Goal: Task Accomplishment & Management: Manage account settings

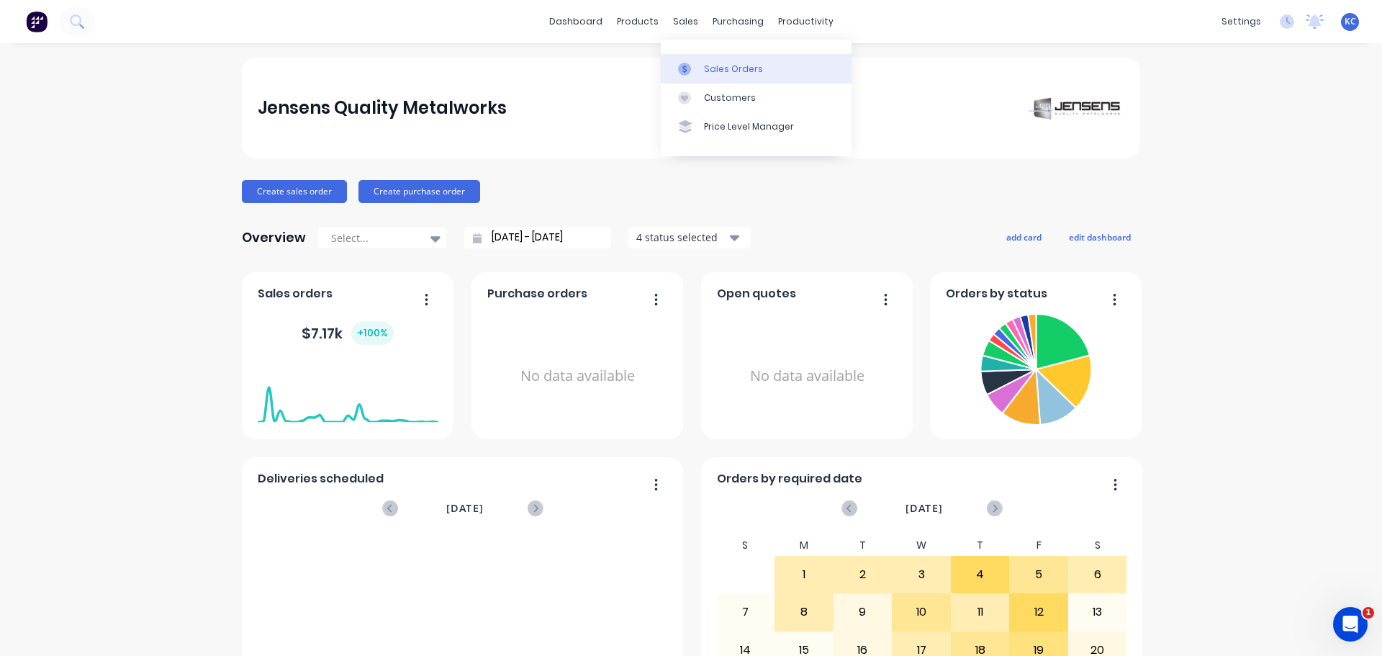
click at [718, 68] on div "Sales Orders" at bounding box center [733, 69] width 59 height 13
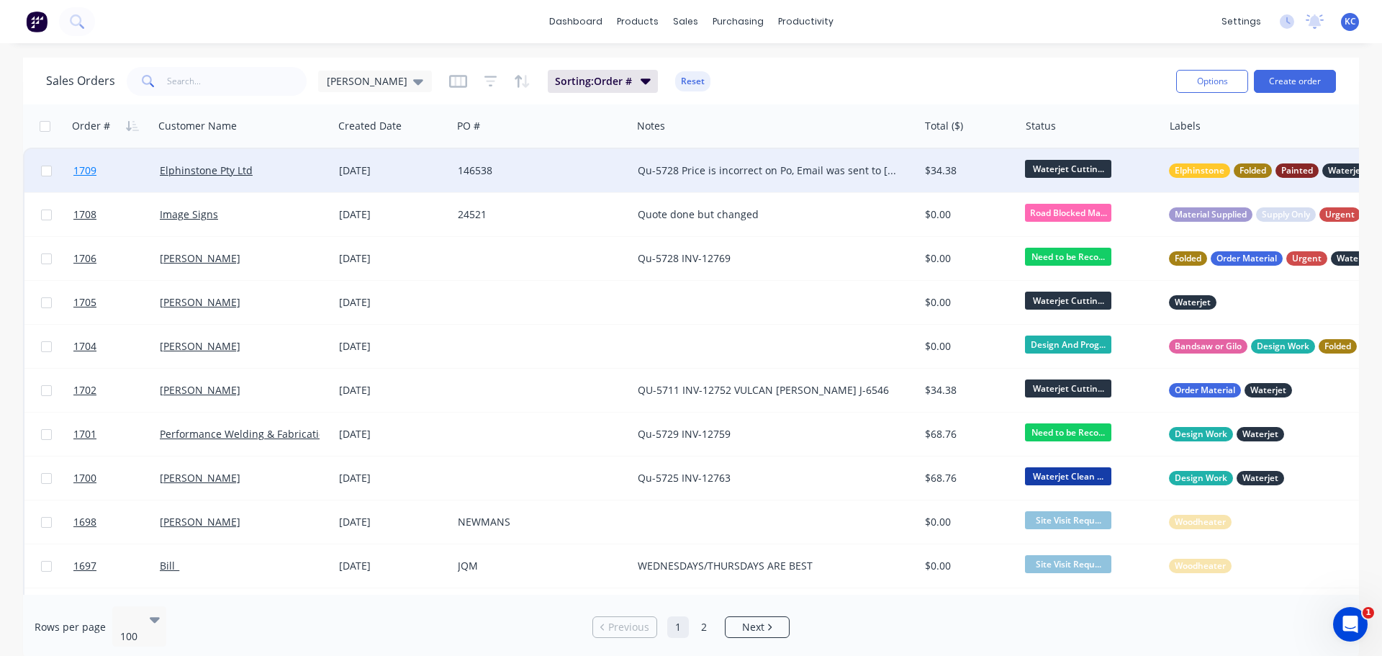
click at [84, 171] on span "1709" at bounding box center [84, 170] width 23 height 14
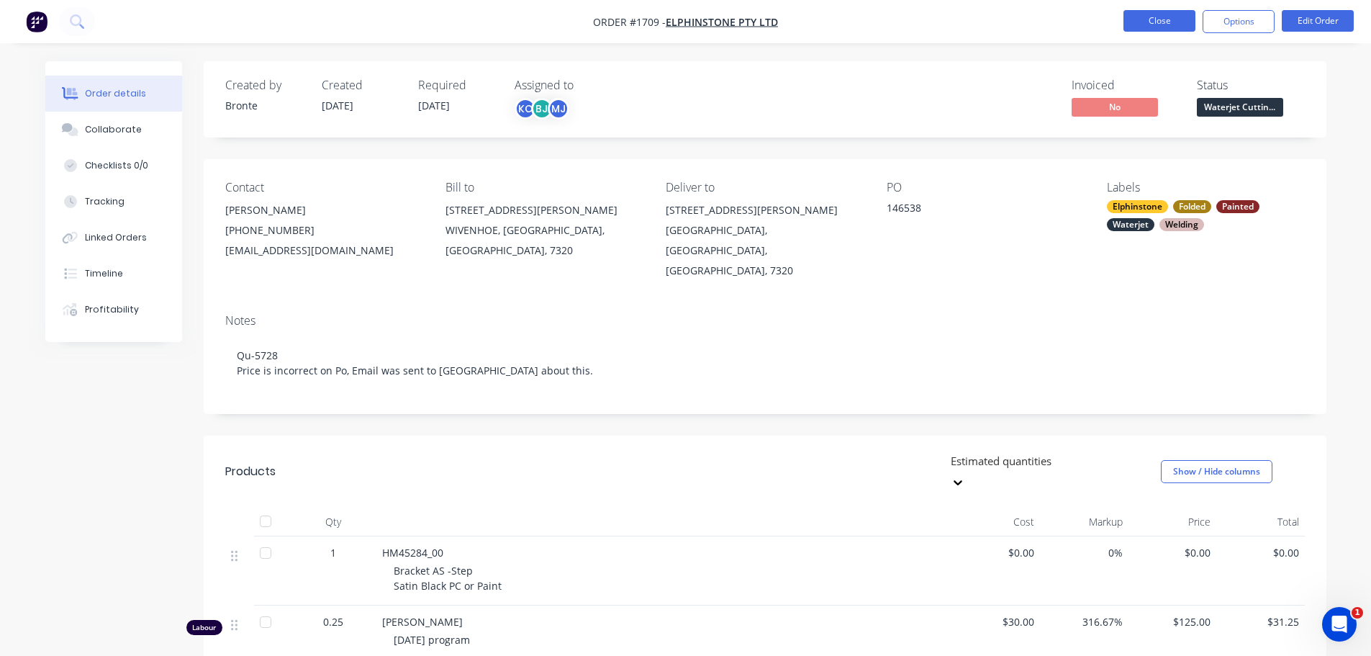
click at [1159, 12] on button "Close" at bounding box center [1160, 21] width 72 height 22
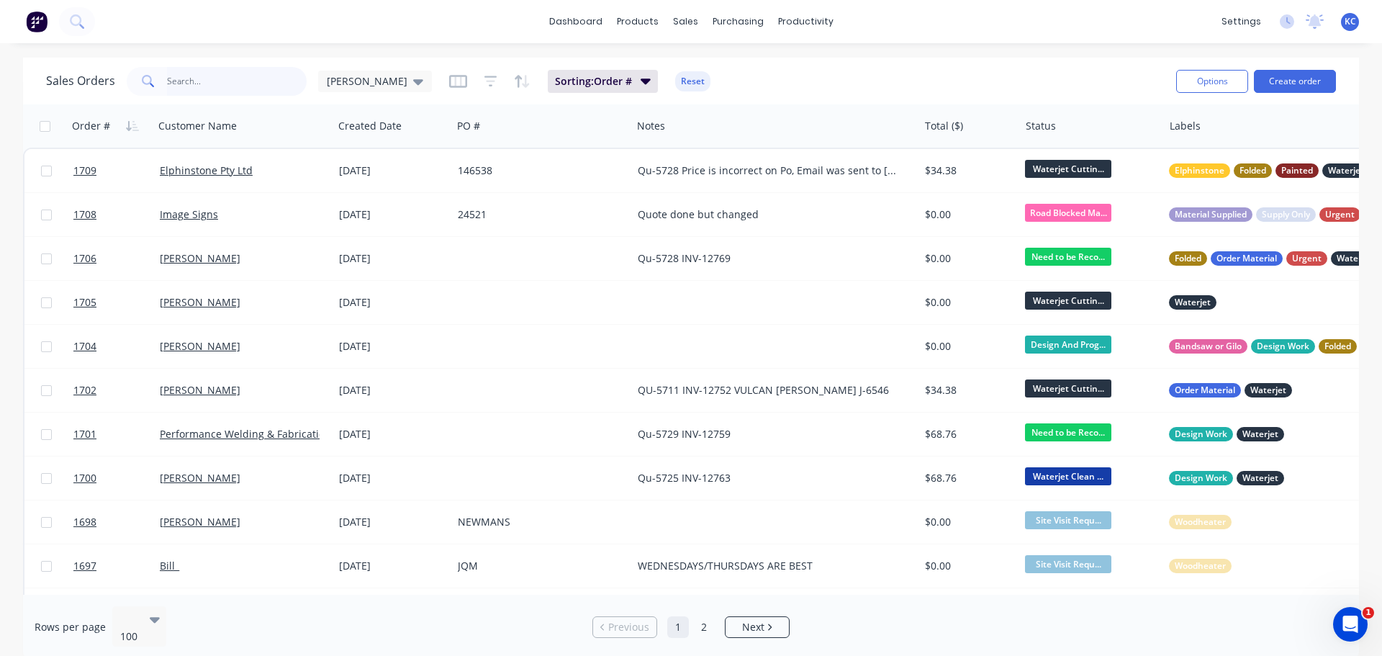
click at [239, 82] on input "text" at bounding box center [237, 81] width 140 height 29
type input "1668"
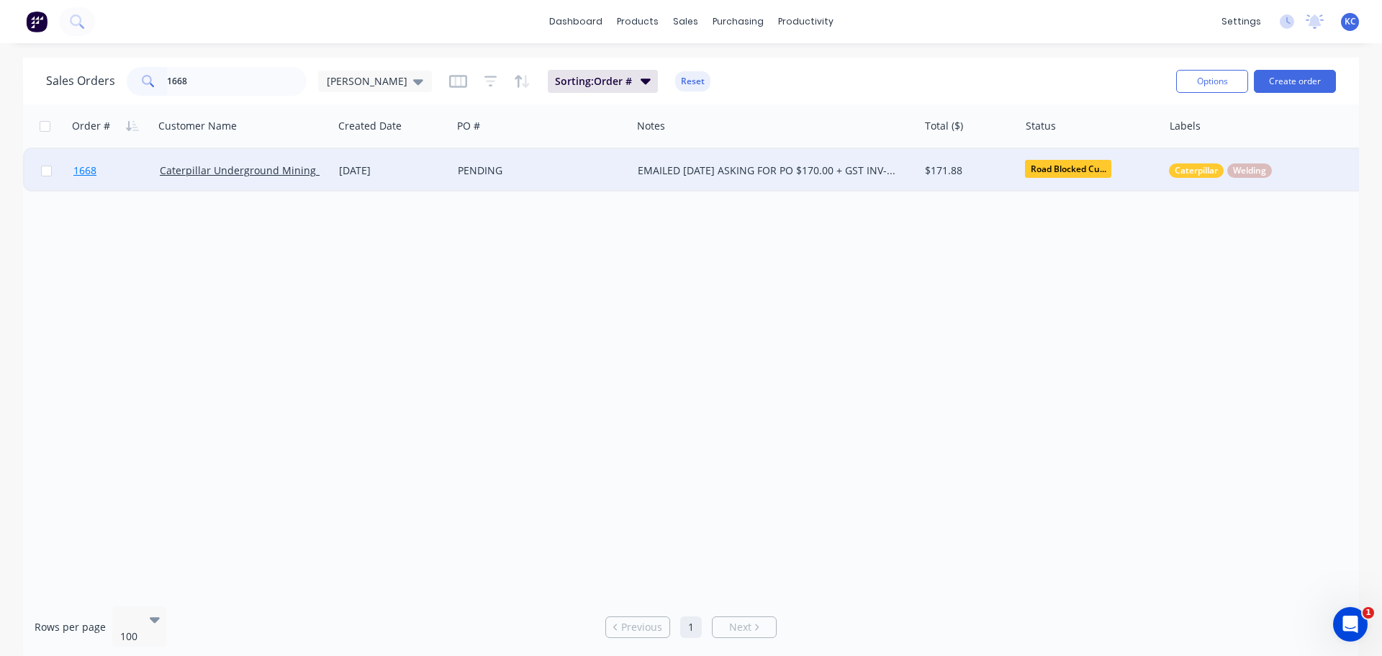
click at [90, 169] on span "1668" at bounding box center [84, 170] width 23 height 14
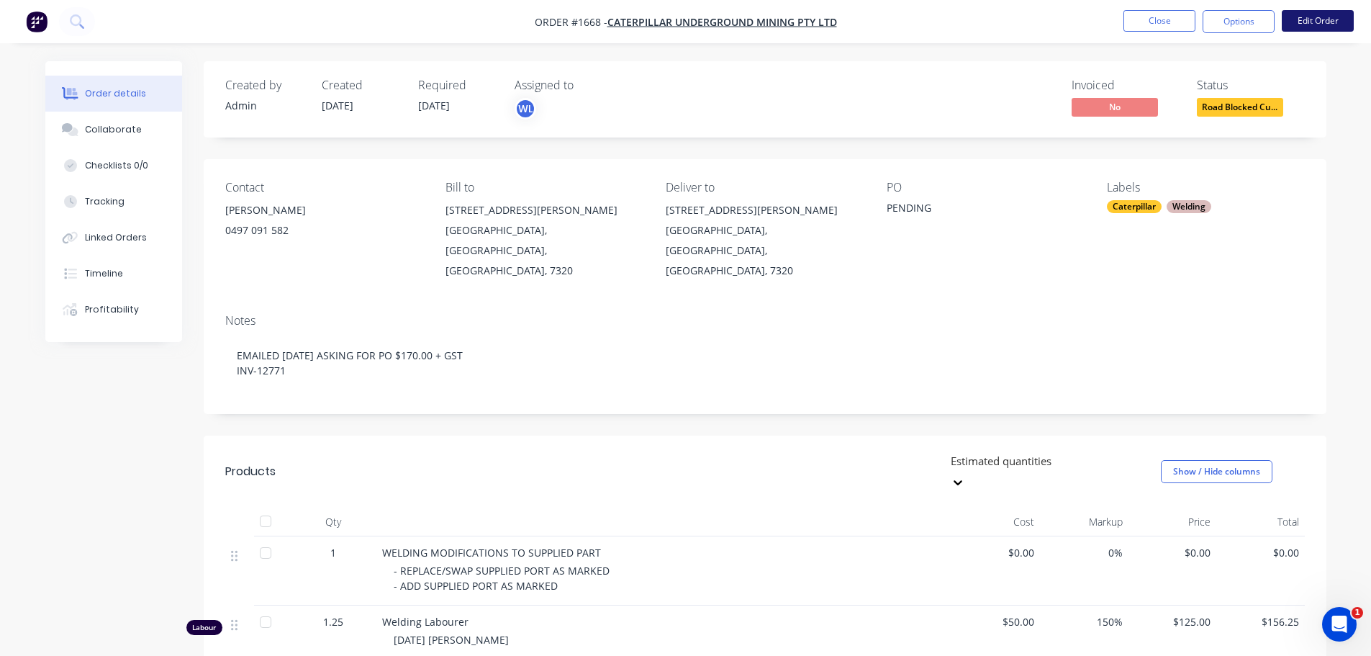
click at [1340, 14] on button "Edit Order" at bounding box center [1318, 21] width 72 height 22
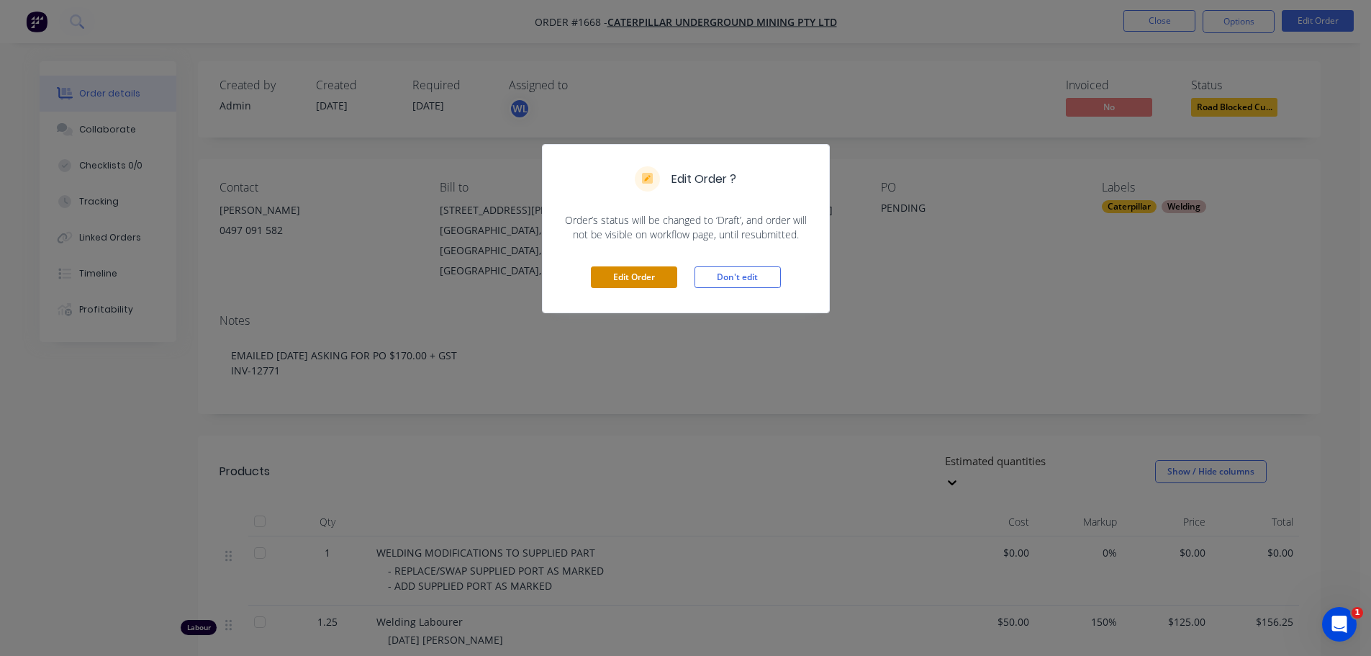
click at [654, 273] on button "Edit Order" at bounding box center [634, 277] width 86 height 22
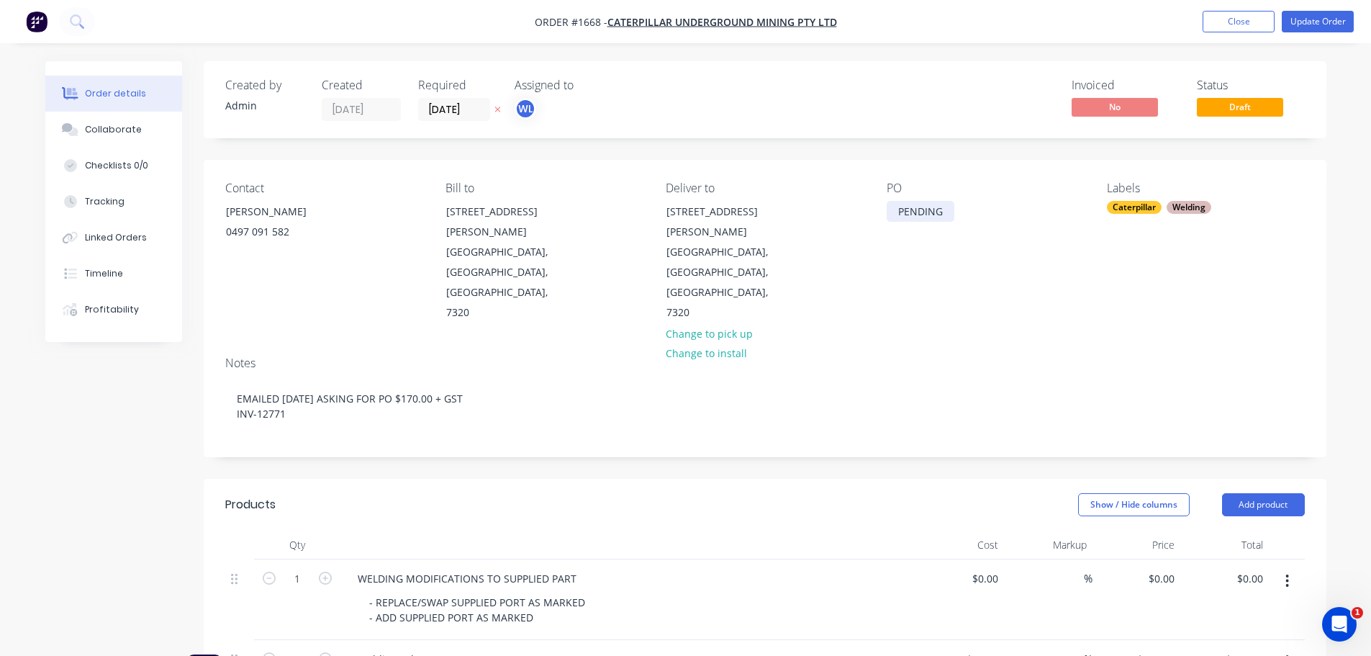
click at [952, 210] on div "PENDING" at bounding box center [921, 211] width 68 height 21
click at [966, 345] on div "Notes EMAILED [DATE] ASKING FOR PO $170.00 + GST INV-12771" at bounding box center [765, 401] width 1123 height 112
click at [109, 120] on button "Collaborate" at bounding box center [113, 130] width 137 height 36
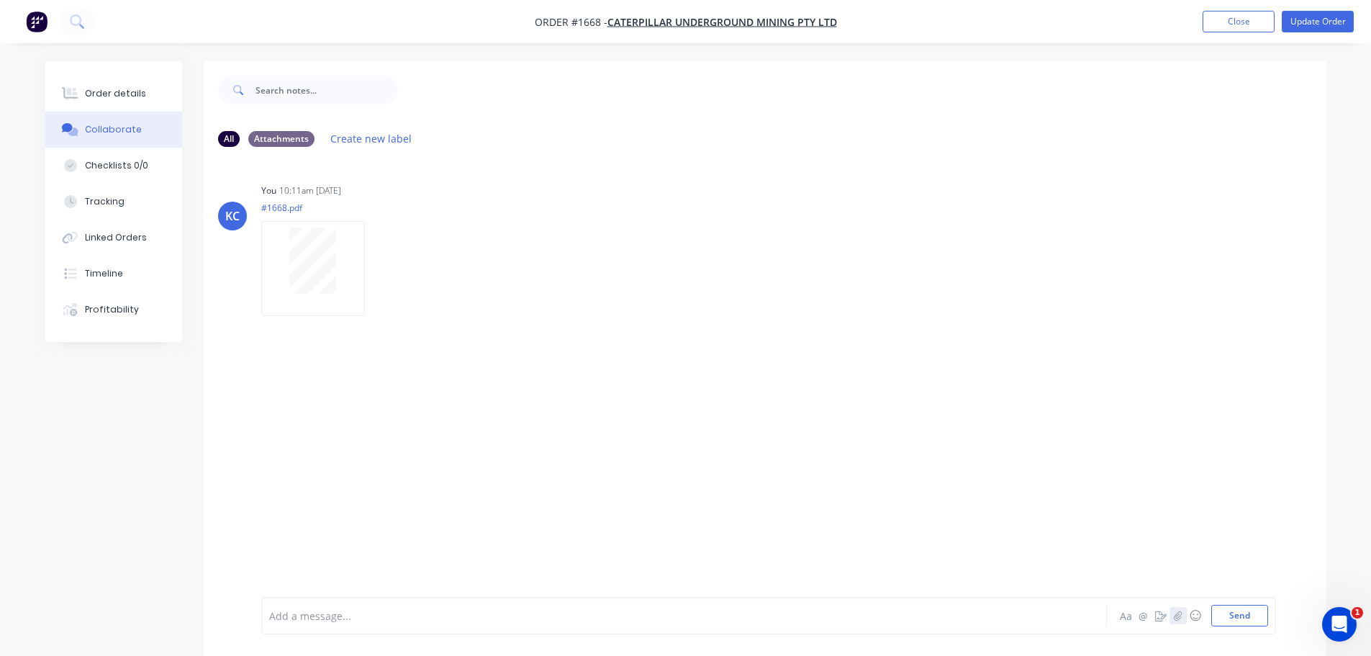
click at [1176, 613] on icon "button" at bounding box center [1178, 616] width 9 height 10
click at [1238, 618] on button "Send" at bounding box center [1240, 616] width 57 height 22
click at [1299, 27] on button "Update Order" at bounding box center [1318, 22] width 72 height 22
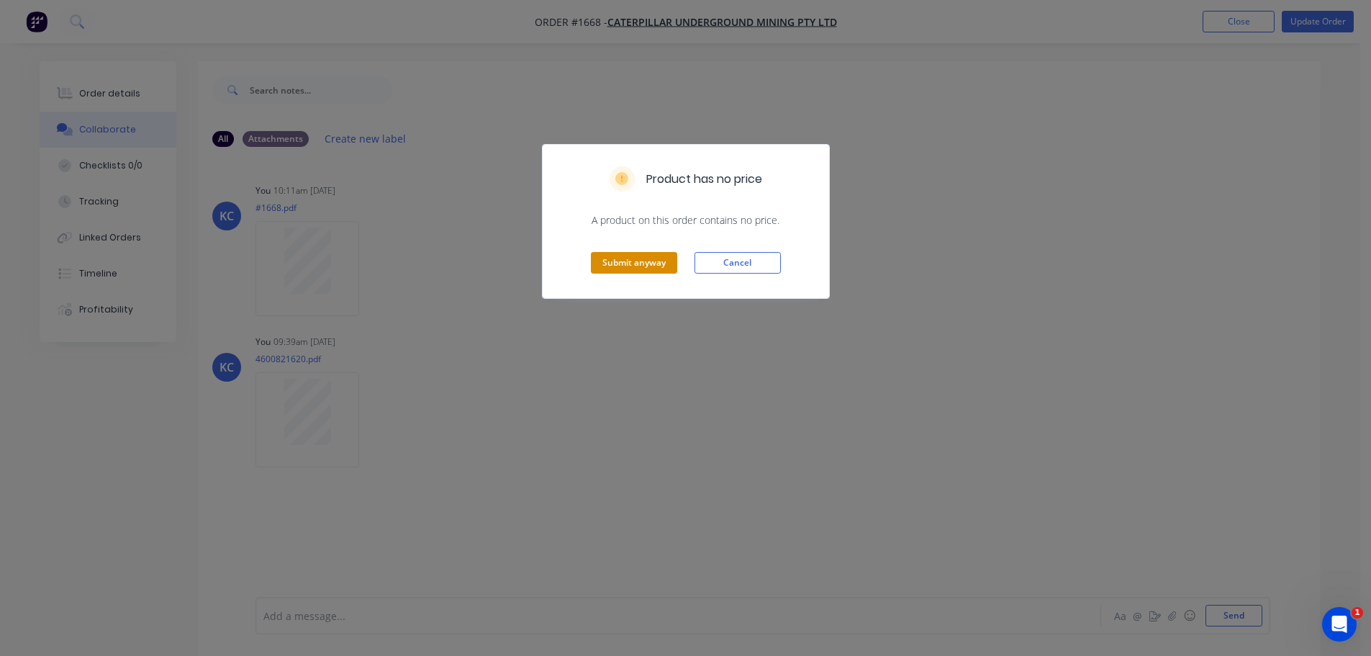
click at [651, 261] on button "Submit anyway" at bounding box center [634, 263] width 86 height 22
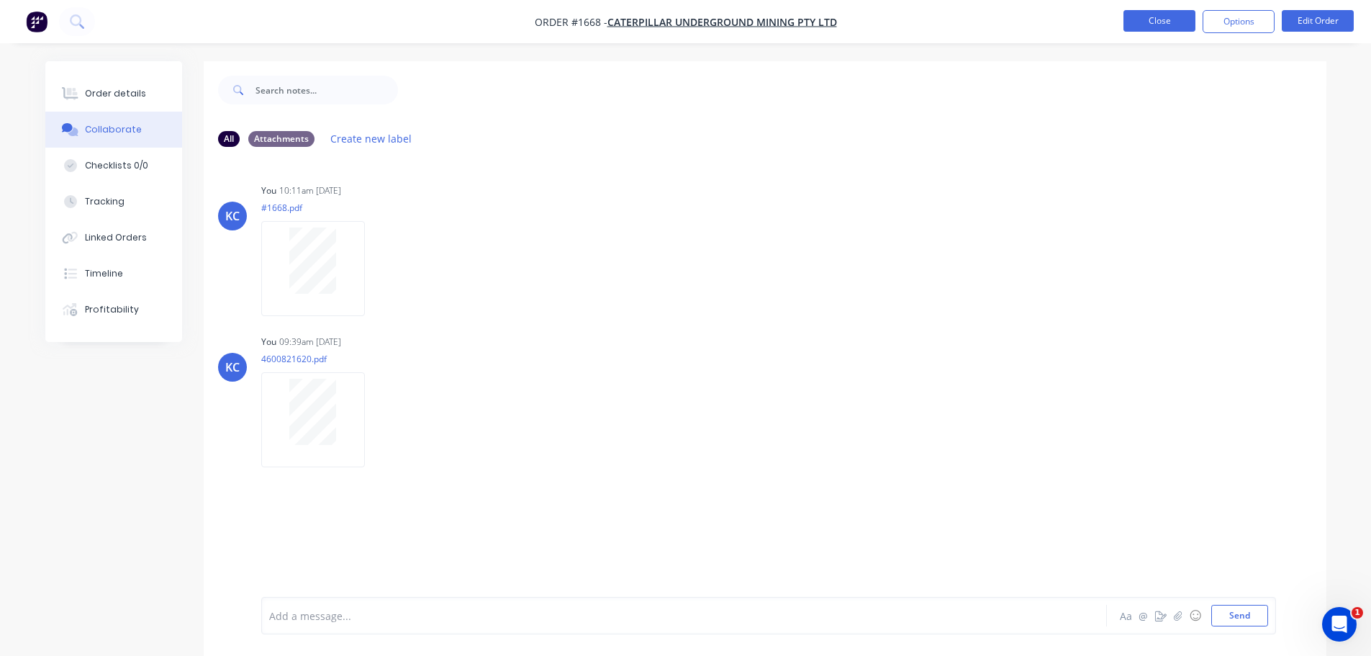
click at [1169, 24] on button "Close" at bounding box center [1160, 21] width 72 height 22
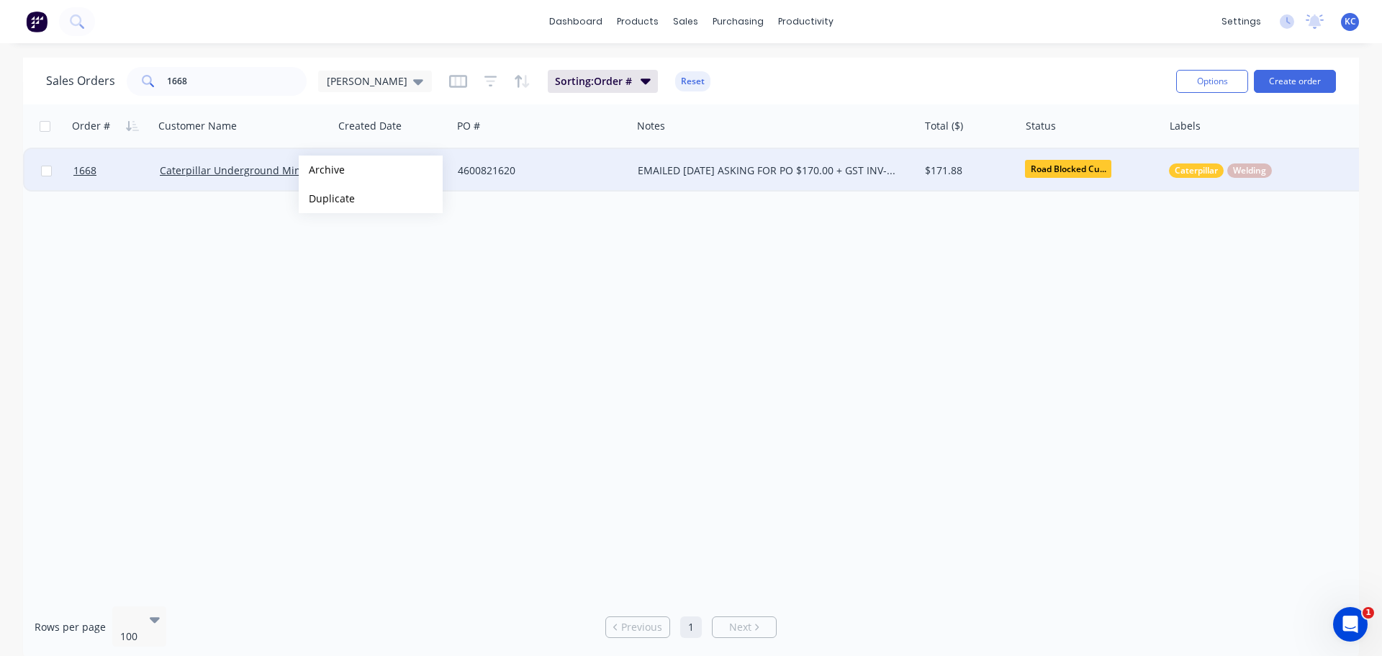
click at [693, 162] on div "EMAILED [DATE] ASKING FOR PO $170.00 + GST INV-12771" at bounding box center [775, 170] width 287 height 43
drag, startPoint x: 317, startPoint y: 176, endPoint x: 407, endPoint y: 170, distance: 90.2
click at [407, 170] on button "Archive" at bounding box center [456, 170] width 144 height 29
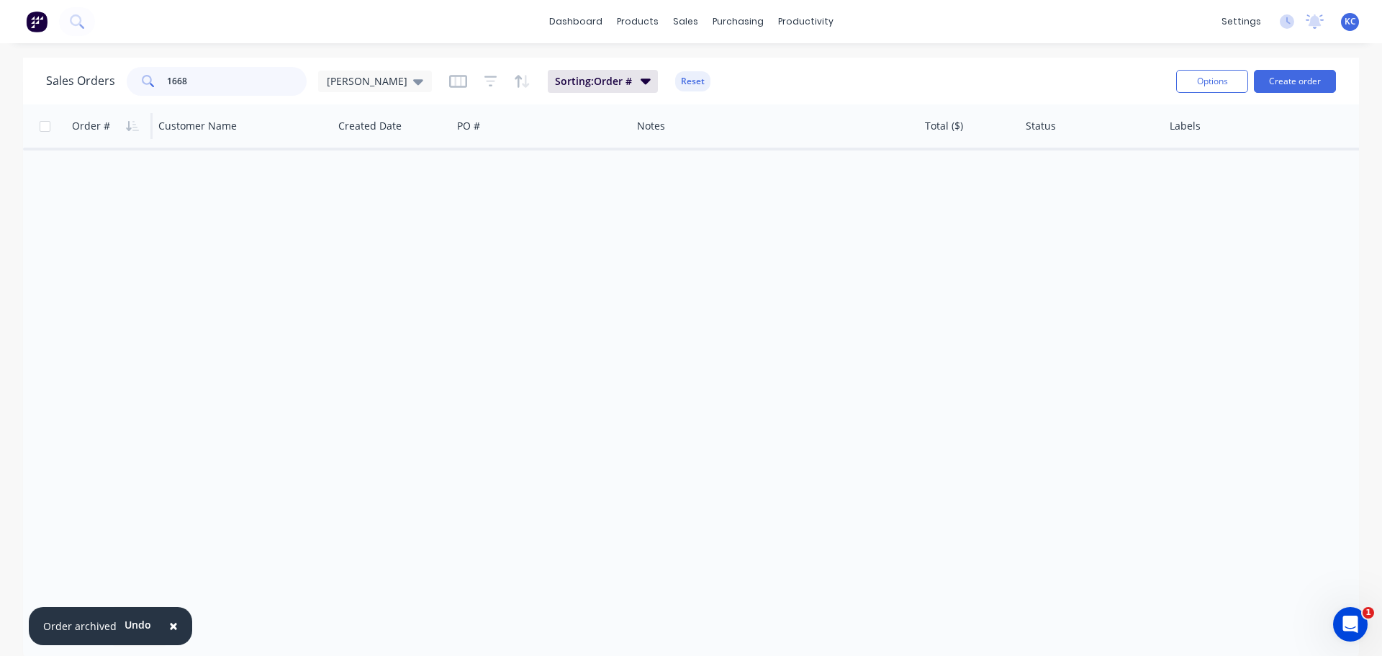
drag, startPoint x: 209, startPoint y: 86, endPoint x: 73, endPoint y: 138, distance: 145.6
click at [96, 130] on div "Sales Orders 1668 [PERSON_NAME] Sorting: Order # Reset Options Create order Ord…" at bounding box center [691, 359] width 1336 height 602
type input "1706"
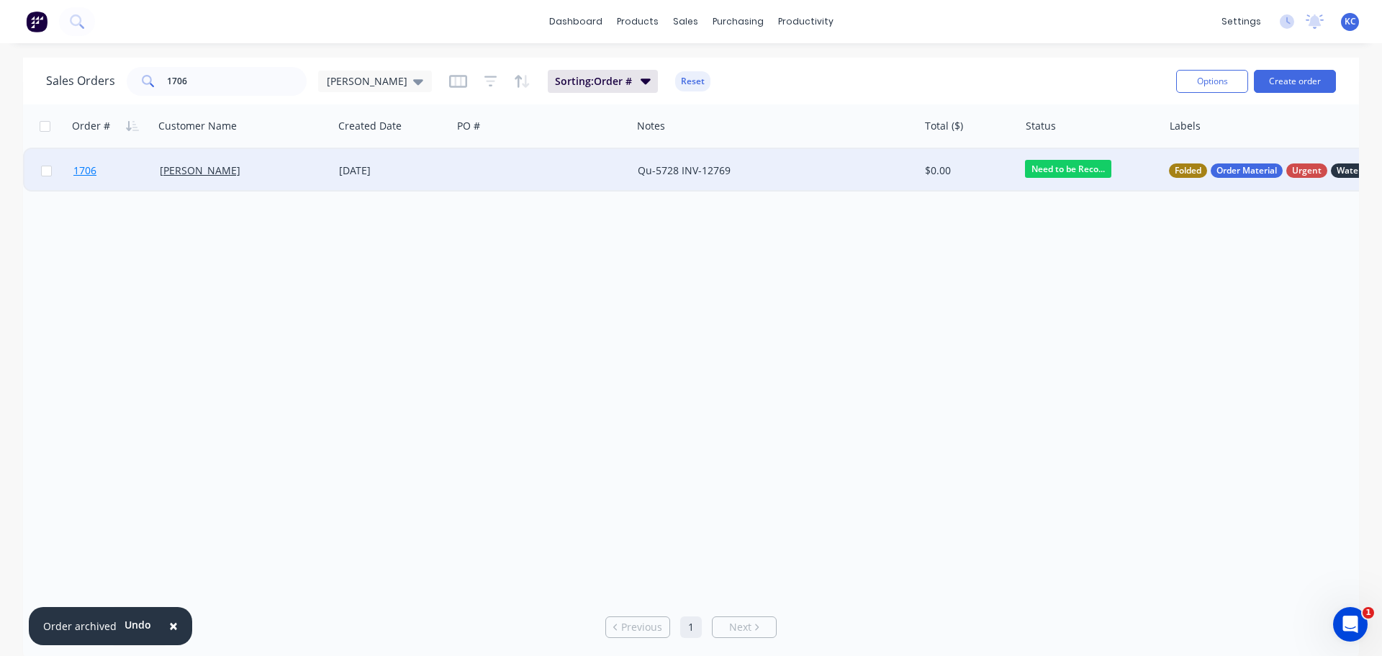
click at [93, 173] on span "1706" at bounding box center [84, 170] width 23 height 14
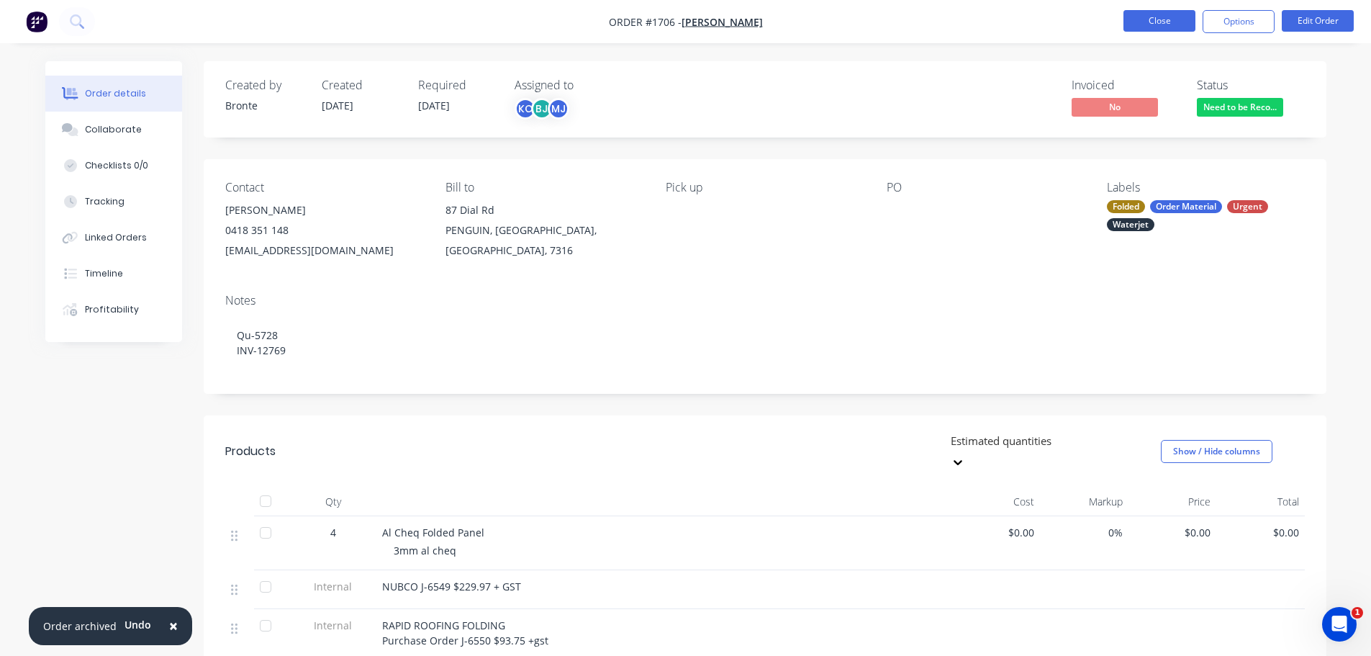
click at [1169, 27] on button "Close" at bounding box center [1160, 21] width 72 height 22
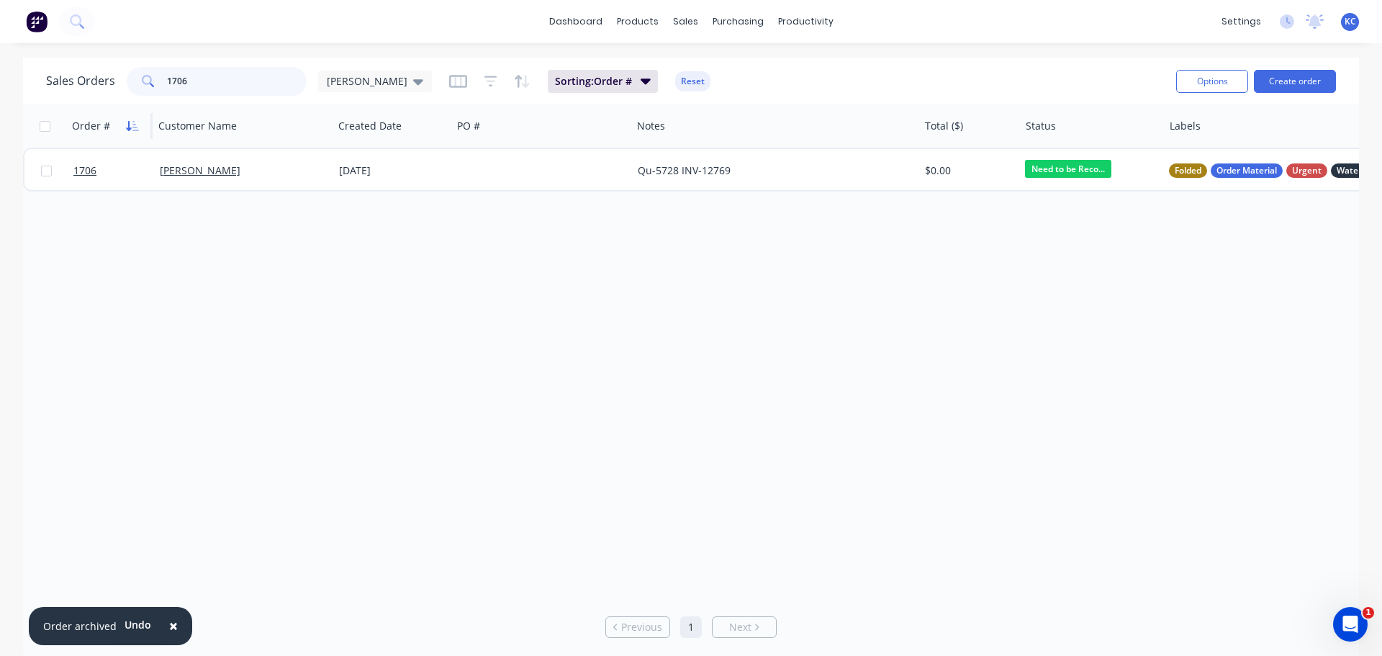
drag, startPoint x: 197, startPoint y: 88, endPoint x: 130, endPoint y: 124, distance: 76.7
click at [163, 94] on div "1706" at bounding box center [217, 81] width 180 height 29
type input "1688"
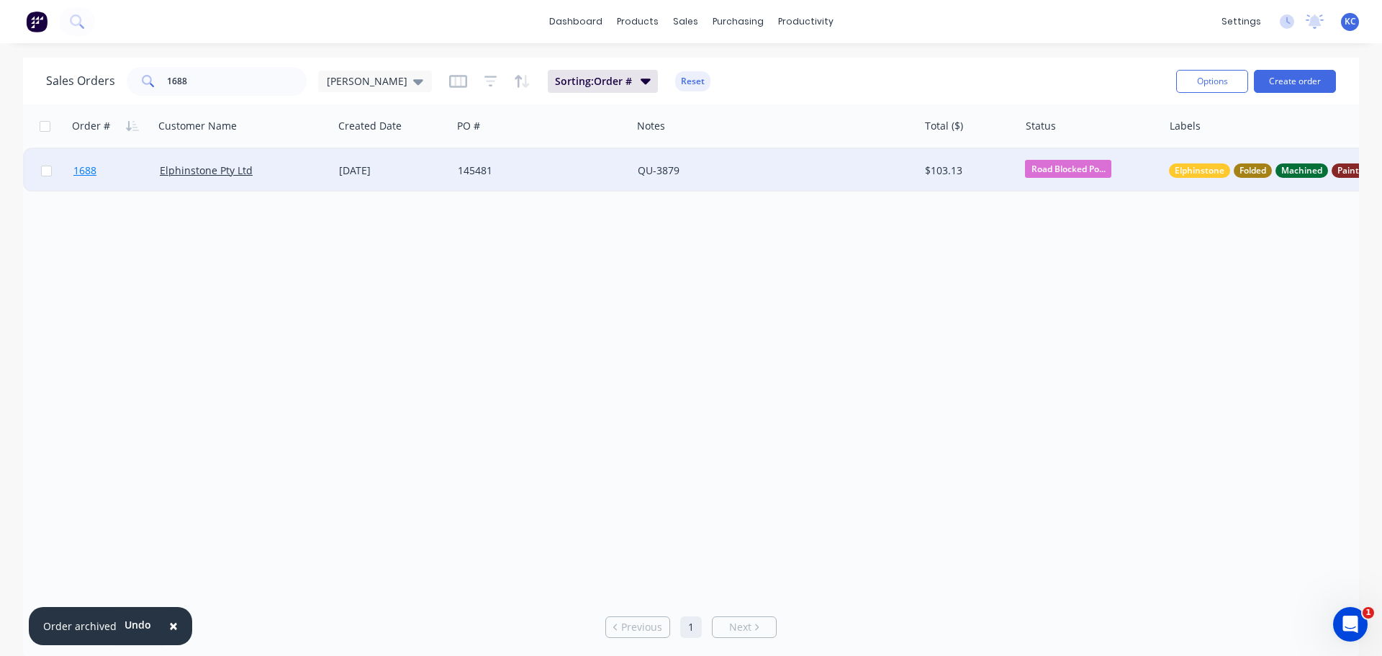
click at [99, 166] on link "1688" at bounding box center [116, 170] width 86 height 43
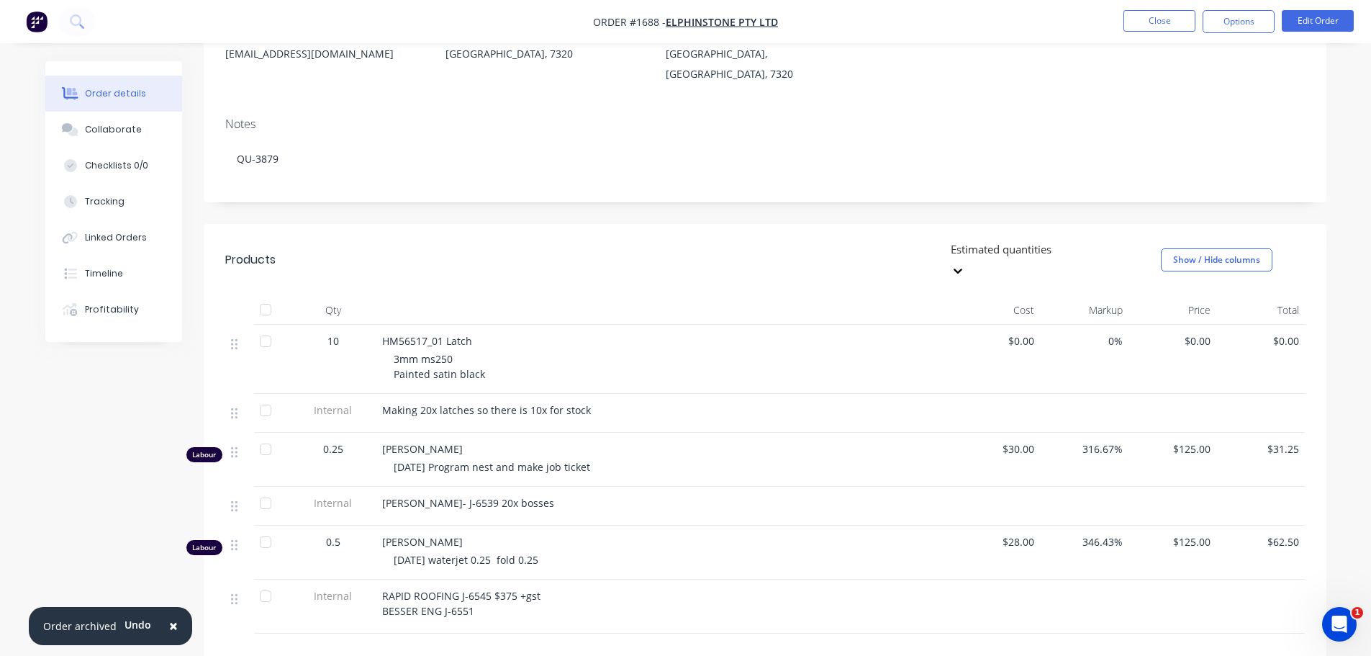
scroll to position [216, 0]
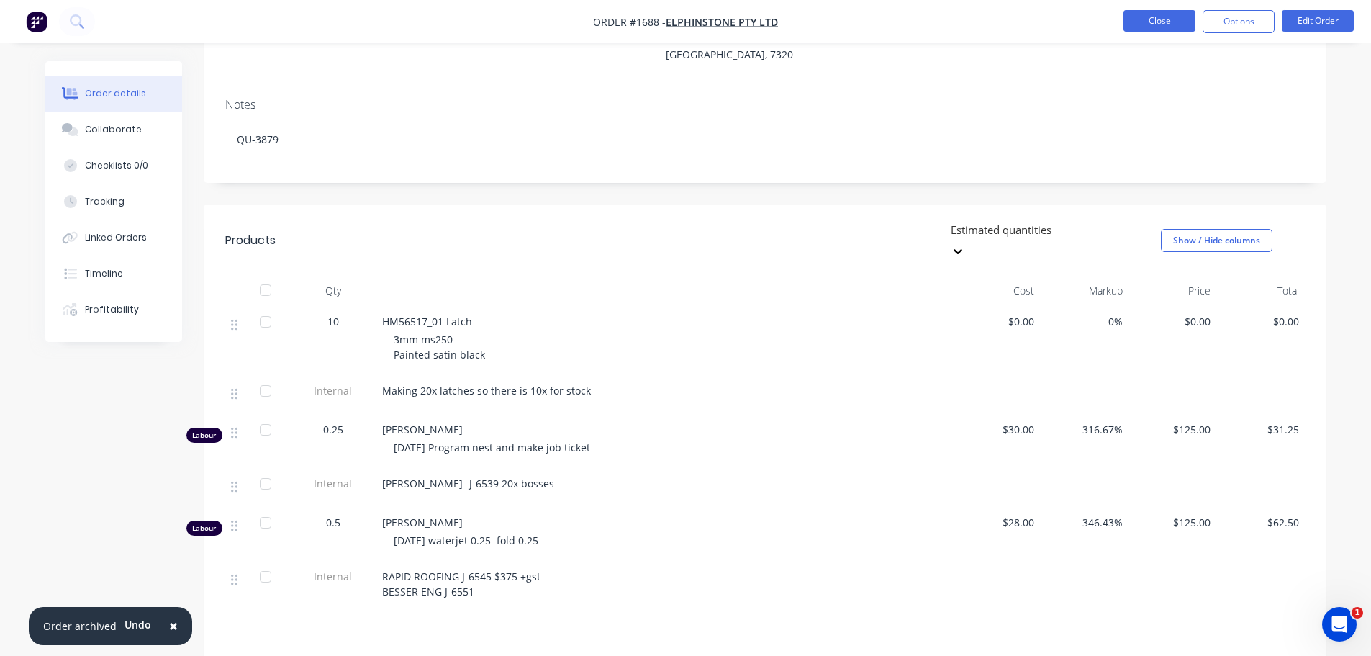
click at [1145, 26] on button "Close" at bounding box center [1160, 21] width 72 height 22
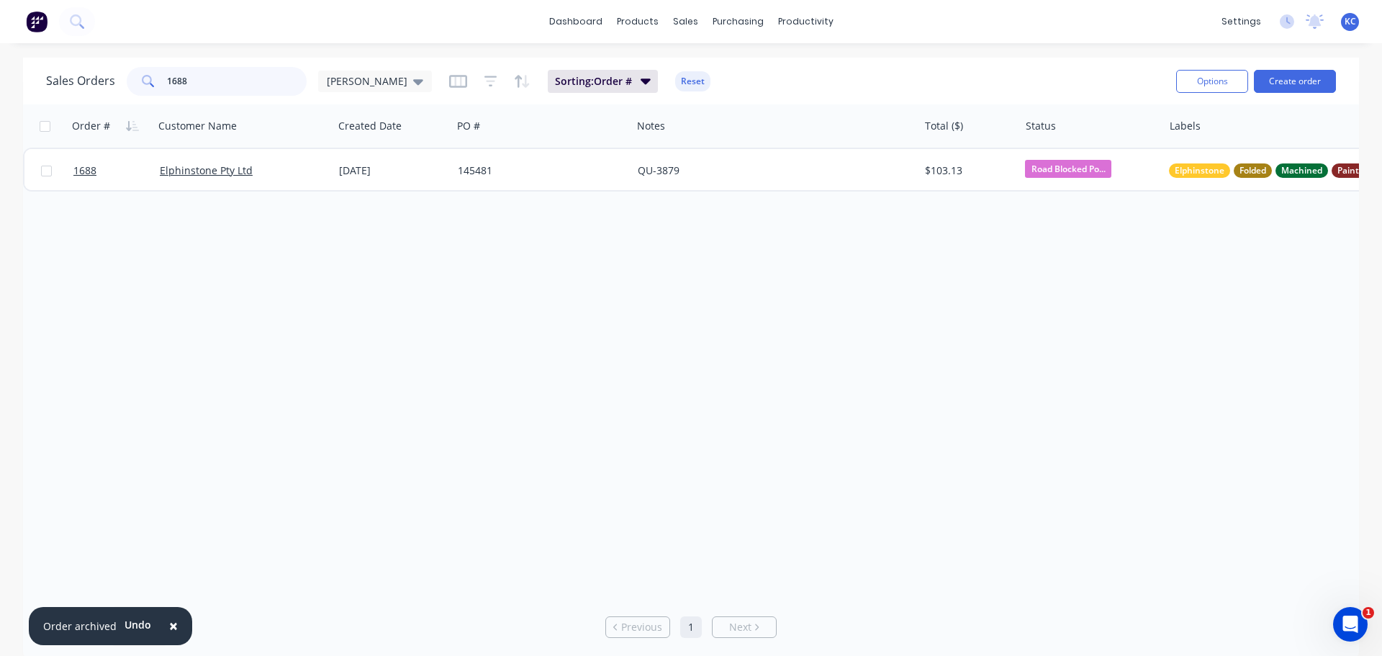
drag, startPoint x: 174, startPoint y: 86, endPoint x: 0, endPoint y: 153, distance: 186.6
click at [35, 97] on div "Sales Orders 1688 [PERSON_NAME] Sorting: Order # Reset Options Create order" at bounding box center [691, 81] width 1336 height 47
type input "1702"
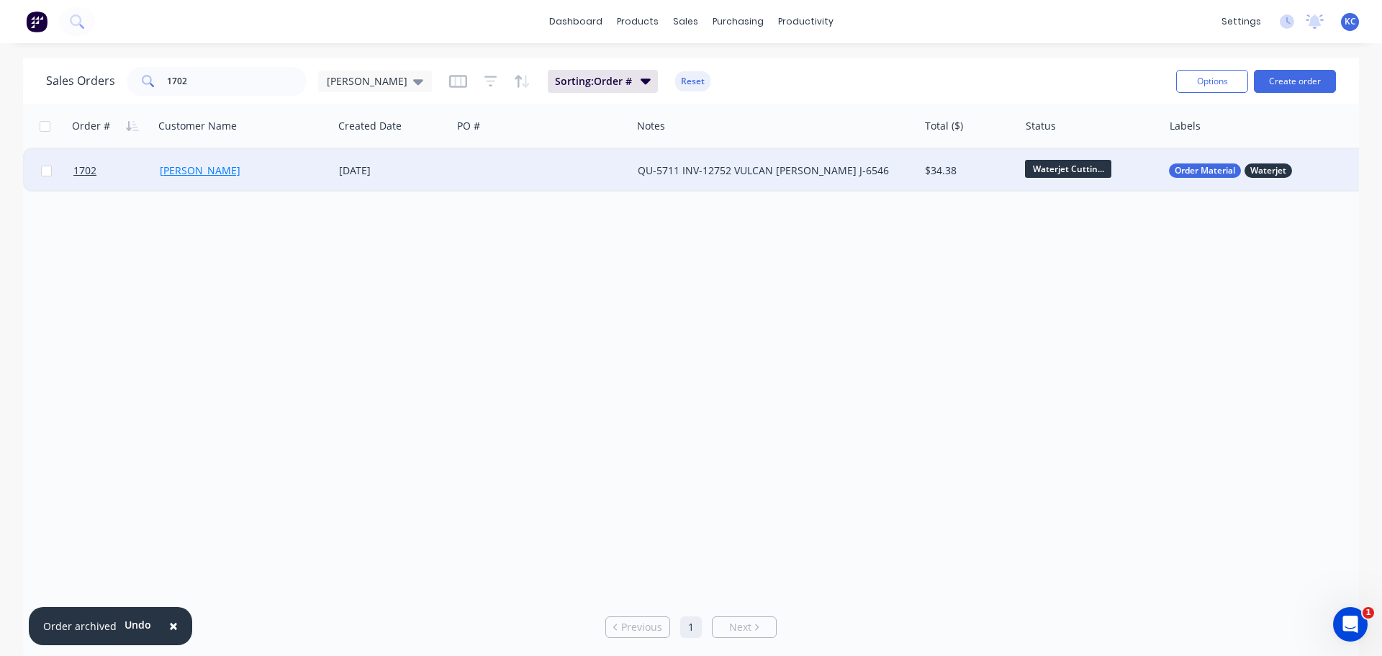
click at [175, 171] on link "[PERSON_NAME]" at bounding box center [200, 170] width 81 height 14
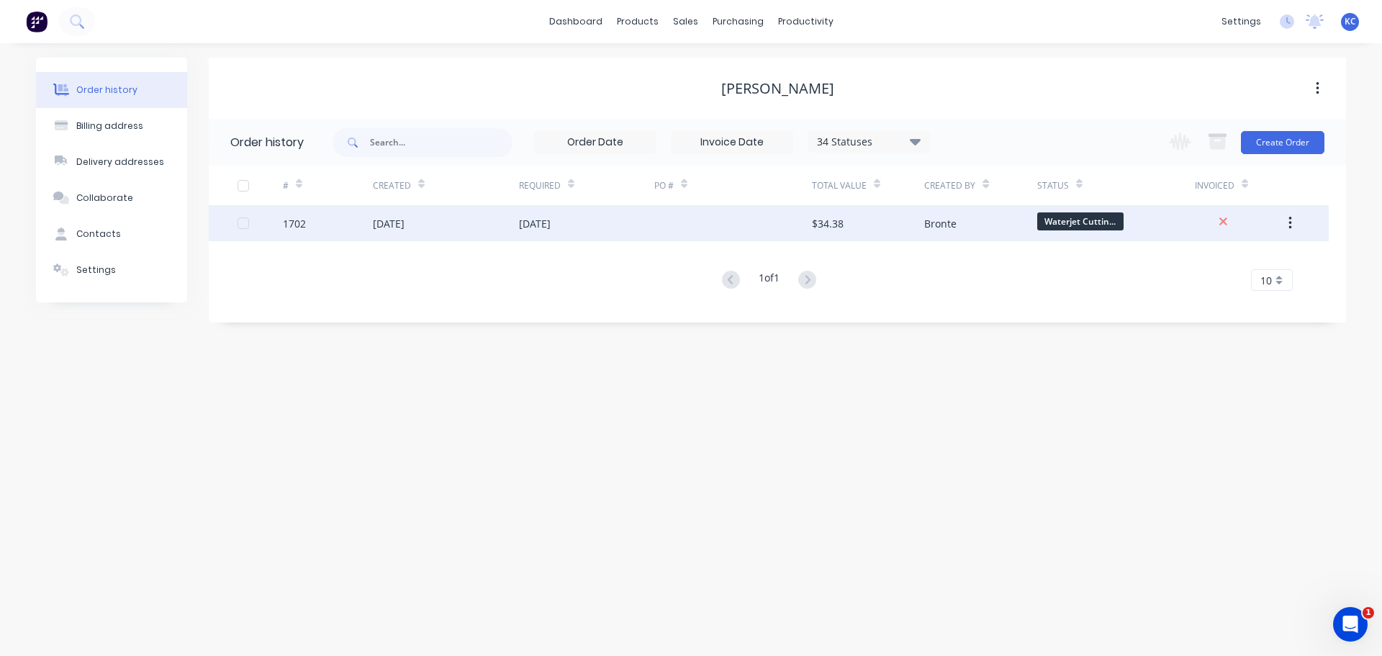
click at [297, 222] on div "1702" at bounding box center [294, 223] width 23 height 15
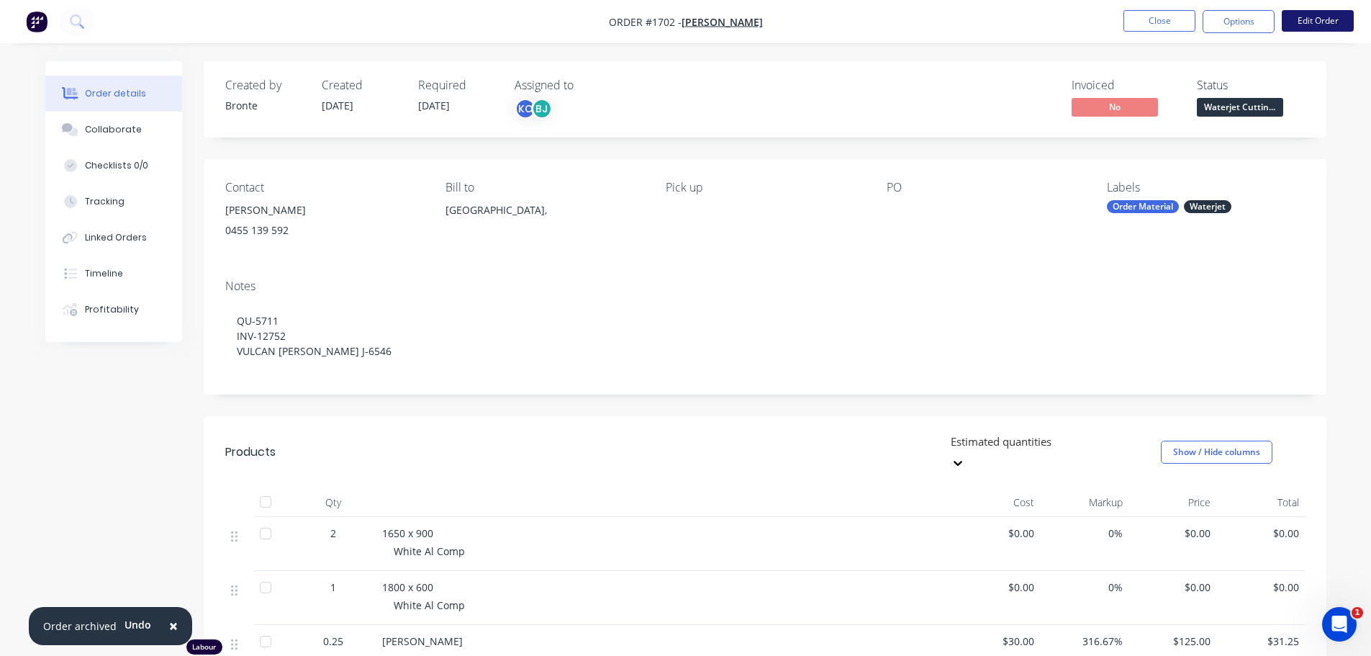
click at [1330, 20] on button "Edit Order" at bounding box center [1318, 21] width 72 height 22
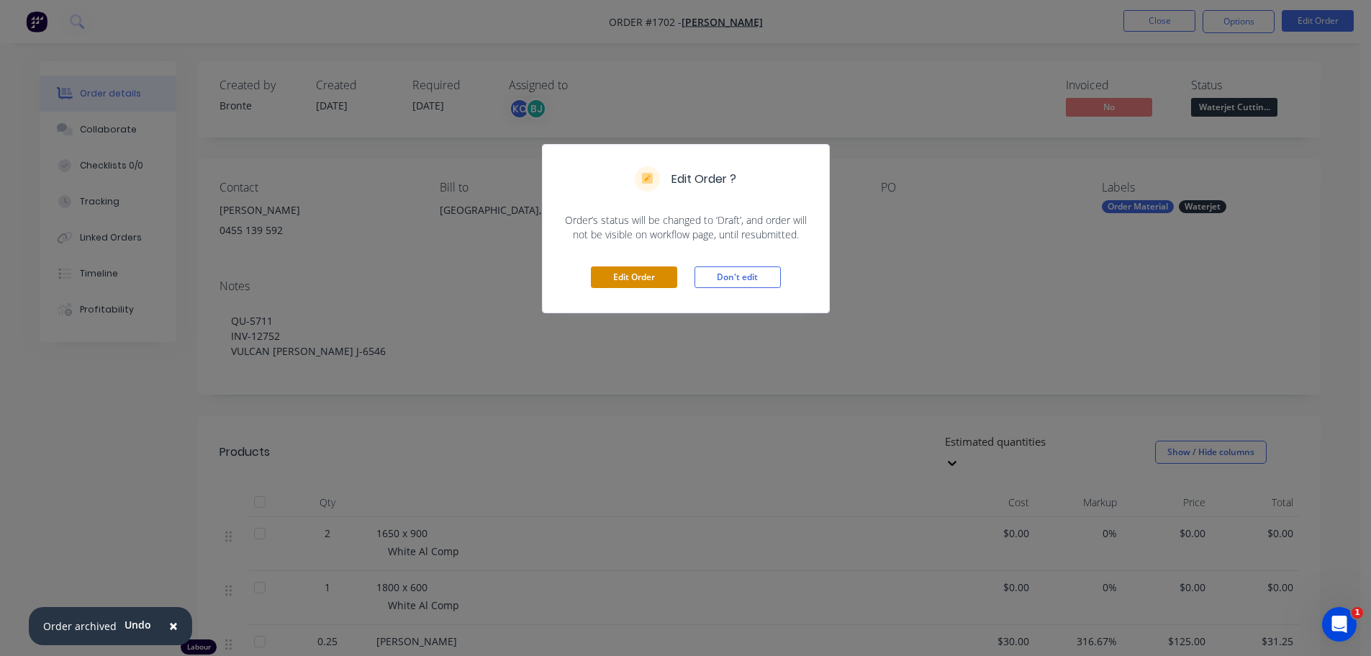
click at [657, 277] on button "Edit Order" at bounding box center [634, 277] width 86 height 22
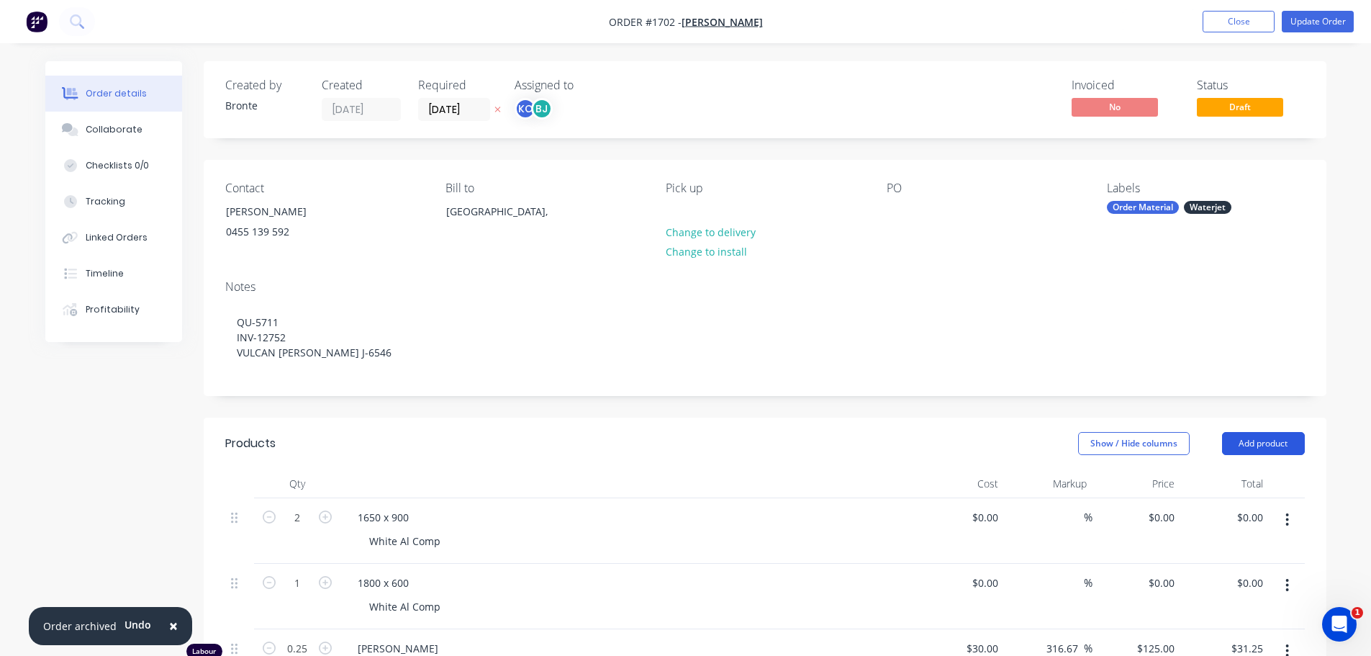
click at [1253, 435] on button "Add product" at bounding box center [1263, 443] width 83 height 23
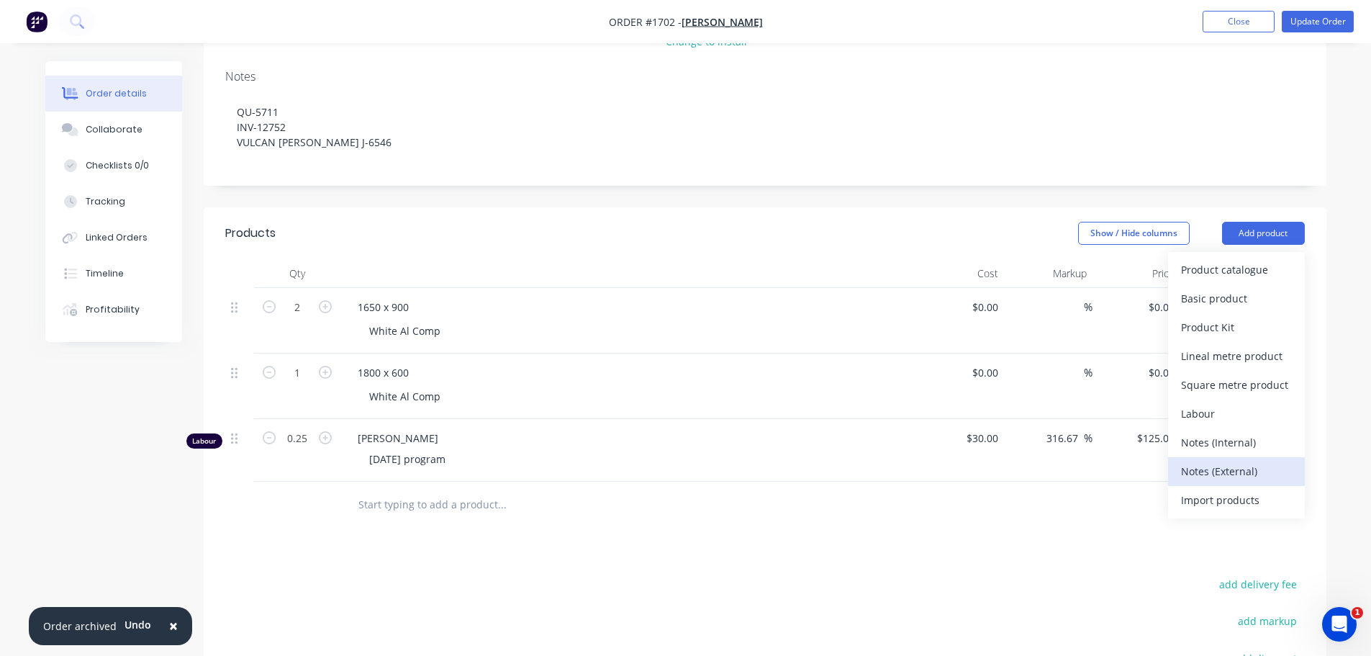
scroll to position [216, 0]
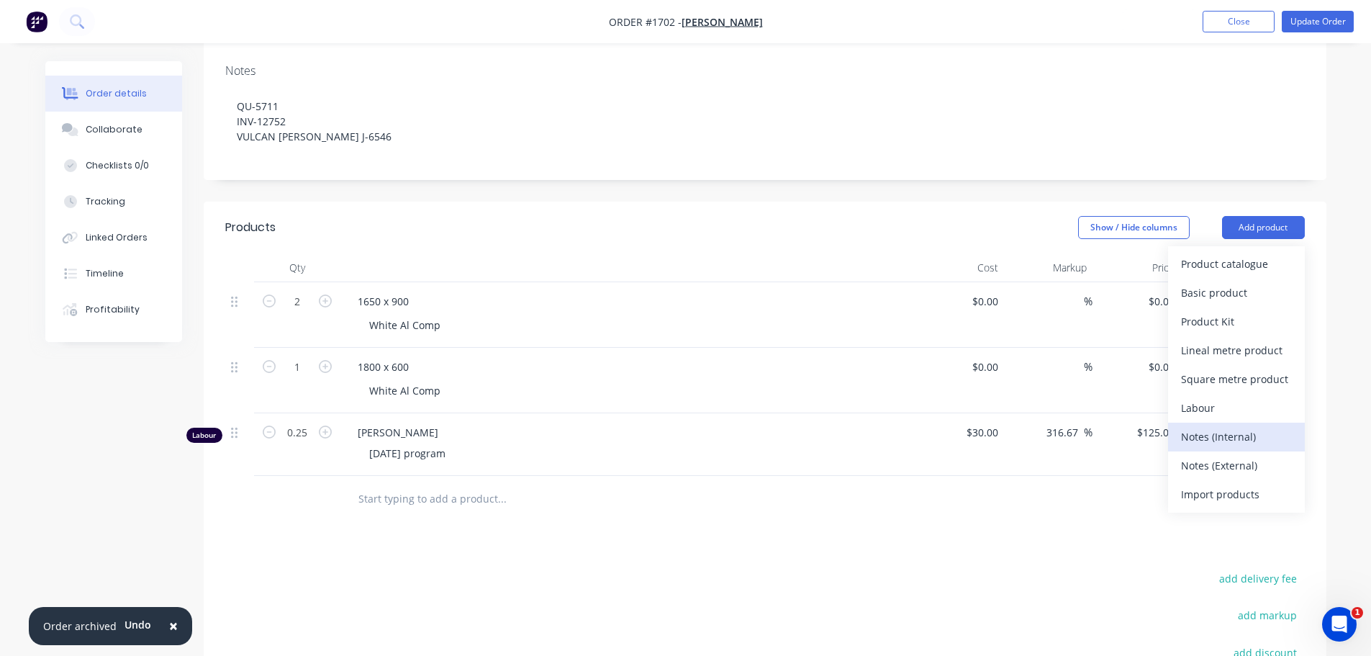
click at [1248, 441] on div "Notes (Internal)" at bounding box center [1236, 436] width 111 height 21
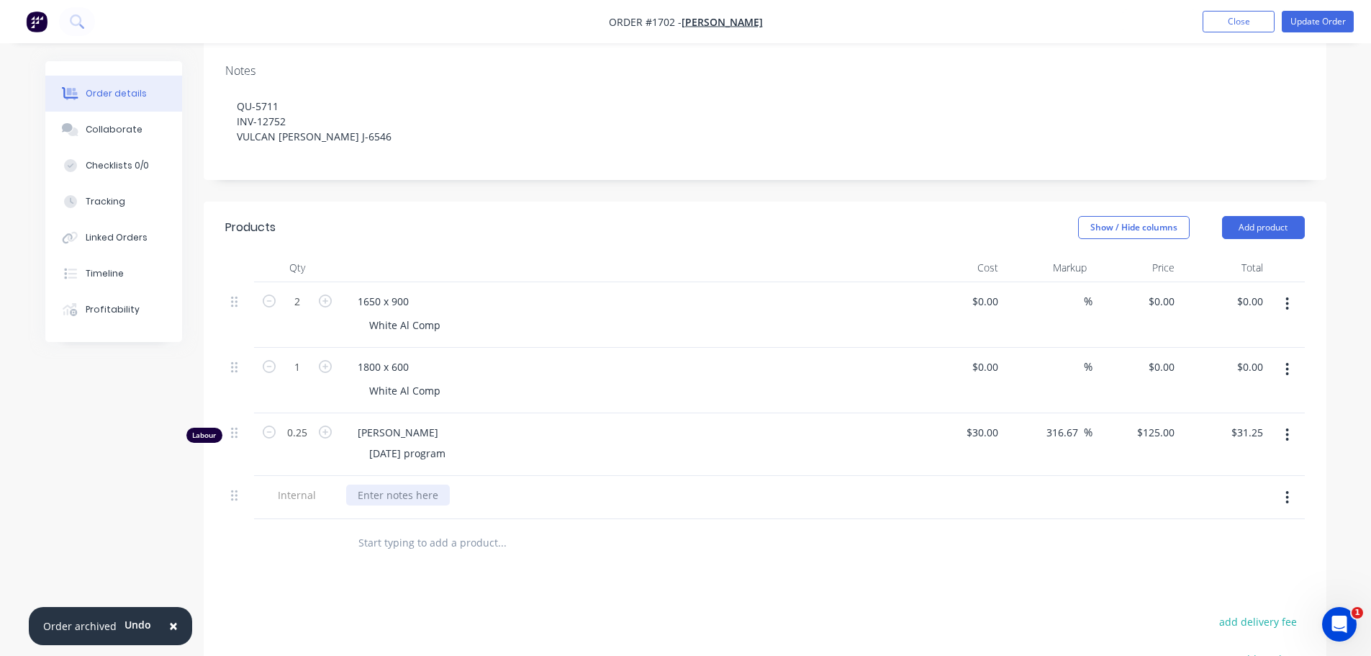
click at [376, 485] on div at bounding box center [398, 495] width 104 height 21
click at [736, 627] on div "Products Show / Hide columns Add product Qty Cost Markup Price Total 2 1650 x 9…" at bounding box center [765, 579] width 1123 height 754
click at [122, 133] on div "Collaborate" at bounding box center [113, 129] width 57 height 13
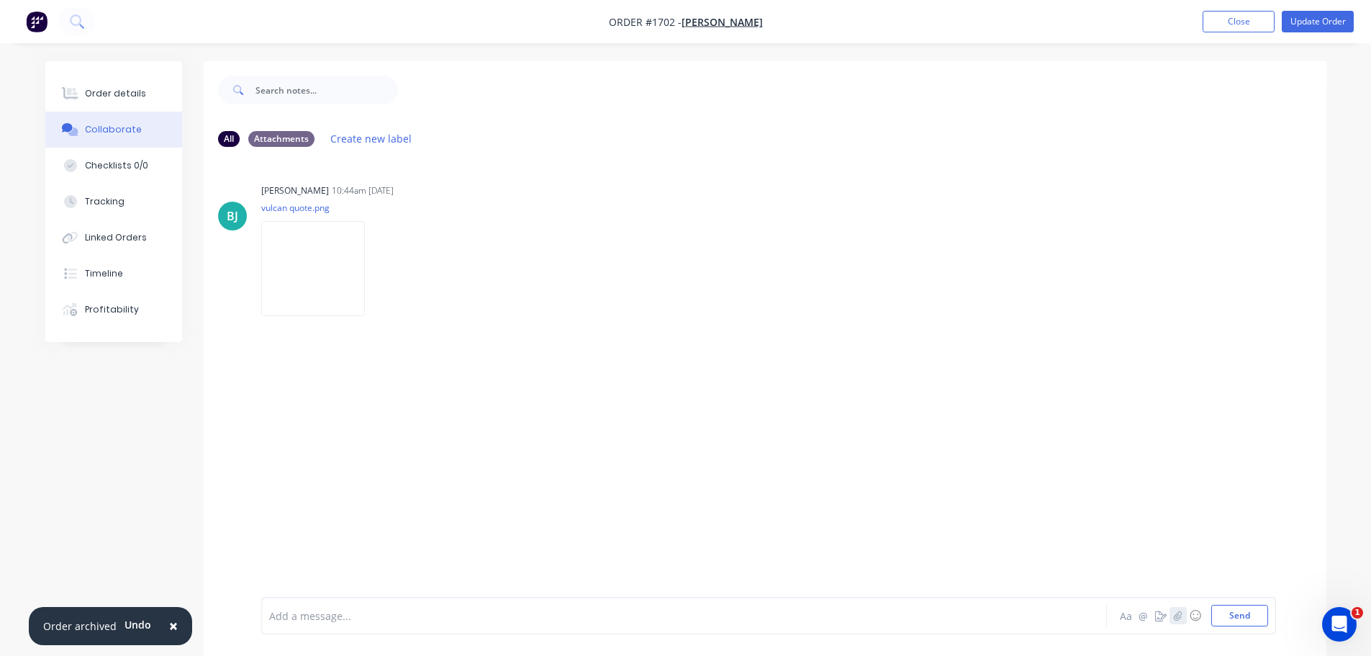
click at [1178, 616] on icon "button" at bounding box center [1178, 616] width 9 height 10
click at [1248, 621] on button "Send" at bounding box center [1240, 616] width 57 height 22
click at [1181, 618] on icon "button" at bounding box center [1178, 616] width 9 height 10
click at [1258, 619] on button "Send" at bounding box center [1240, 616] width 57 height 22
click at [1311, 19] on button "Update Order" at bounding box center [1318, 22] width 72 height 22
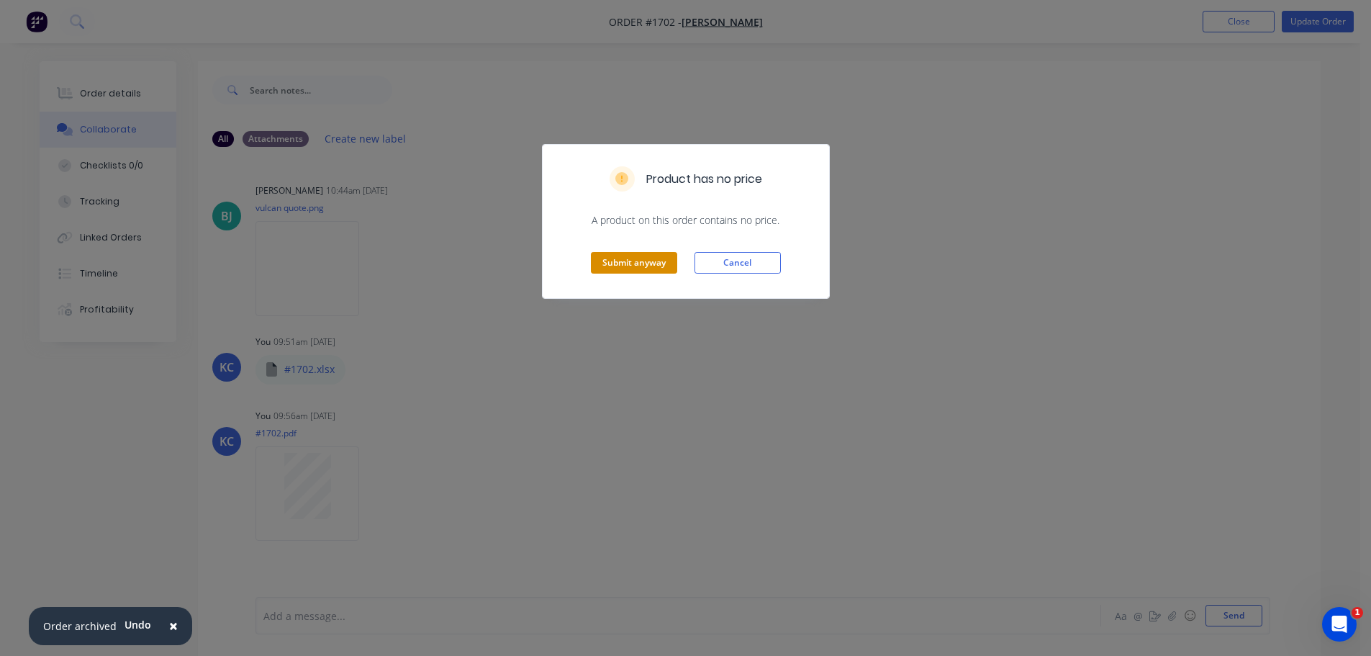
click at [624, 258] on button "Submit anyway" at bounding box center [634, 263] width 86 height 22
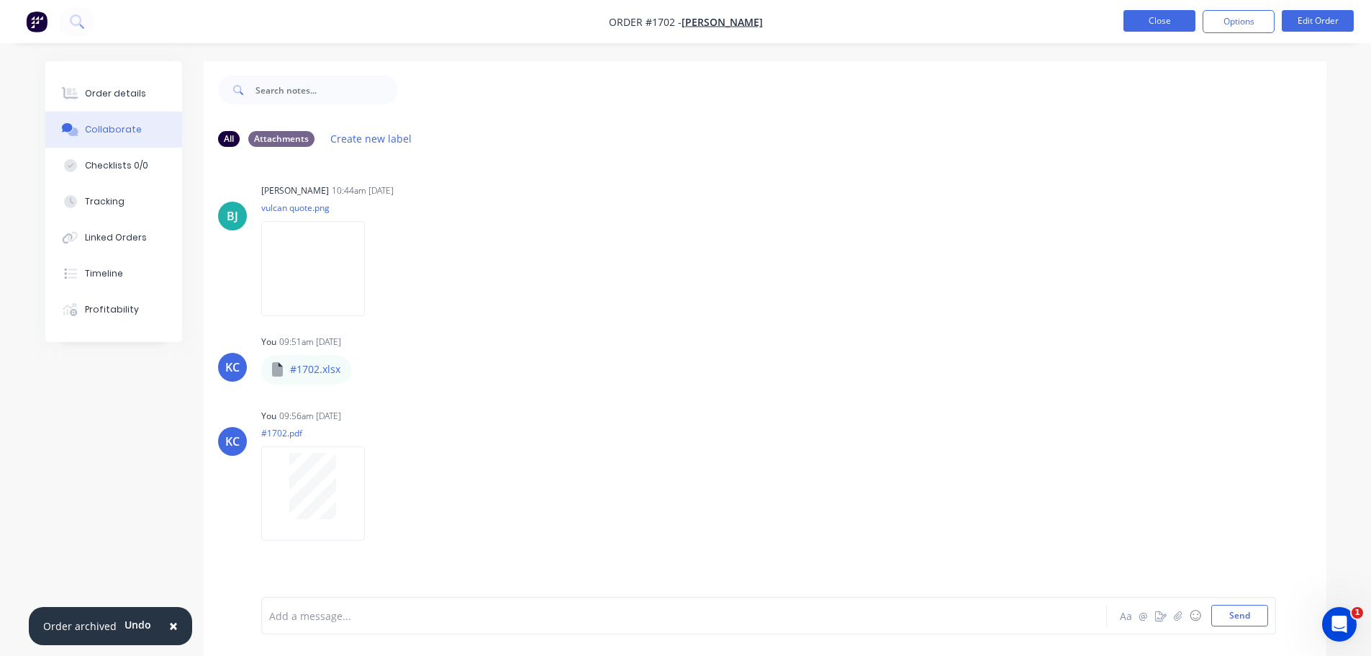
click at [1145, 23] on button "Close" at bounding box center [1160, 21] width 72 height 22
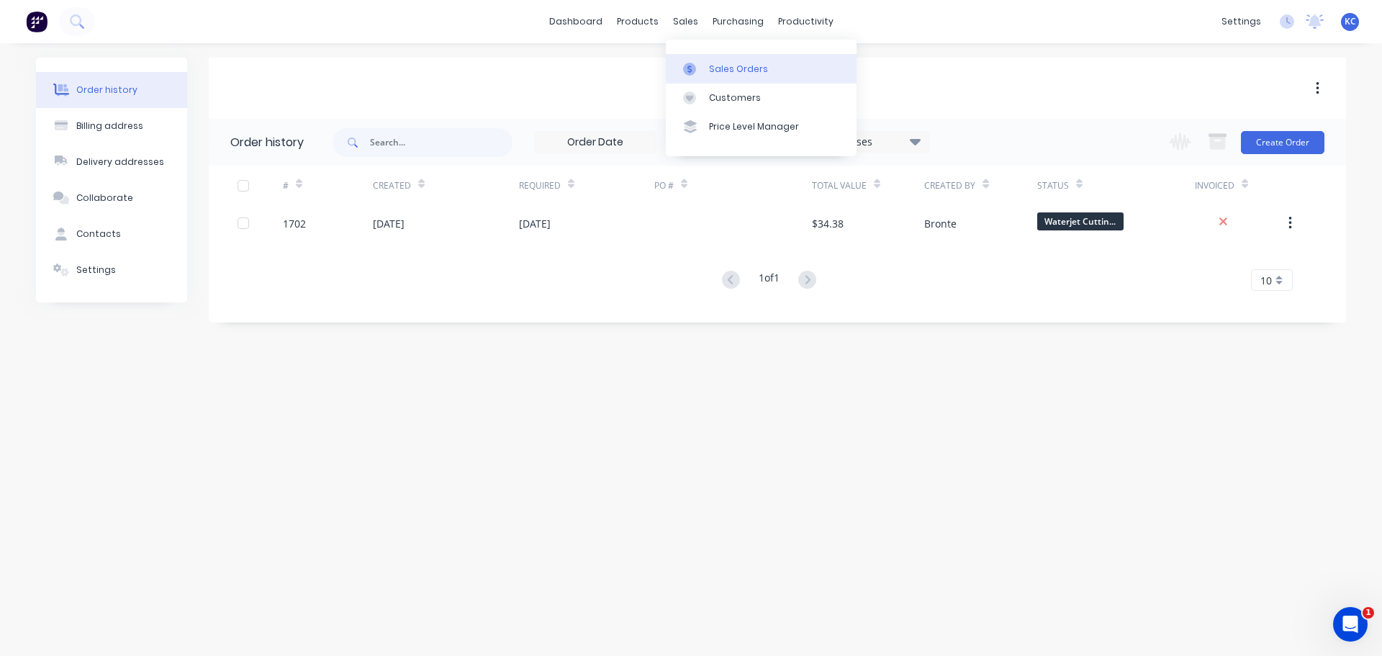
click at [743, 72] on div "Sales Orders" at bounding box center [738, 69] width 59 height 13
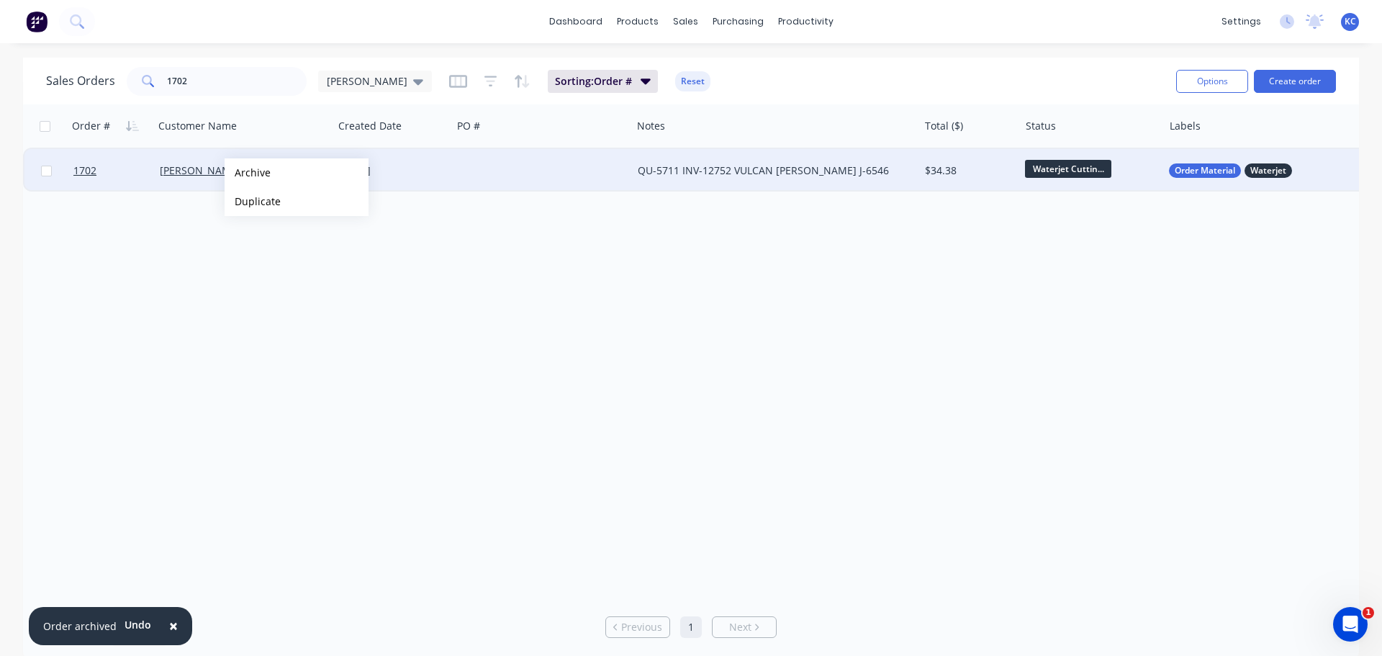
click at [248, 171] on button "Archive" at bounding box center [297, 172] width 144 height 29
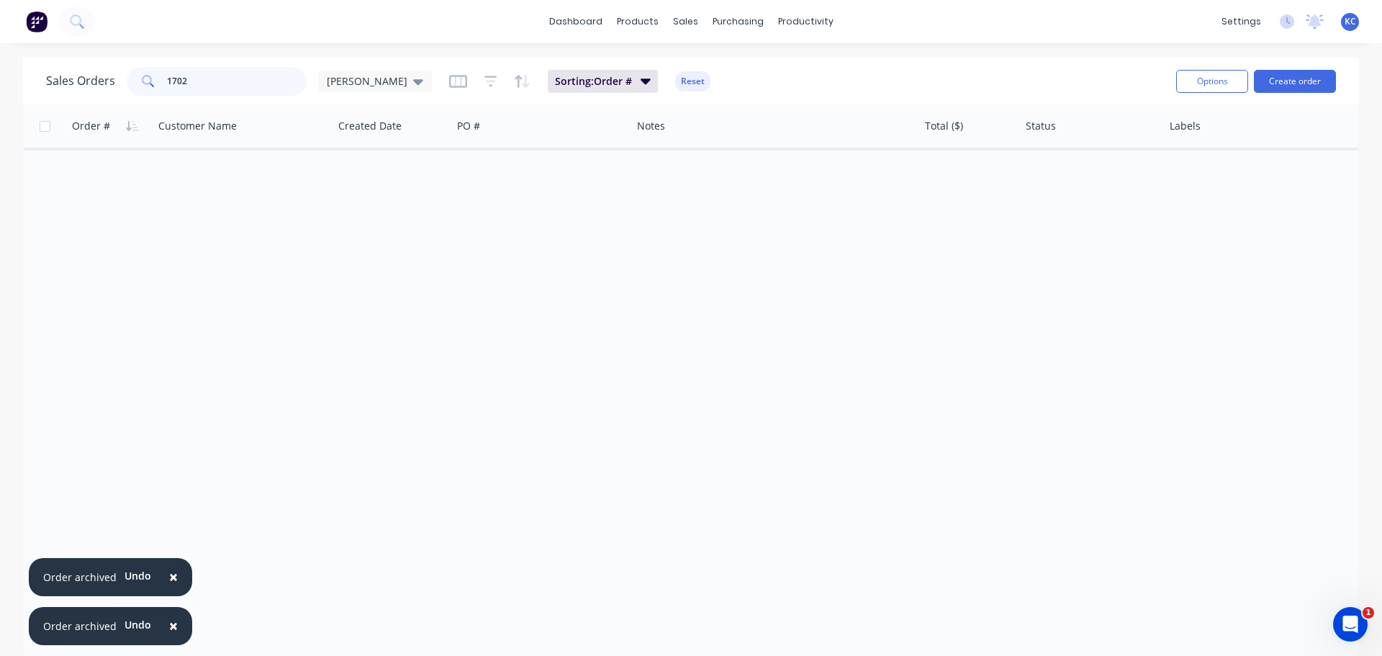
drag, startPoint x: 239, startPoint y: 81, endPoint x: 0, endPoint y: 235, distance: 284.8
click at [0, 189] on div "Sales Orders 1702 [PERSON_NAME] Sorting: Order # Reset Options Create order Ord…" at bounding box center [691, 359] width 1382 height 602
type input "1592"
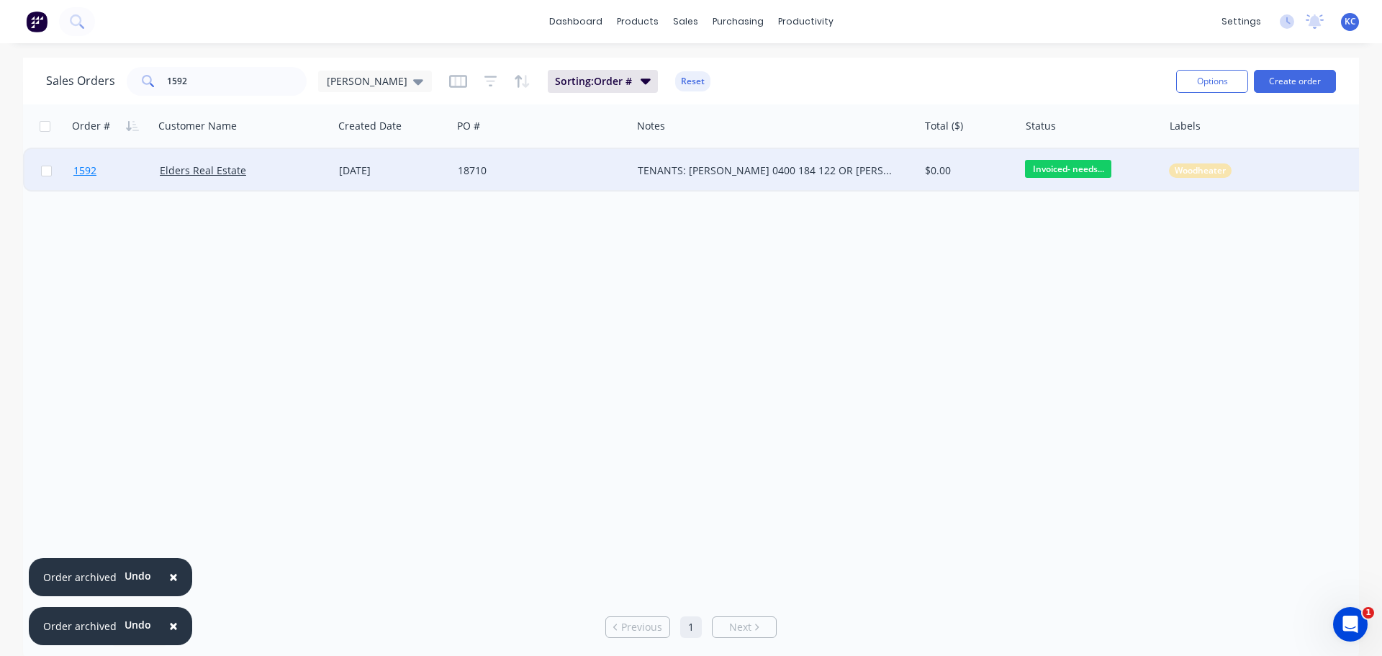
click at [96, 171] on span "1592" at bounding box center [84, 170] width 23 height 14
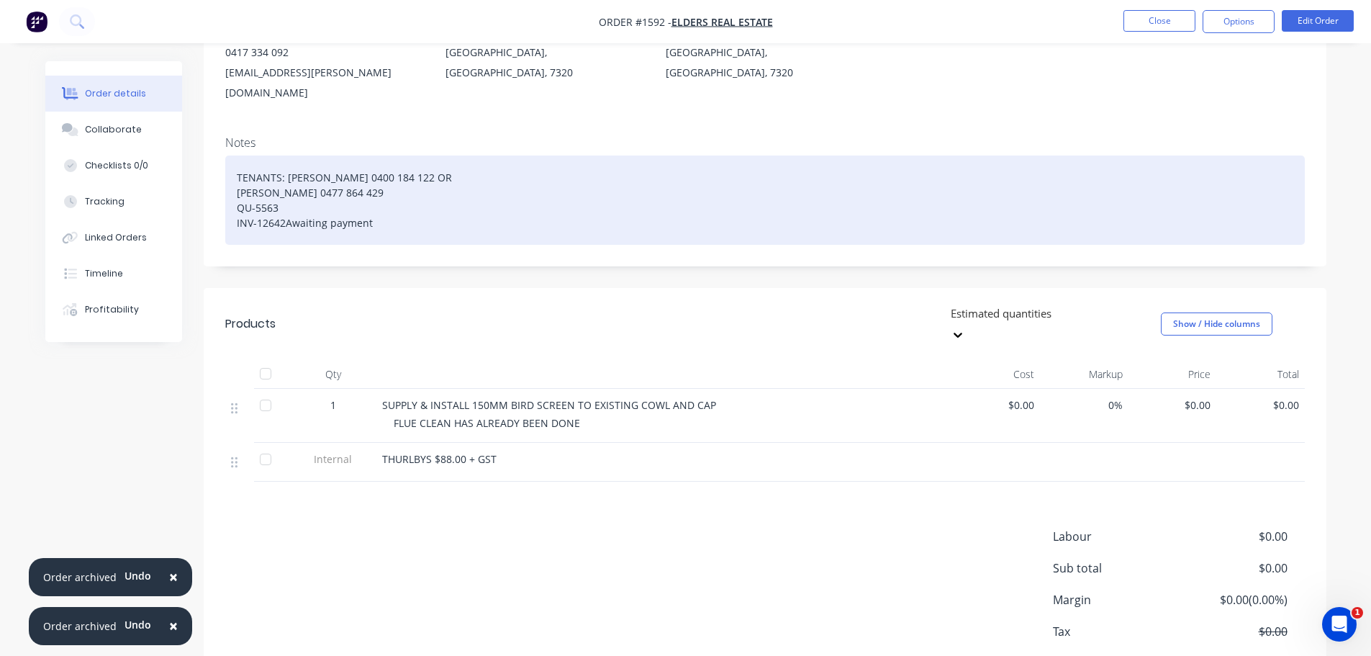
scroll to position [216, 0]
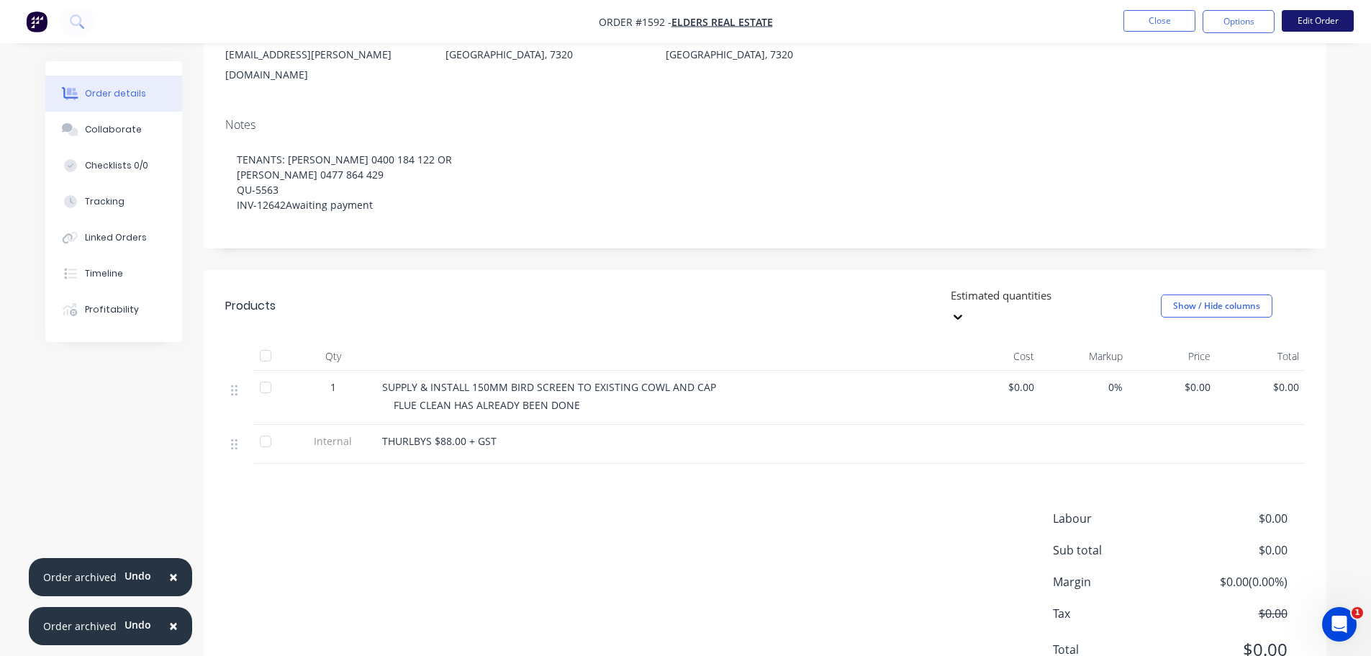
click at [1318, 26] on button "Edit Order" at bounding box center [1318, 21] width 72 height 22
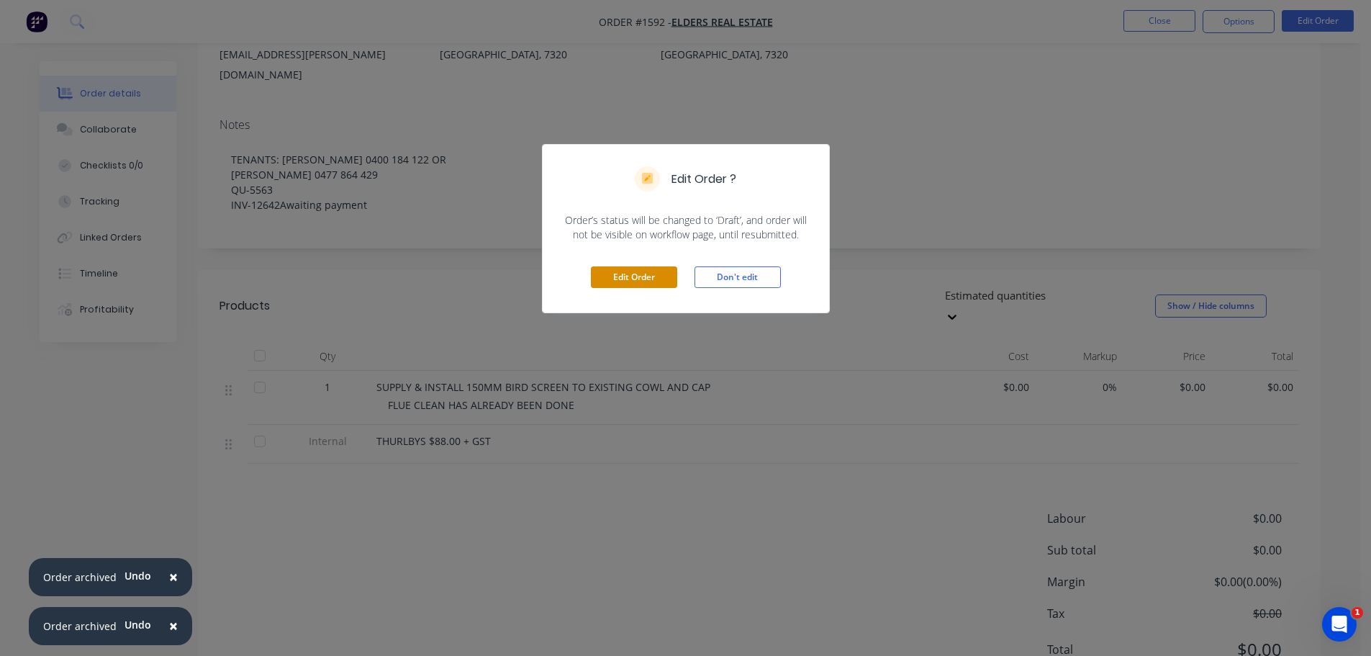
click at [641, 273] on button "Edit Order" at bounding box center [634, 277] width 86 height 22
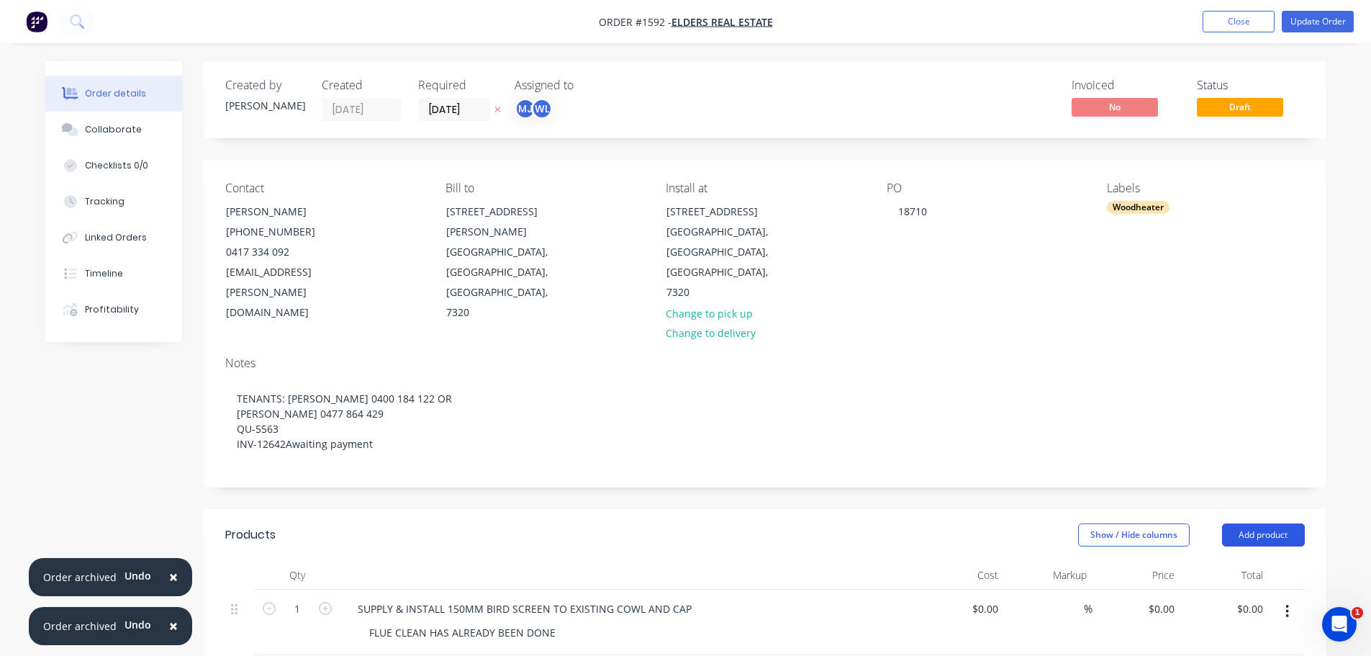
click at [1246, 523] on button "Add product" at bounding box center [1263, 534] width 83 height 23
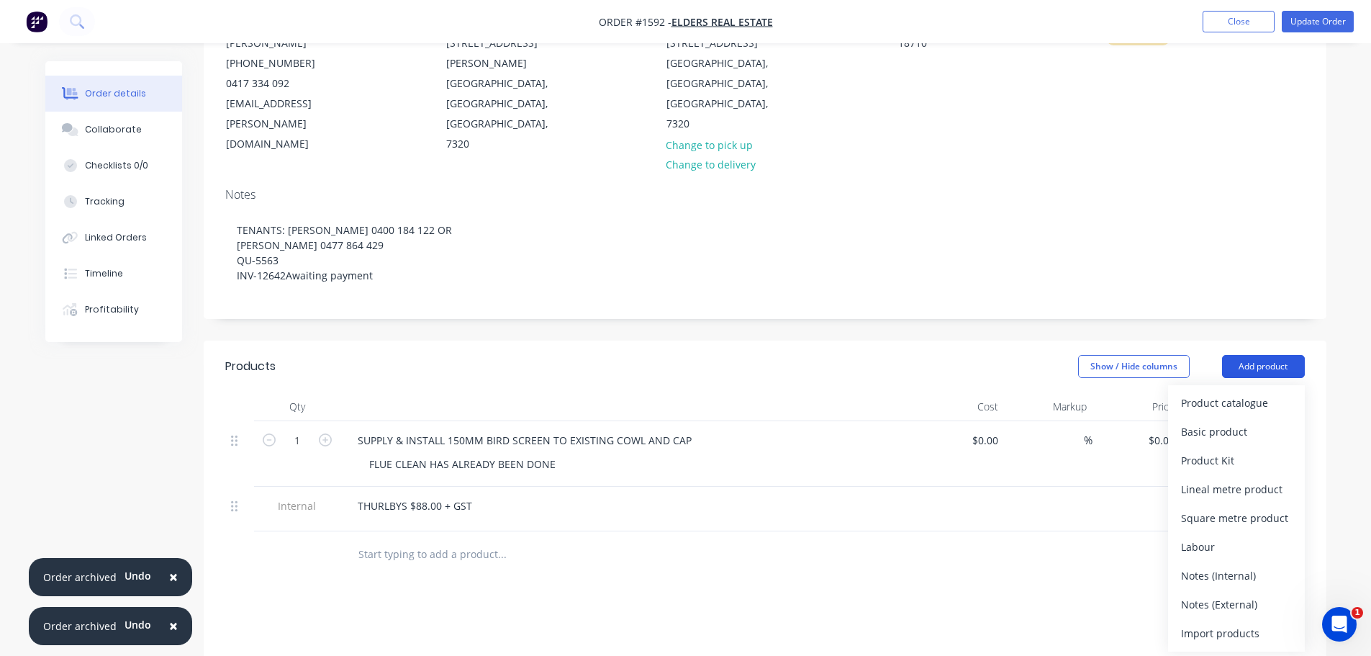
scroll to position [216, 0]
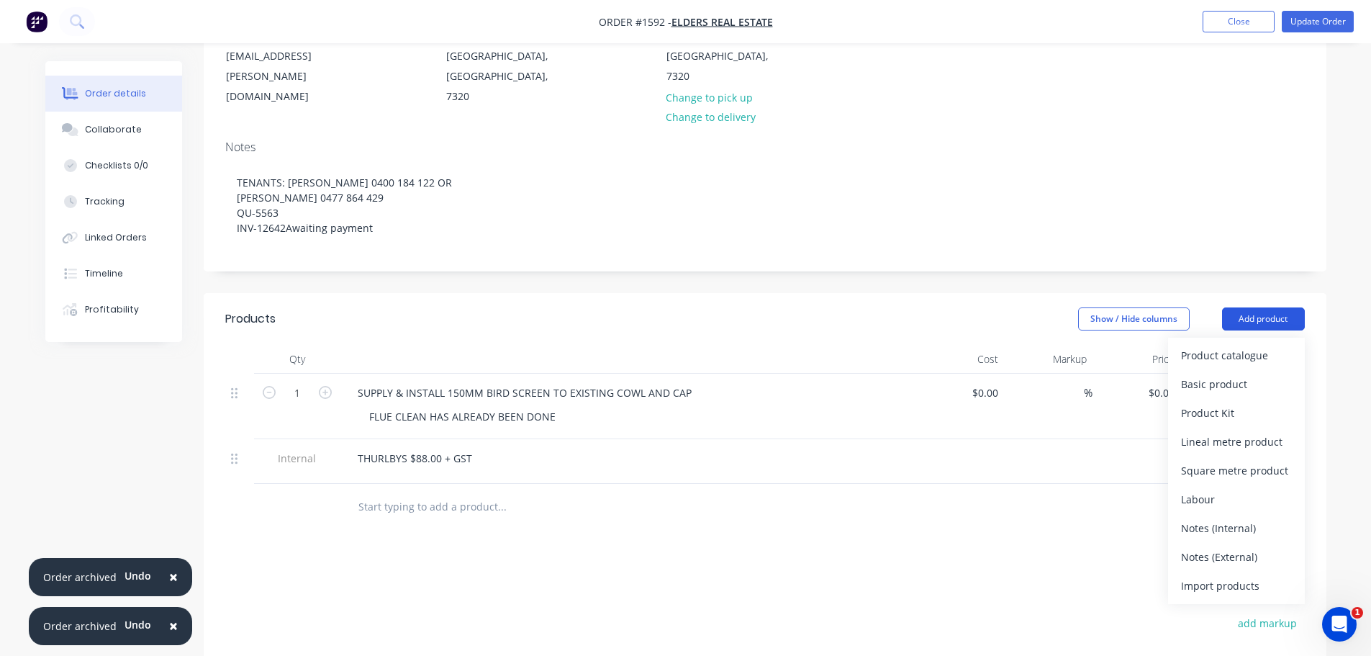
click at [1246, 518] on div "Notes (Internal)" at bounding box center [1236, 528] width 111 height 21
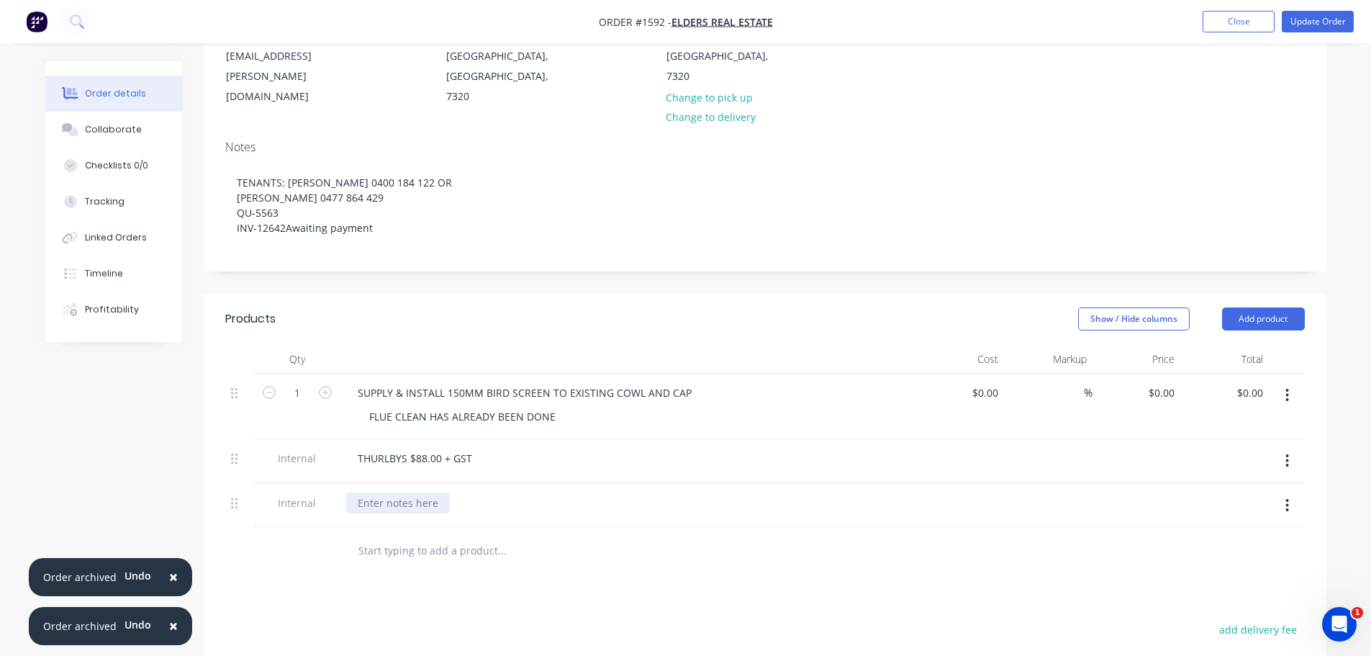
click at [361, 492] on div at bounding box center [398, 502] width 104 height 21
click at [675, 530] on div at bounding box center [600, 550] width 518 height 47
click at [1305, 18] on button "Update Order" at bounding box center [1318, 22] width 72 height 22
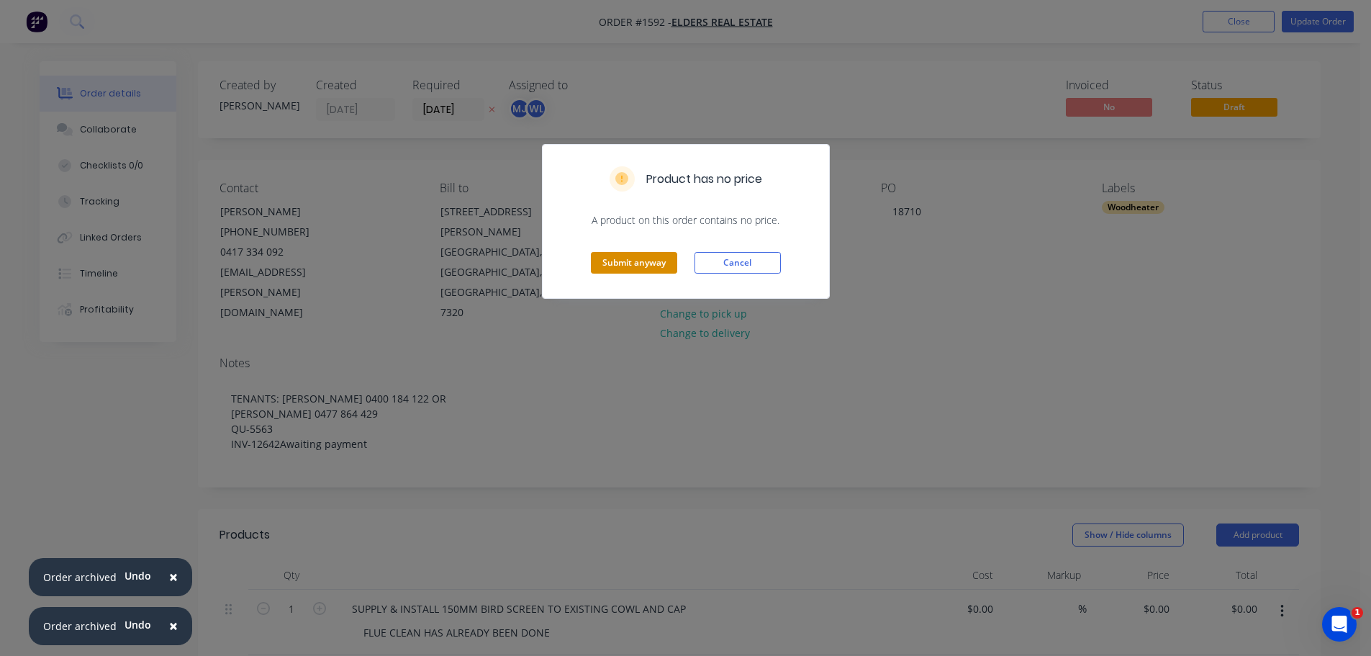
click at [664, 263] on button "Submit anyway" at bounding box center [634, 263] width 86 height 22
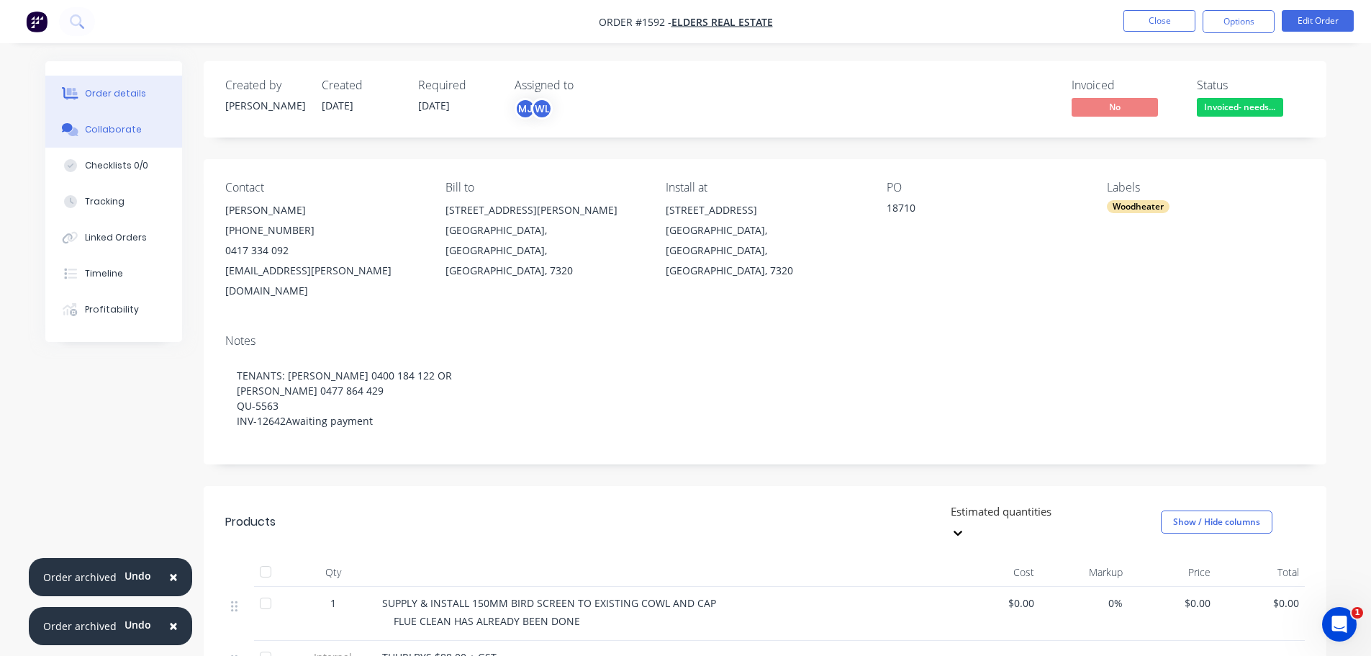
click at [127, 127] on div "Collaborate" at bounding box center [113, 129] width 57 height 13
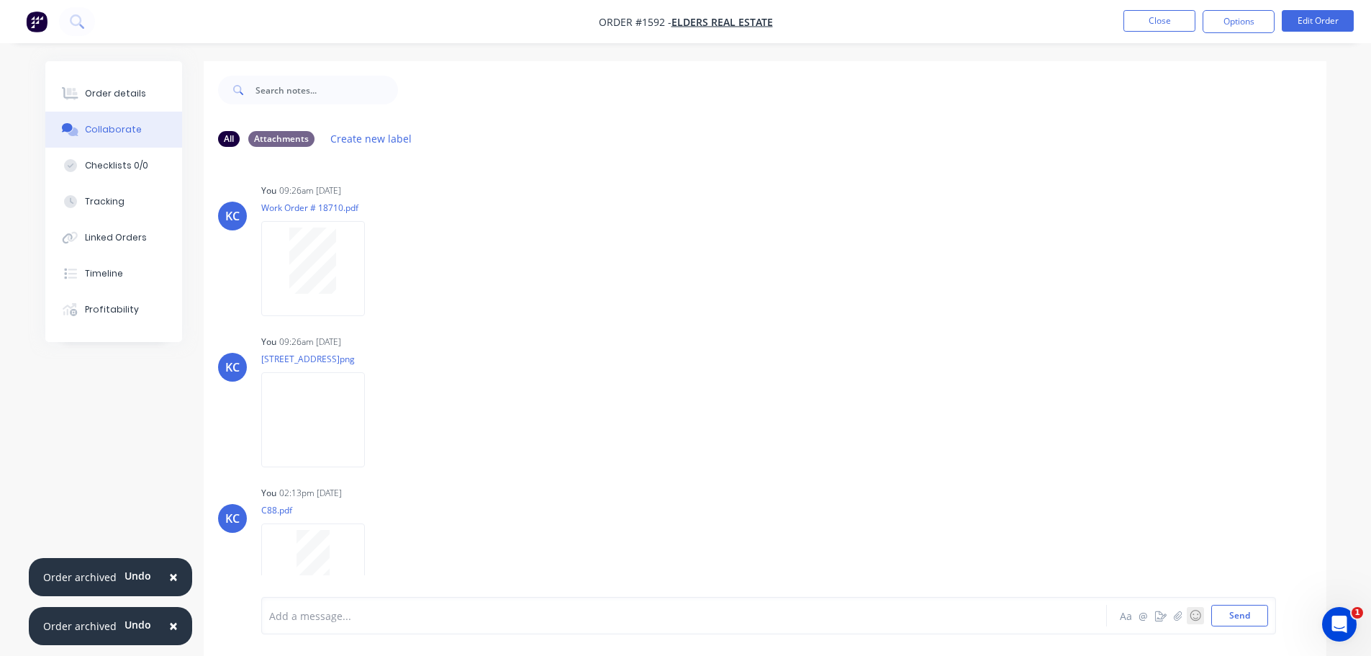
click at [1187, 618] on button "☺" at bounding box center [1195, 615] width 17 height 17
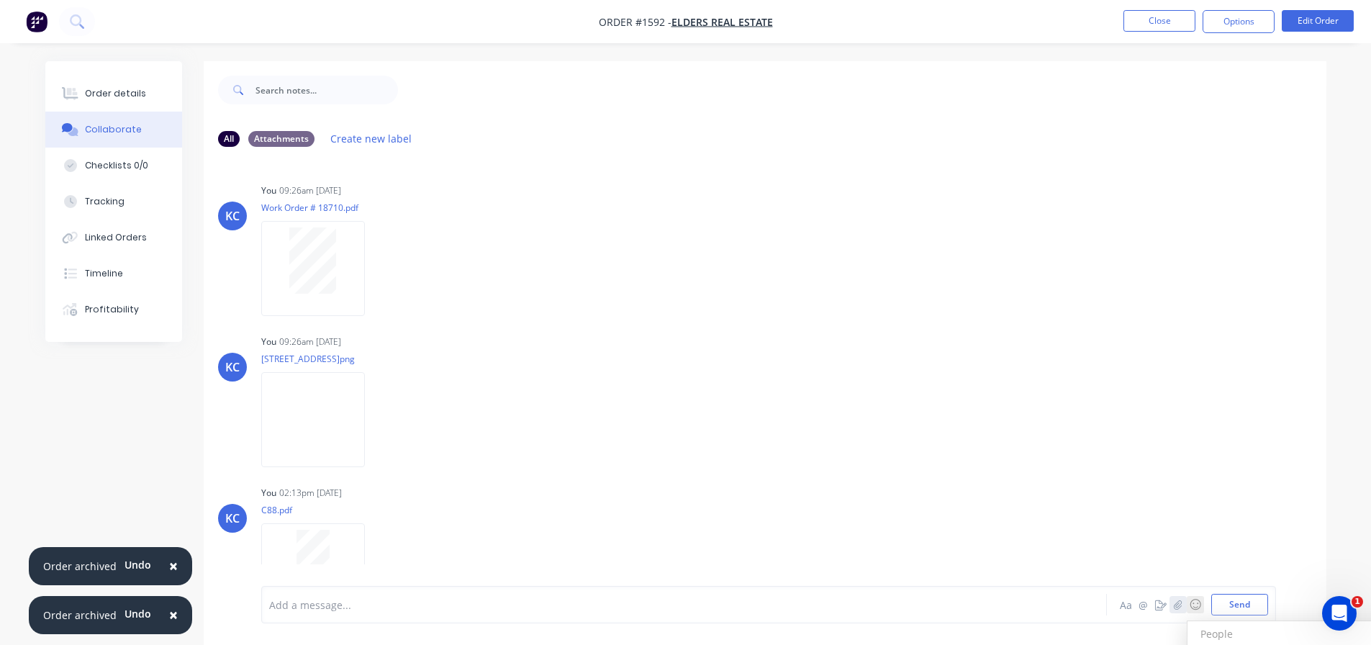
click at [1176, 604] on icon "button" at bounding box center [1178, 604] width 8 height 9
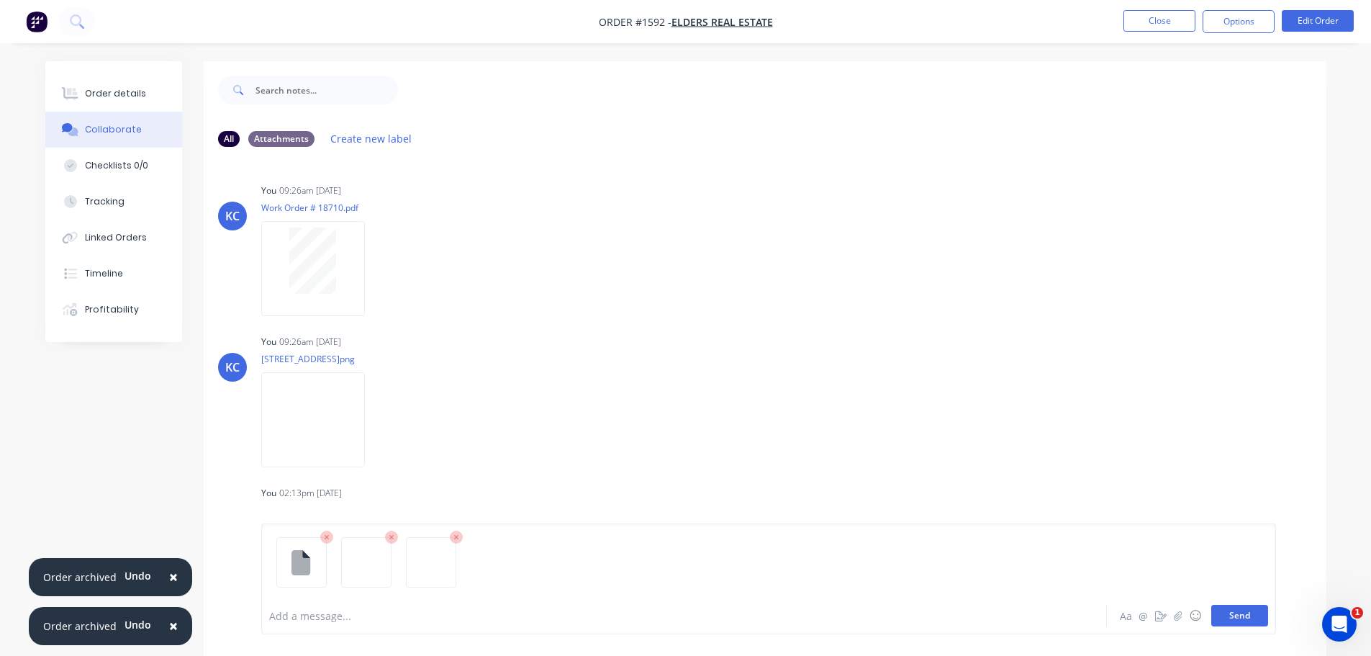
click at [1240, 618] on button "Send" at bounding box center [1240, 616] width 57 height 22
click at [1238, 25] on button "Options" at bounding box center [1239, 21] width 72 height 23
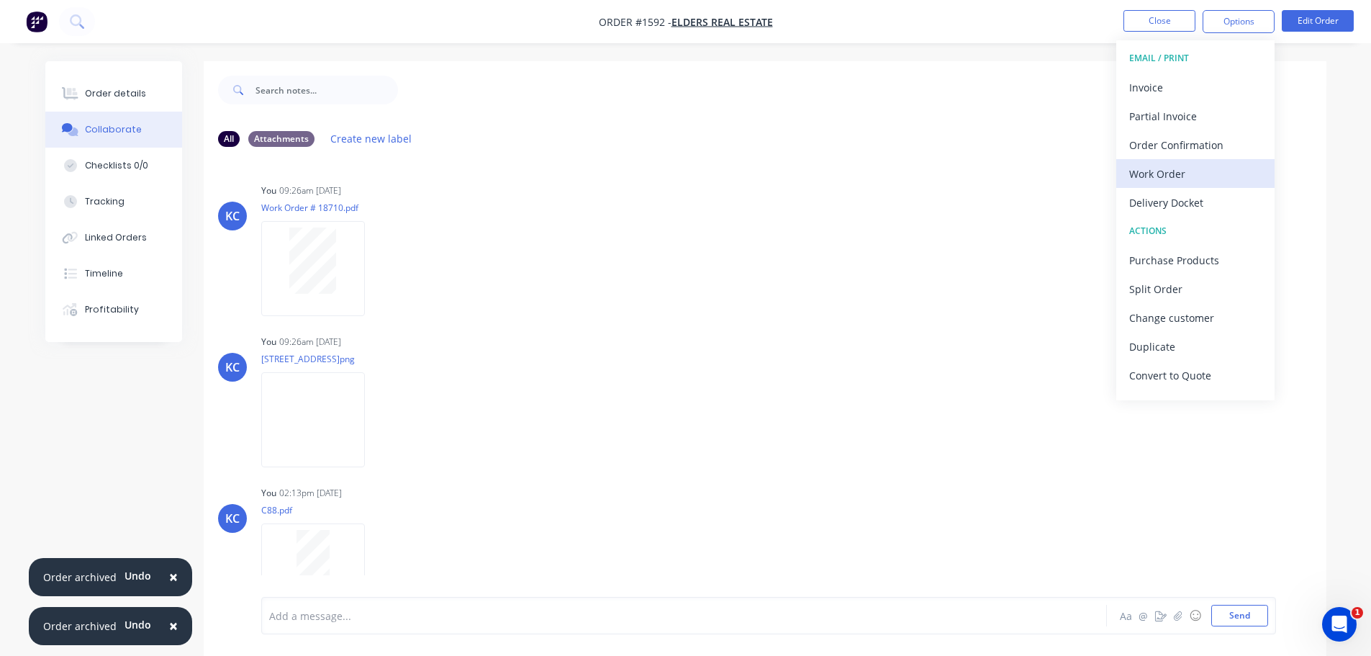
click at [1193, 166] on div "Work Order" at bounding box center [1196, 173] width 132 height 21
click at [1177, 172] on div "Custom" at bounding box center [1196, 173] width 132 height 21
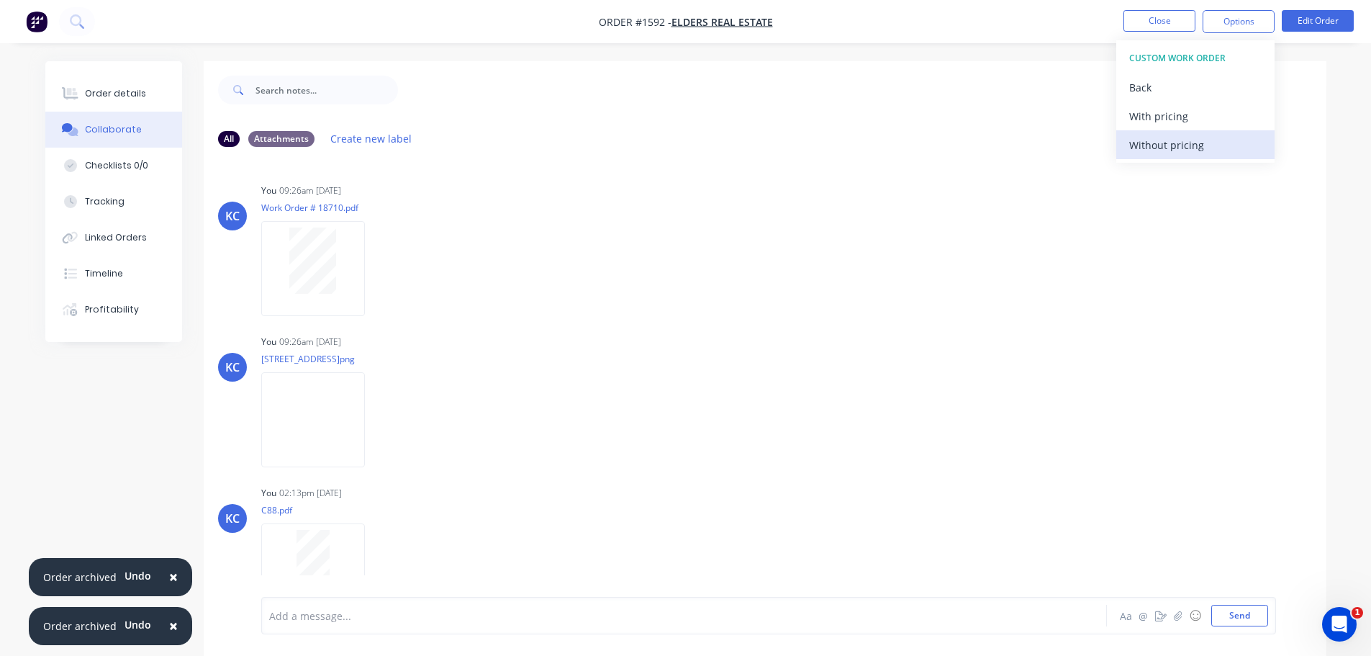
click at [1171, 147] on div "Without pricing" at bounding box center [1196, 145] width 132 height 21
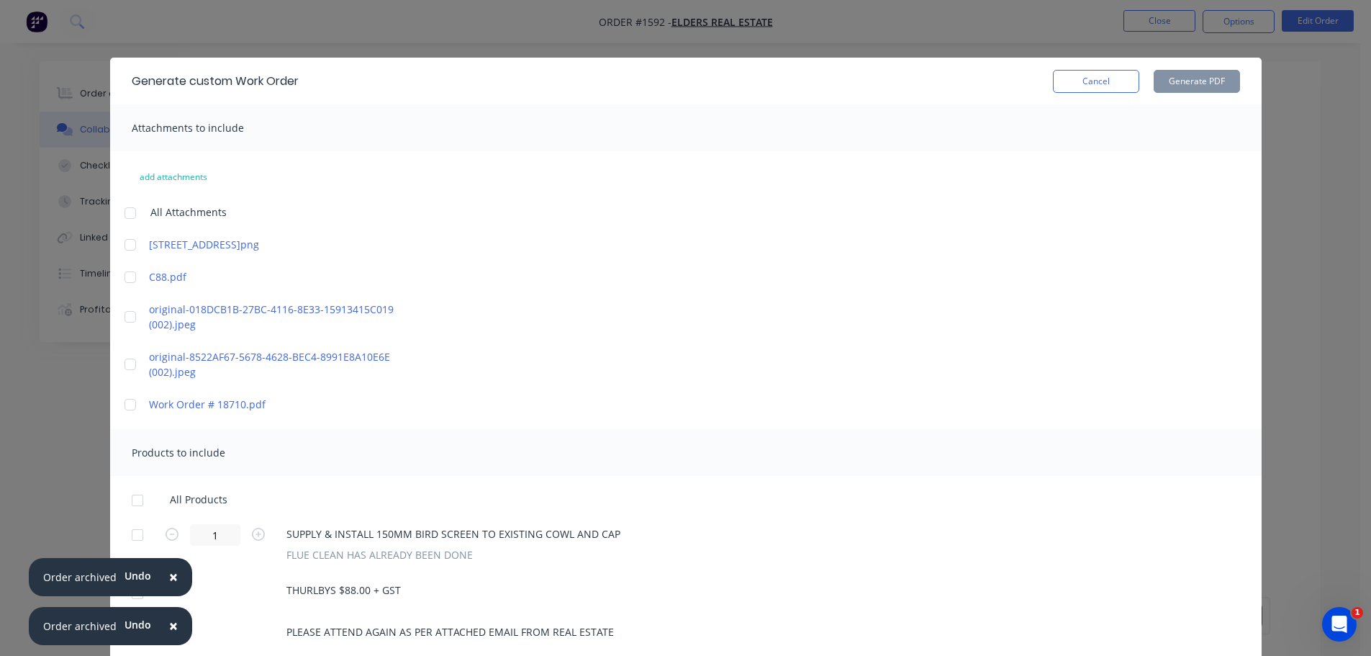
click at [125, 315] on div at bounding box center [130, 316] width 29 height 29
click at [124, 370] on div at bounding box center [130, 364] width 29 height 29
click at [122, 249] on div at bounding box center [130, 244] width 29 height 29
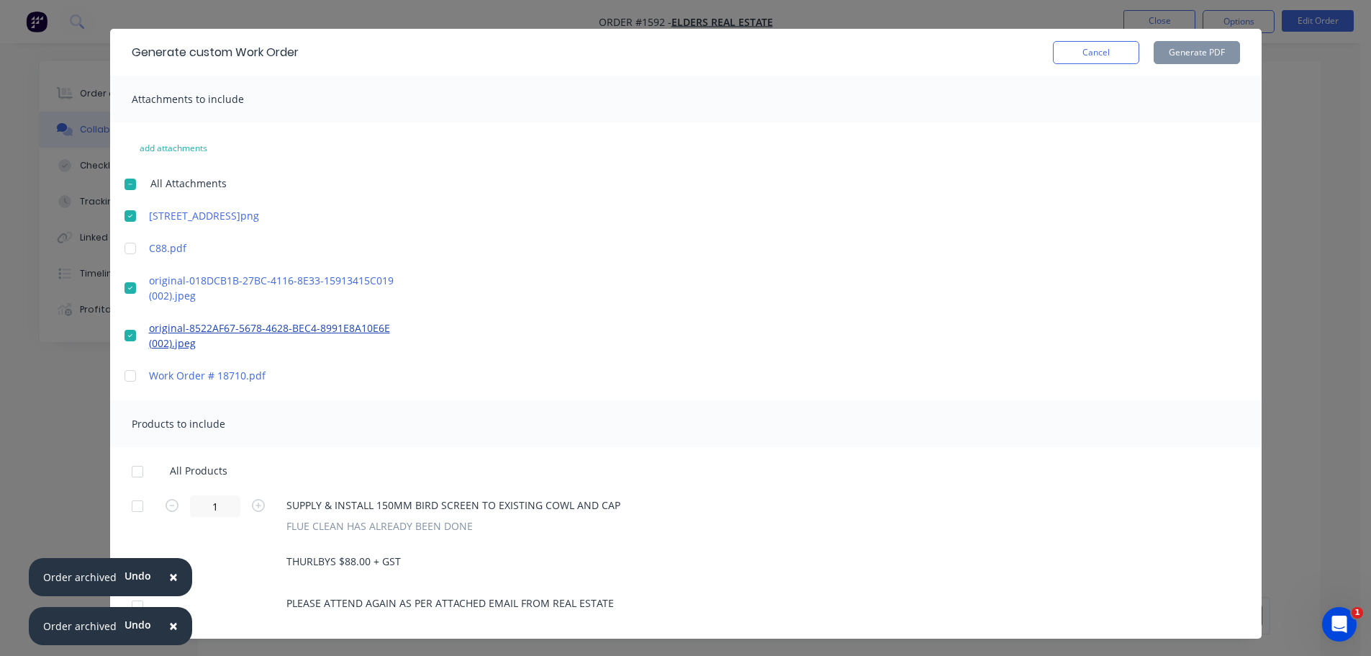
scroll to position [53, 0]
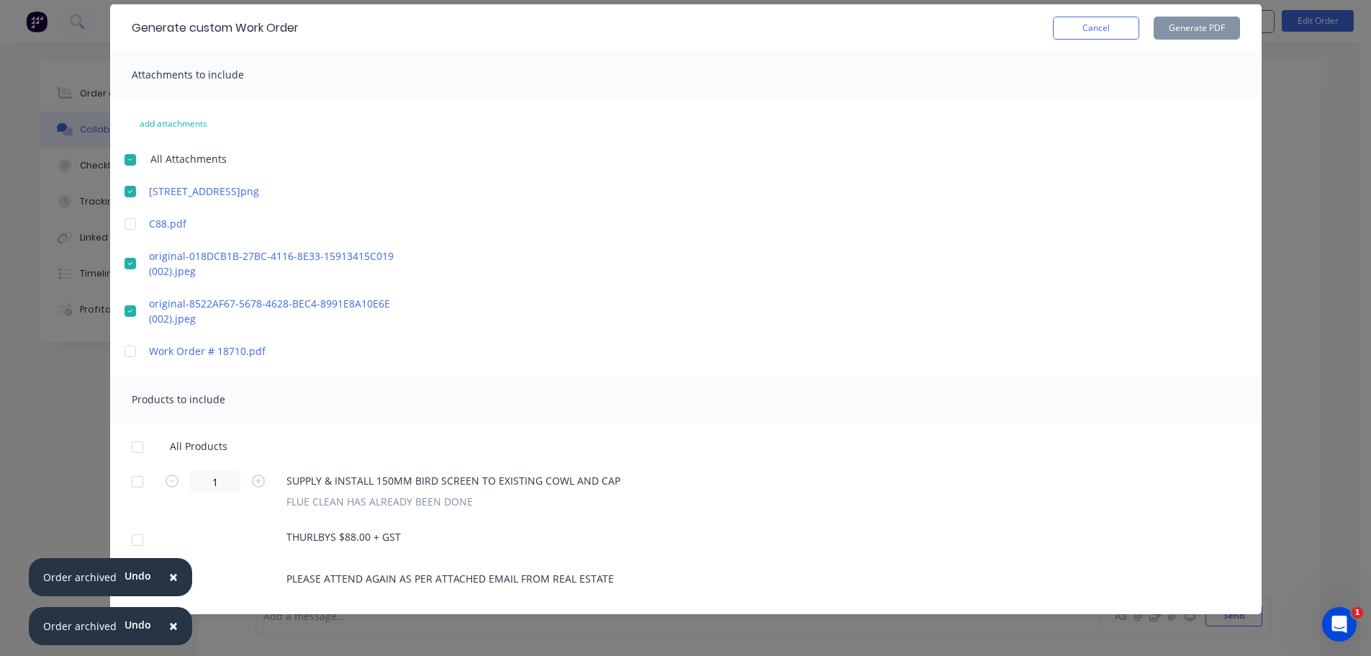
click at [130, 451] on div at bounding box center [137, 447] width 29 height 29
click at [130, 479] on div at bounding box center [137, 481] width 29 height 29
click at [132, 542] on div at bounding box center [137, 540] width 29 height 29
click at [131, 482] on div at bounding box center [137, 481] width 29 height 29
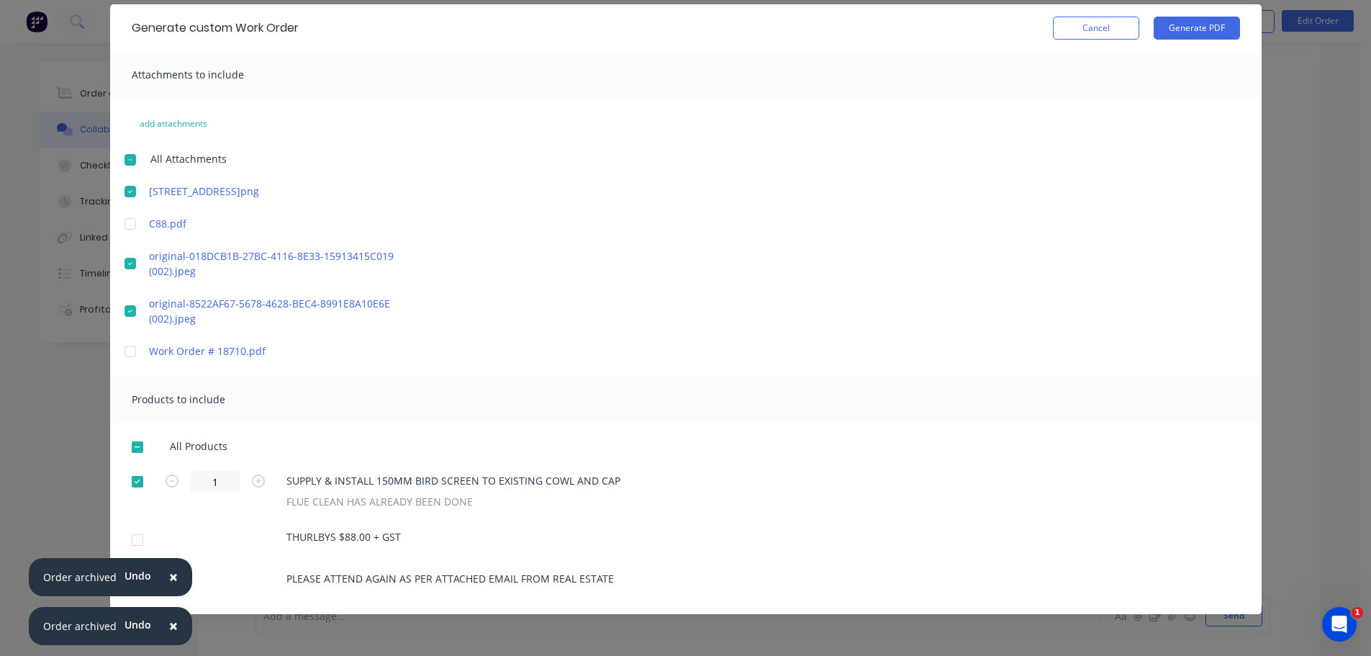
click at [170, 577] on span "×" at bounding box center [173, 577] width 9 height 20
click at [1173, 32] on button "Generate PDF" at bounding box center [1197, 28] width 86 height 23
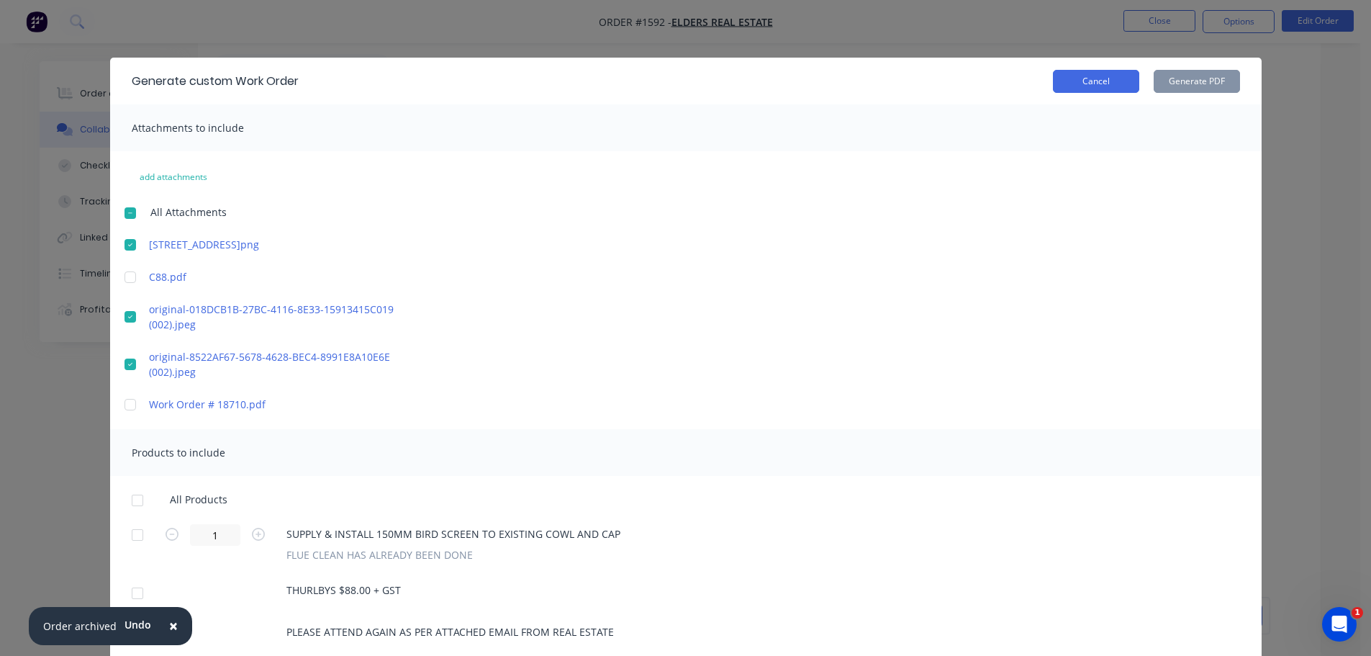
click at [1114, 81] on button "Cancel" at bounding box center [1096, 81] width 86 height 23
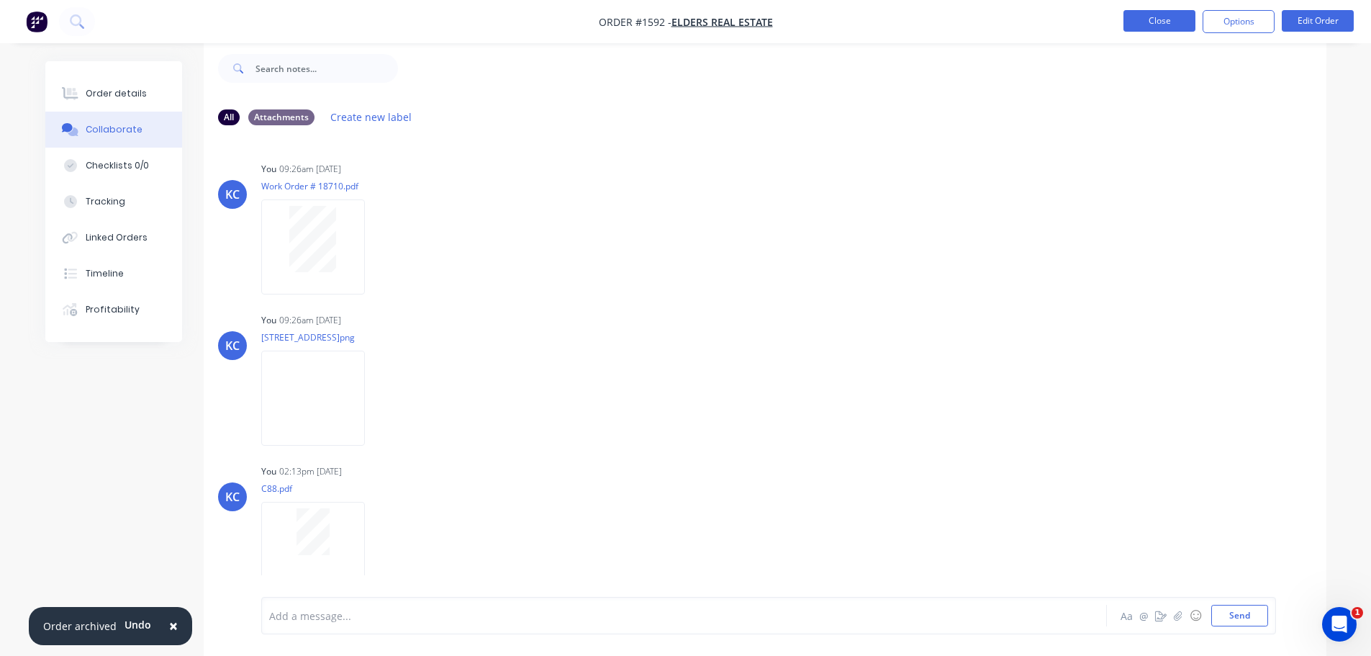
click at [1158, 14] on button "Close" at bounding box center [1160, 21] width 72 height 22
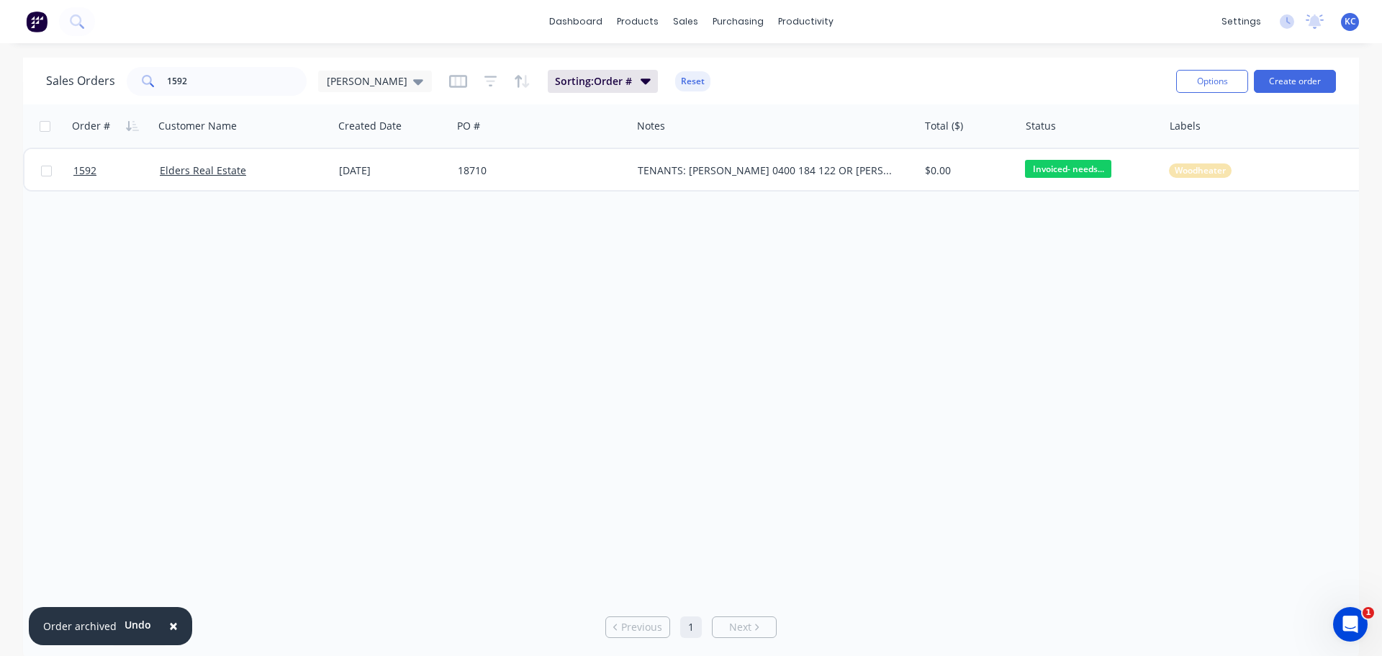
click at [1213, 354] on div "Order # Customer Name Created Date PO # Notes Total ($) Status Labels 1592 Elde…" at bounding box center [691, 349] width 1336 height 490
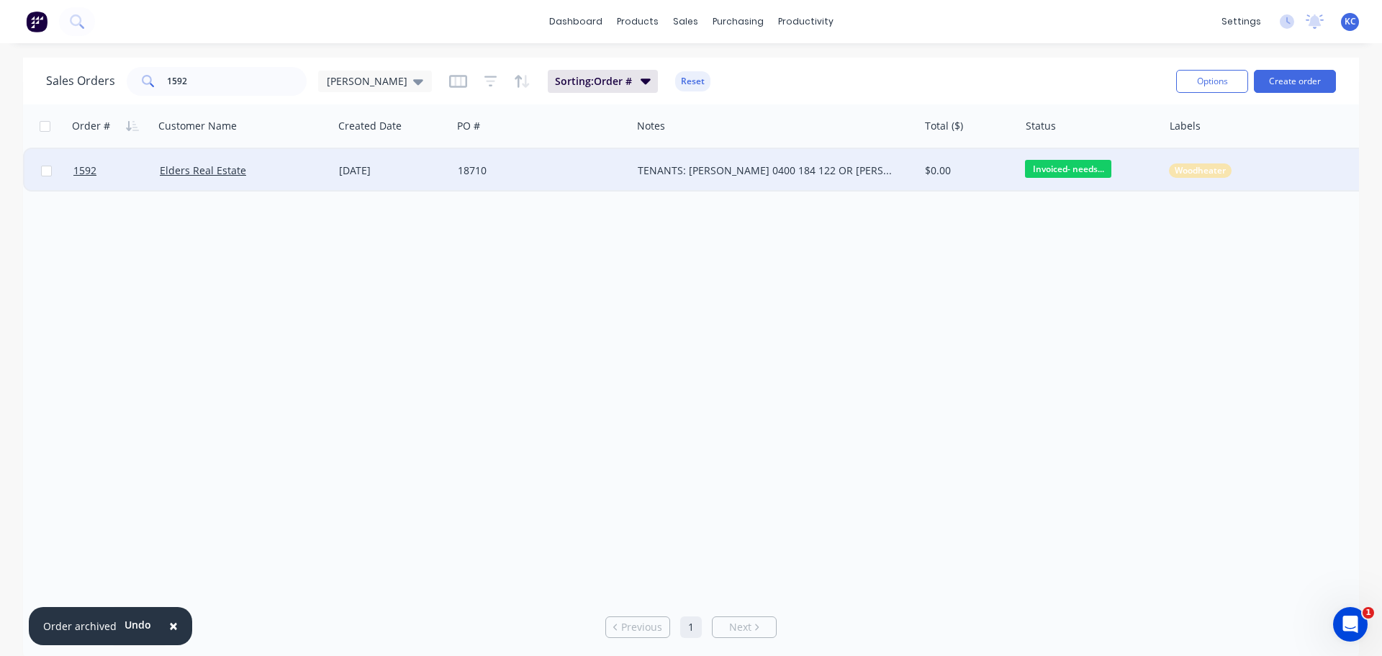
click at [1078, 163] on span "Invoiced- needs..." at bounding box center [1068, 169] width 86 height 18
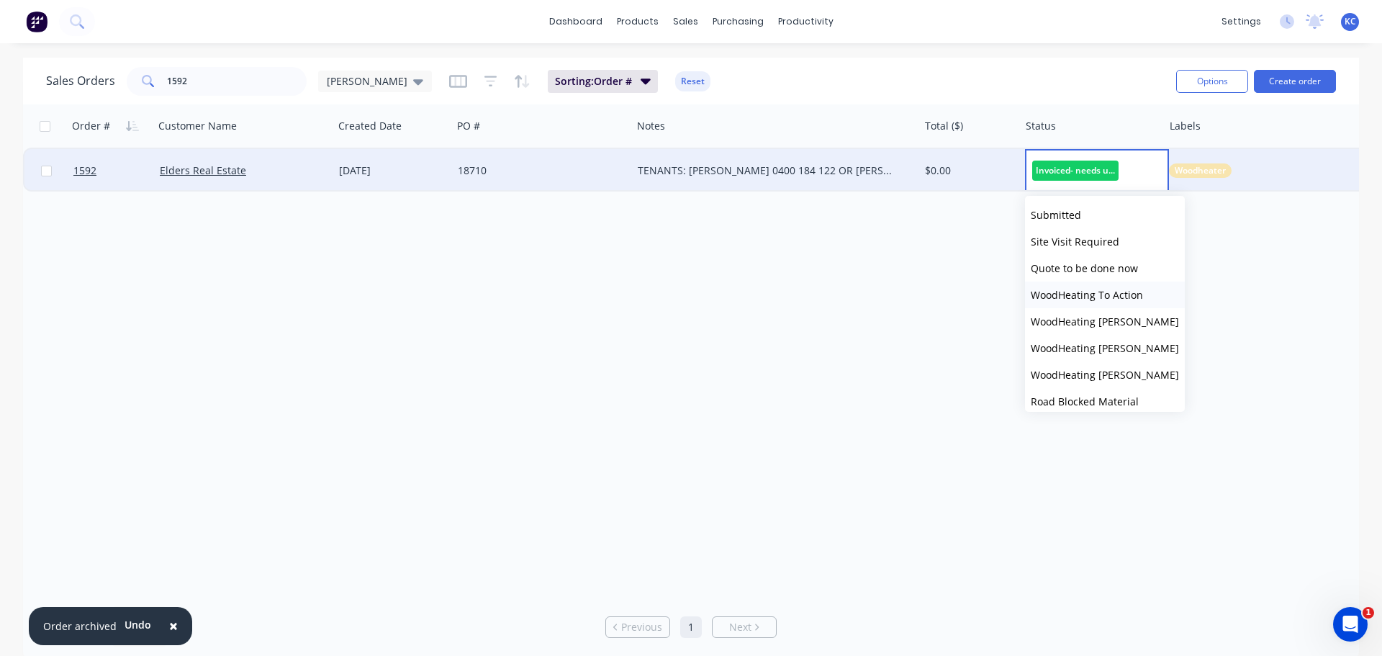
click at [1085, 297] on span "WoodHeating To Action" at bounding box center [1087, 295] width 112 height 14
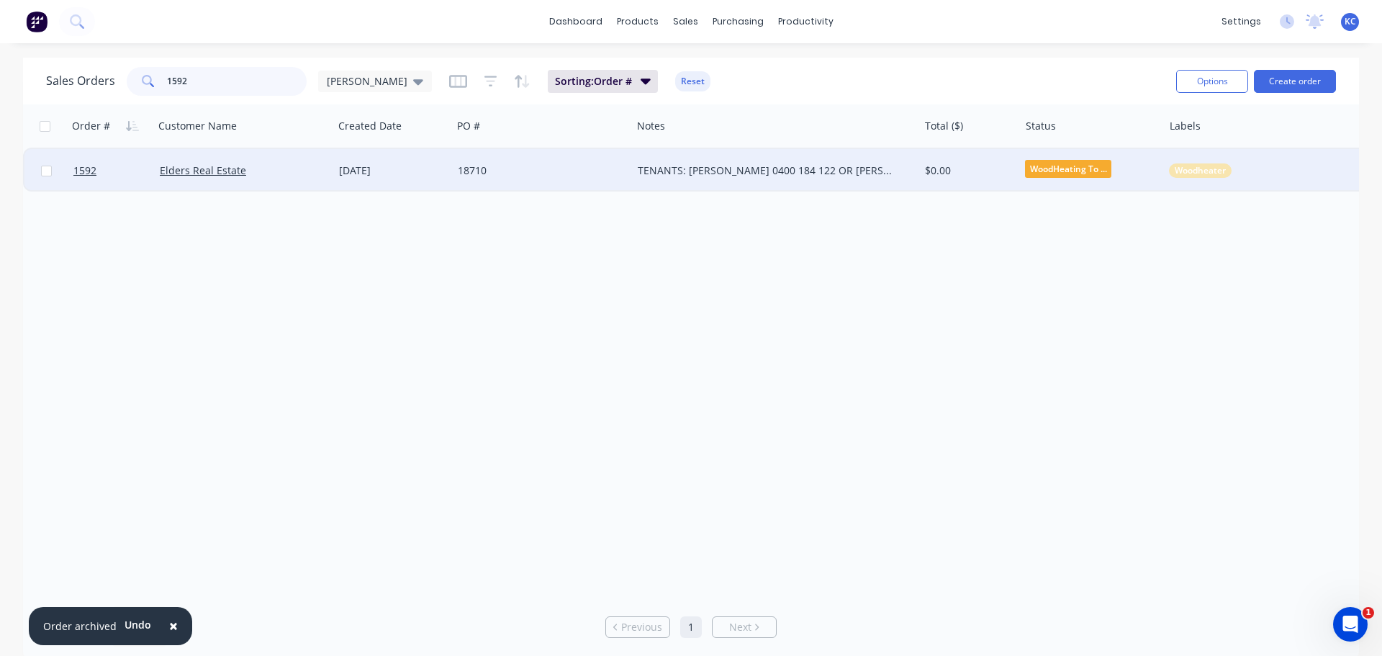
drag, startPoint x: 228, startPoint y: 89, endPoint x: 0, endPoint y: 132, distance: 231.6
click at [12, 105] on div "Sales Orders 1592 [PERSON_NAME] Sorting: Order # Reset Options Create order Ord…" at bounding box center [691, 359] width 1382 height 602
type input "1705"
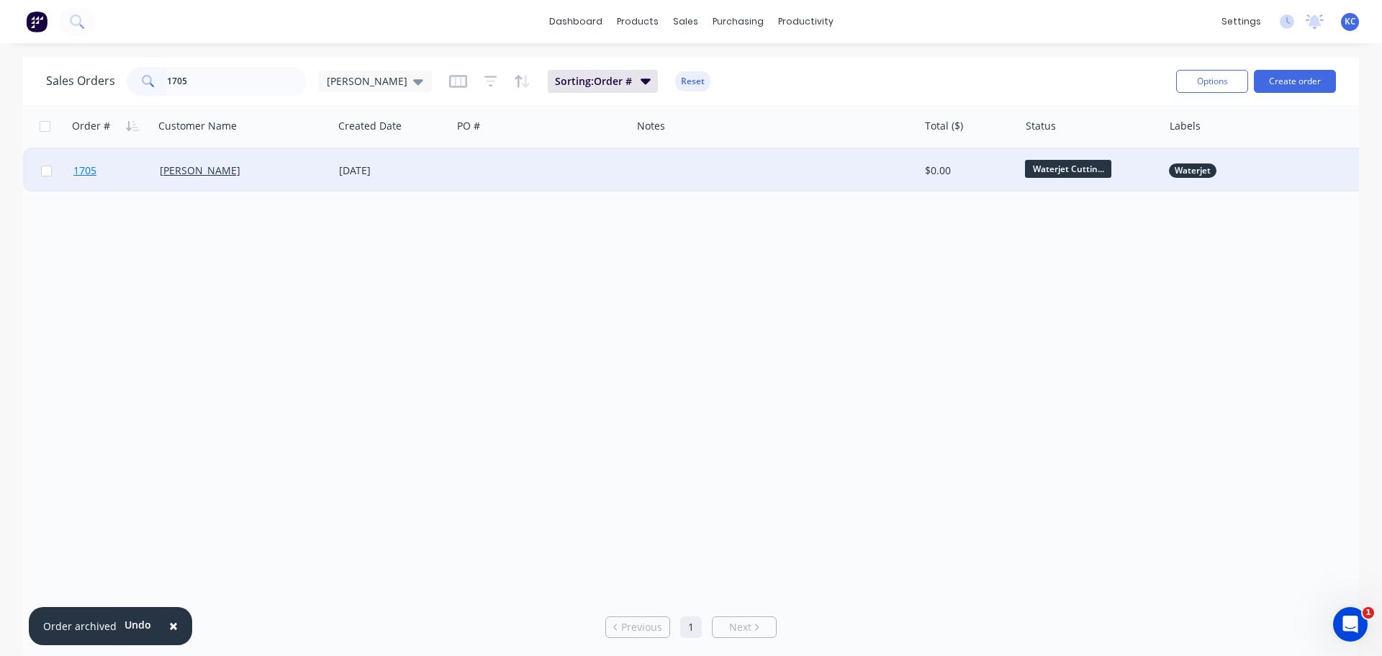
click at [81, 166] on span "1705" at bounding box center [84, 170] width 23 height 14
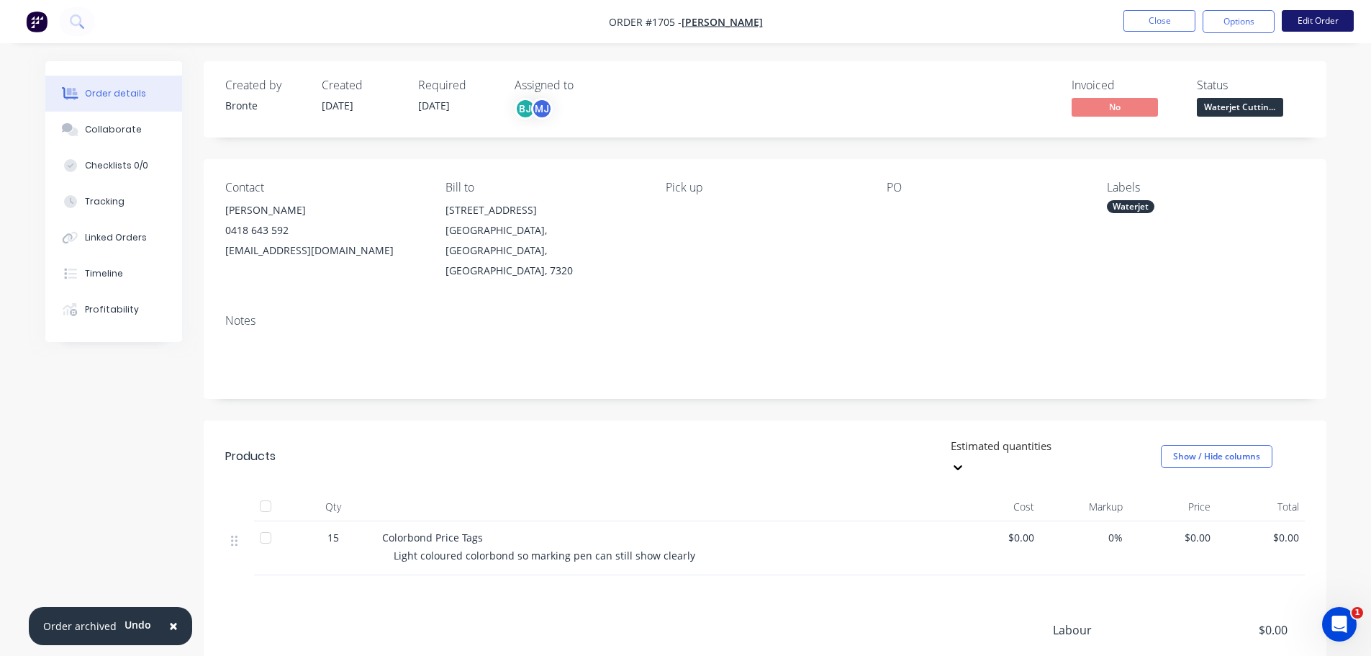
click at [1317, 24] on button "Edit Order" at bounding box center [1318, 21] width 72 height 22
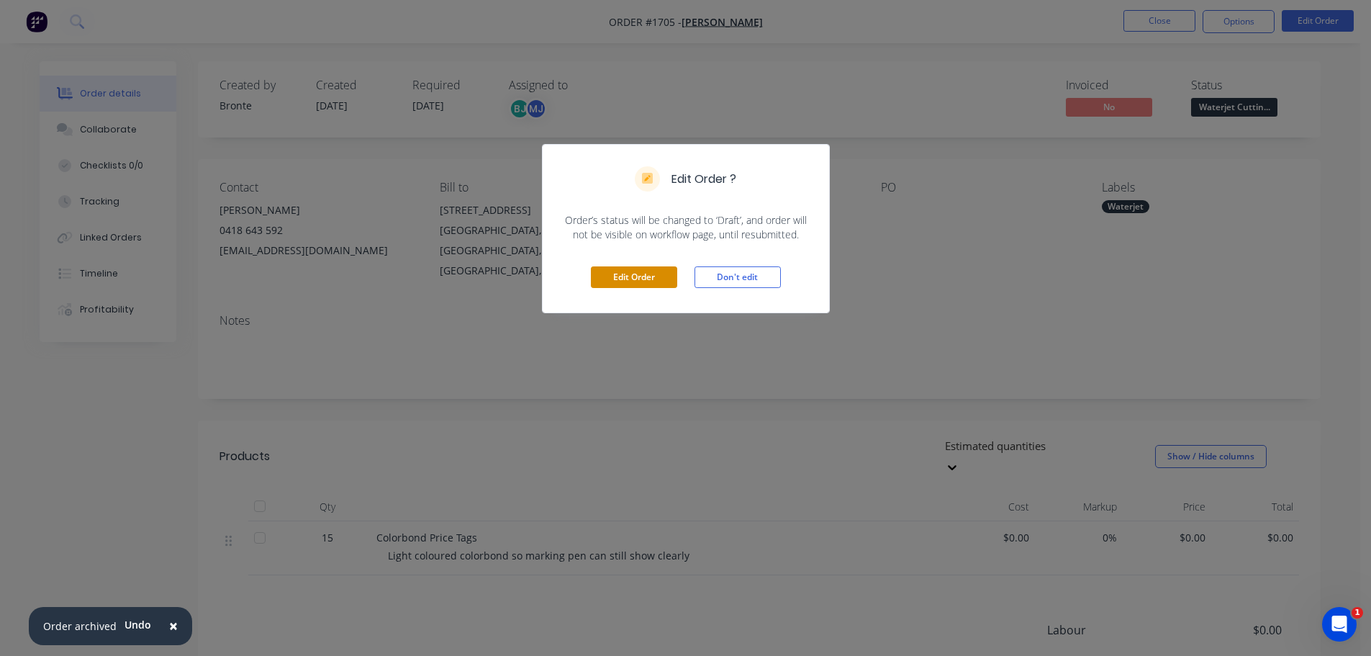
click at [639, 277] on button "Edit Order" at bounding box center [634, 277] width 86 height 22
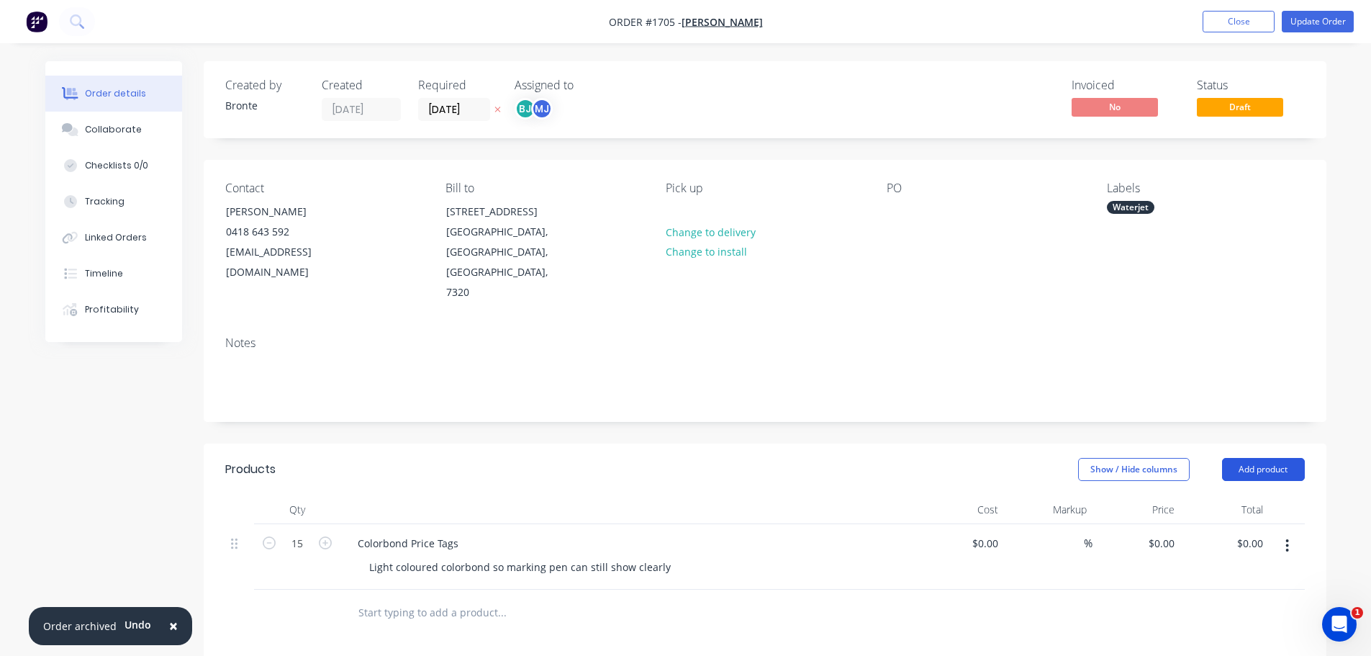
click at [1276, 458] on button "Add product" at bounding box center [1263, 469] width 83 height 23
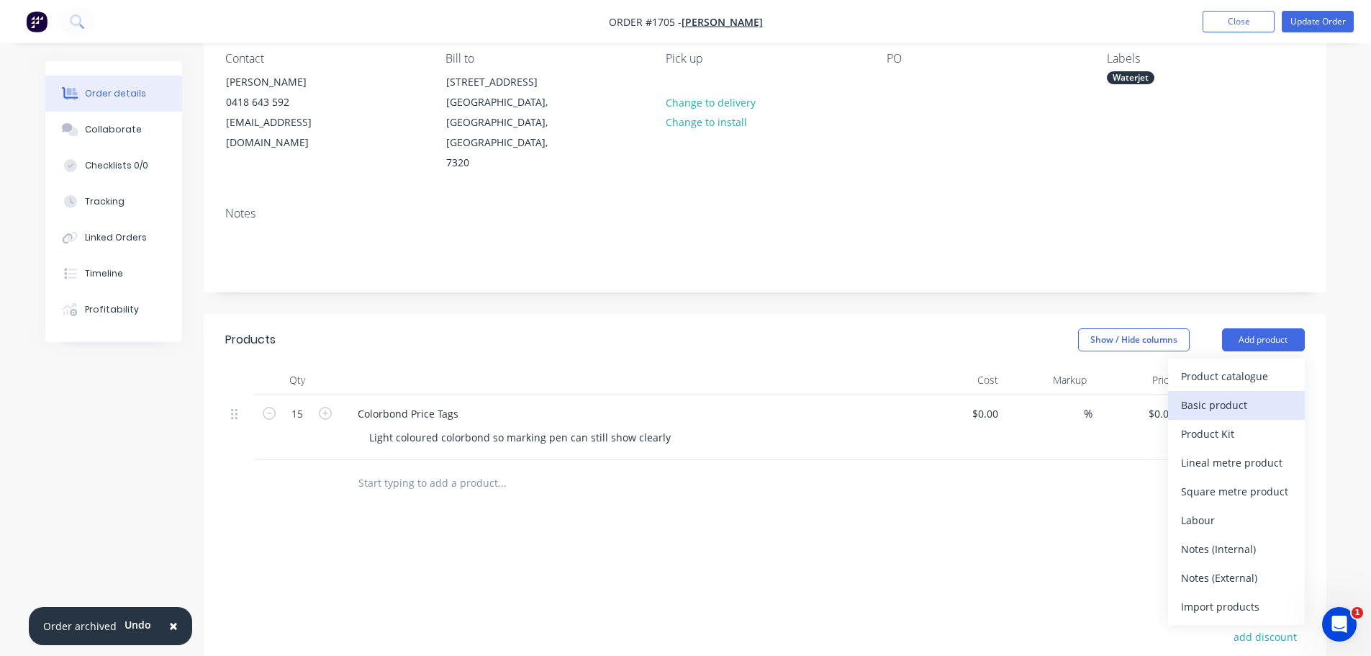
scroll to position [144, 0]
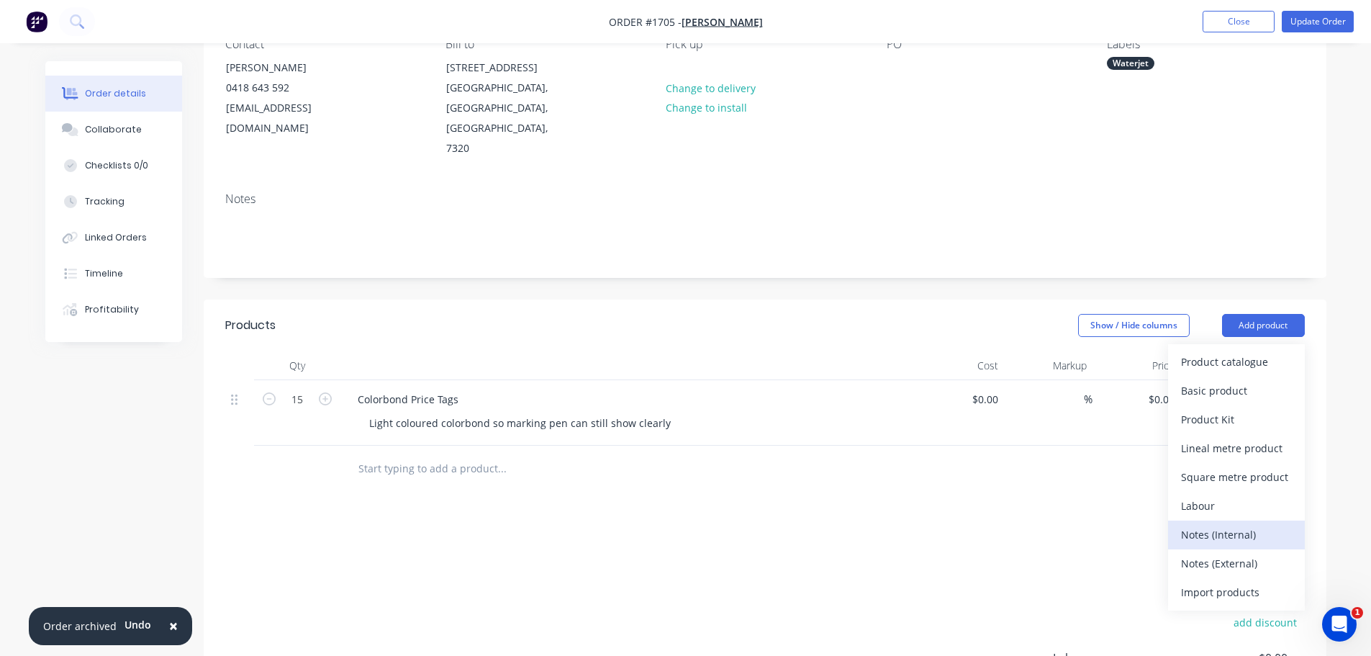
click at [1257, 524] on div "Notes (Internal)" at bounding box center [1236, 534] width 111 height 21
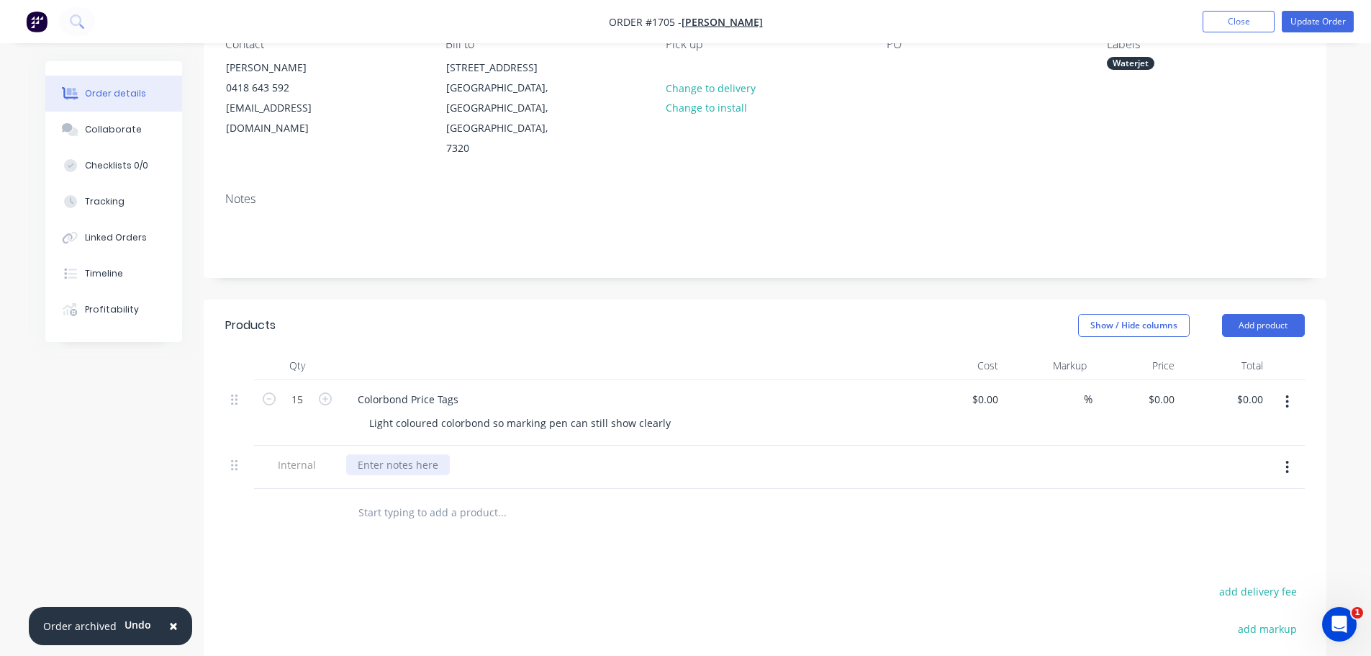
click at [376, 454] on div at bounding box center [398, 464] width 104 height 21
click at [661, 454] on div "SCRAP C'BOND - 255X535 SET UP - 5MINS CLEAN UP - 5MINS CUT TIME - 6.41MINS" at bounding box center [628, 487] width 564 height 66
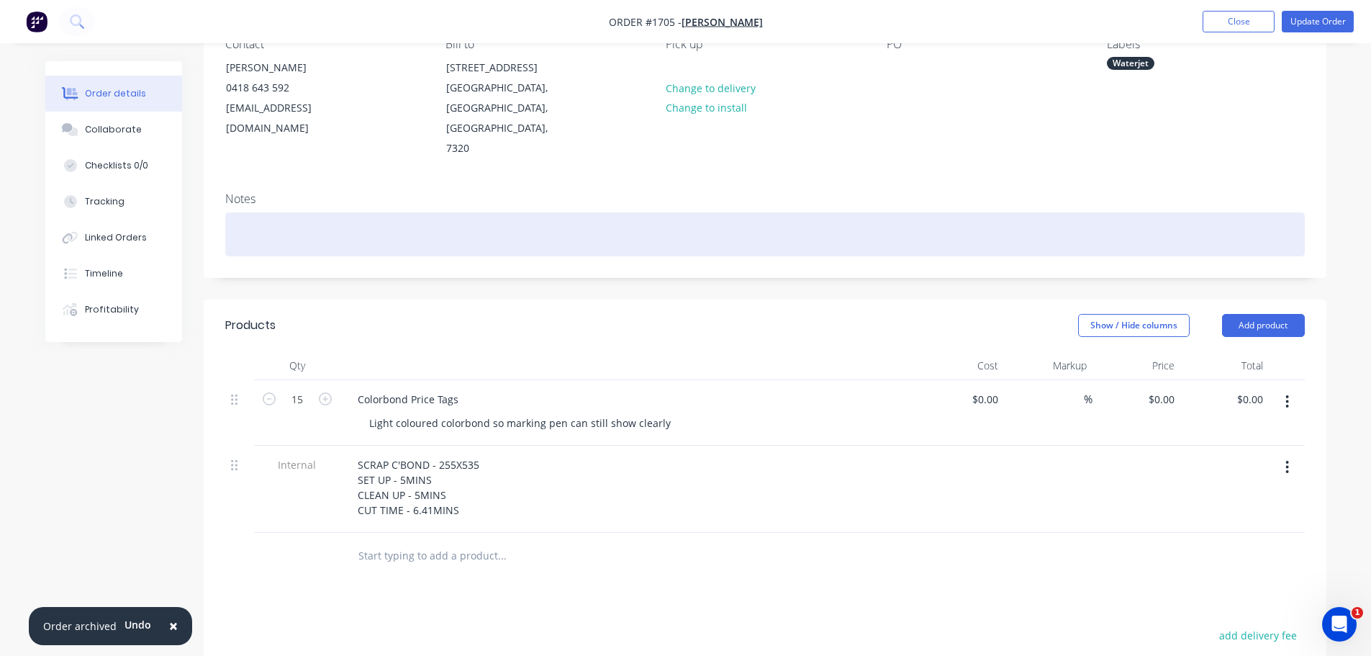
click at [292, 212] on div at bounding box center [765, 234] width 1080 height 44
click at [438, 212] on div "INV-9538" at bounding box center [765, 234] width 1080 height 44
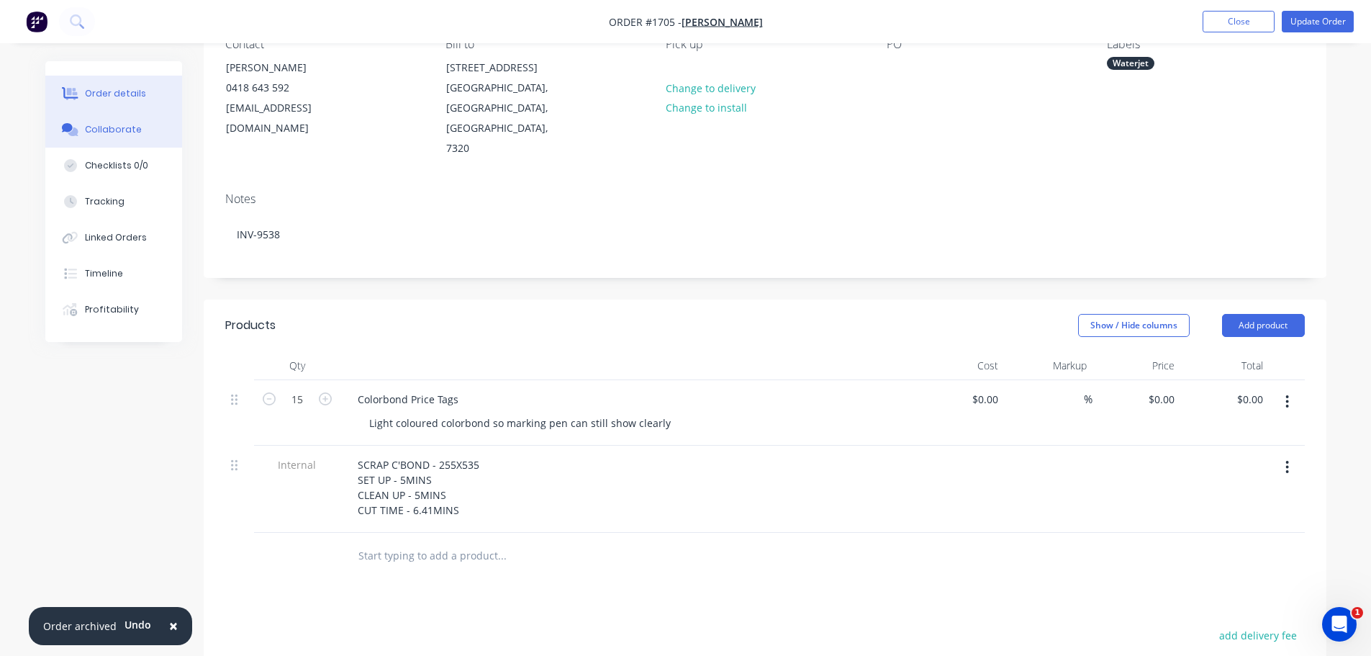
click at [145, 126] on button "Collaborate" at bounding box center [113, 130] width 137 height 36
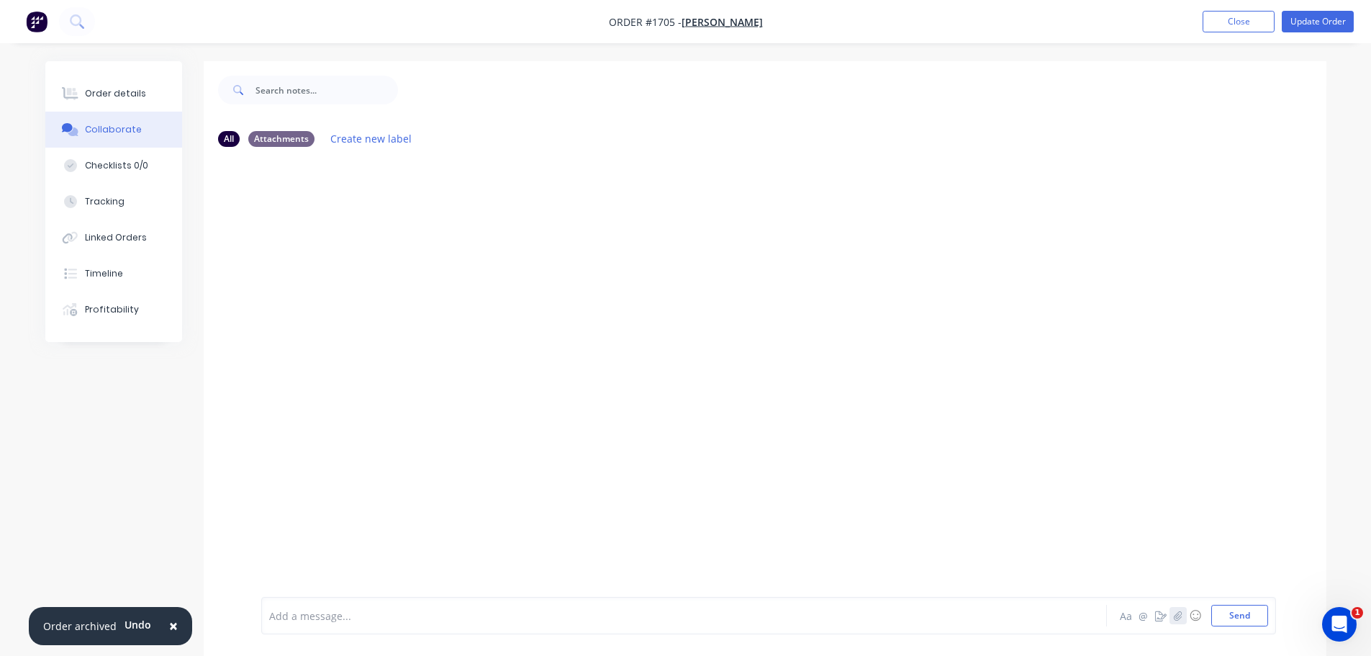
click at [1176, 611] on icon "button" at bounding box center [1178, 616] width 9 height 10
click at [1257, 613] on button "Send" at bounding box center [1240, 616] width 57 height 22
click at [1180, 612] on icon "button" at bounding box center [1178, 616] width 9 height 10
click at [1266, 620] on button "Send" at bounding box center [1240, 616] width 57 height 22
click at [1310, 18] on button "Update Order" at bounding box center [1318, 22] width 72 height 22
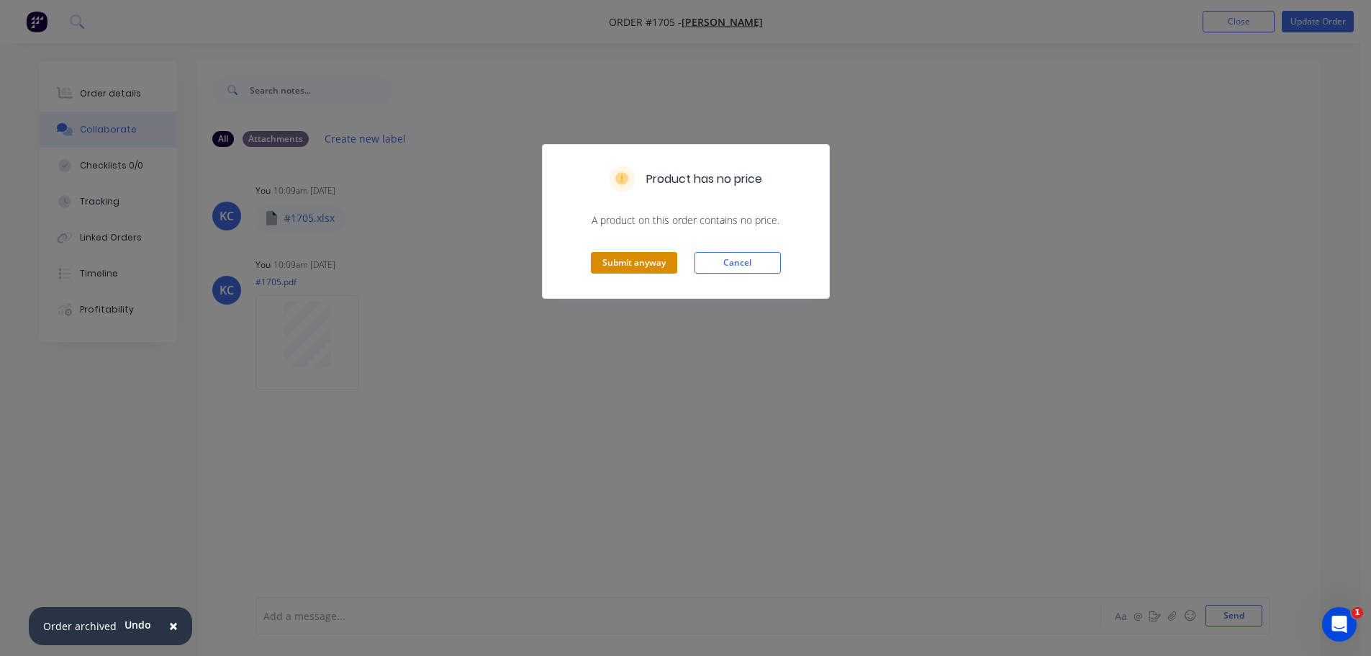
click at [634, 269] on button "Submit anyway" at bounding box center [634, 263] width 86 height 22
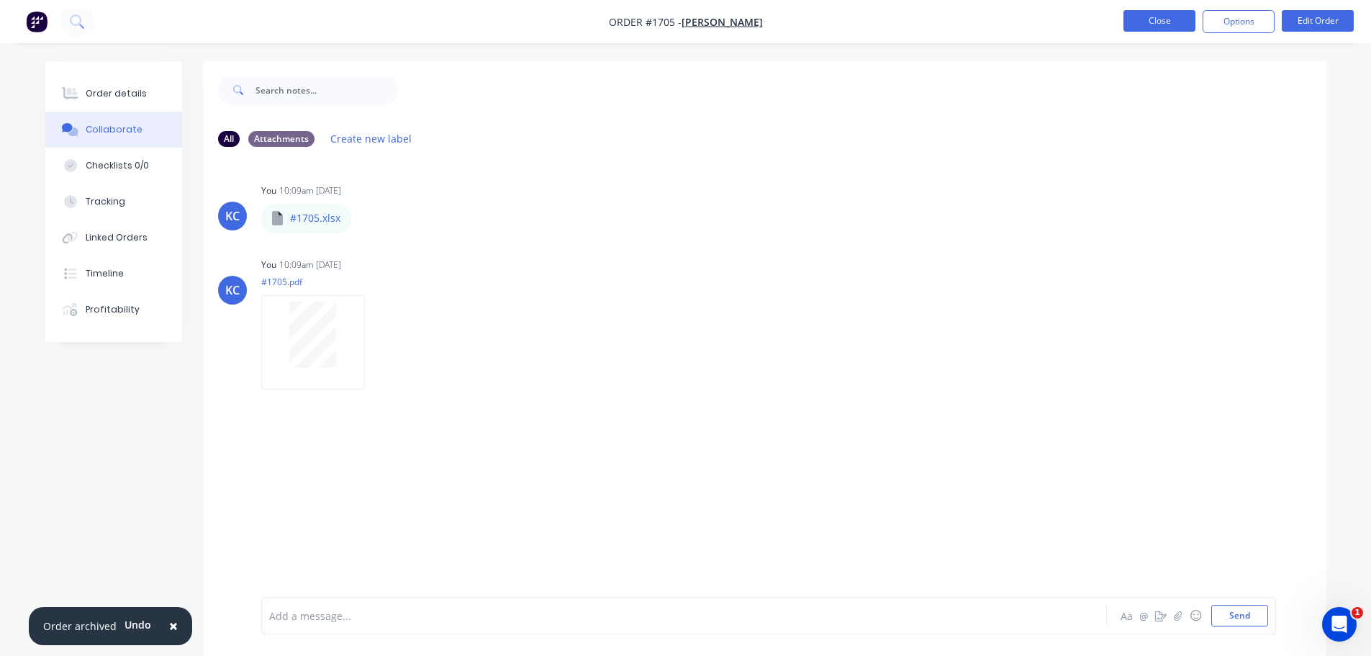
click at [1175, 19] on button "Close" at bounding box center [1160, 21] width 72 height 22
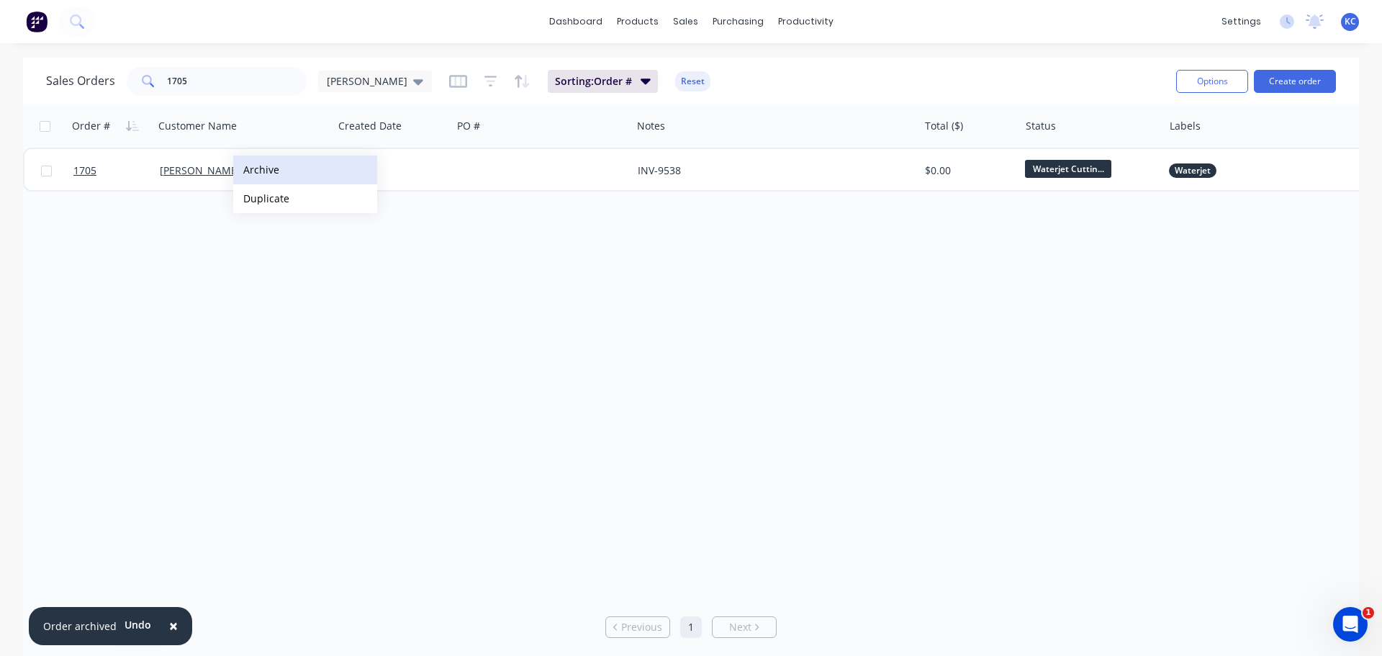
click at [256, 169] on button "Archive" at bounding box center [305, 170] width 144 height 29
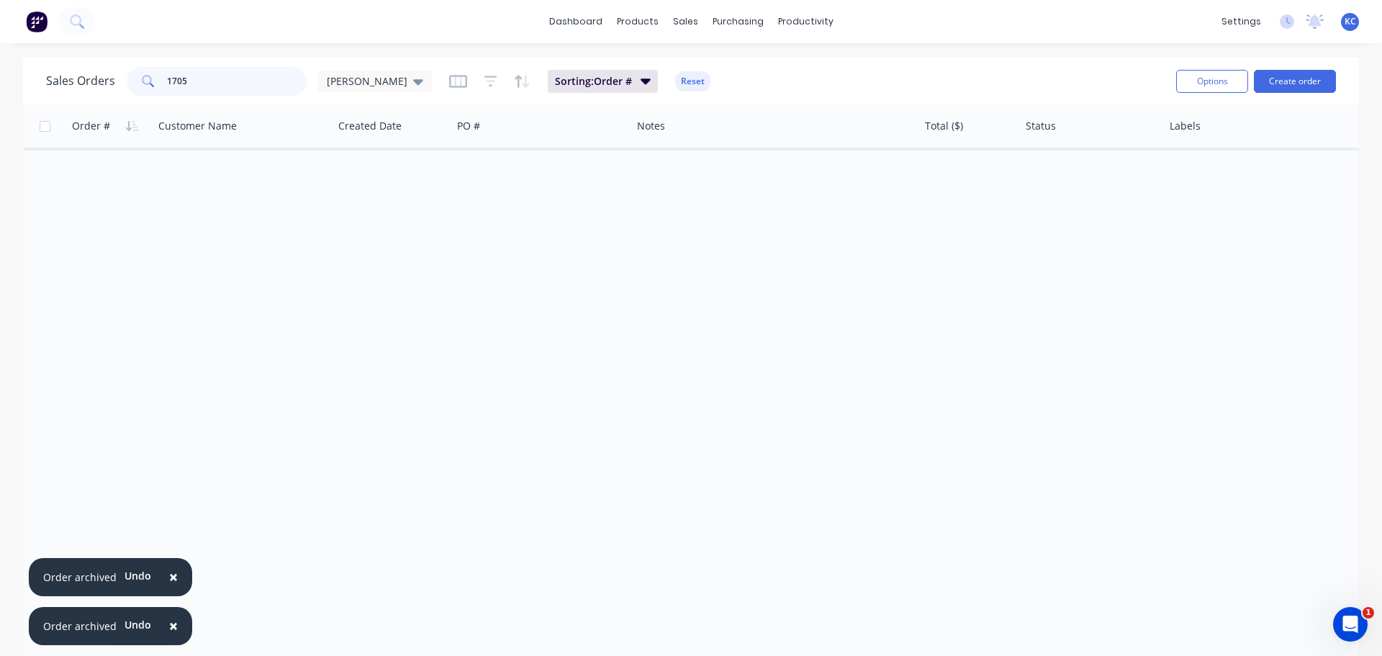
drag, startPoint x: 219, startPoint y: 80, endPoint x: 0, endPoint y: 93, distance: 219.2
click at [0, 93] on div "Sales Orders 1705 [PERSON_NAME] Sorting: Order # Reset Options Create order Ord…" at bounding box center [691, 359] width 1382 height 602
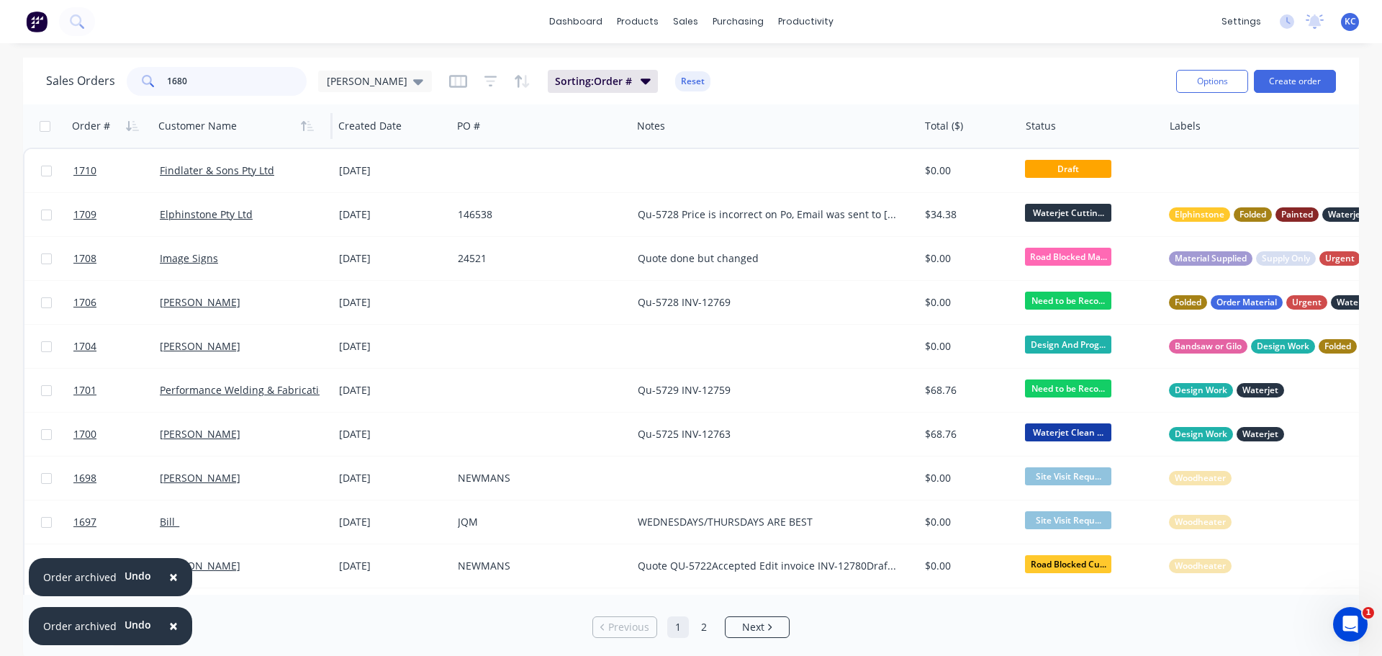
type input "1680"
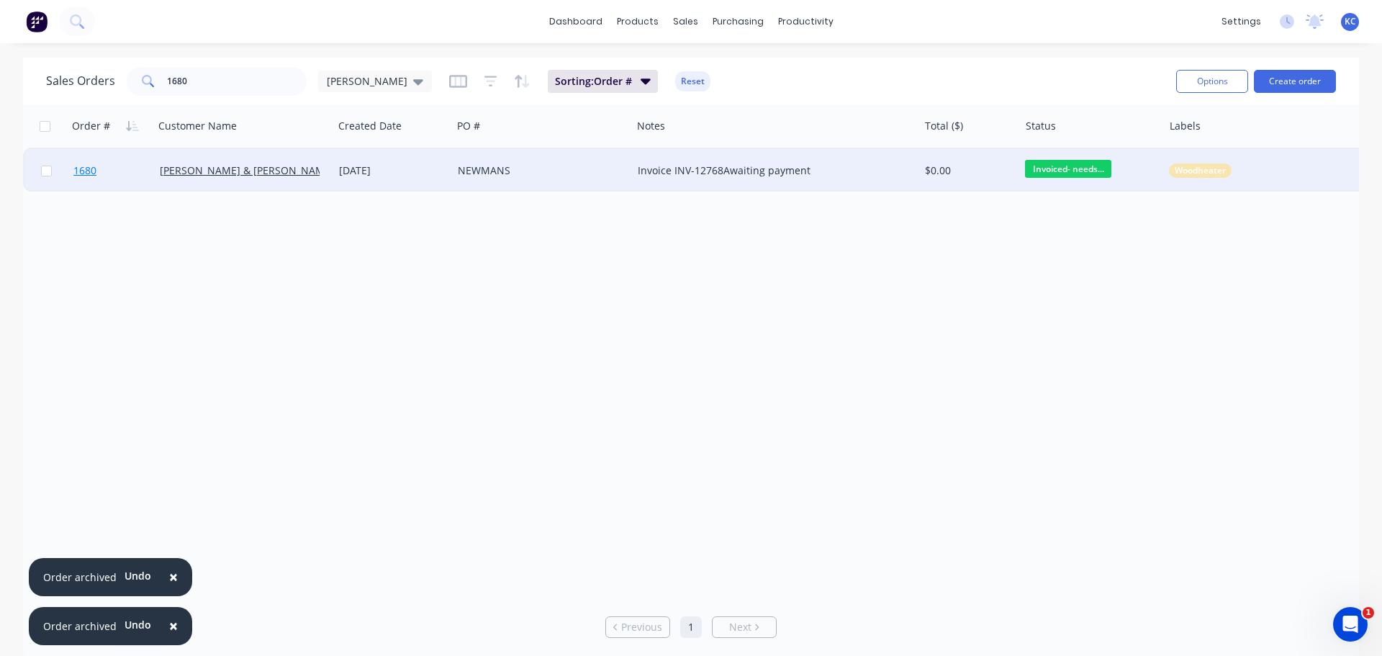
click at [86, 171] on span "1680" at bounding box center [84, 170] width 23 height 14
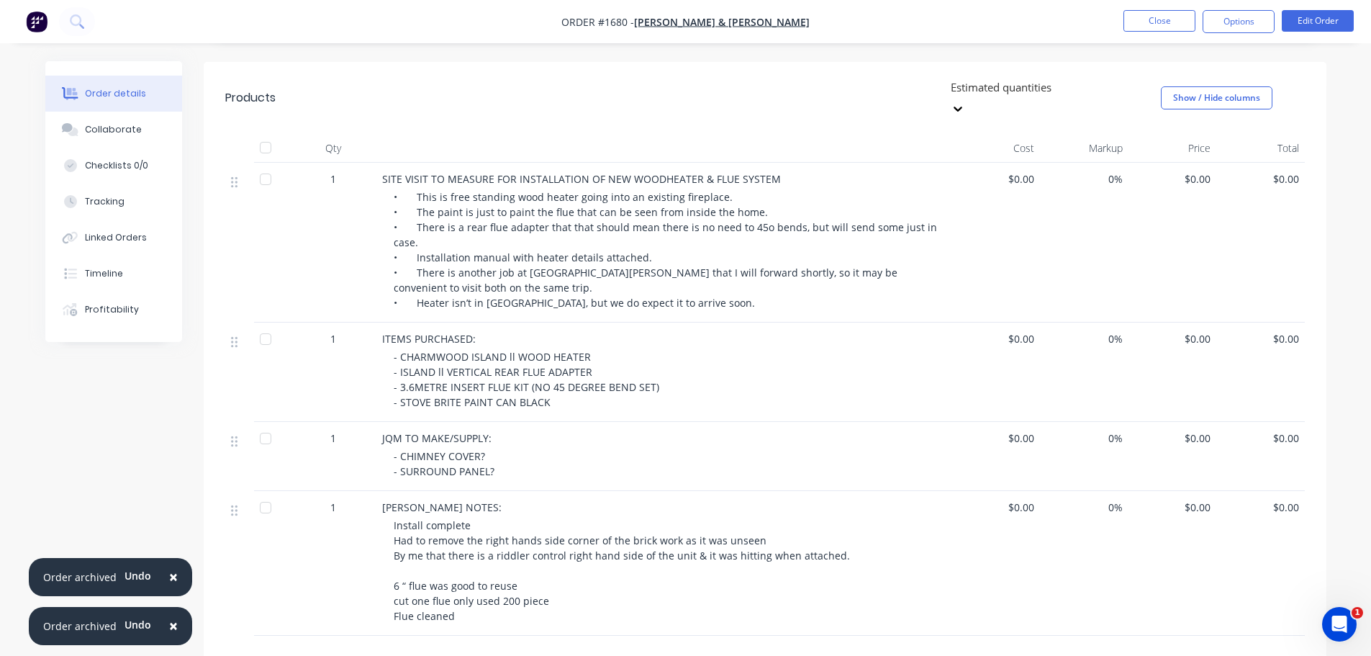
scroll to position [72, 0]
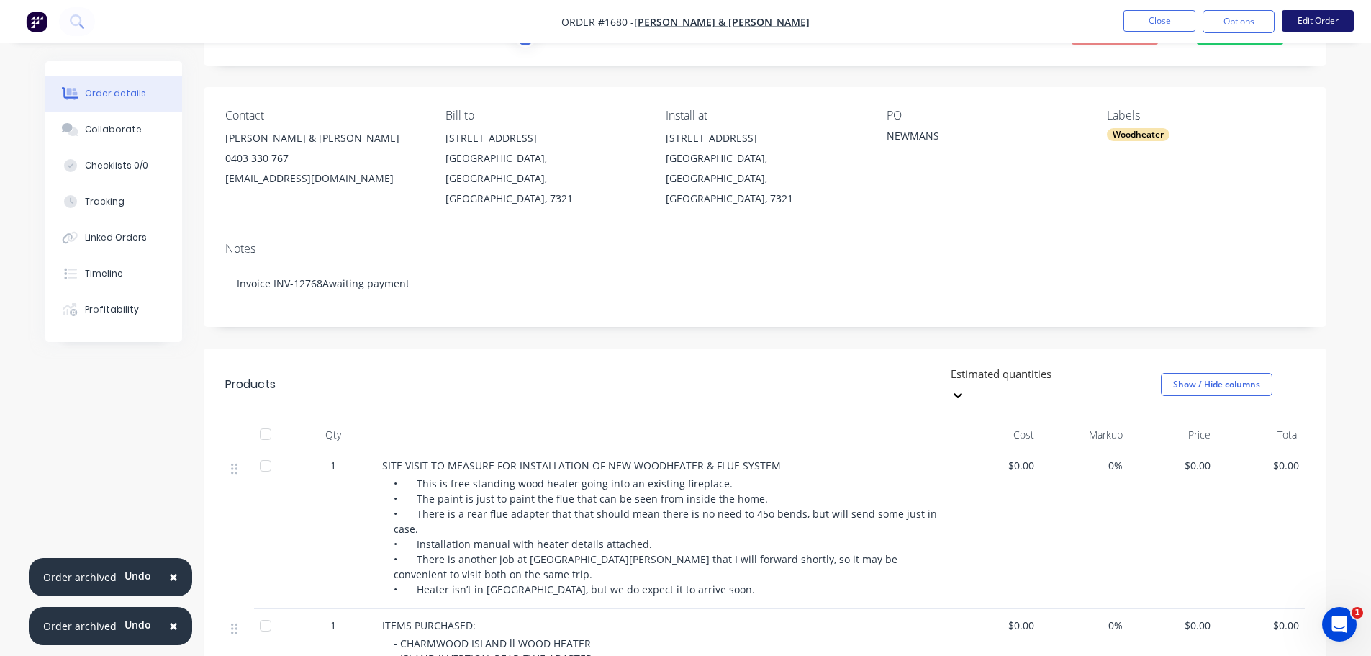
click at [1348, 20] on button "Edit Order" at bounding box center [1318, 21] width 72 height 22
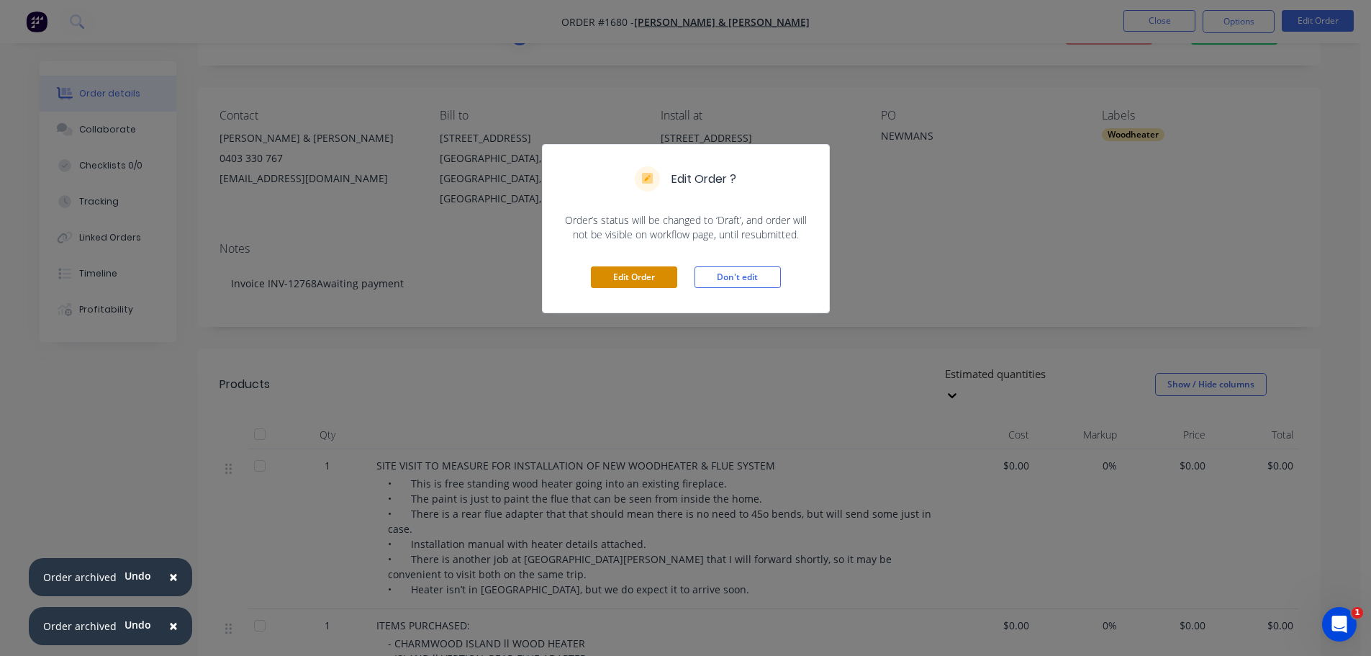
click at [623, 279] on button "Edit Order" at bounding box center [634, 277] width 86 height 22
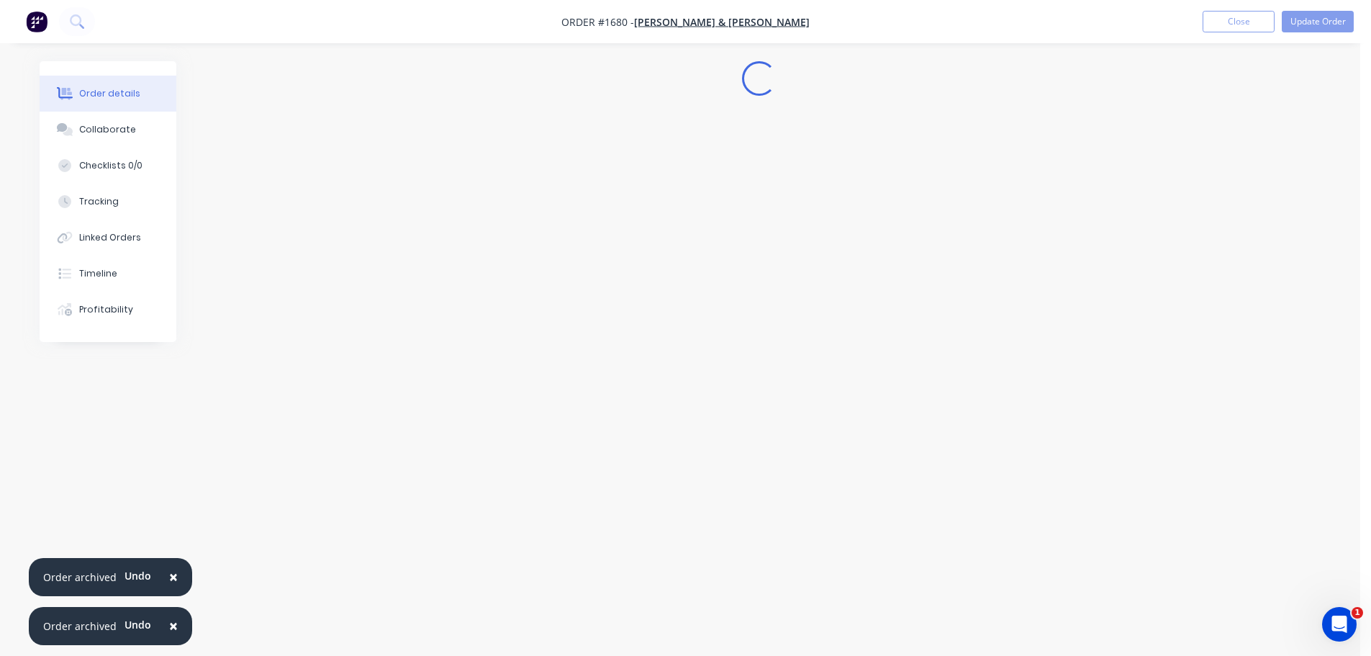
scroll to position [0, 0]
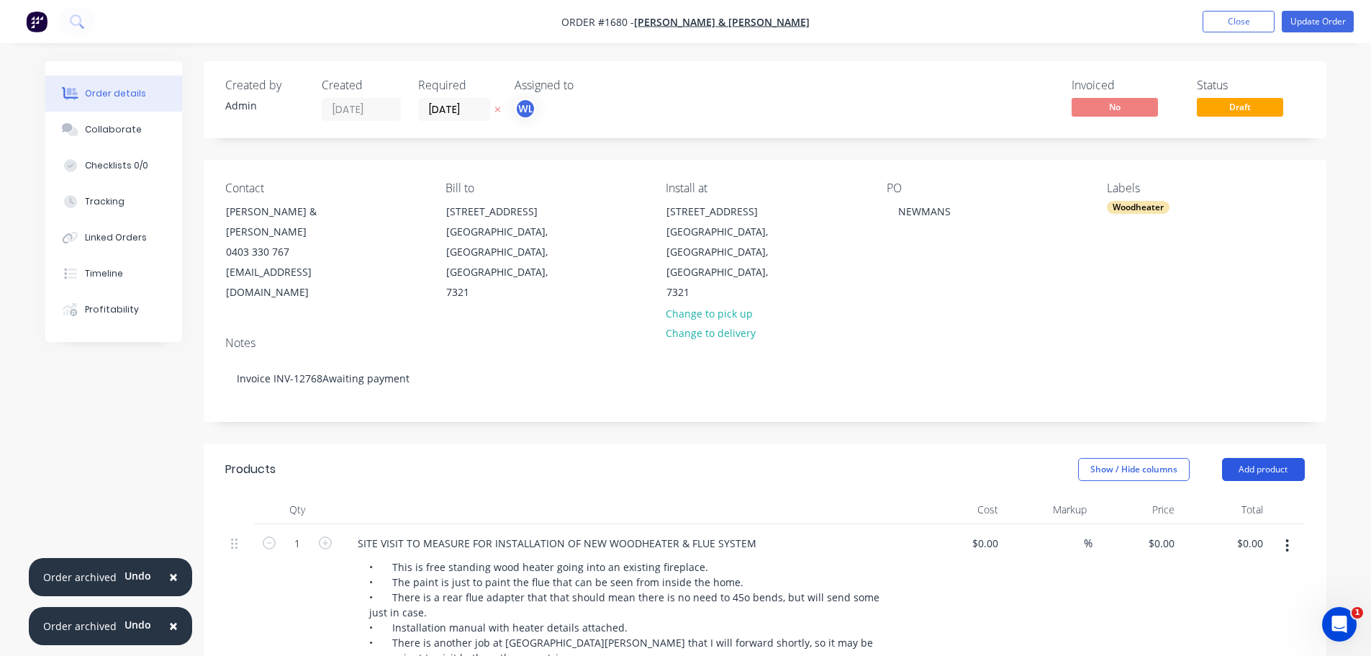
click at [1245, 458] on button "Add product" at bounding box center [1263, 469] width 83 height 23
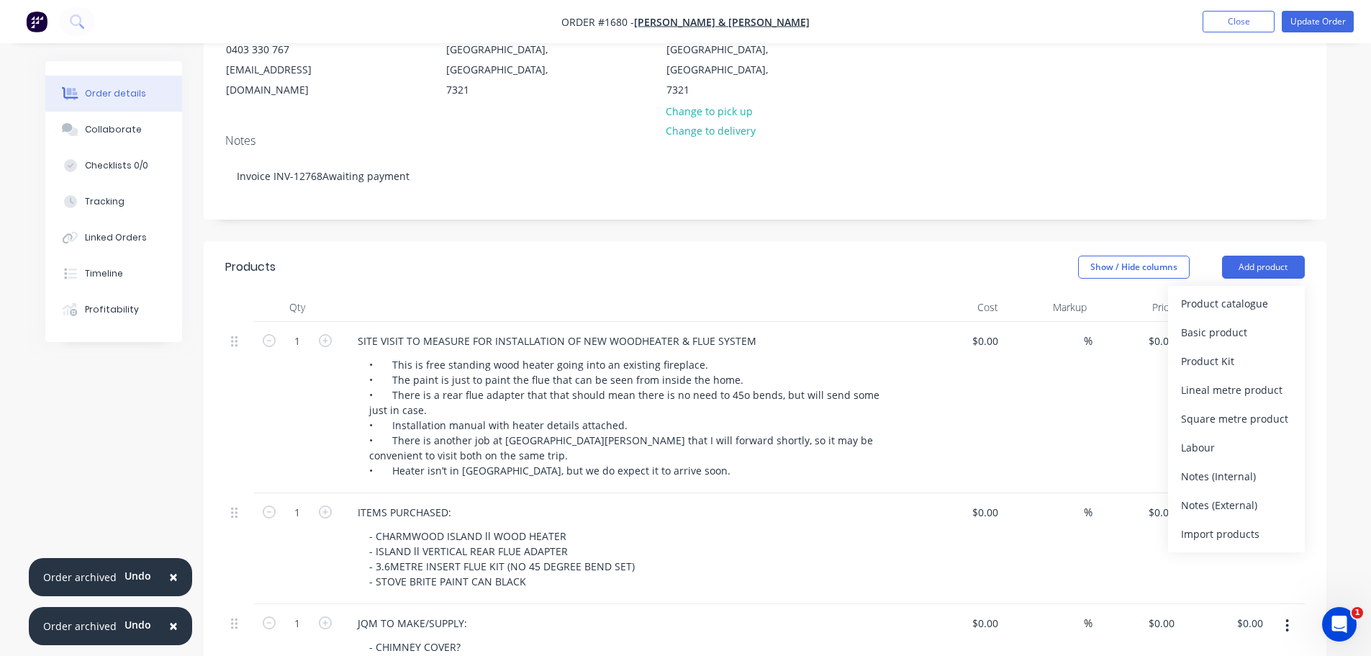
scroll to position [216, 0]
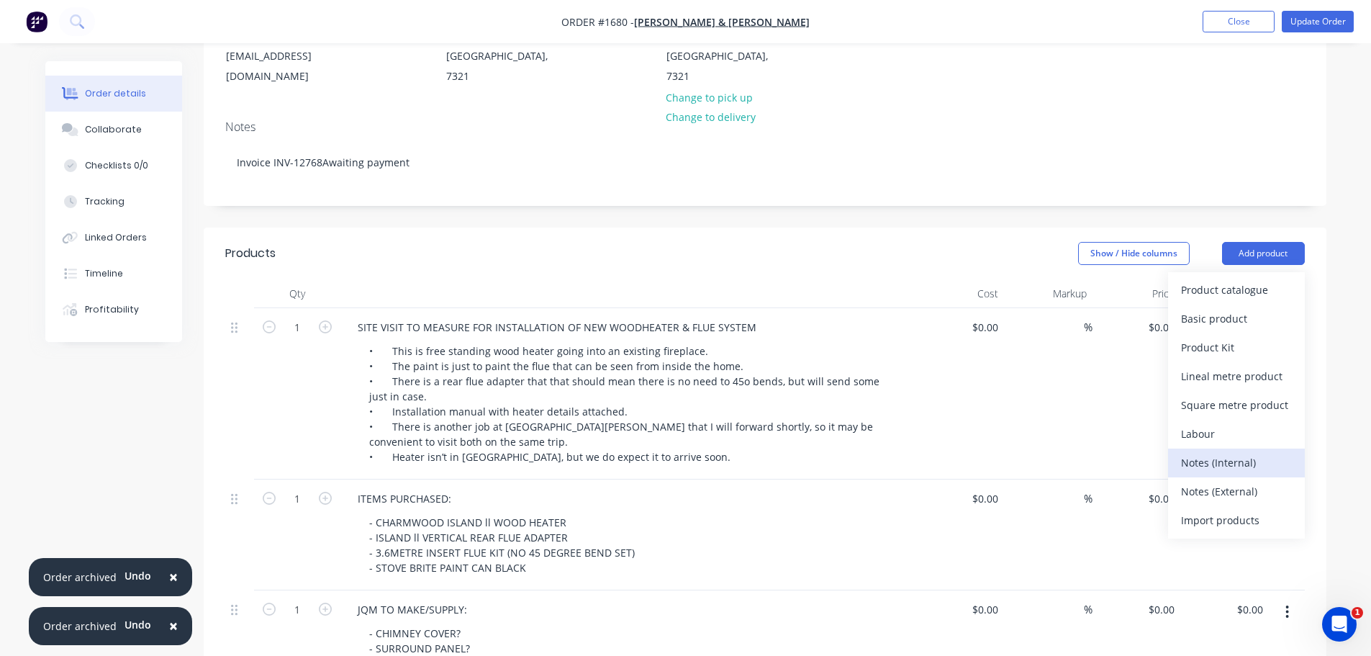
click at [1208, 452] on div "Notes (Internal)" at bounding box center [1236, 462] width 111 height 21
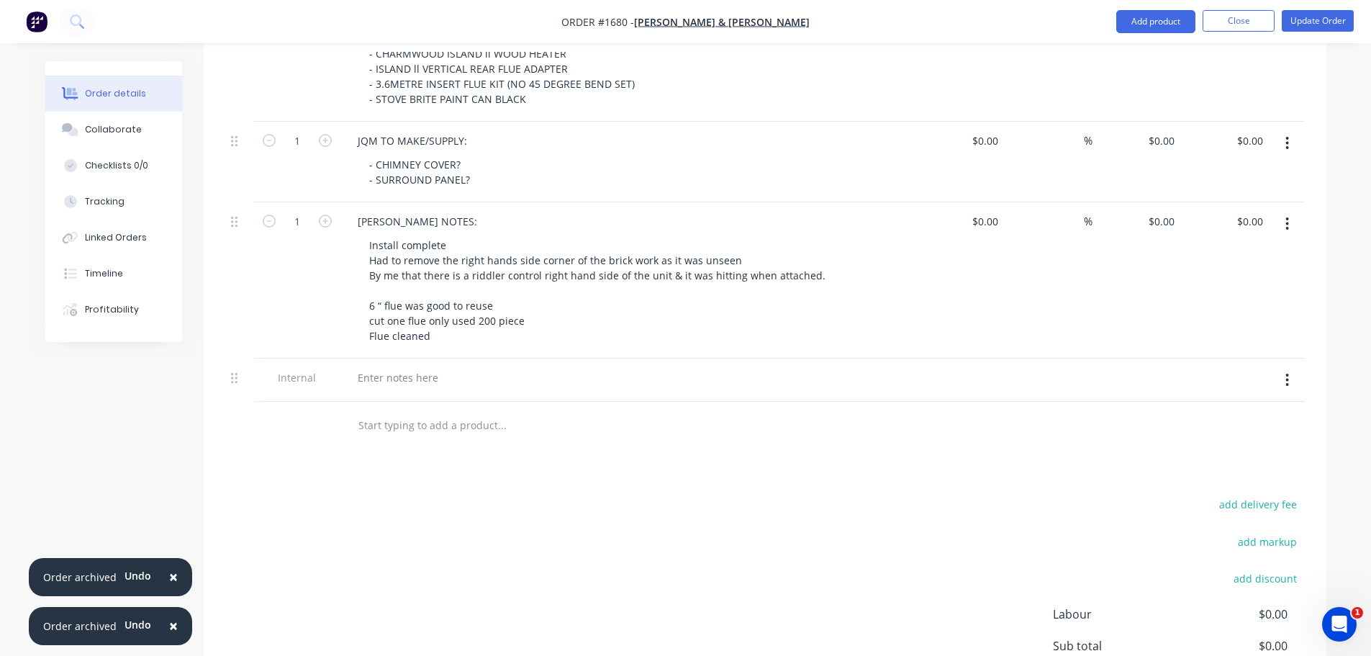
scroll to position [720, 0]
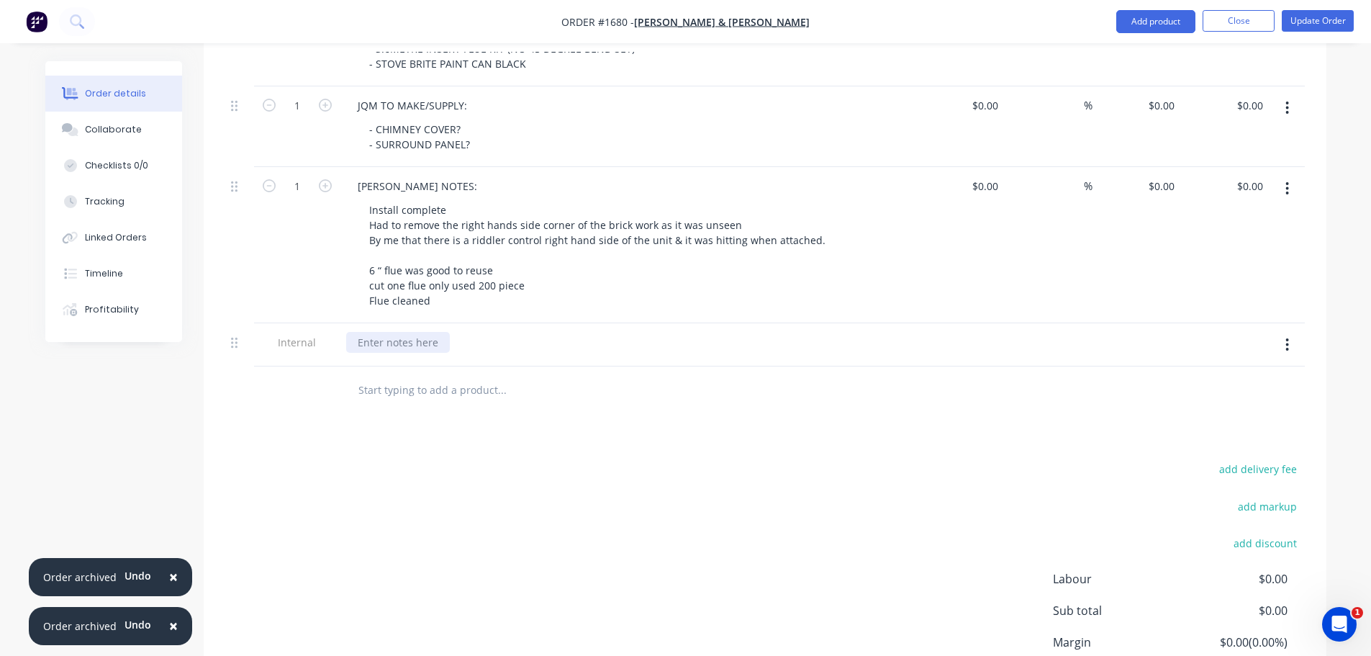
click at [382, 332] on div at bounding box center [398, 342] width 104 height 21
click at [119, 125] on div "Collaborate" at bounding box center [113, 129] width 57 height 13
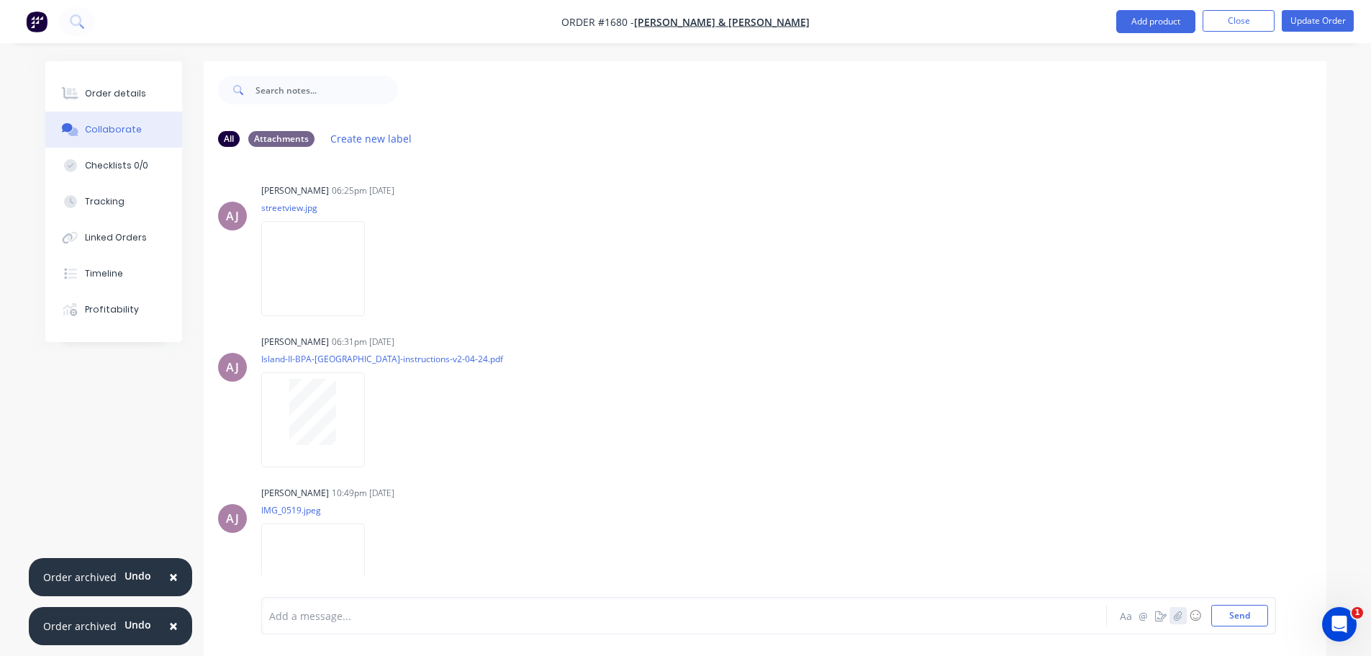
click at [1175, 613] on icon "button" at bounding box center [1178, 616] width 9 height 10
click at [1252, 616] on button "Send" at bounding box center [1240, 616] width 57 height 22
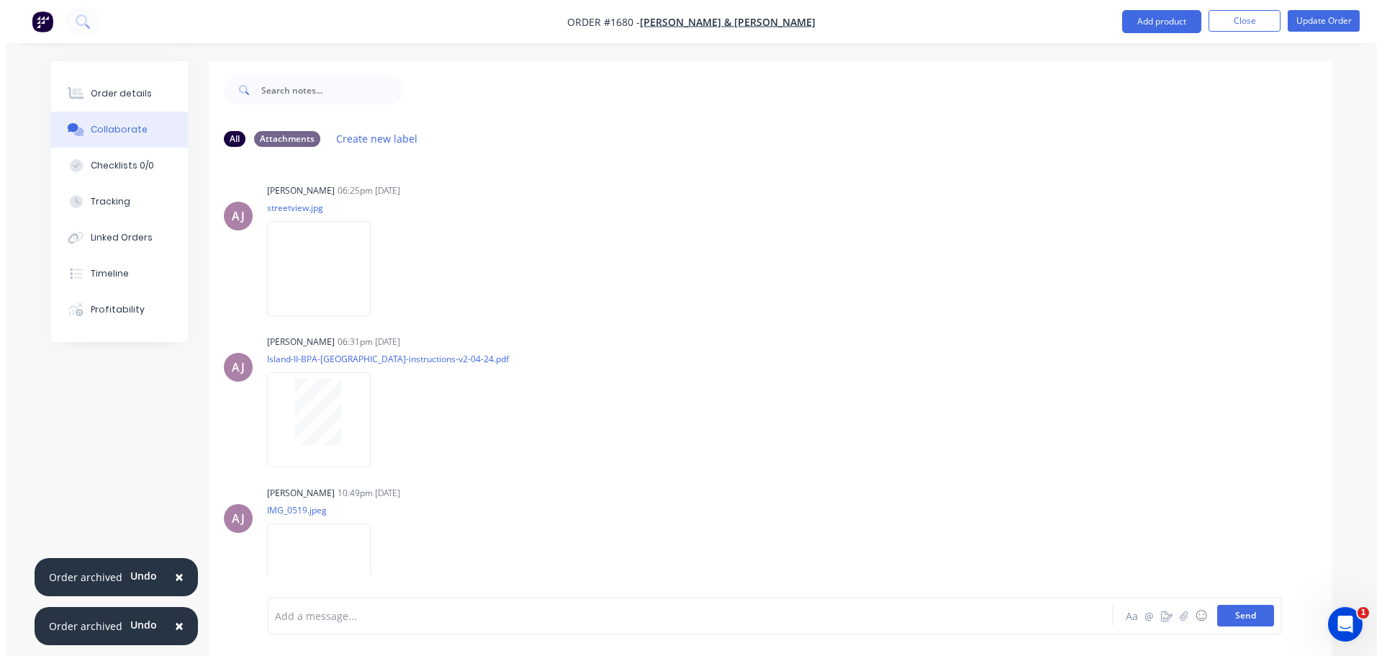
scroll to position [28, 0]
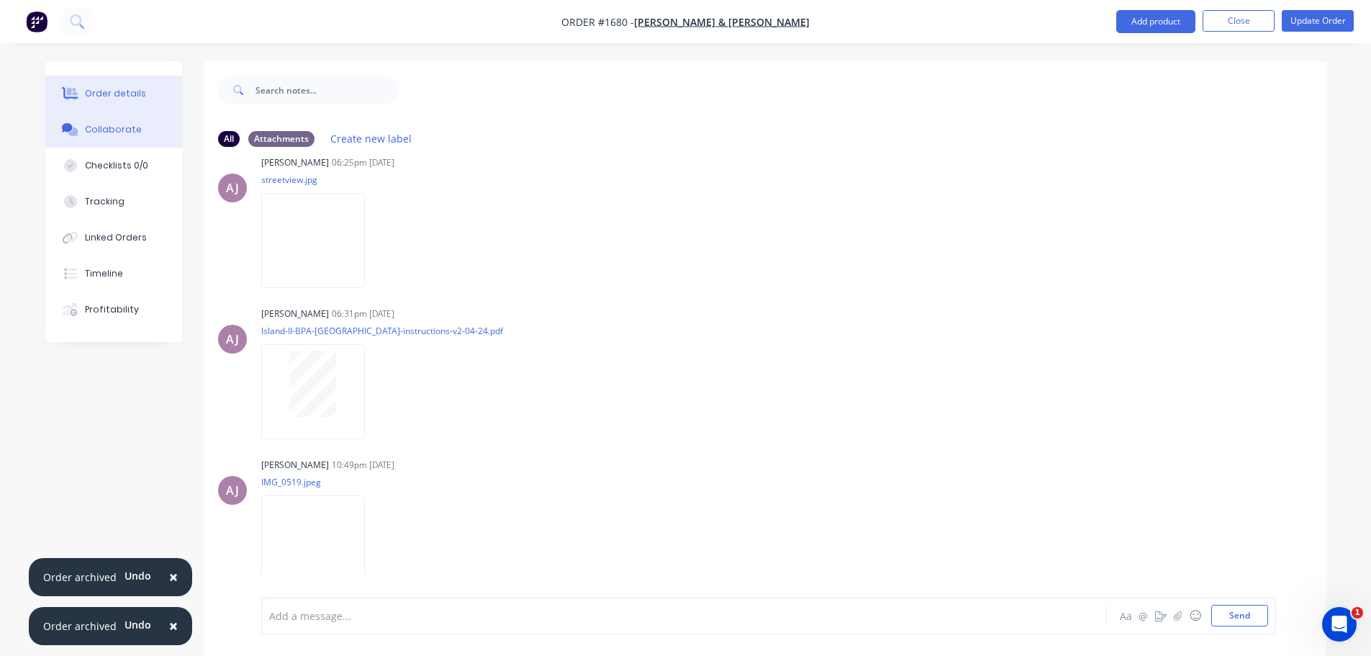
click at [112, 95] on div "Order details" at bounding box center [115, 93] width 61 height 13
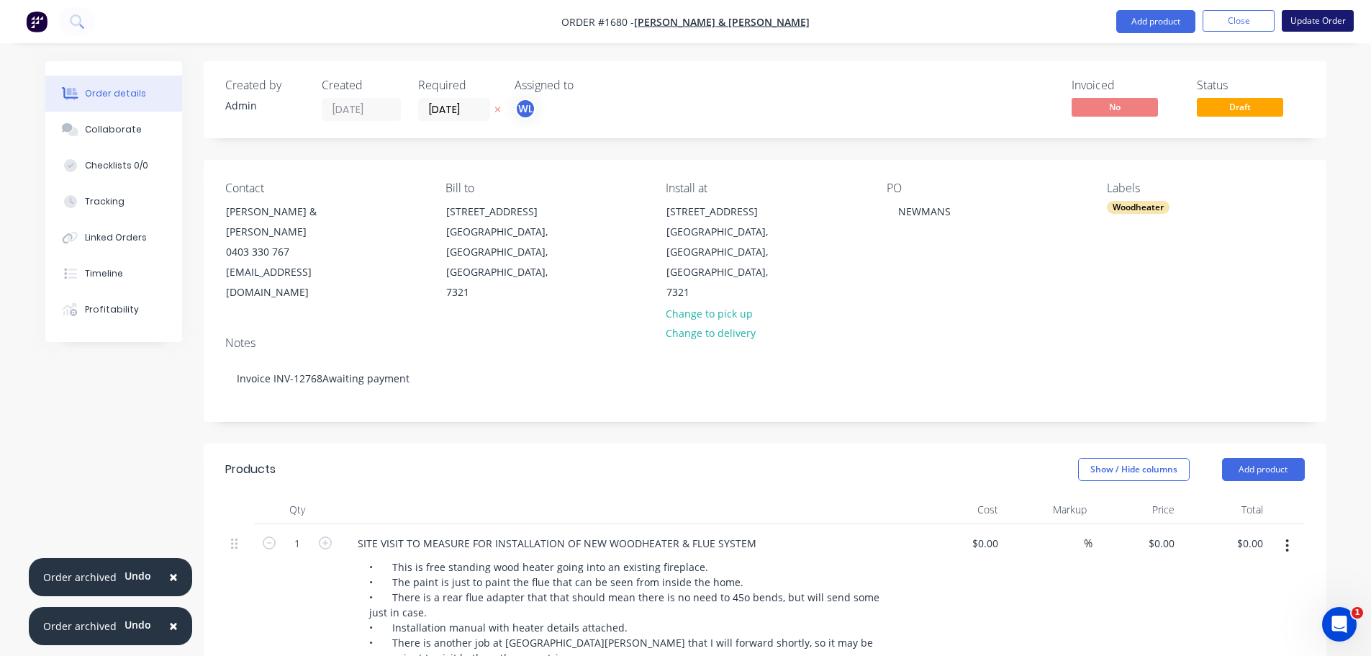
click at [1325, 25] on button "Update Order" at bounding box center [1318, 21] width 72 height 22
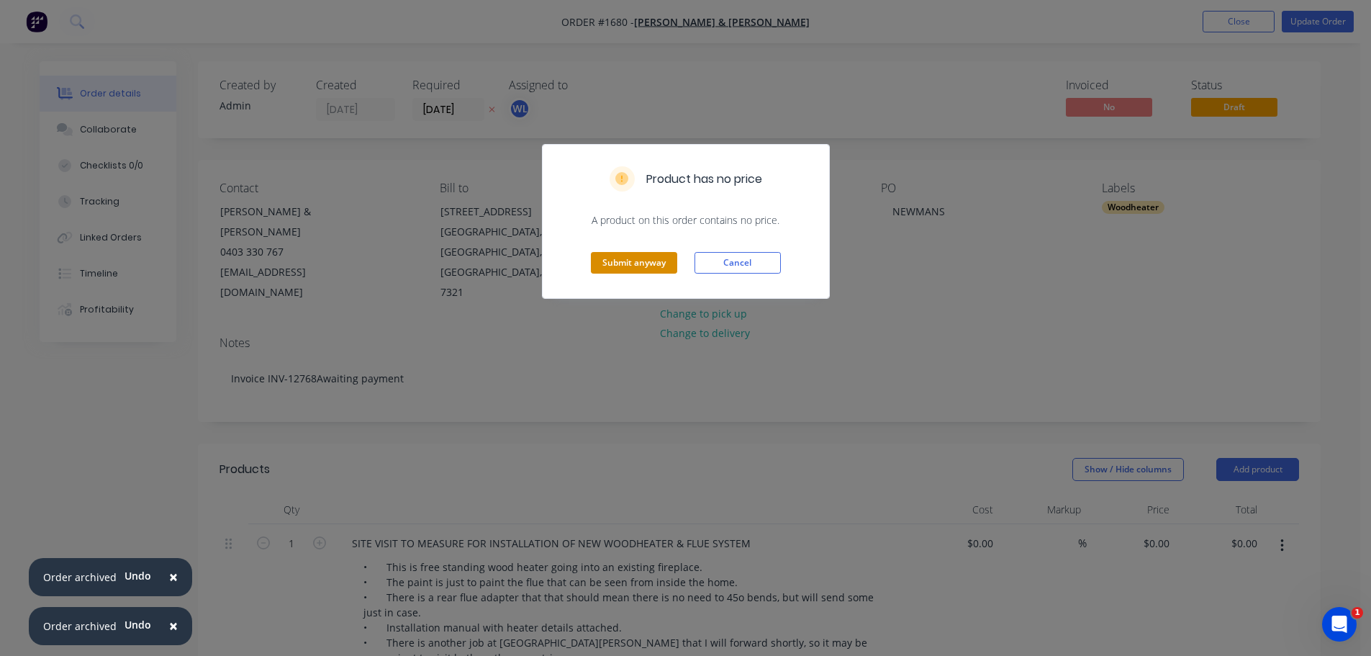
click at [615, 264] on button "Submit anyway" at bounding box center [634, 263] width 86 height 22
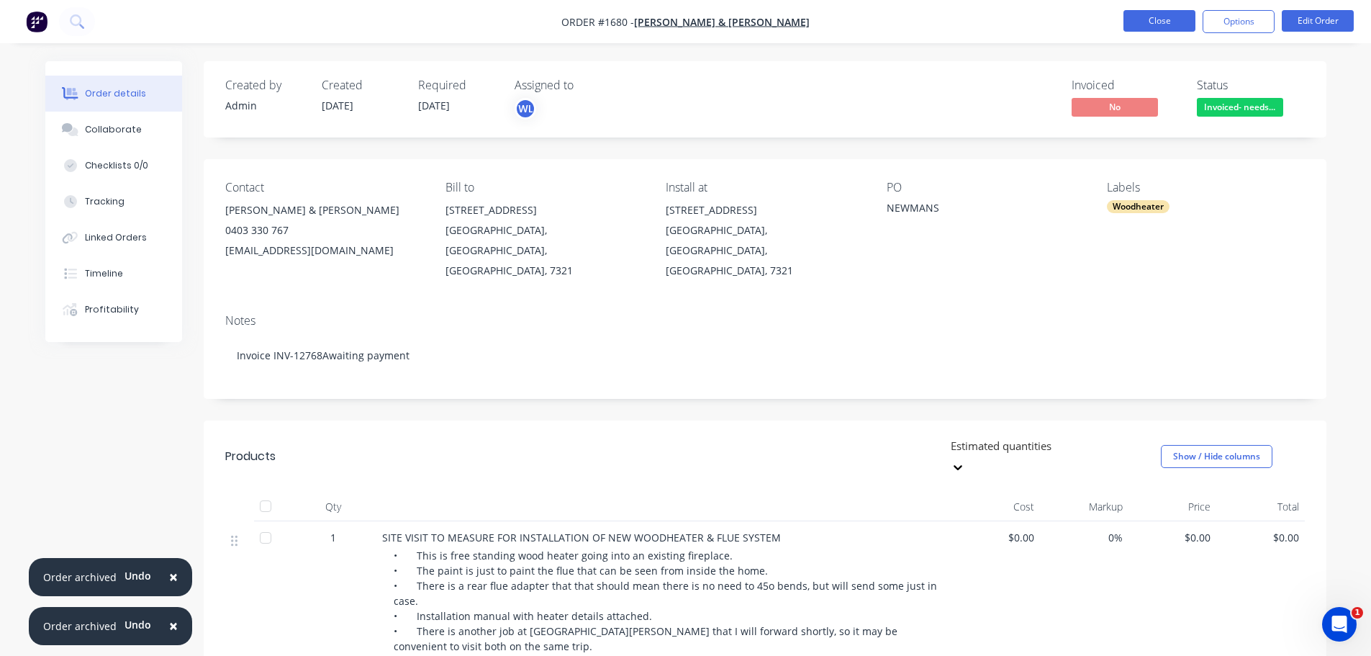
click at [1168, 28] on button "Close" at bounding box center [1160, 21] width 72 height 22
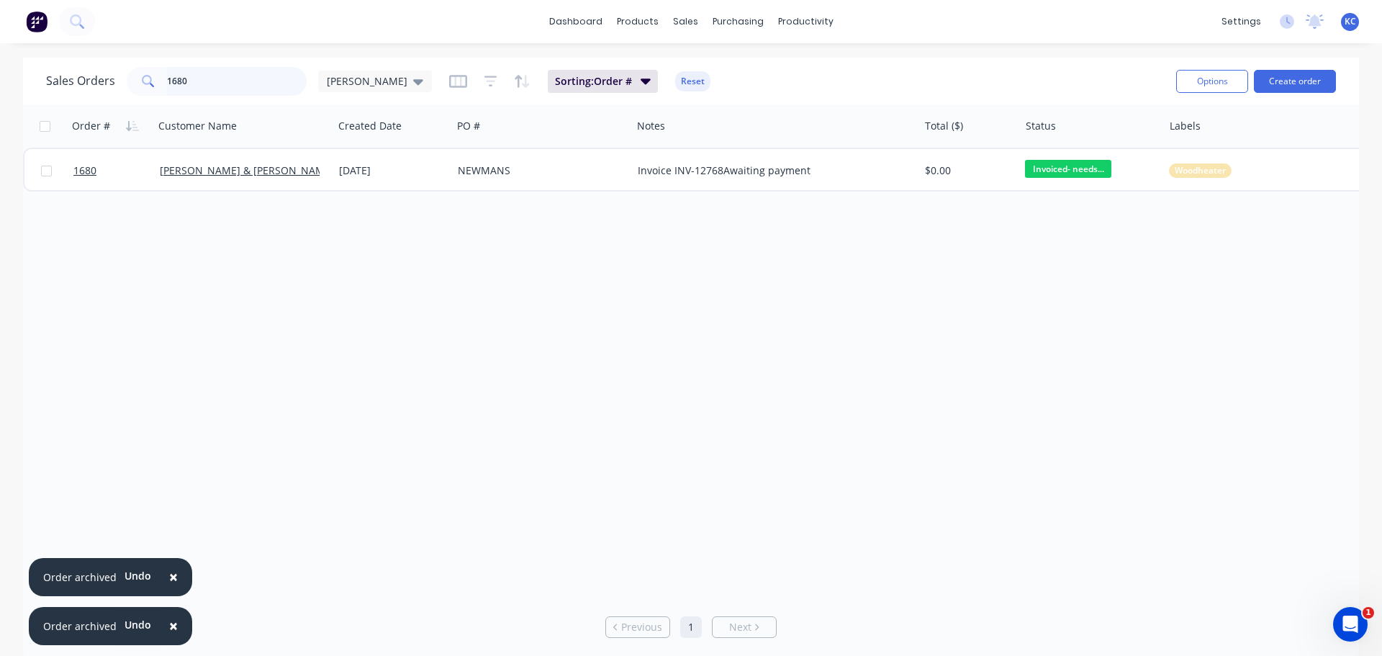
drag, startPoint x: 230, startPoint y: 85, endPoint x: 0, endPoint y: 171, distance: 246.0
click at [0, 136] on div "Sales Orders 1680 [PERSON_NAME] Sorting: Order # Reset Options Create order Ord…" at bounding box center [691, 359] width 1382 height 602
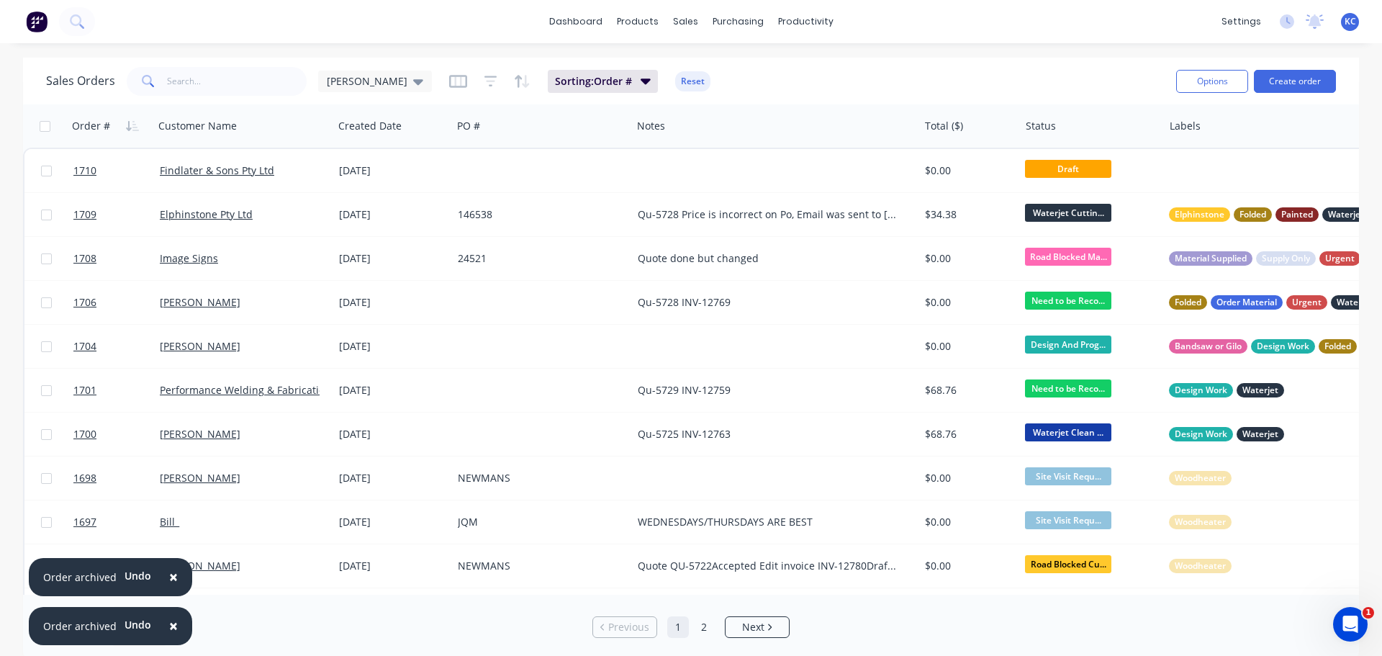
click at [169, 576] on span "×" at bounding box center [173, 577] width 9 height 20
click at [172, 621] on span "×" at bounding box center [173, 626] width 9 height 20
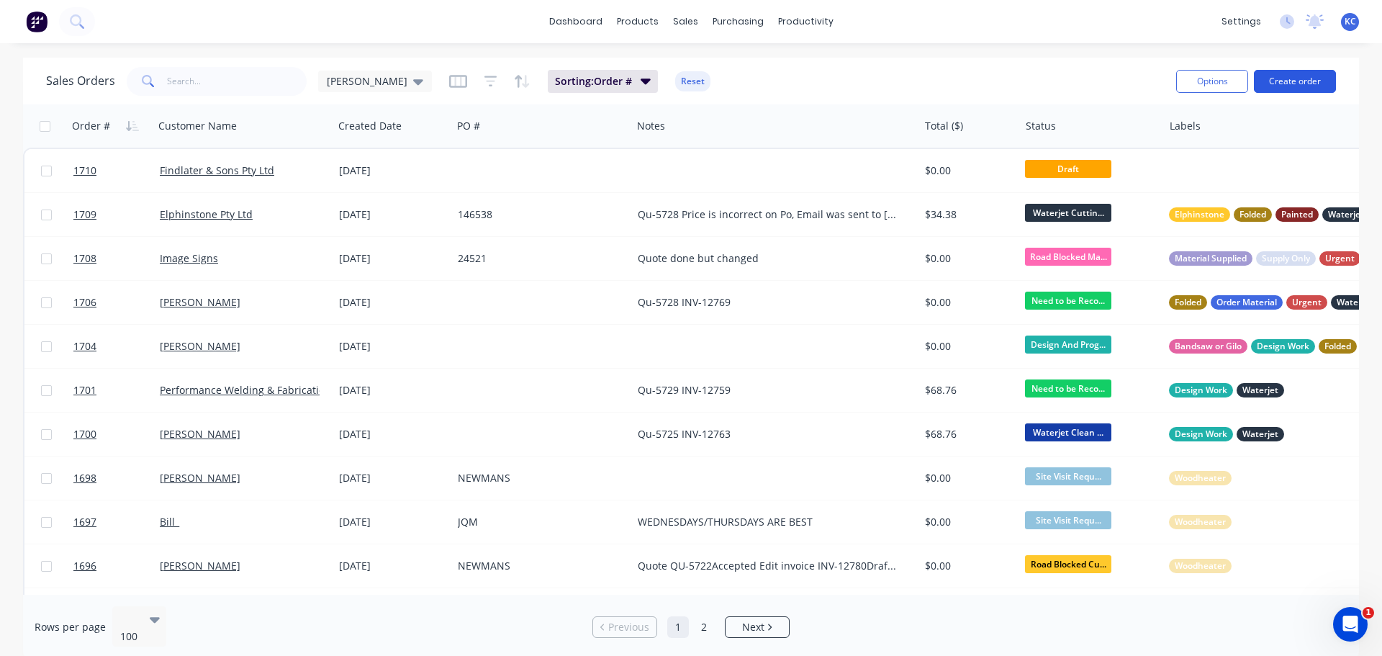
click at [1291, 84] on button "Create order" at bounding box center [1295, 81] width 82 height 23
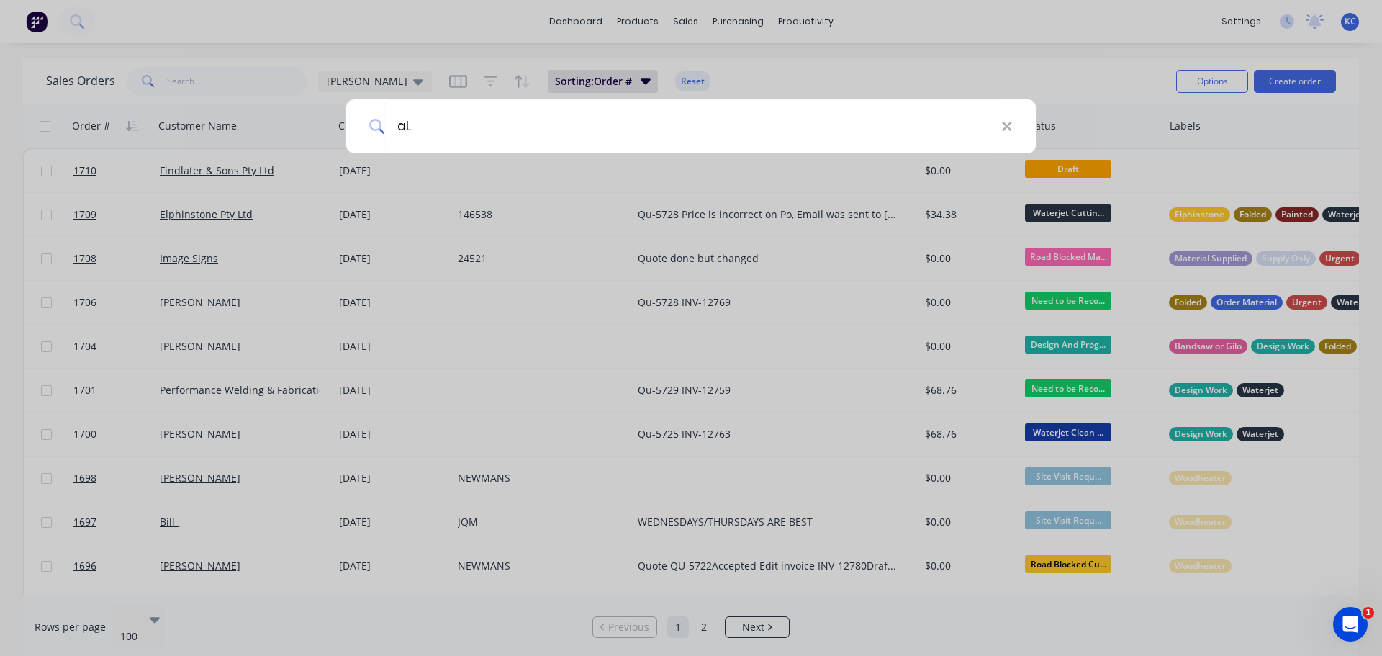
type input "a"
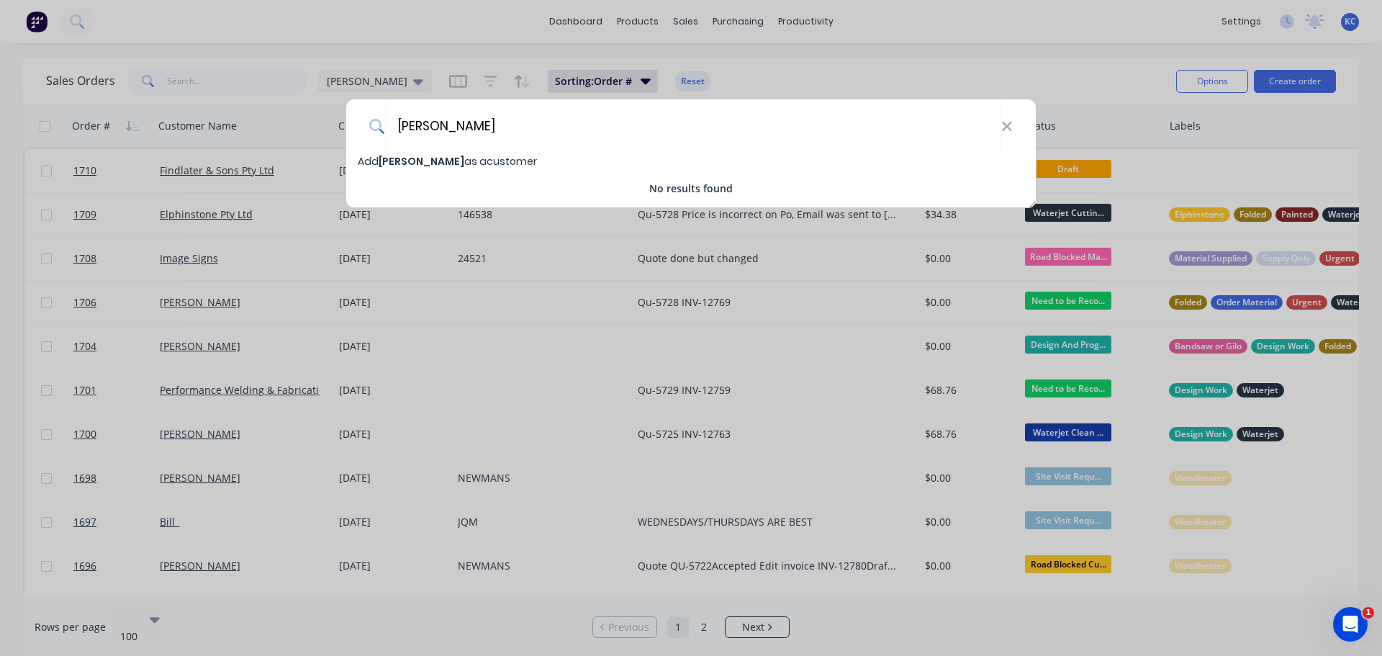
type input "[PERSON_NAME]"
click at [488, 163] on span "Add [PERSON_NAME] as a customer" at bounding box center [447, 161] width 179 height 14
select select "AU"
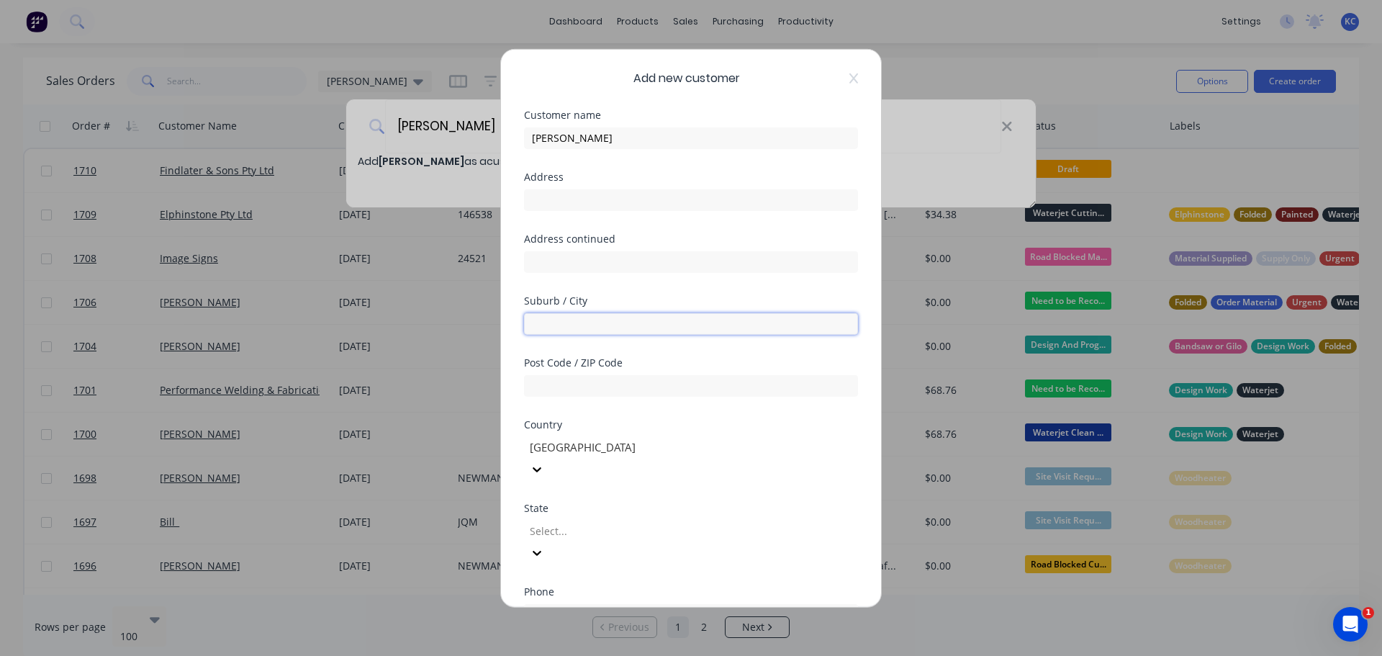
click at [557, 327] on input "text" at bounding box center [691, 323] width 334 height 22
type input "Waratah"
type input "7321"
click at [636, 522] on div at bounding box center [631, 531] width 207 height 18
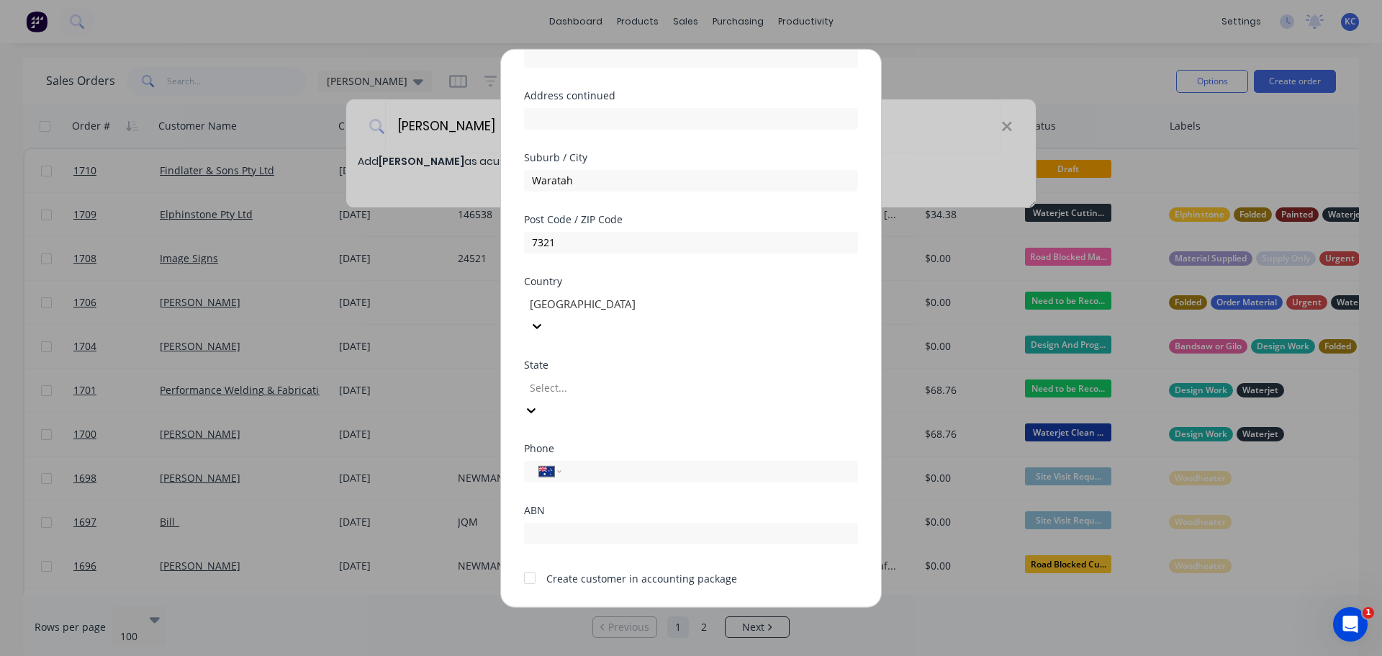
scroll to position [144, 0]
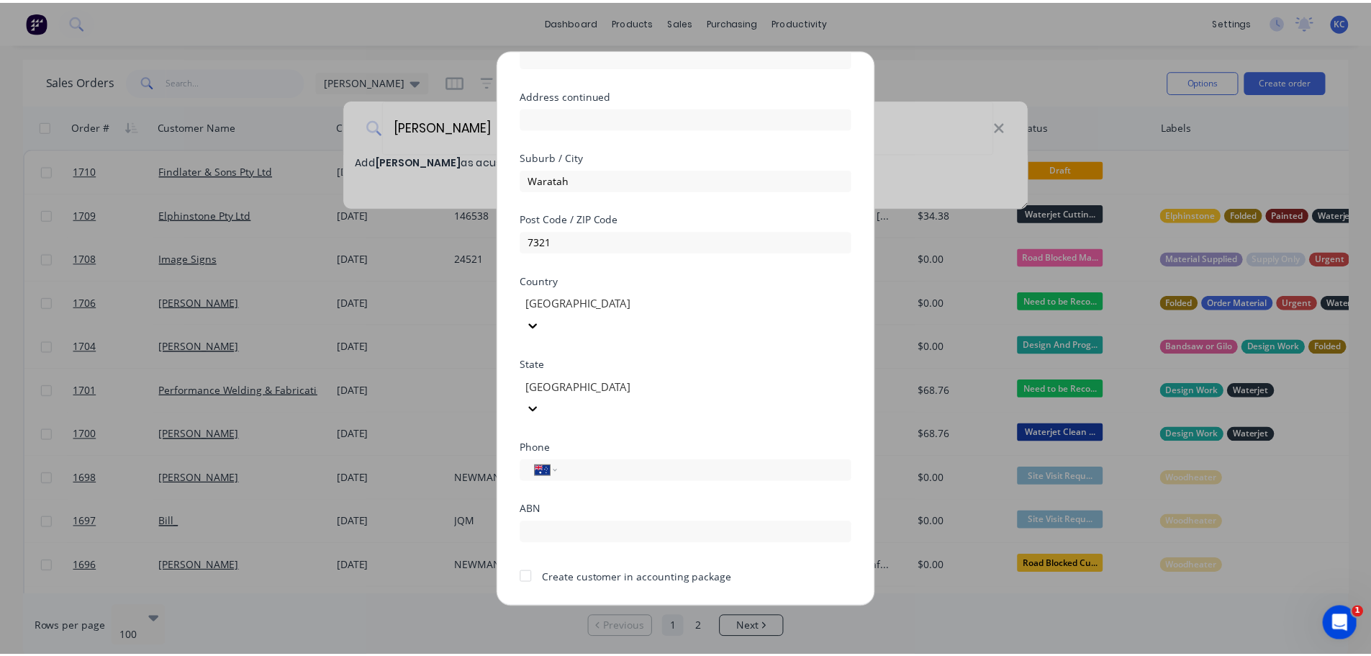
scroll to position [145, 0]
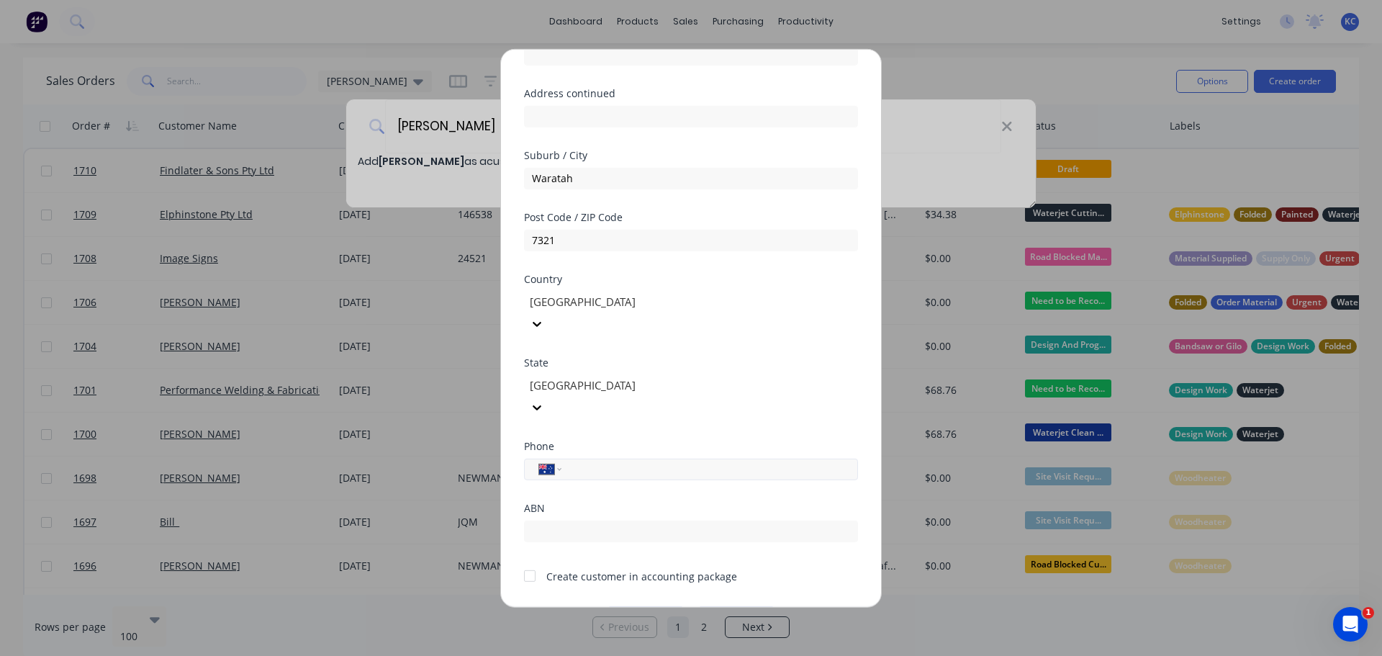
click at [601, 461] on input "tel" at bounding box center [707, 469] width 271 height 17
type input "0410 152 855"
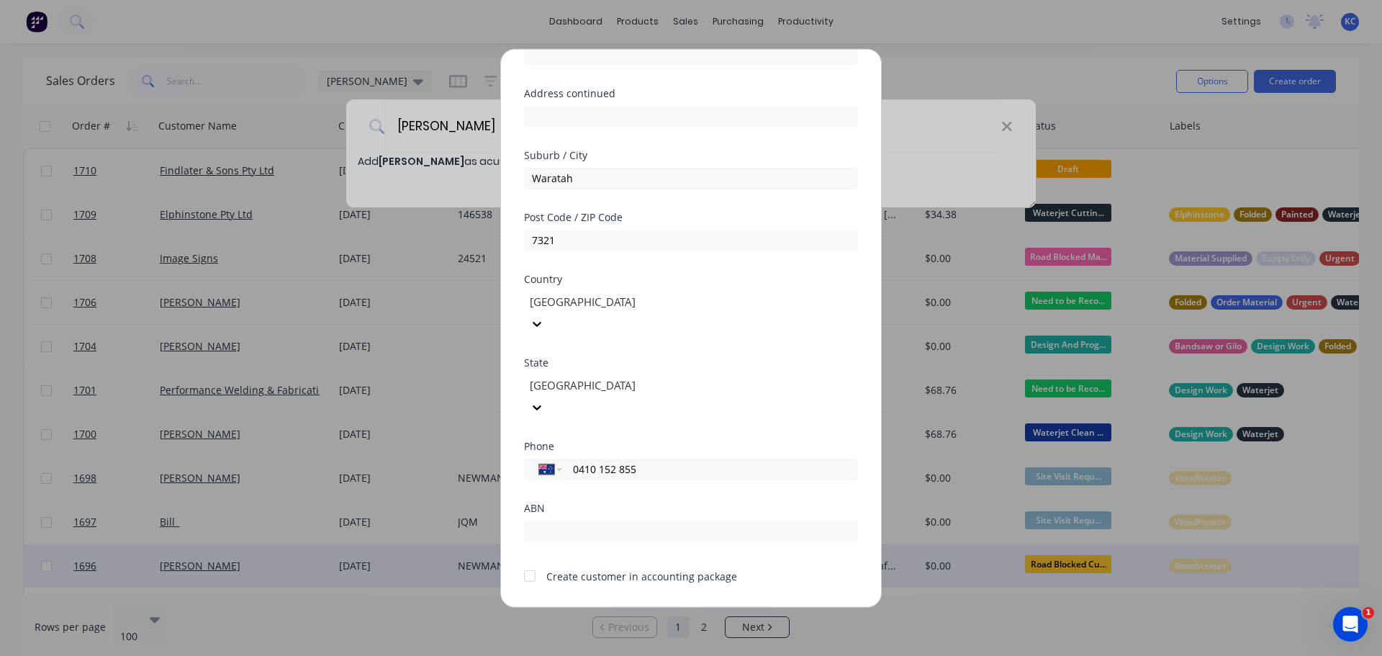
click at [659, 606] on button "Save" at bounding box center [645, 617] width 79 height 23
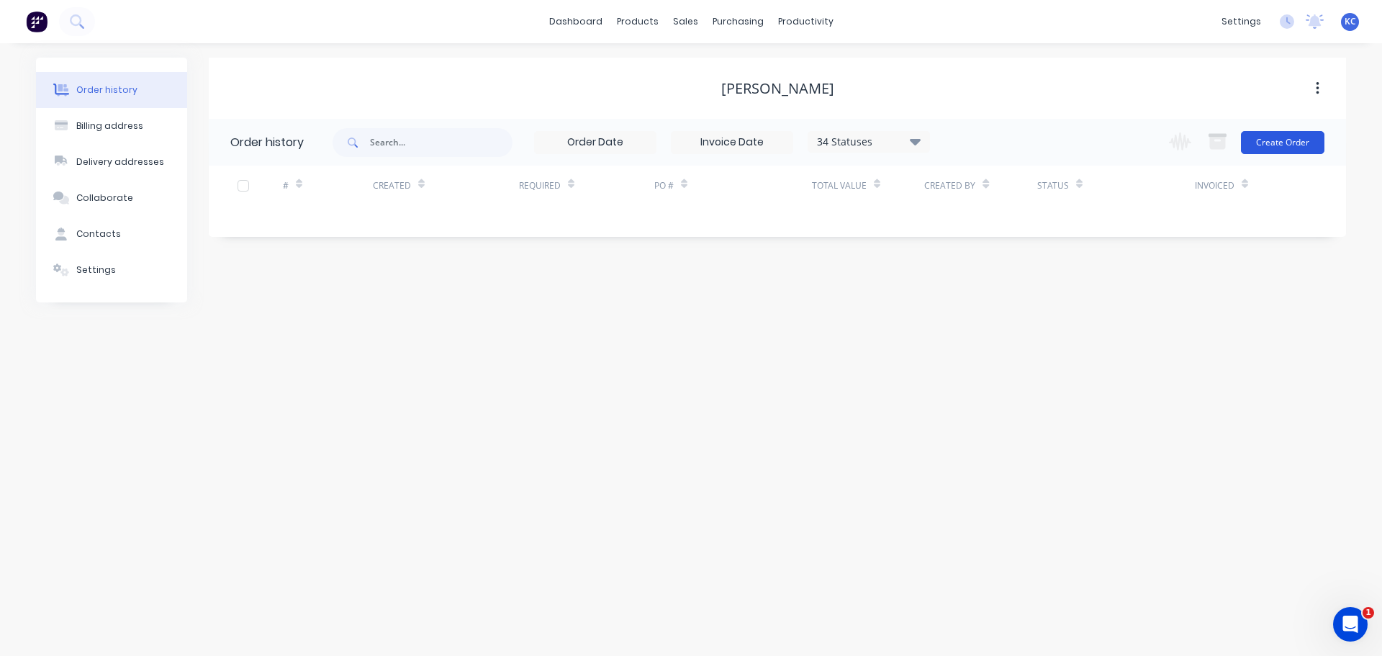
click at [1272, 146] on button "Create Order" at bounding box center [1283, 142] width 84 height 23
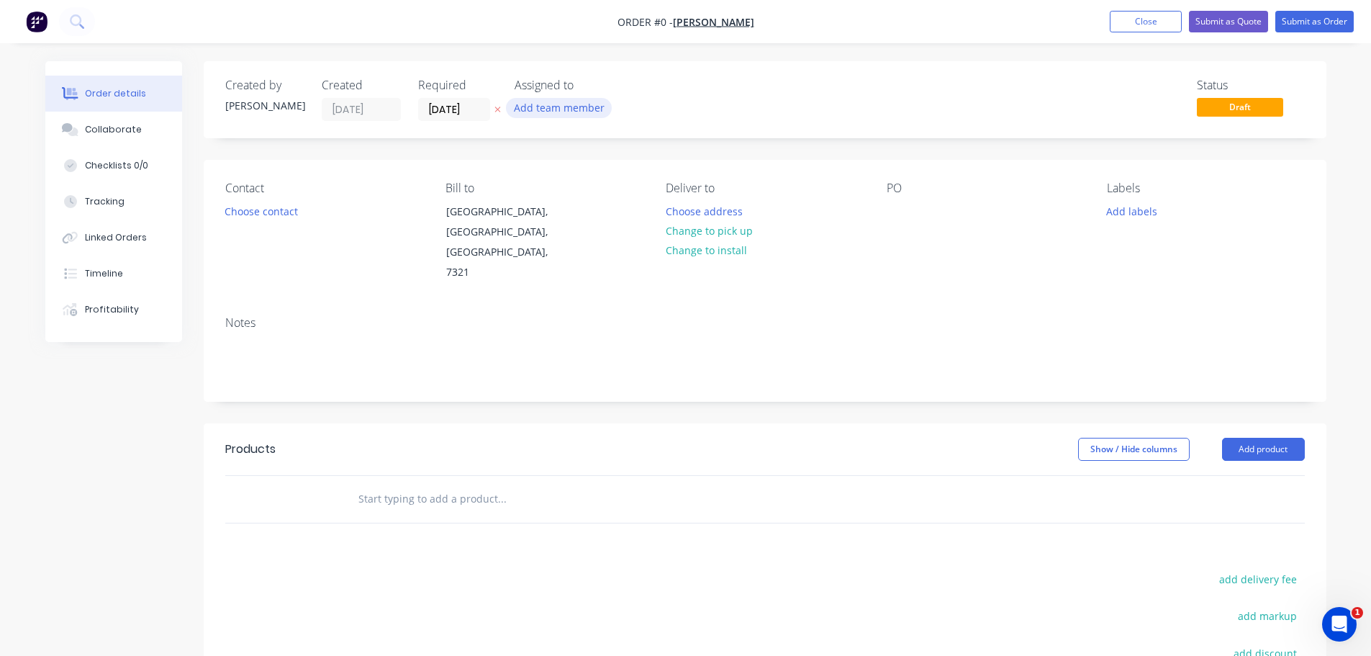
click at [536, 112] on button "Add team member" at bounding box center [559, 107] width 106 height 19
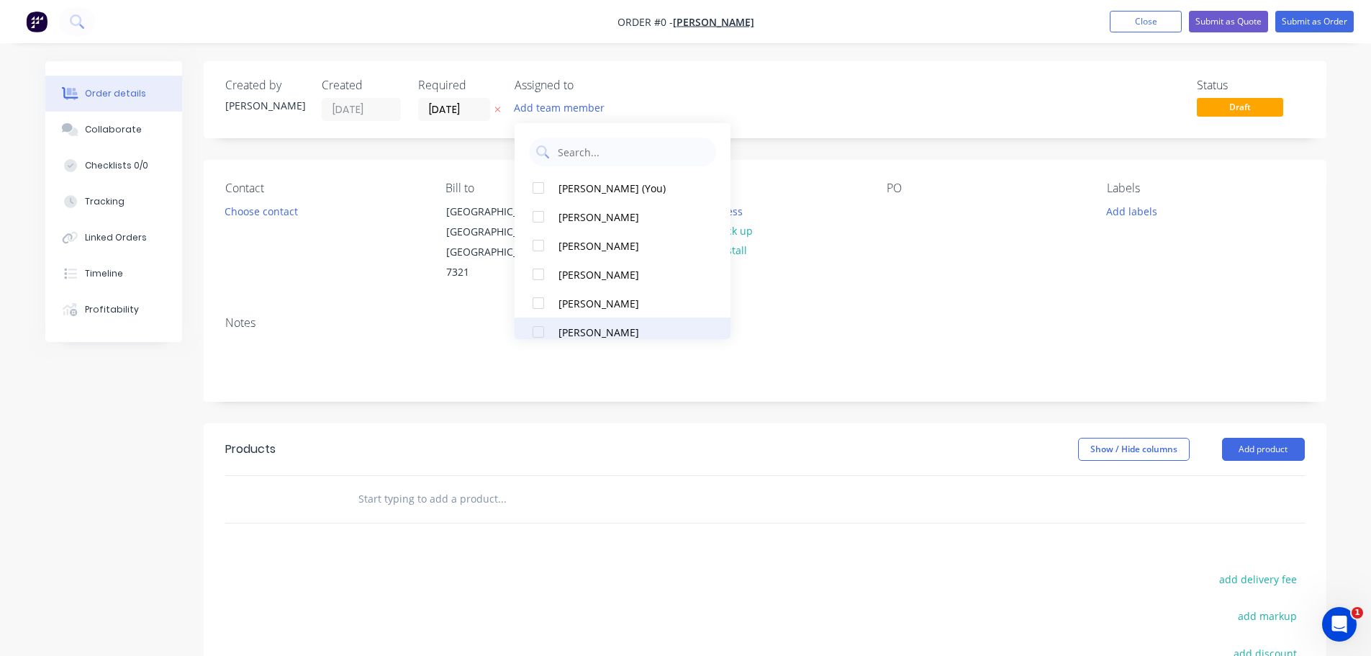
click at [539, 335] on div at bounding box center [538, 331] width 29 height 29
click at [275, 220] on div "Order details Collaborate Checklists 0/0 Tracking Linked Orders Timeline Profit…" at bounding box center [686, 475] width 1310 height 829
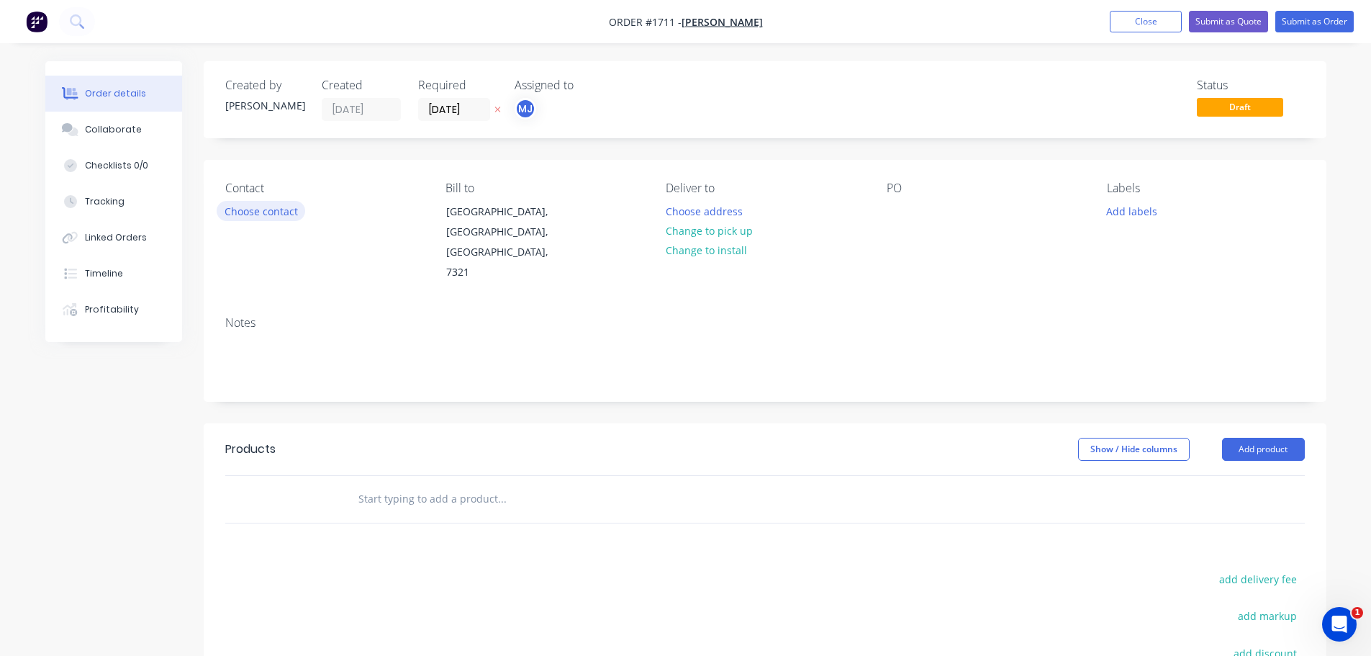
click at [274, 213] on button "Choose contact" at bounding box center [261, 210] width 89 height 19
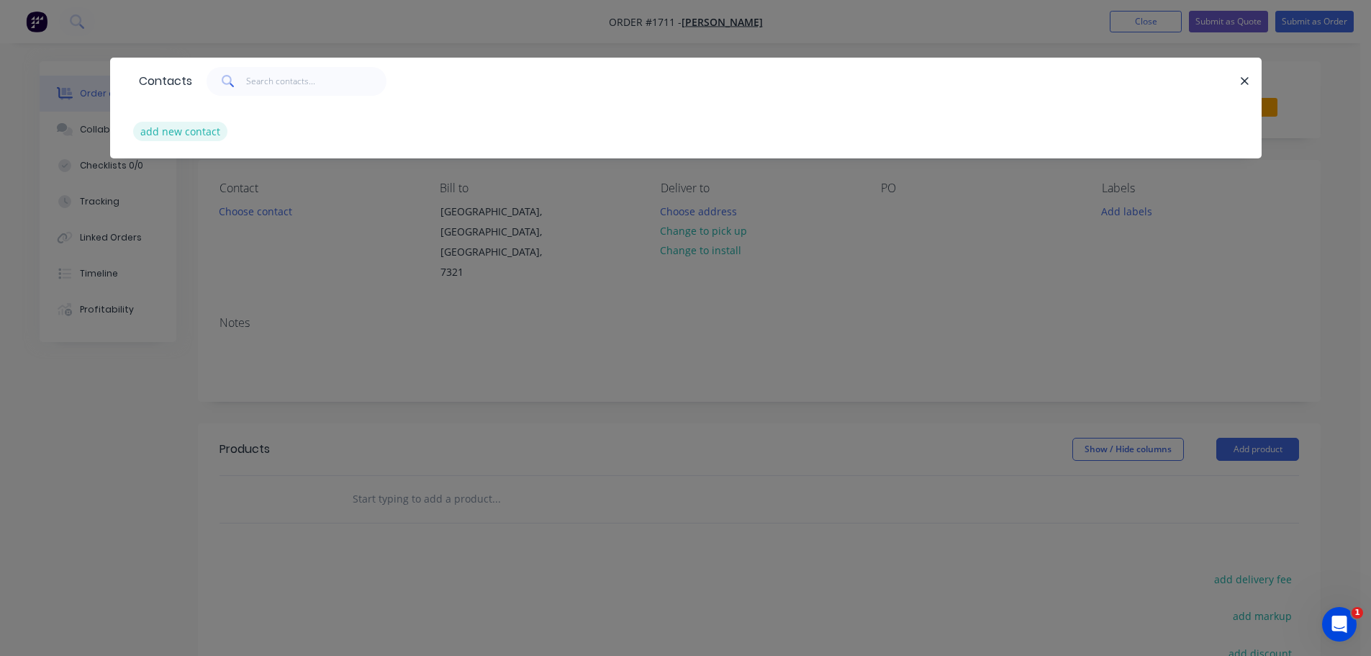
click at [202, 132] on button "add new contact" at bounding box center [180, 131] width 95 height 19
select select "AU"
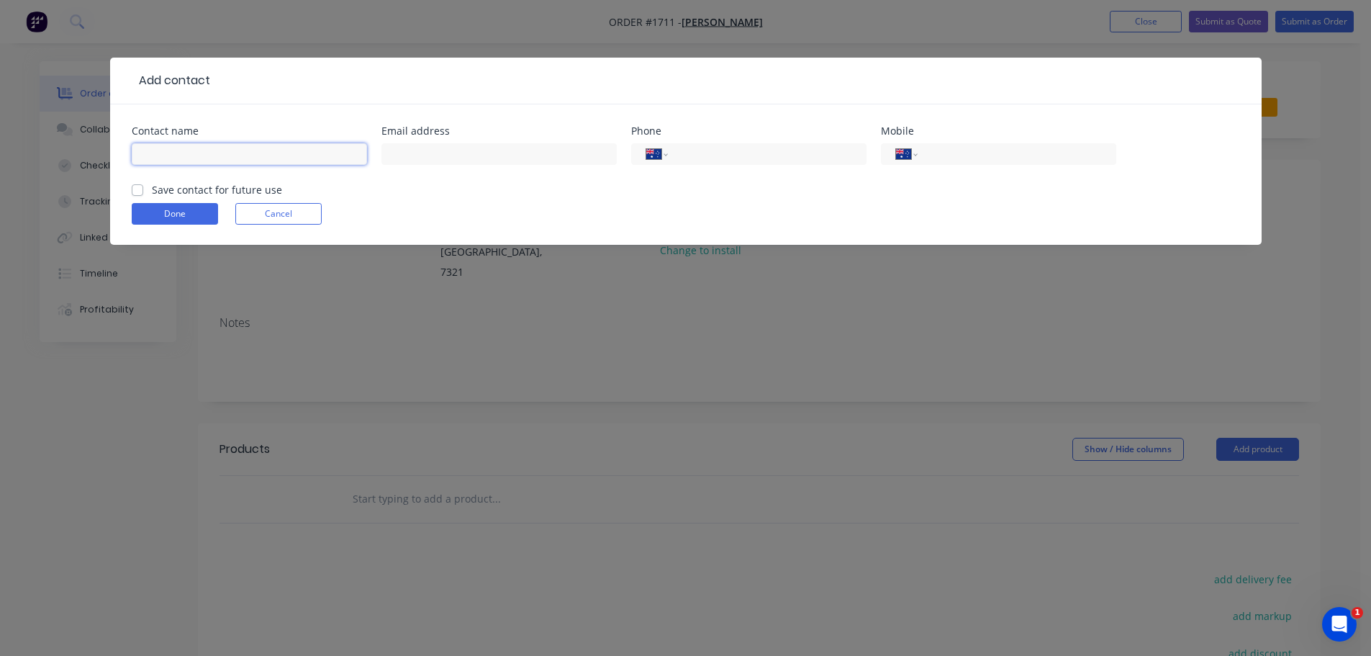
click at [207, 163] on input "text" at bounding box center [249, 154] width 235 height 22
type input "[PERSON_NAME]"
type input "0410 152 855"
click at [152, 190] on label "Save contact for future use" at bounding box center [217, 189] width 130 height 15
click at [140, 190] on input "Save contact for future use" at bounding box center [138, 189] width 12 height 14
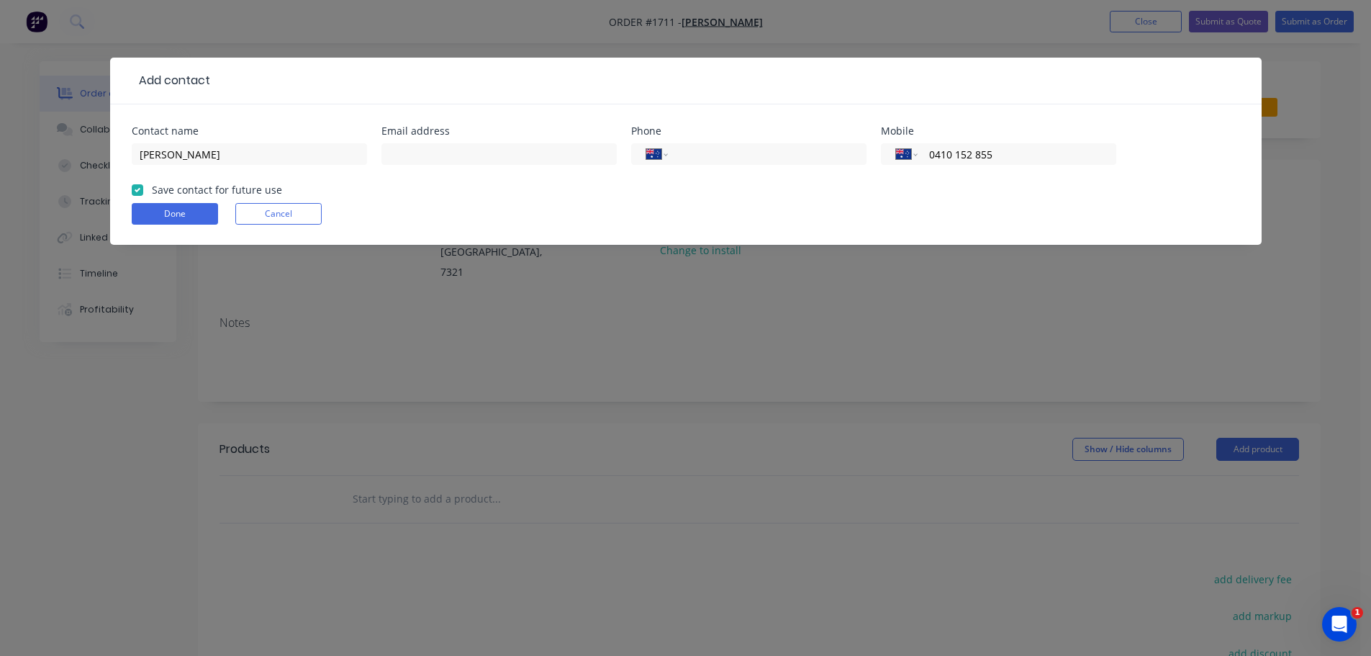
checkbox input "true"
click at [166, 216] on button "Done" at bounding box center [175, 214] width 86 height 22
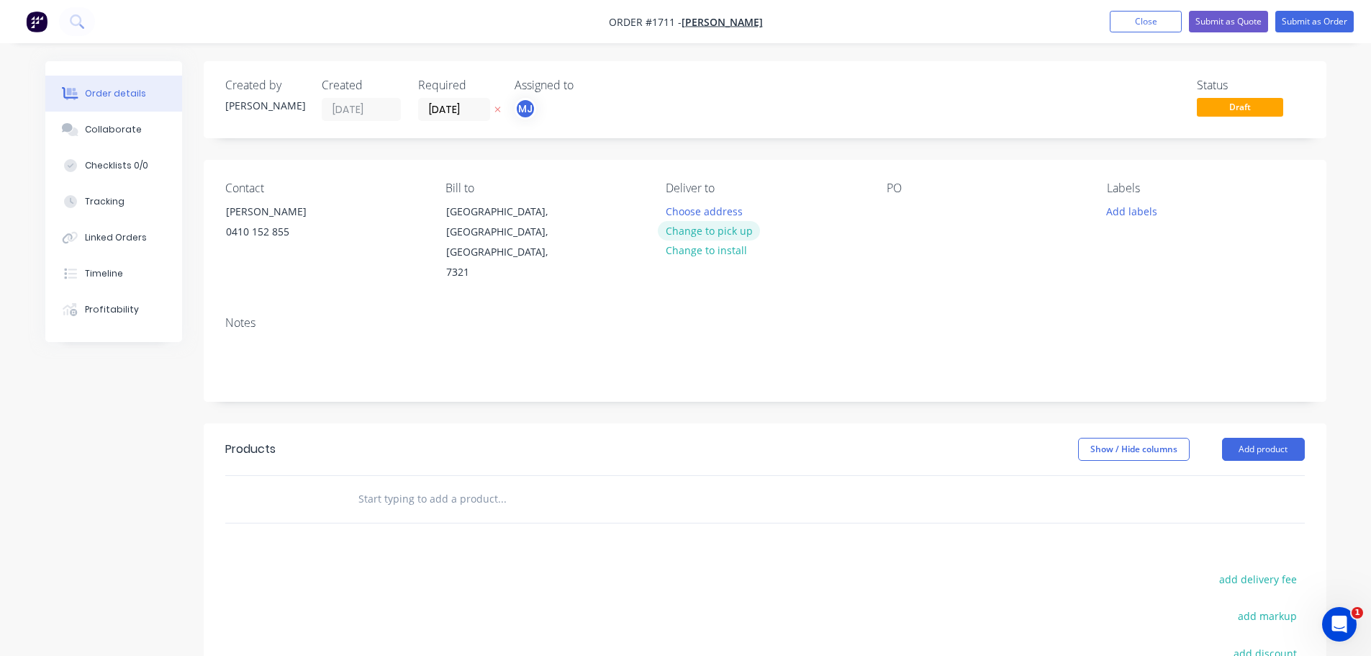
click at [731, 235] on button "Change to pick up" at bounding box center [709, 230] width 102 height 19
click at [907, 209] on div at bounding box center [898, 211] width 23 height 21
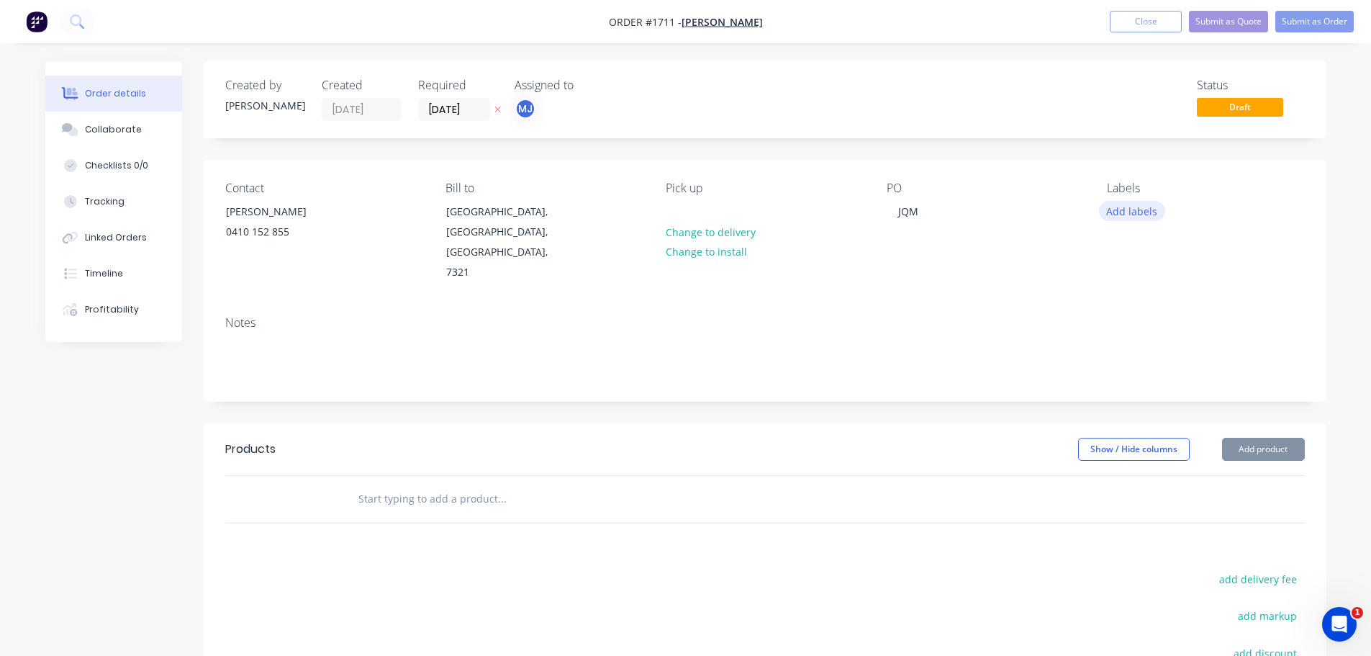
click at [1145, 216] on button "Add labels" at bounding box center [1132, 210] width 66 height 19
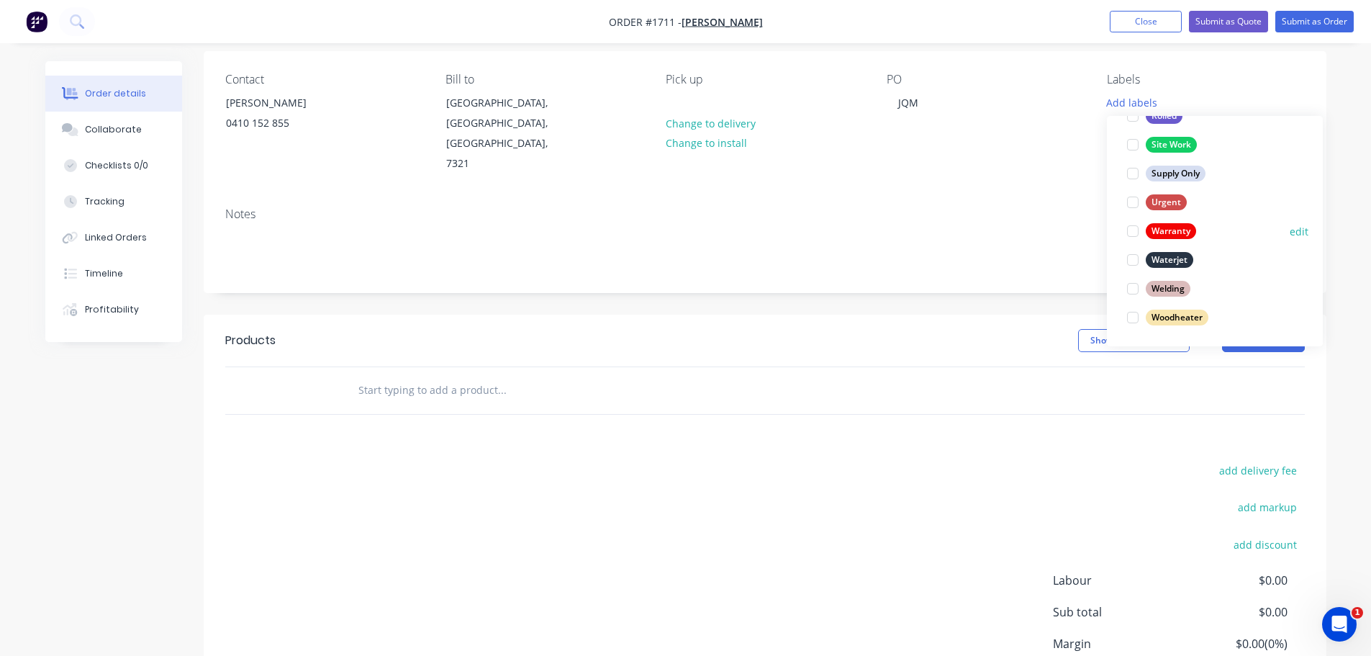
scroll to position [199, 0]
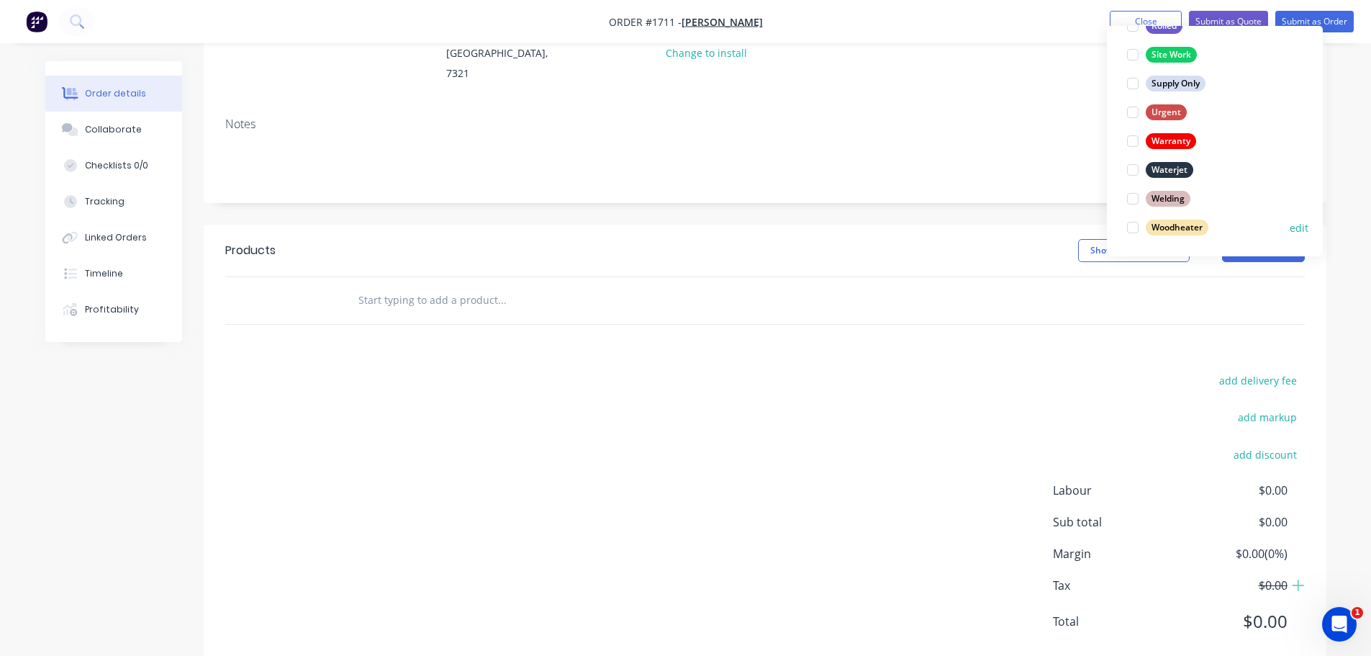
click at [1136, 228] on div at bounding box center [1133, 227] width 29 height 29
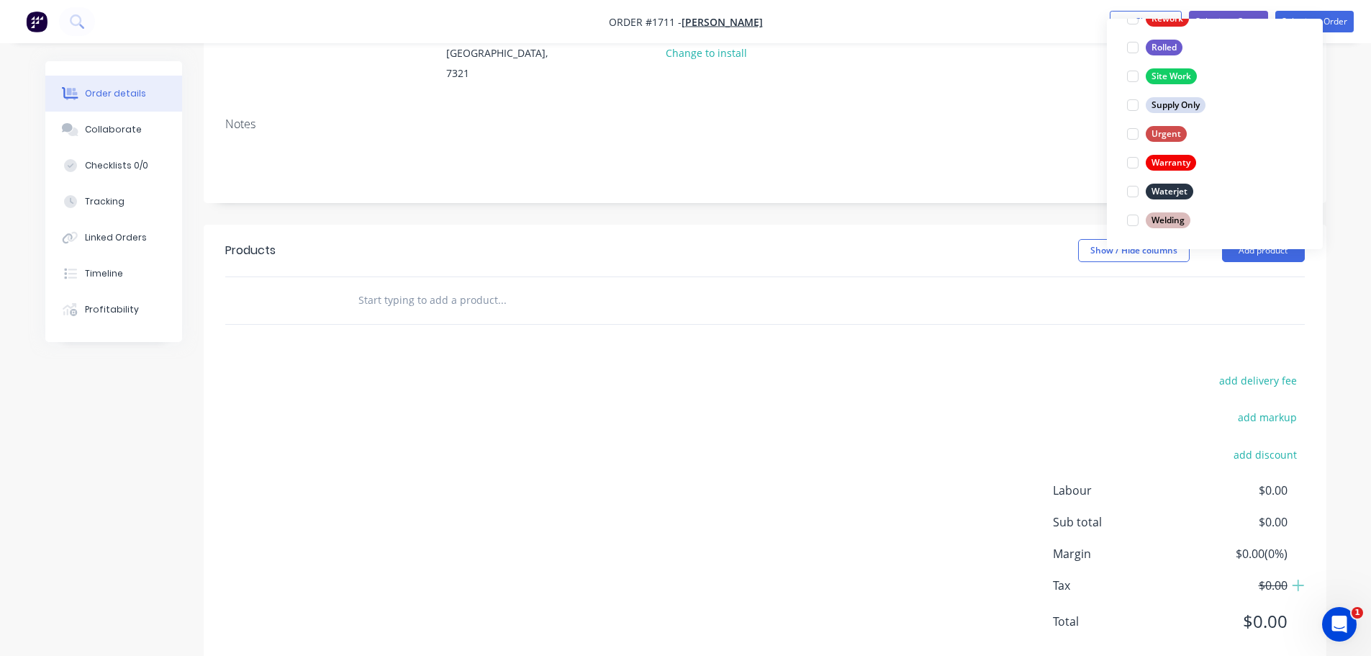
scroll to position [0, 0]
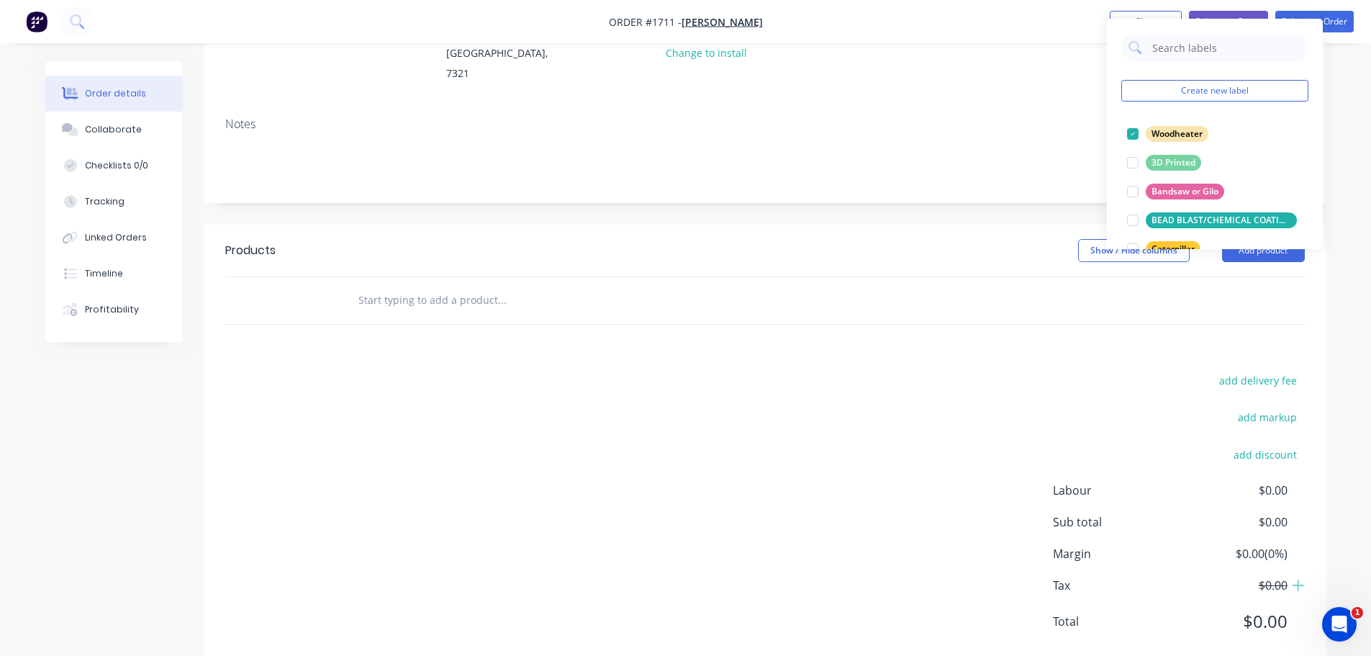
click at [915, 68] on div "Contact [PERSON_NAME] [PHONE_NUMBER] Bill to [GEOGRAPHIC_DATA], [GEOGRAPHIC_DAT…" at bounding box center [765, 33] width 1123 height 145
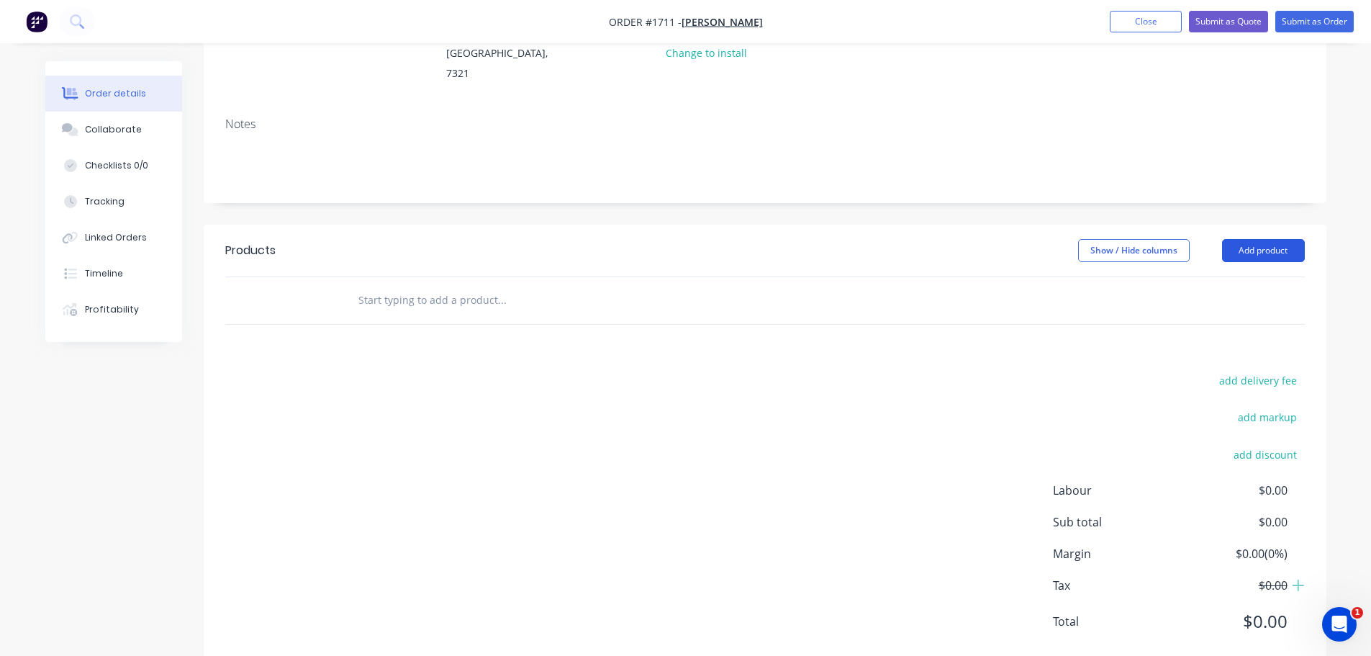
click at [1256, 239] on button "Add product" at bounding box center [1263, 250] width 83 height 23
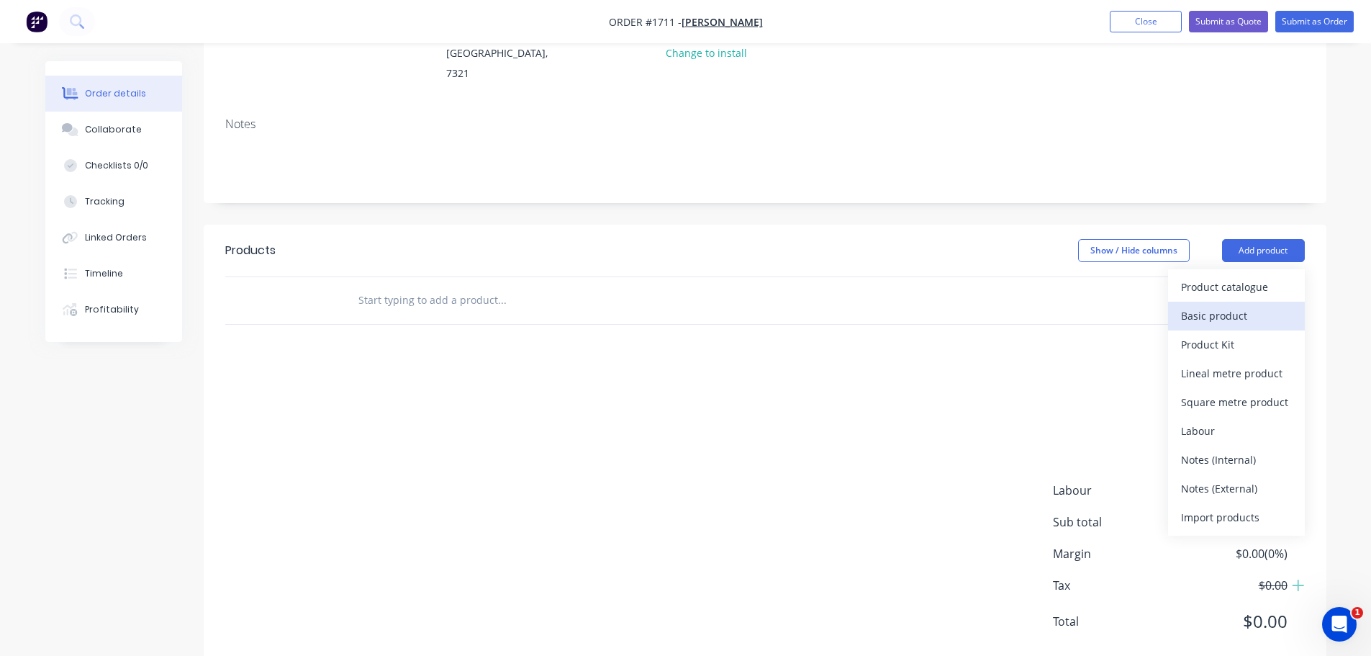
click at [1240, 305] on div "Basic product" at bounding box center [1236, 315] width 111 height 21
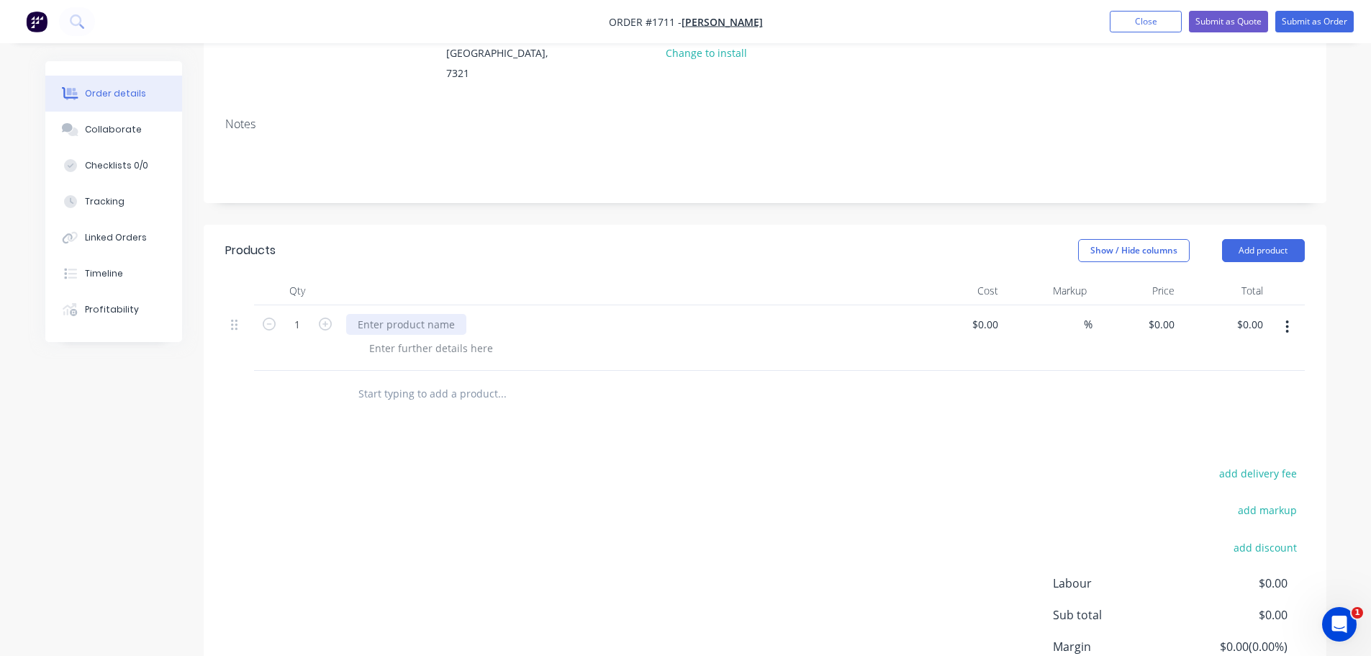
click at [431, 314] on div at bounding box center [406, 324] width 120 height 21
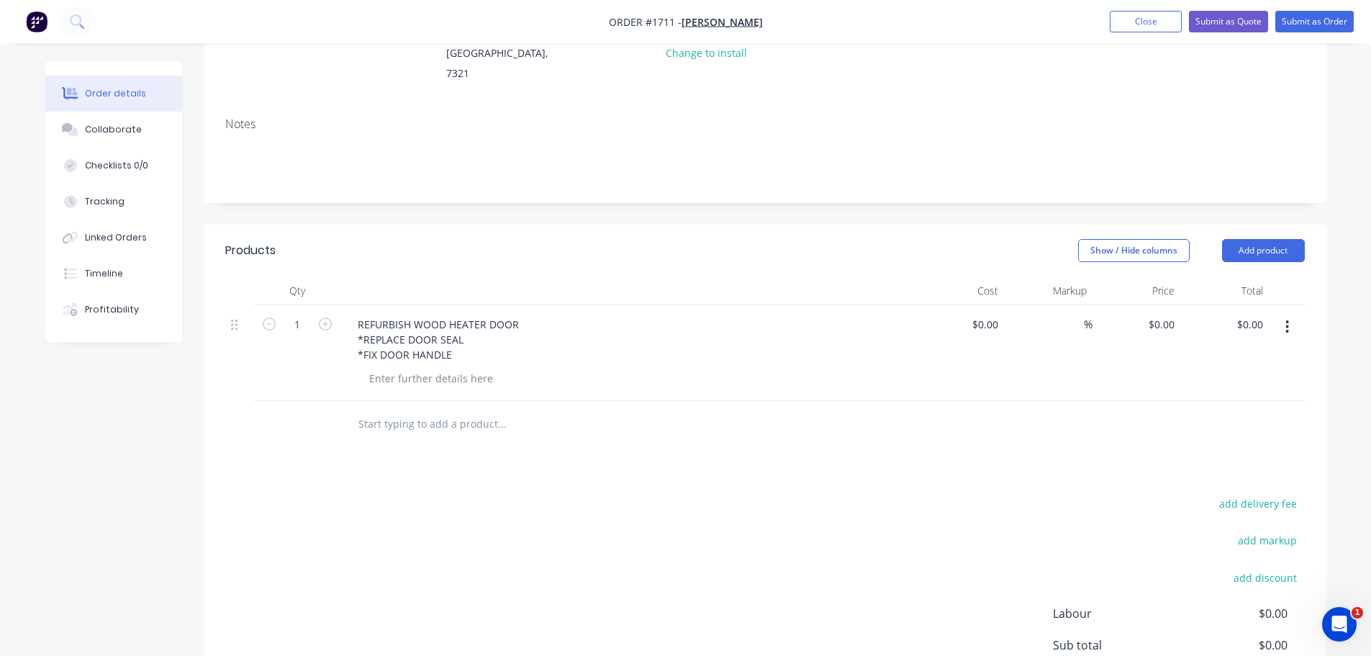
click at [756, 314] on div "REFURBISH WOOD HEATER DOOR *REPLACE DOOR SEAL *FIX DOOR HANDLE" at bounding box center [628, 339] width 564 height 51
click at [1313, 25] on button "Submit as Order" at bounding box center [1315, 22] width 78 height 22
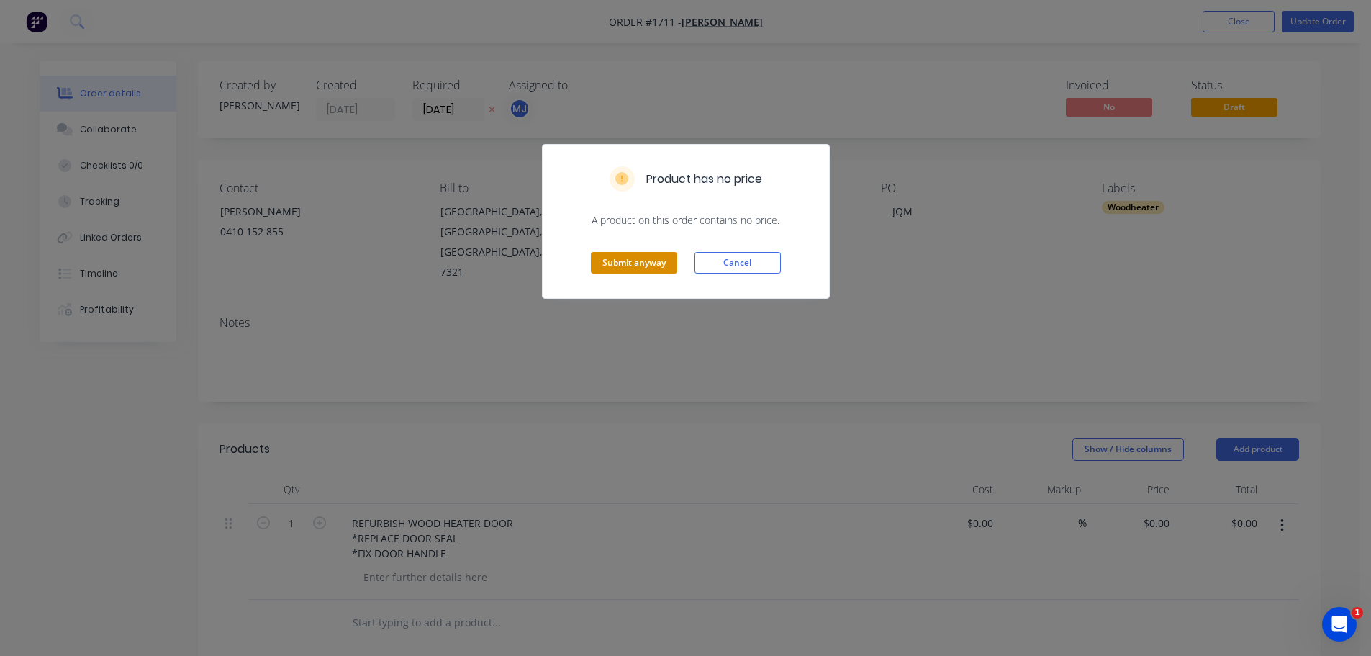
click at [646, 266] on button "Submit anyway" at bounding box center [634, 263] width 86 height 22
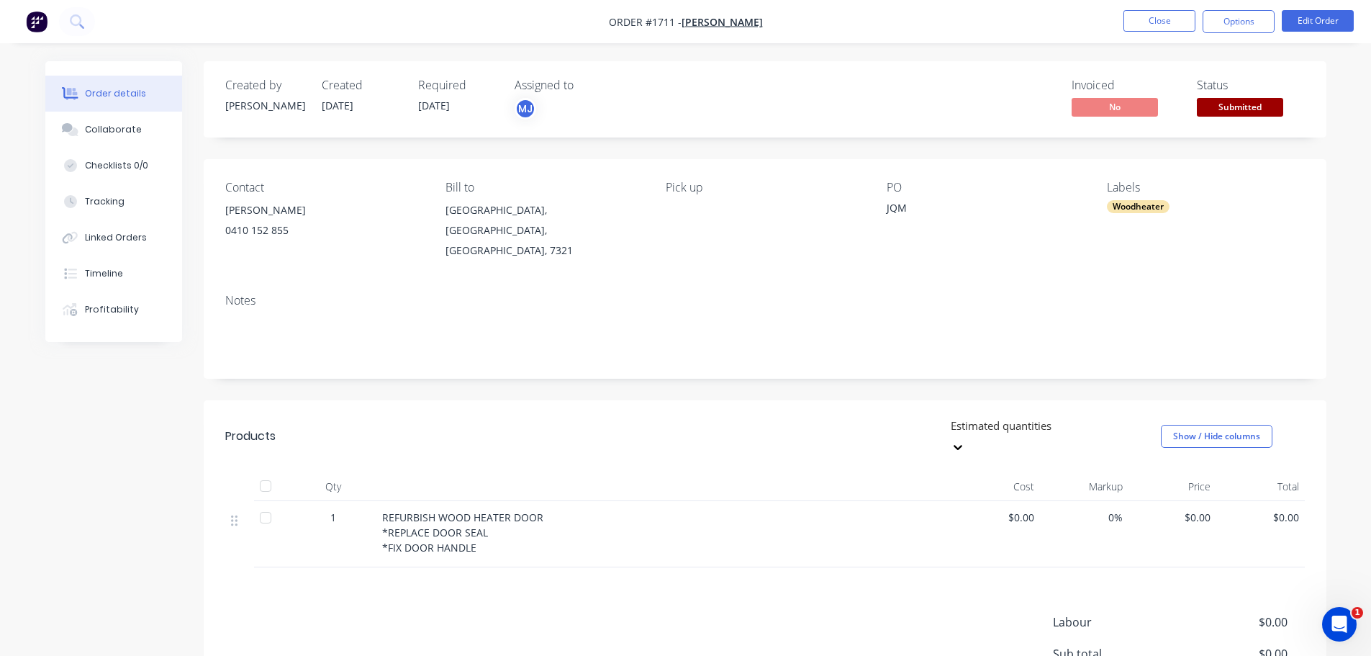
click at [1251, 109] on span "Submitted" at bounding box center [1240, 107] width 86 height 18
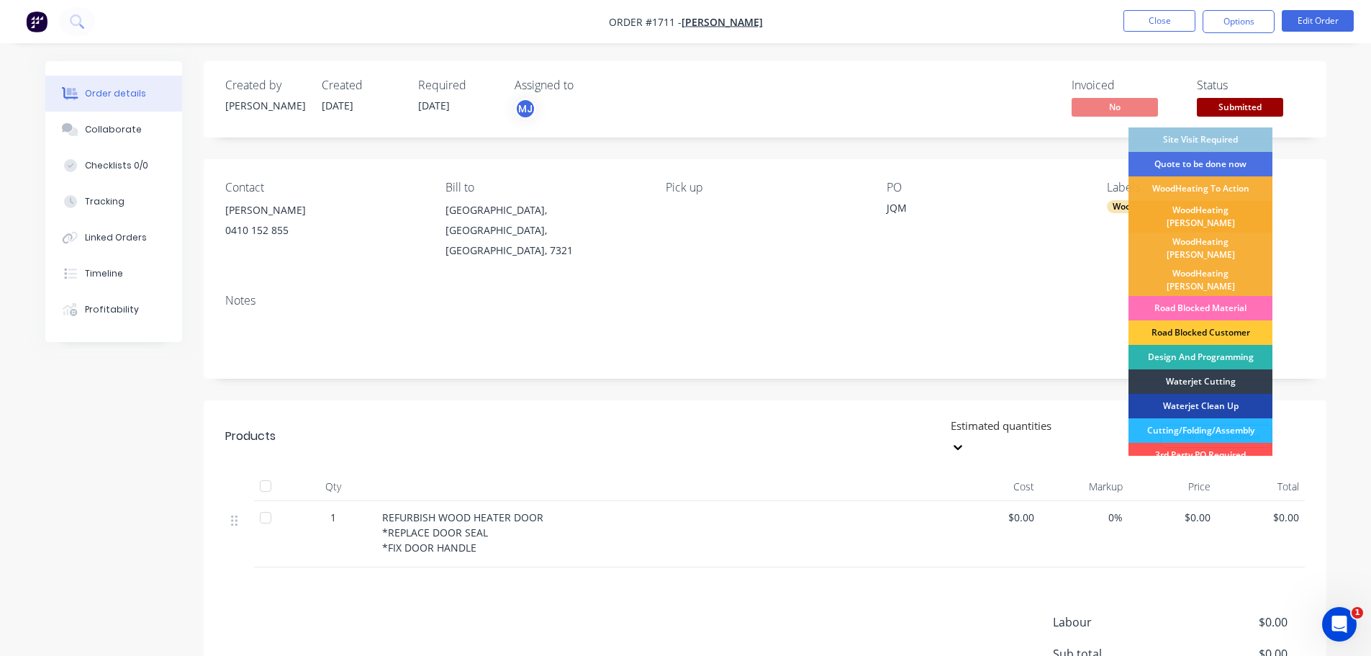
click at [1230, 212] on div "WoodHeating [PERSON_NAME]" at bounding box center [1201, 217] width 144 height 32
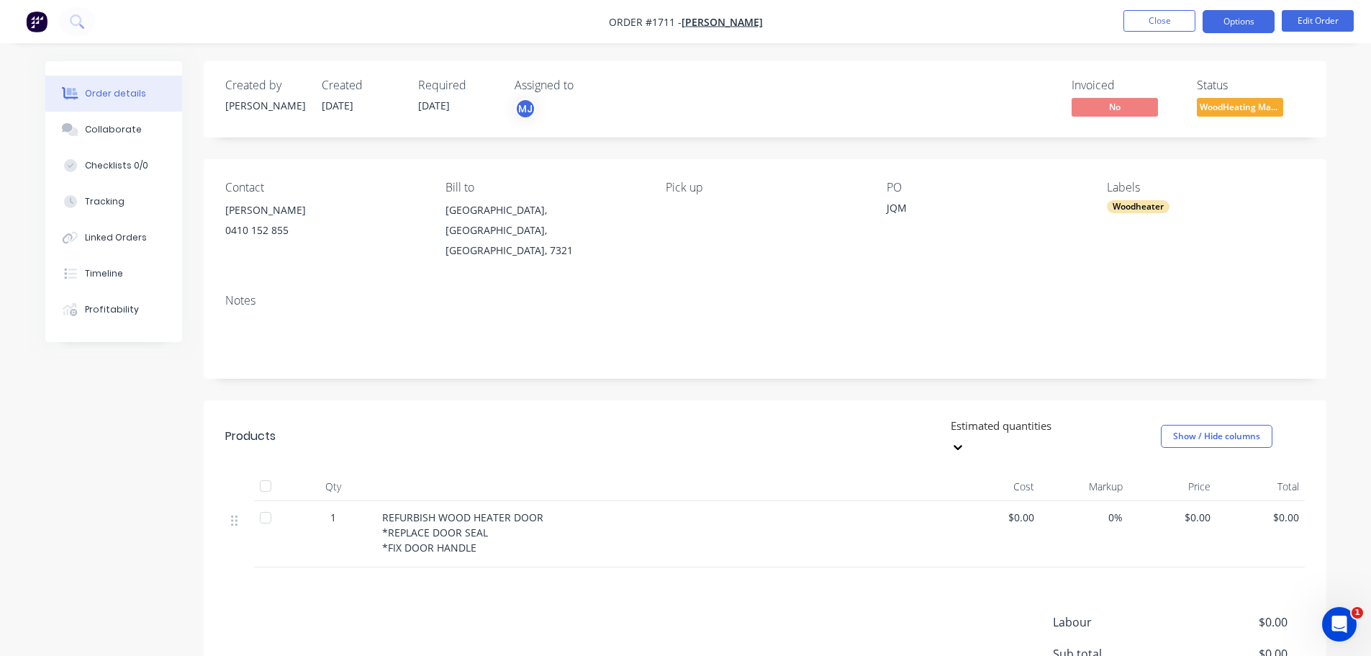
click at [1227, 25] on button "Options" at bounding box center [1239, 21] width 72 height 23
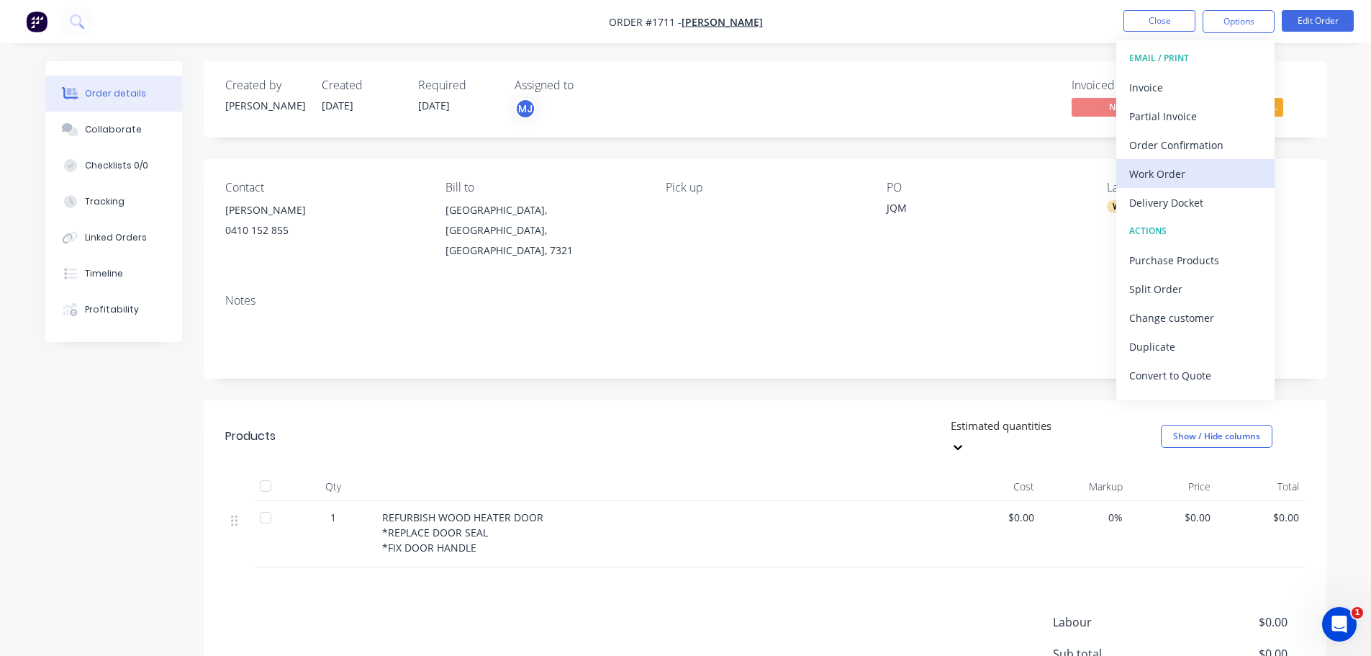
click at [1184, 168] on div "Work Order" at bounding box center [1196, 173] width 132 height 21
click at [1163, 168] on div "Custom" at bounding box center [1196, 173] width 132 height 21
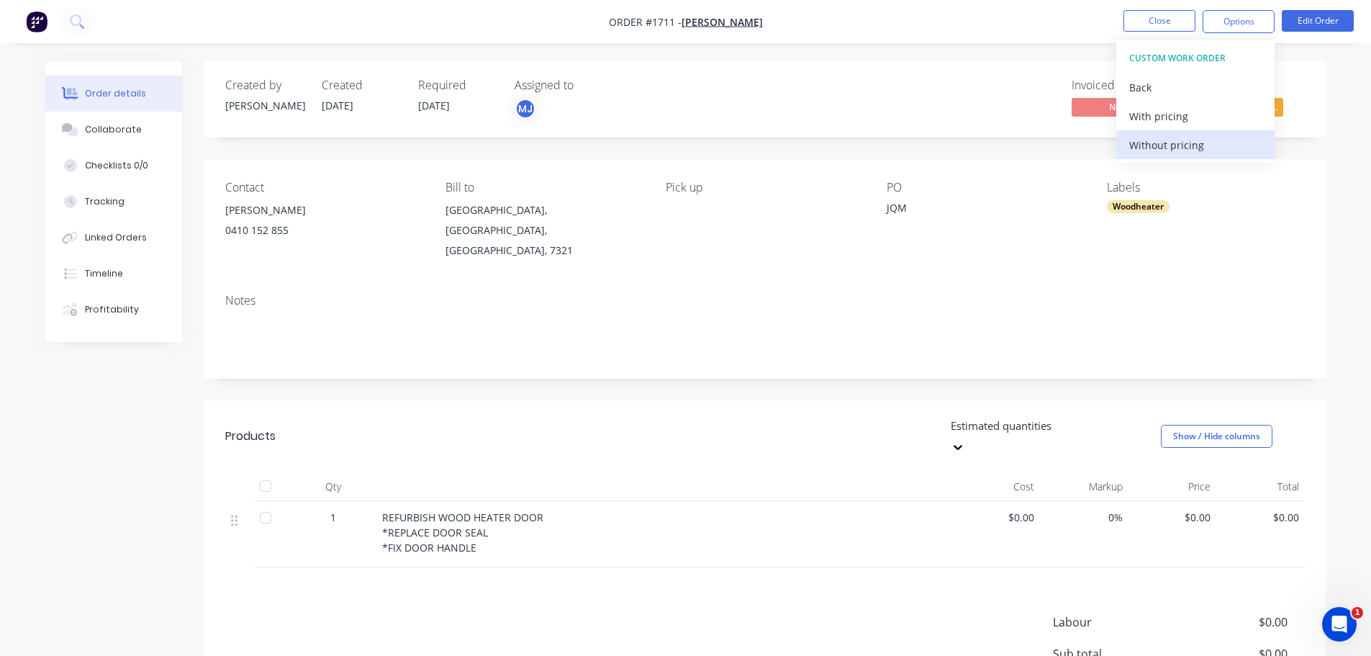
click at [1168, 145] on div "Without pricing" at bounding box center [1196, 145] width 132 height 21
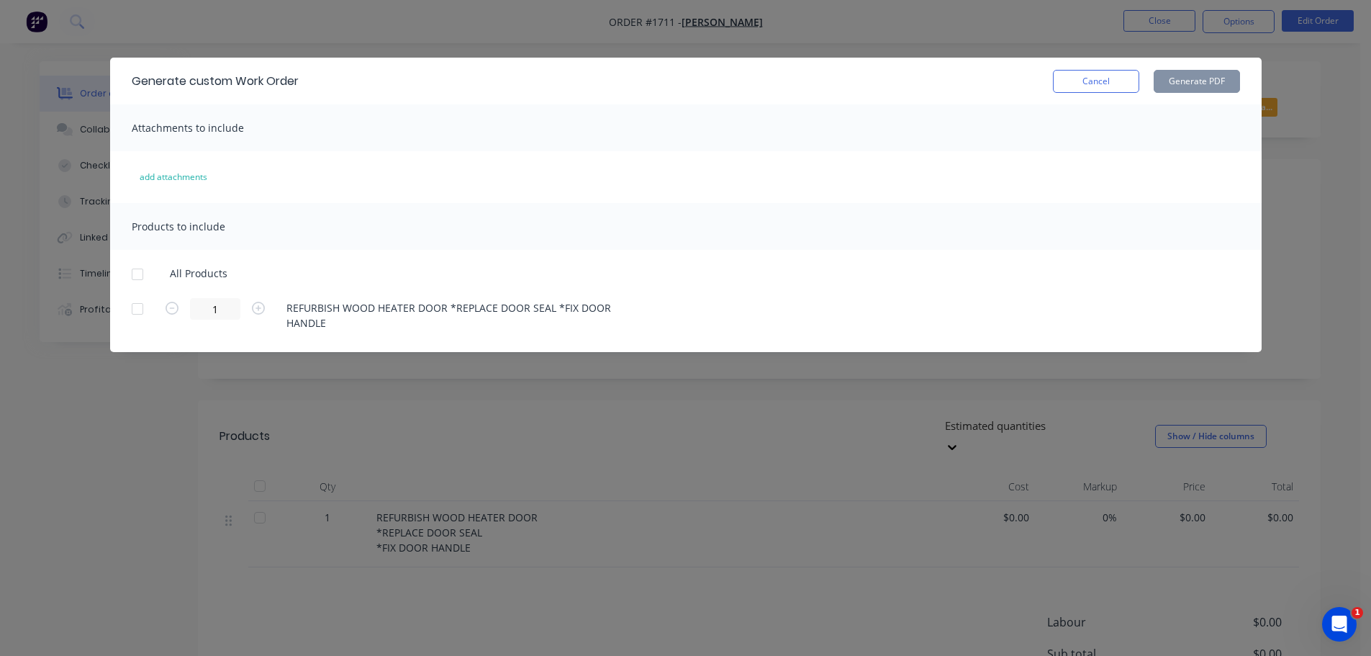
click at [138, 279] on div at bounding box center [137, 274] width 29 height 29
click at [1212, 87] on button "Generate PDF" at bounding box center [1197, 81] width 86 height 23
click at [1125, 78] on button "Cancel" at bounding box center [1096, 81] width 86 height 23
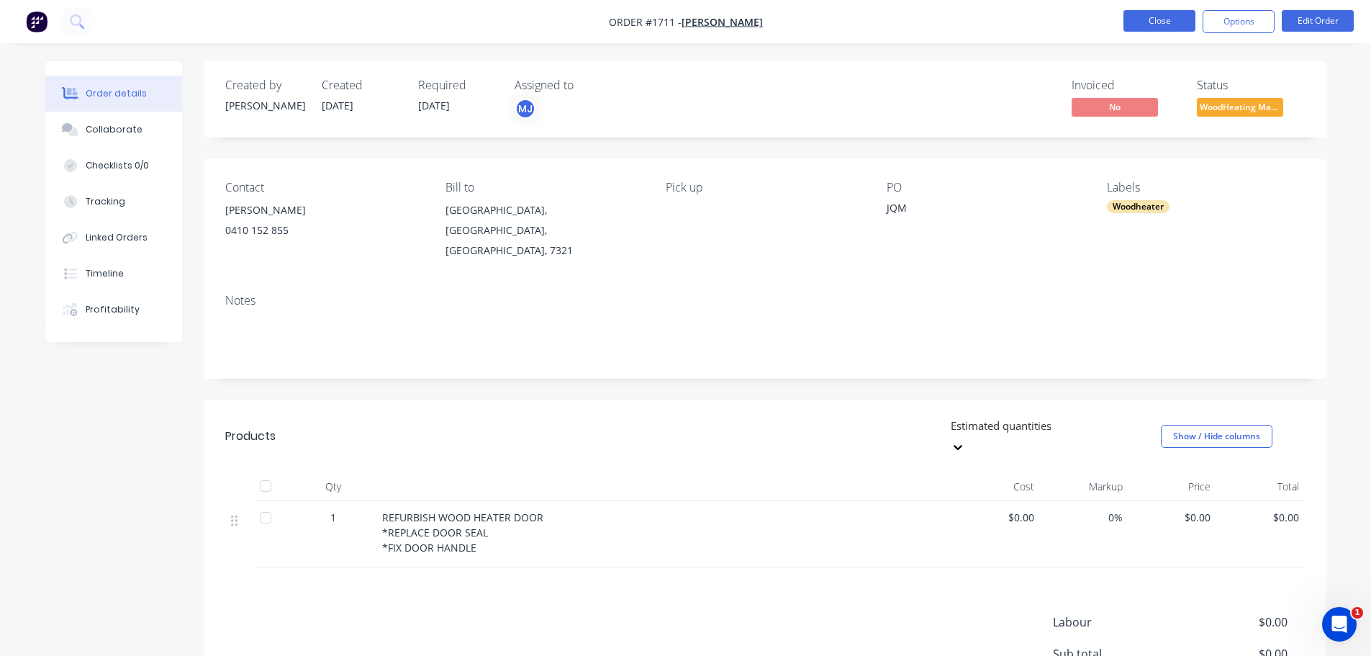
click at [1168, 26] on button "Close" at bounding box center [1160, 21] width 72 height 22
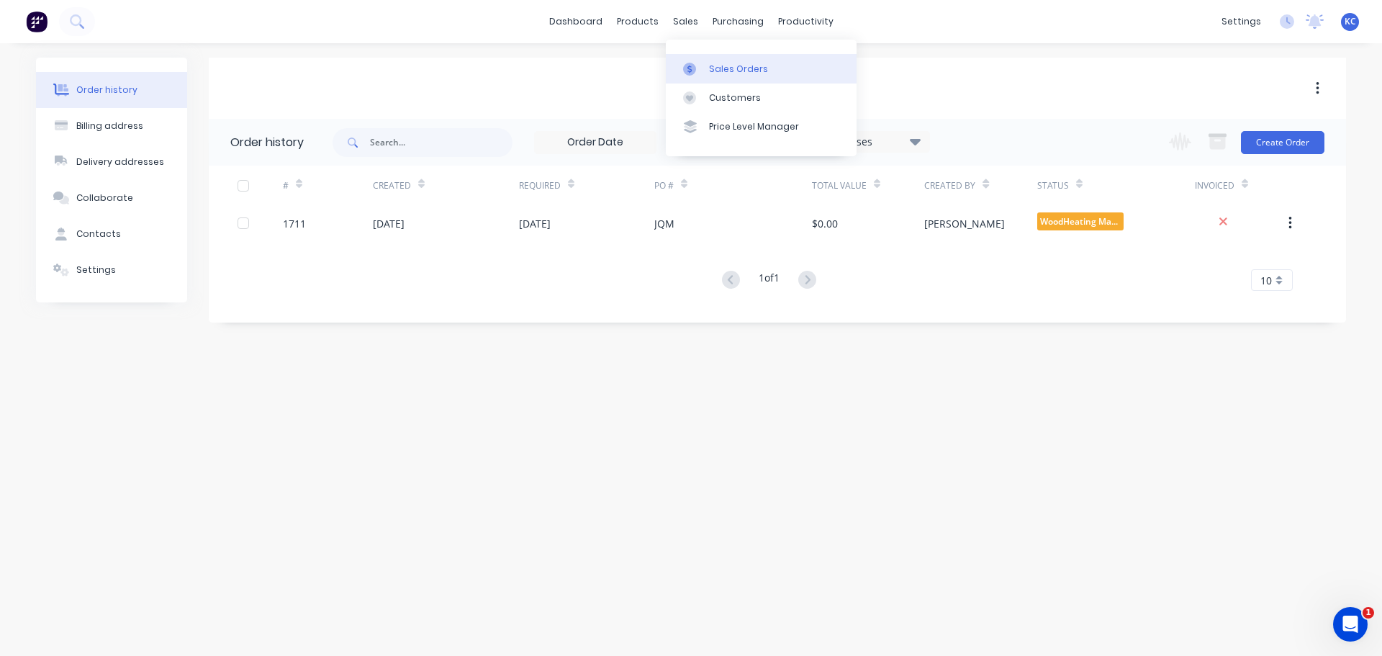
click at [736, 81] on link "Sales Orders" at bounding box center [761, 68] width 191 height 29
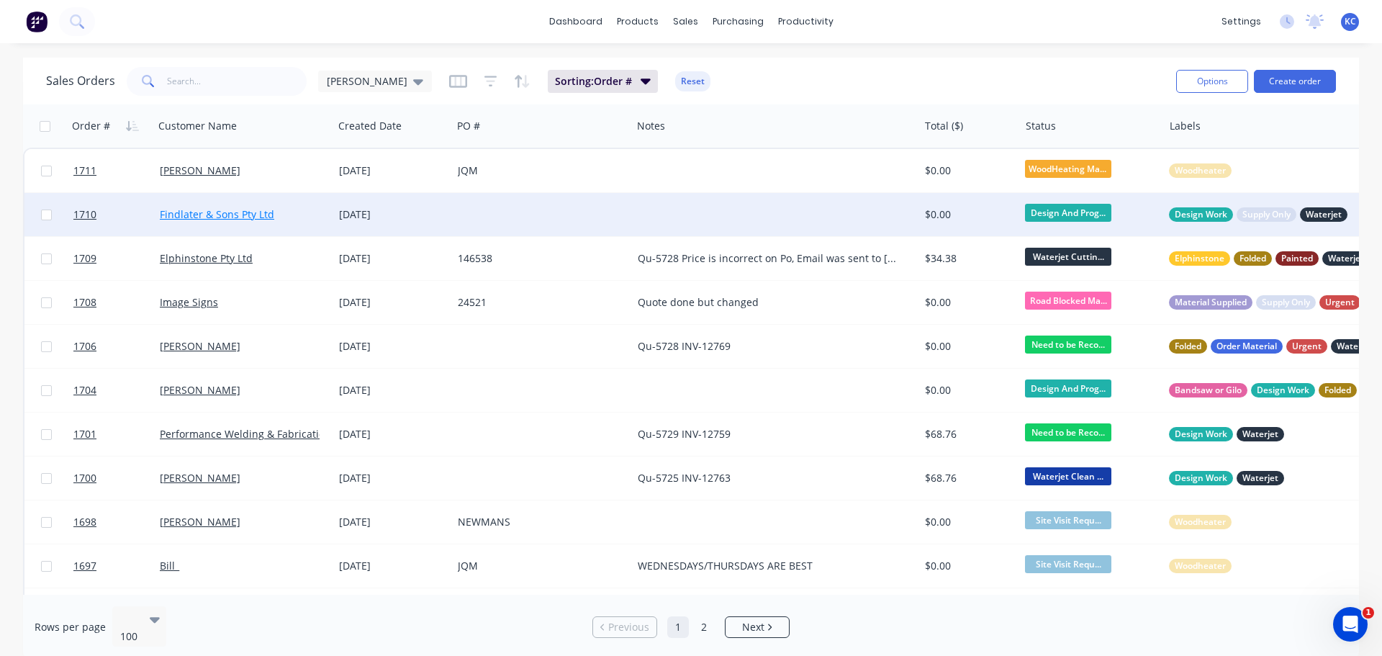
click at [203, 215] on link "Findlater & Sons Pty Ltd" at bounding box center [217, 214] width 114 height 14
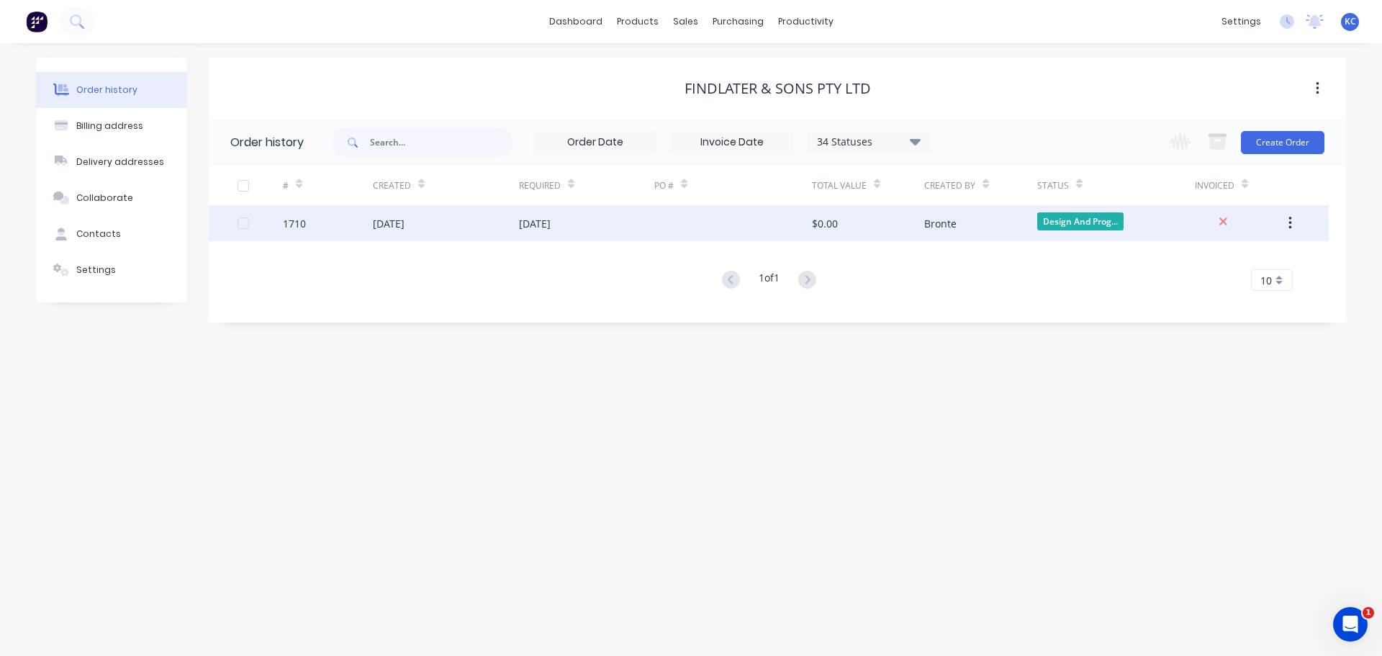
click at [405, 225] on div "[DATE]" at bounding box center [389, 223] width 32 height 15
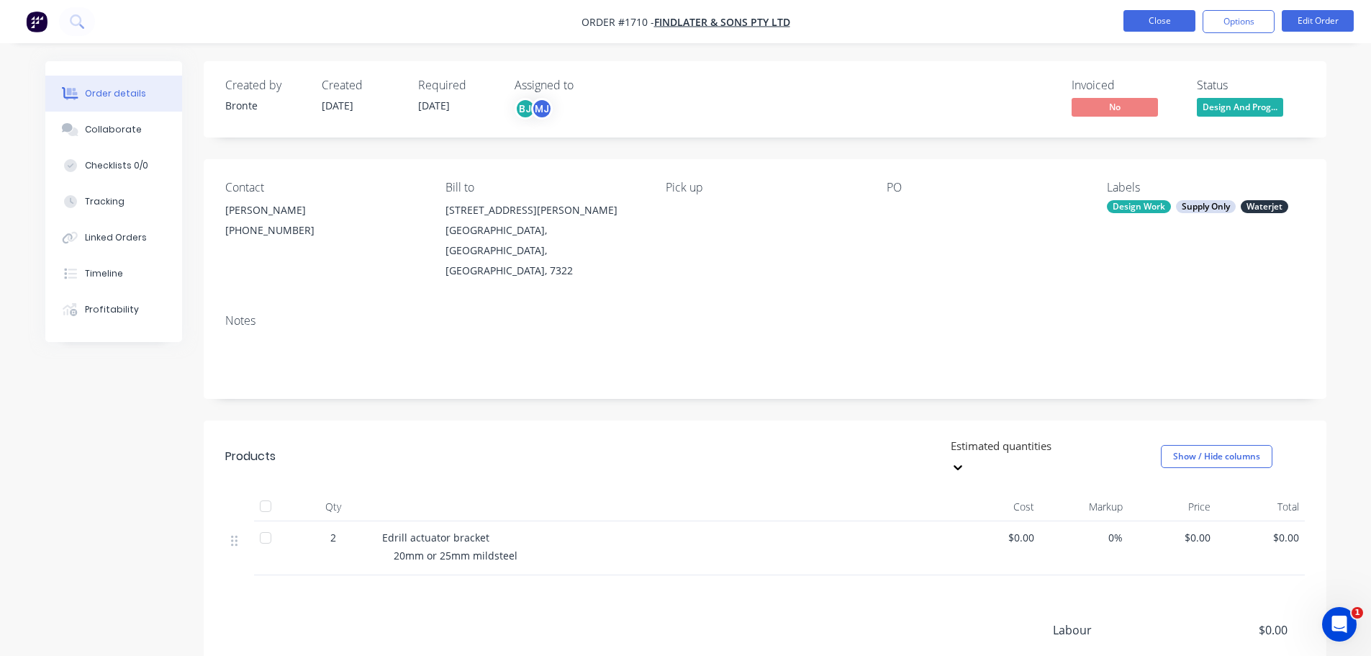
click at [1166, 18] on button "Close" at bounding box center [1160, 21] width 72 height 22
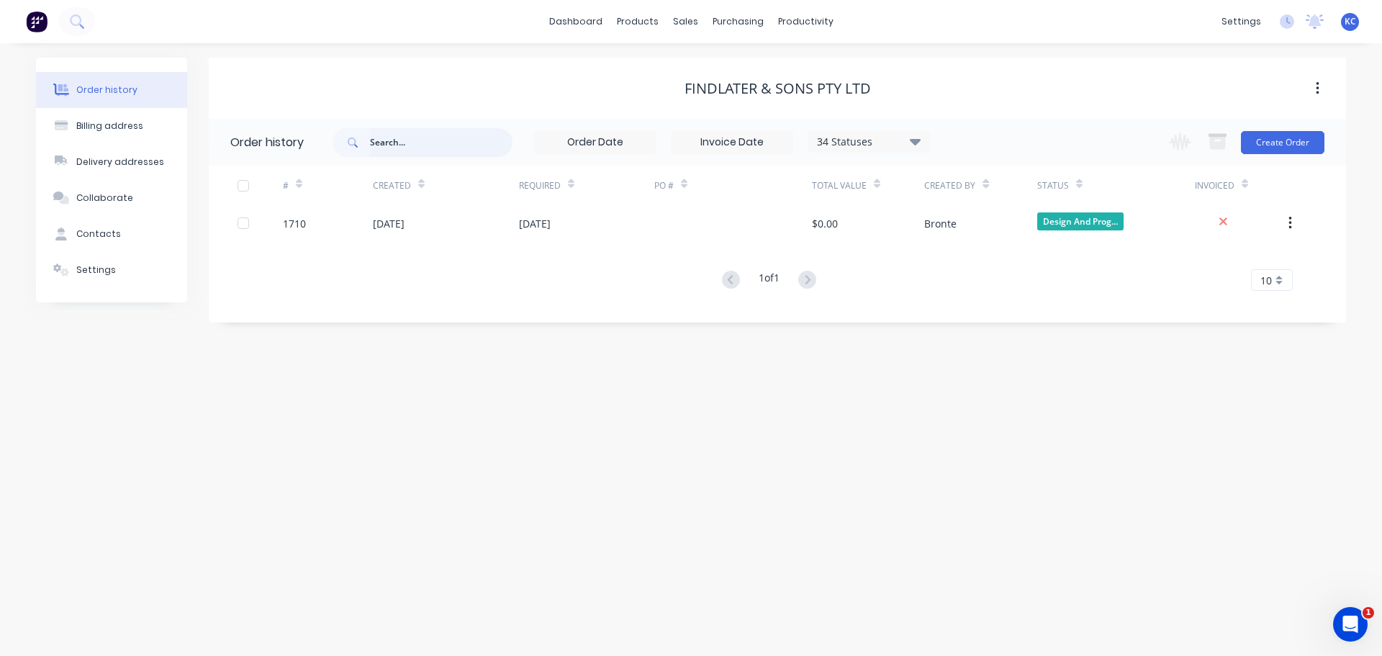
click at [434, 140] on input "text" at bounding box center [441, 142] width 143 height 29
click at [715, 71] on div "Sales Orders" at bounding box center [738, 69] width 59 height 13
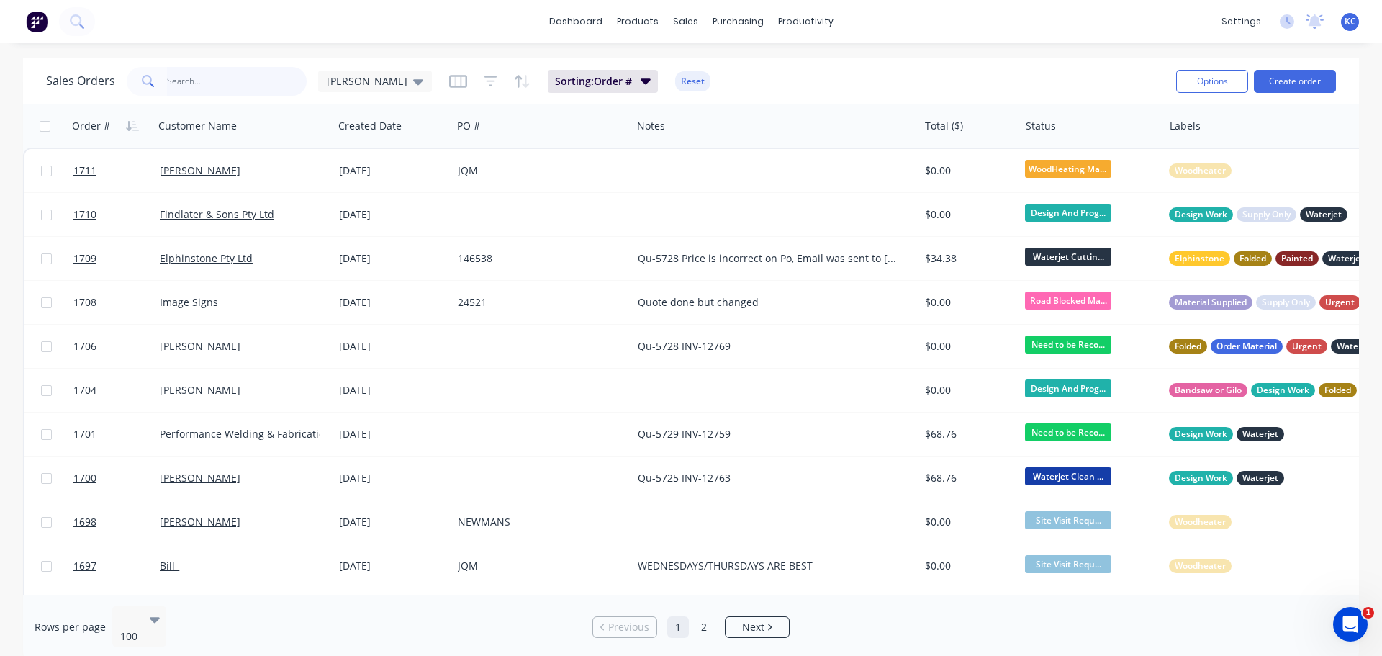
click at [237, 73] on input "text" at bounding box center [237, 81] width 140 height 29
type input "1680"
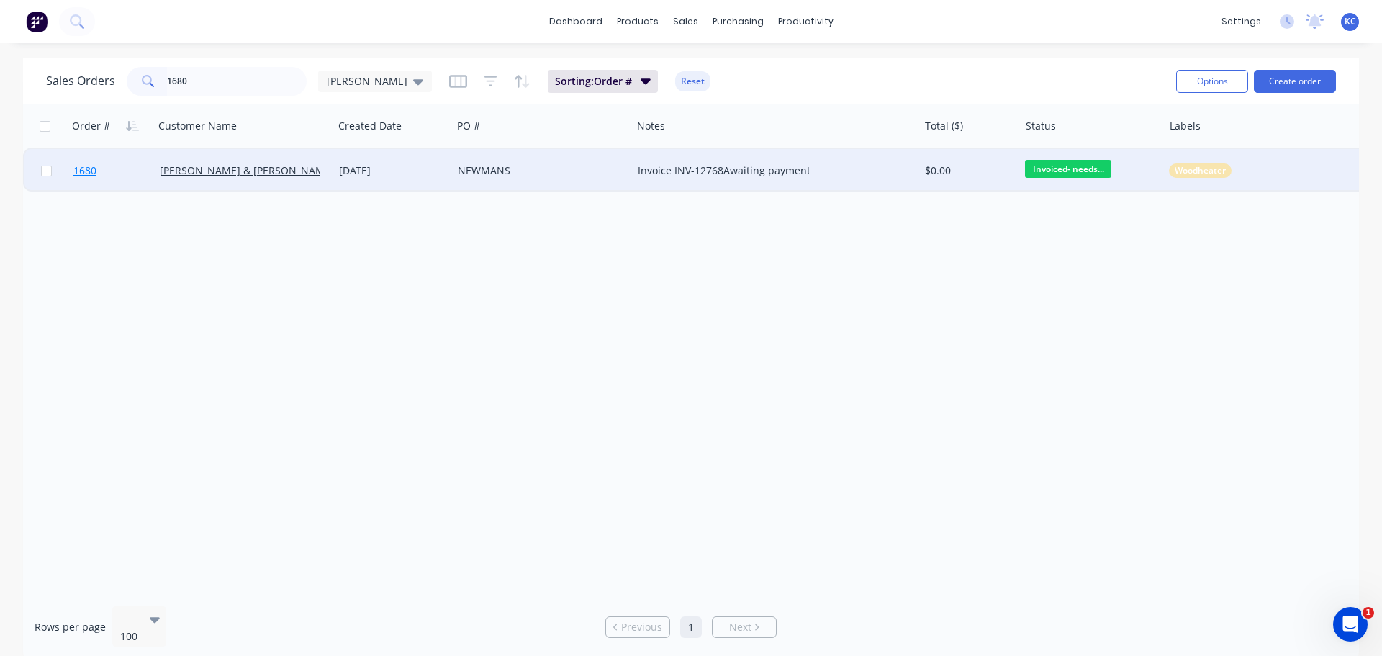
click at [91, 169] on span "1680" at bounding box center [84, 170] width 23 height 14
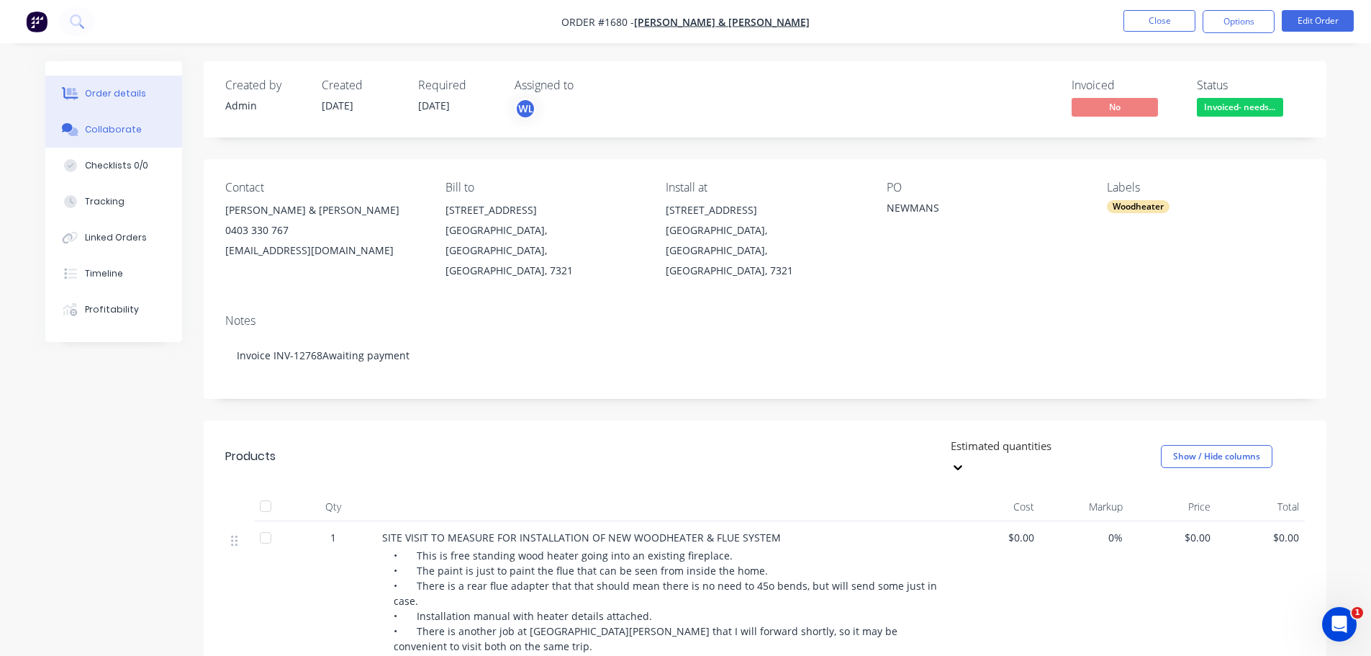
click at [100, 130] on div "Collaborate" at bounding box center [113, 129] width 57 height 13
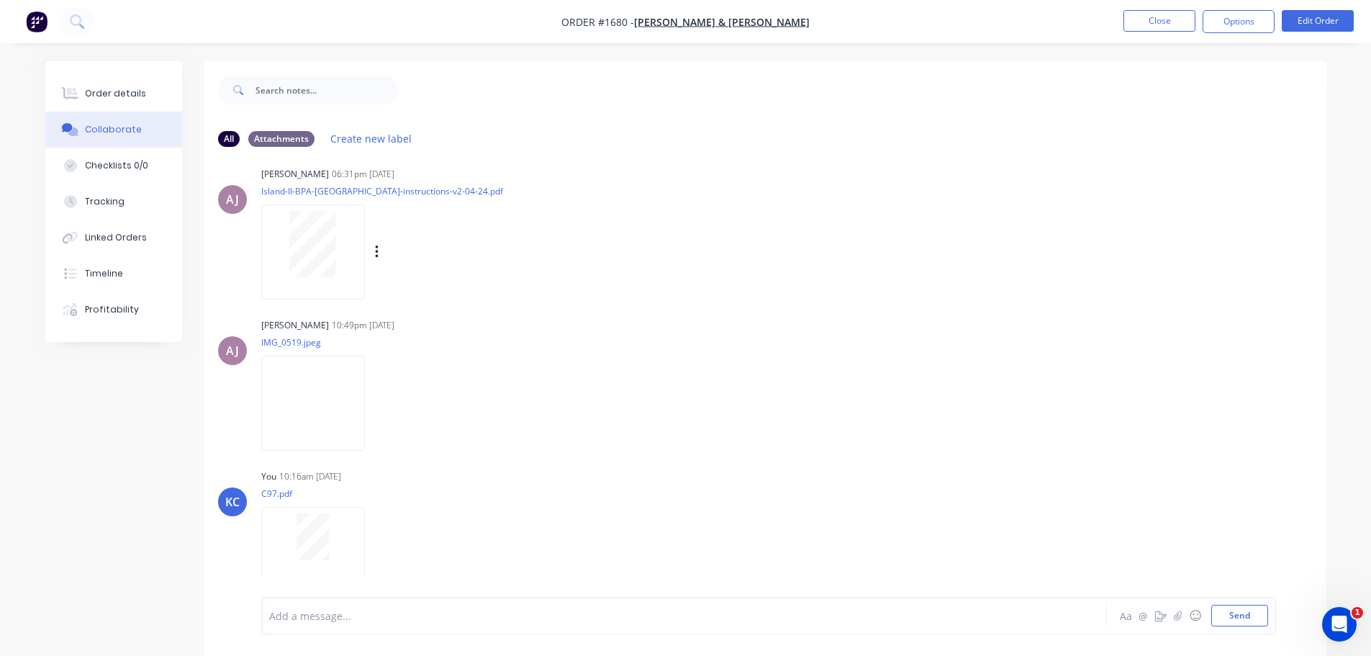
scroll to position [179, 0]
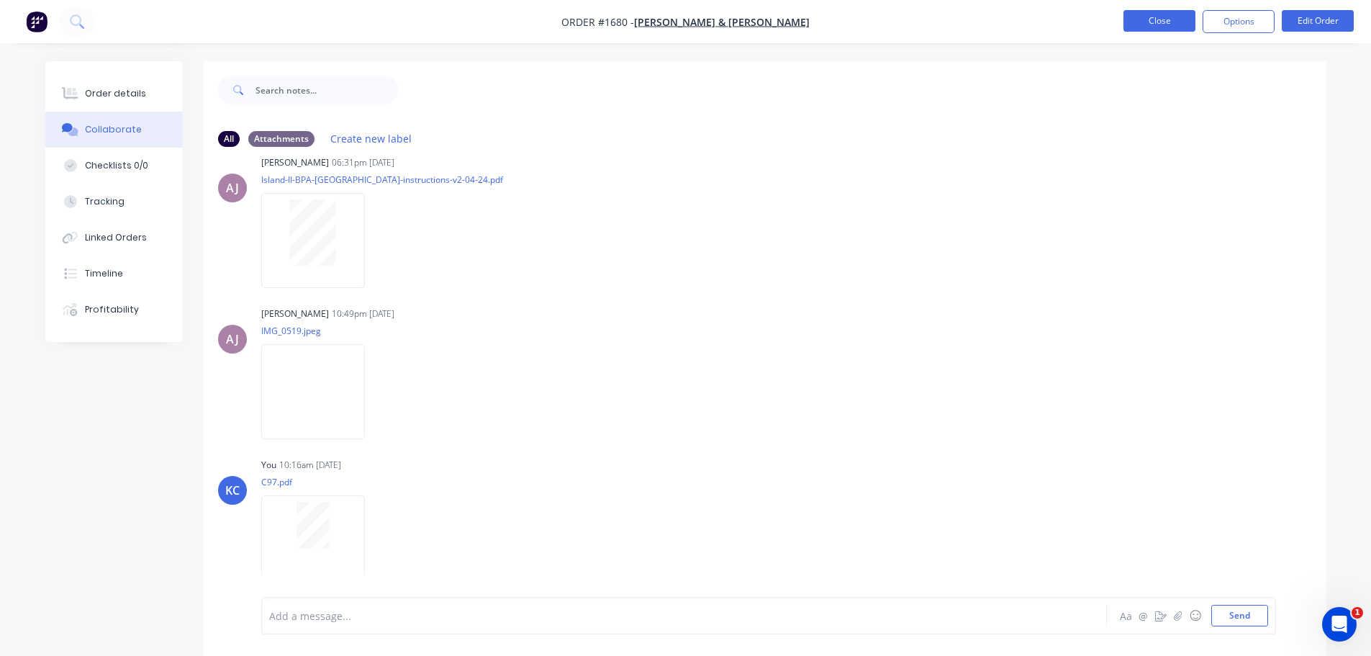
click at [1139, 18] on button "Close" at bounding box center [1160, 21] width 72 height 22
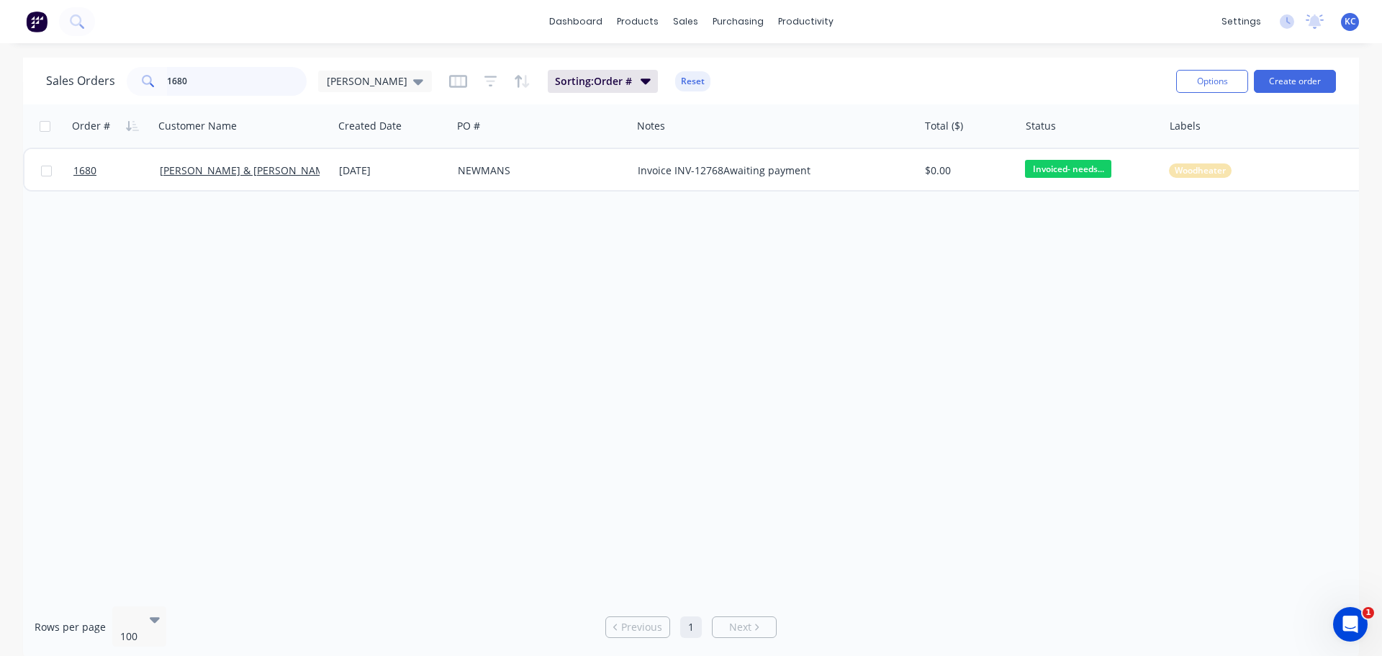
drag, startPoint x: 238, startPoint y: 81, endPoint x: 0, endPoint y: 96, distance: 238.0
click at [0, 96] on div "Sales Orders 1680 [PERSON_NAME] Sorting: Order # Reset Options Create order Ord…" at bounding box center [691, 359] width 1382 height 602
type input "1649"
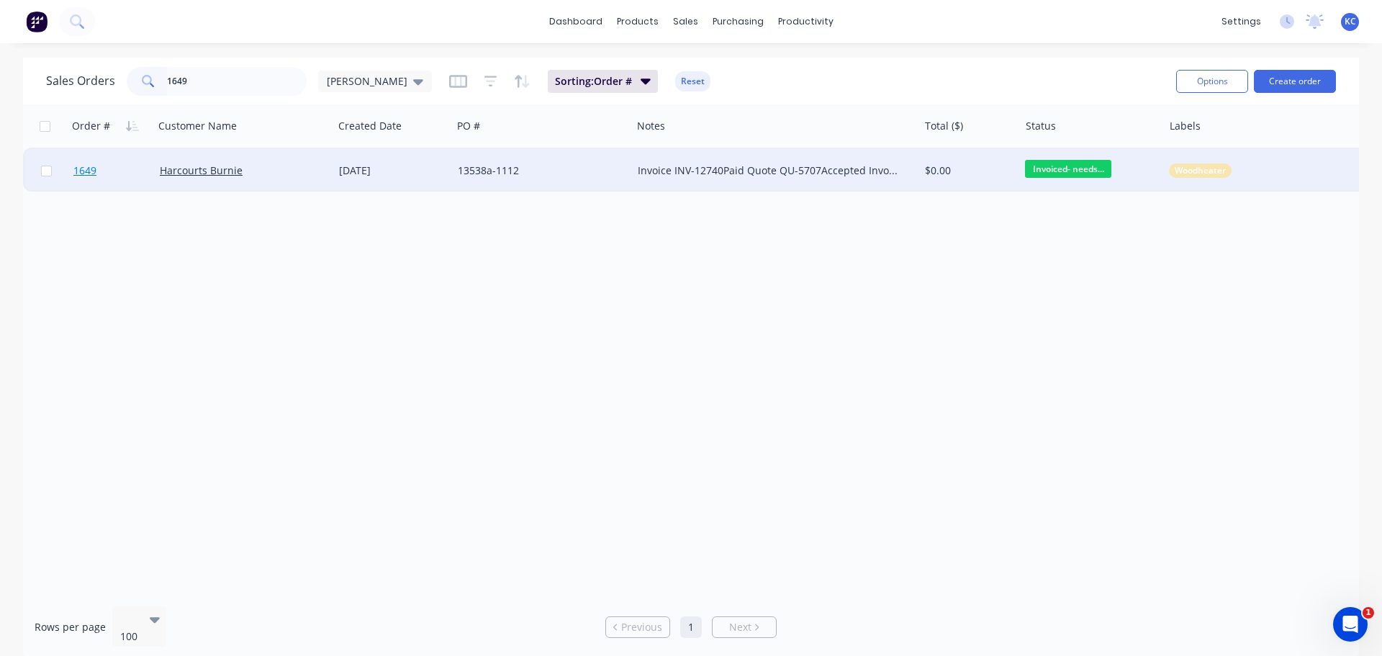
click at [81, 171] on span "1649" at bounding box center [84, 170] width 23 height 14
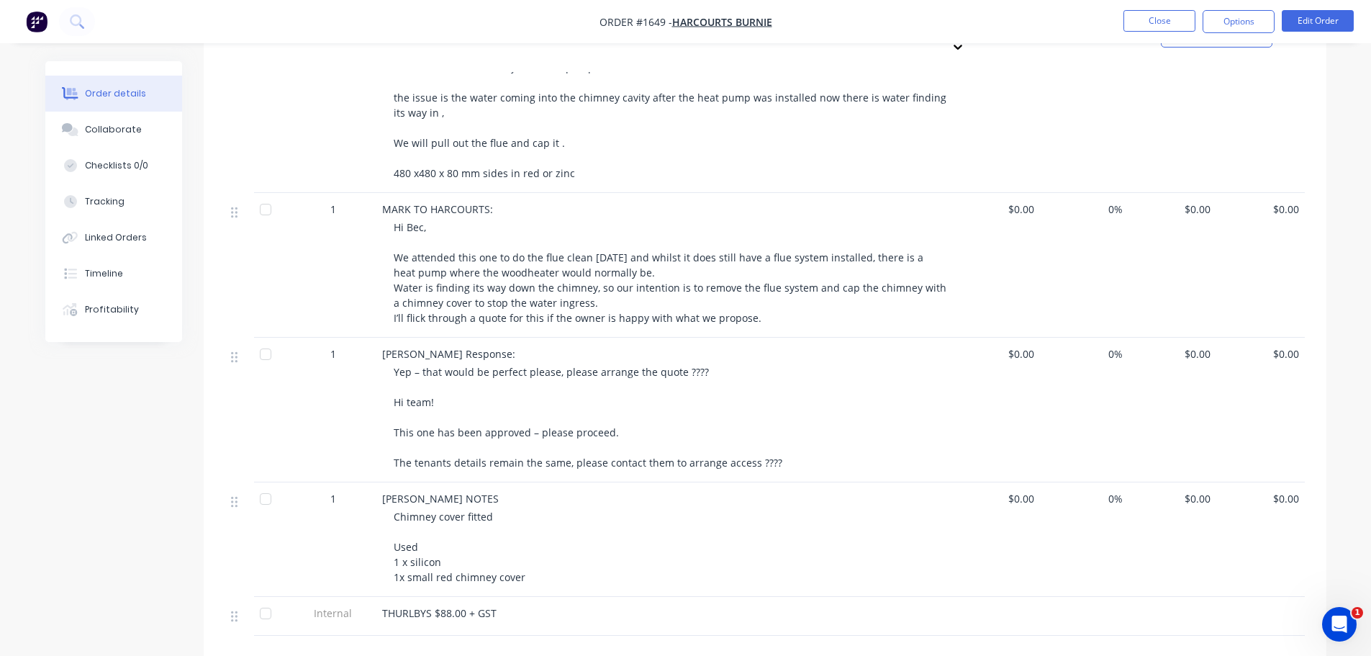
scroll to position [720, 0]
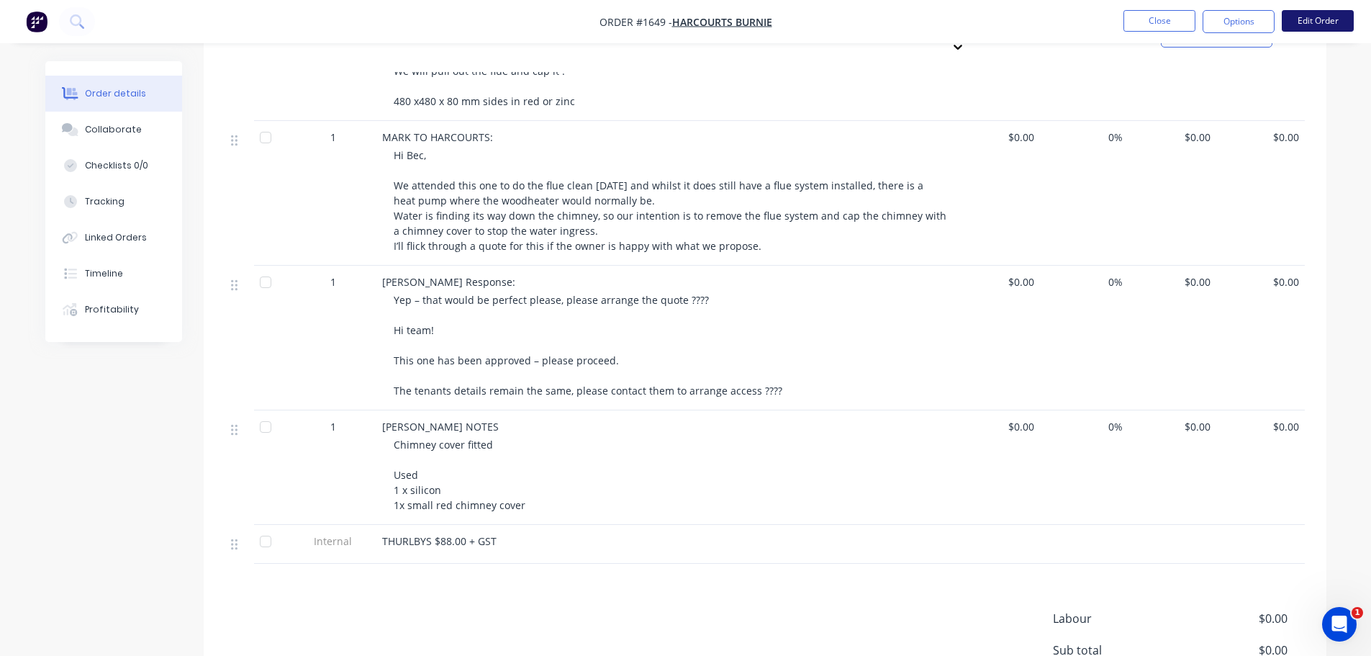
click at [1295, 22] on button "Edit Order" at bounding box center [1318, 21] width 72 height 22
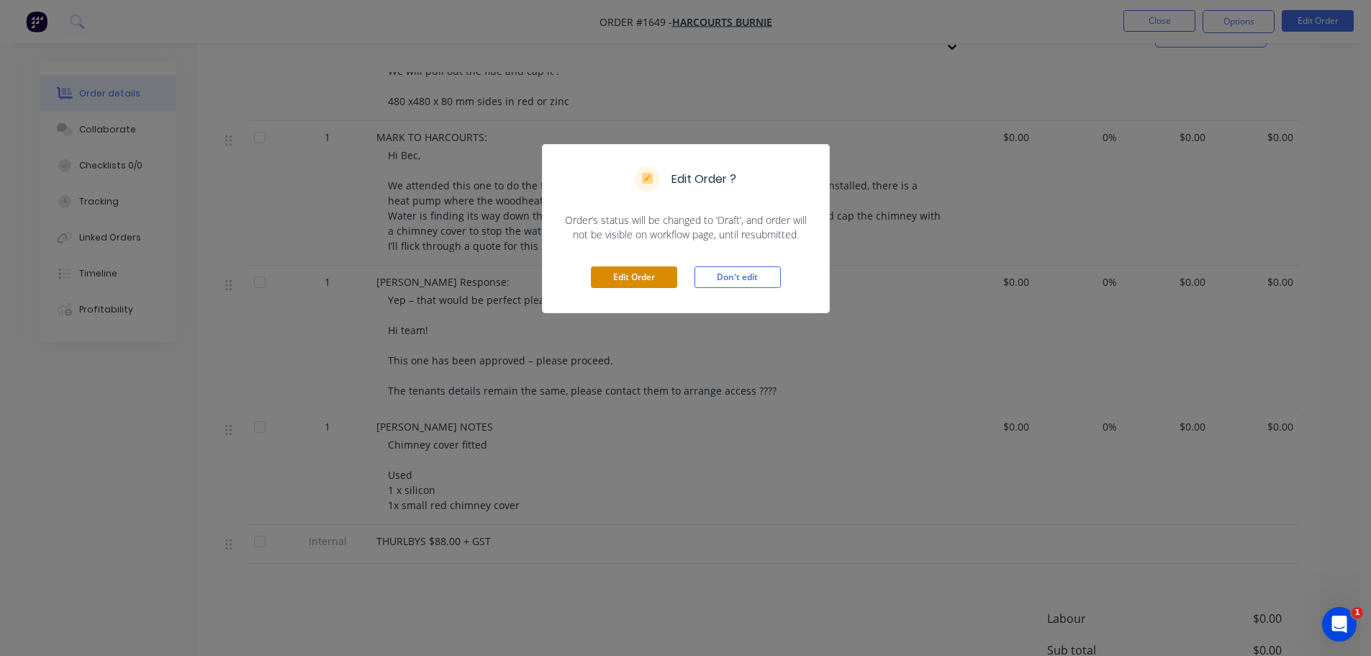
click at [654, 272] on button "Edit Order" at bounding box center [634, 277] width 86 height 22
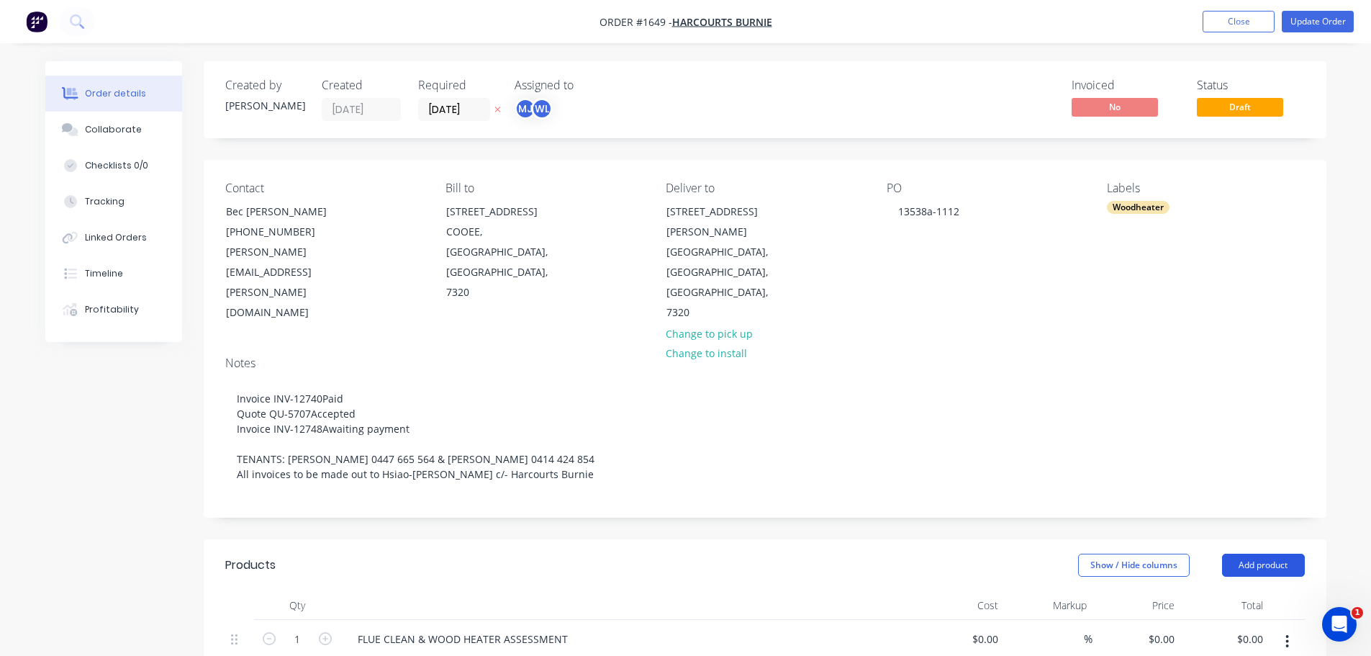
click at [1292, 554] on button "Add product" at bounding box center [1263, 565] width 83 height 23
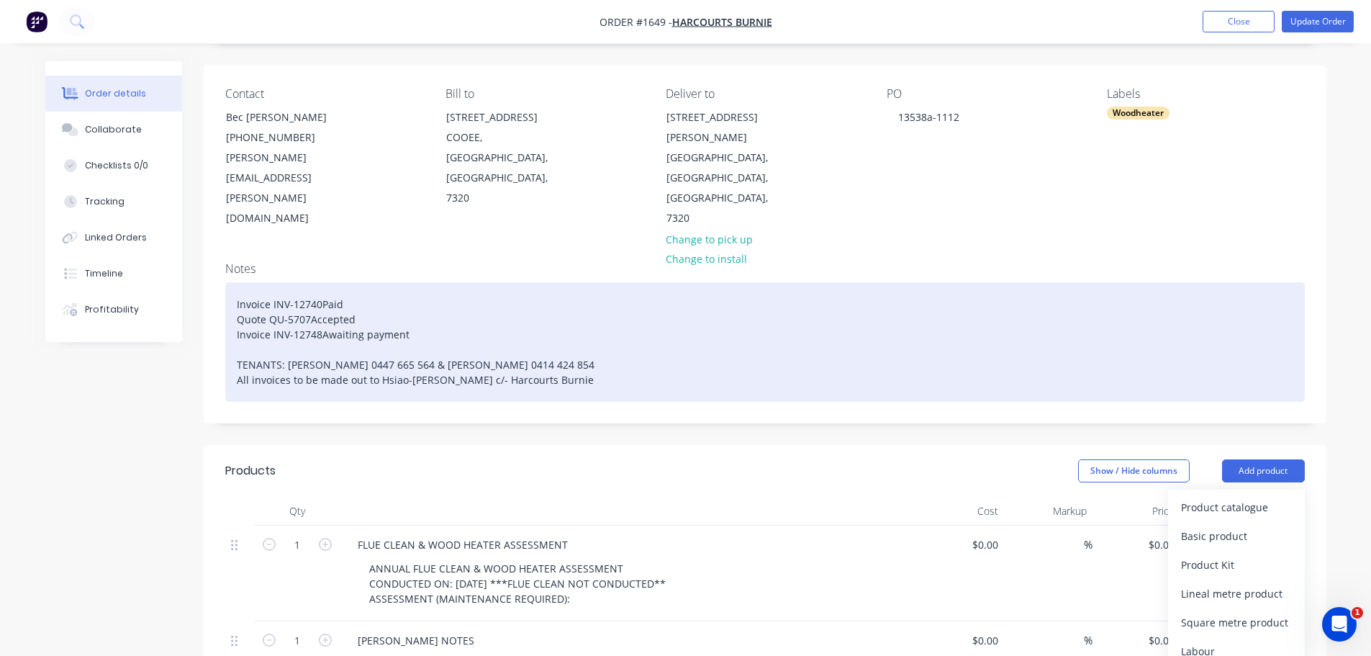
scroll to position [288, 0]
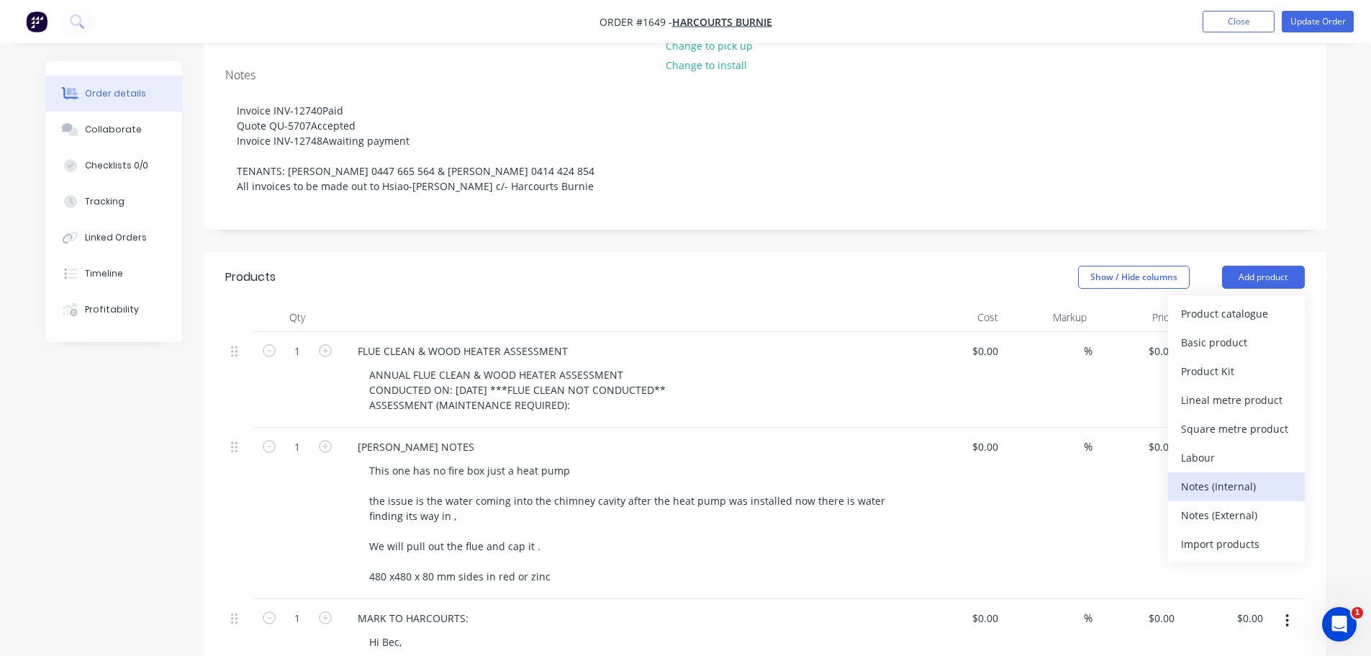
click at [1193, 476] on div "Notes (Internal)" at bounding box center [1236, 486] width 111 height 21
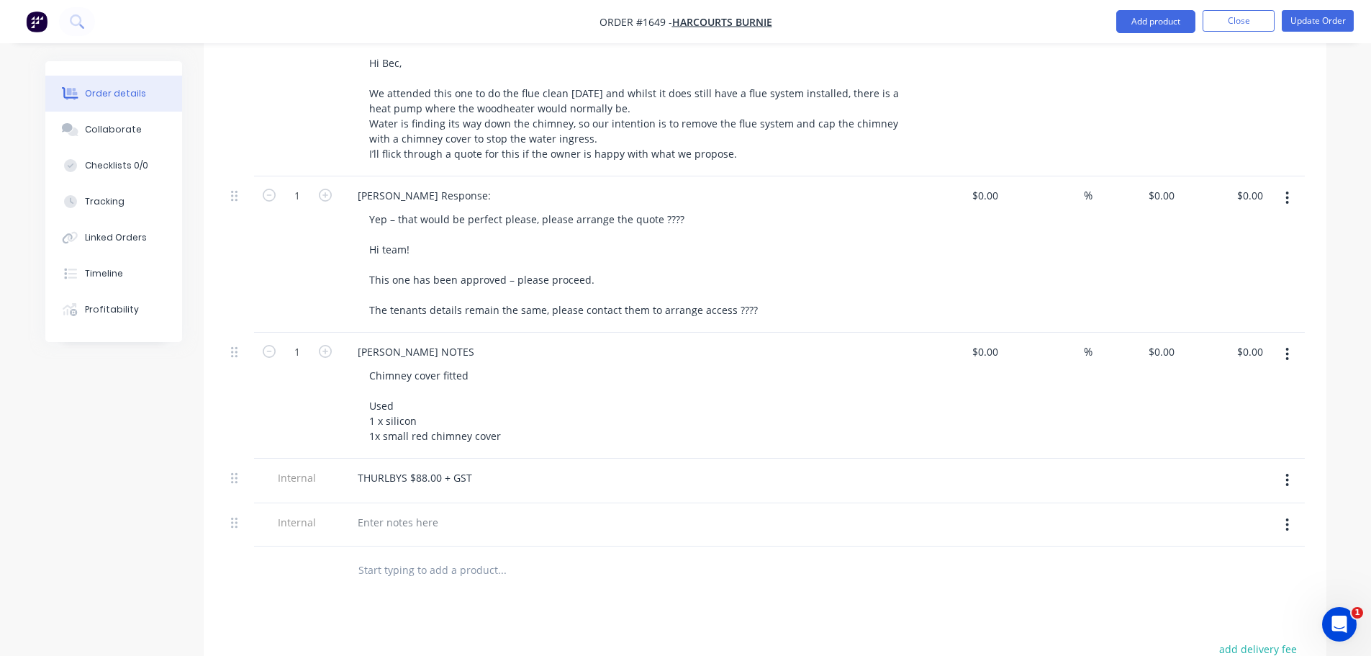
scroll to position [1080, 0]
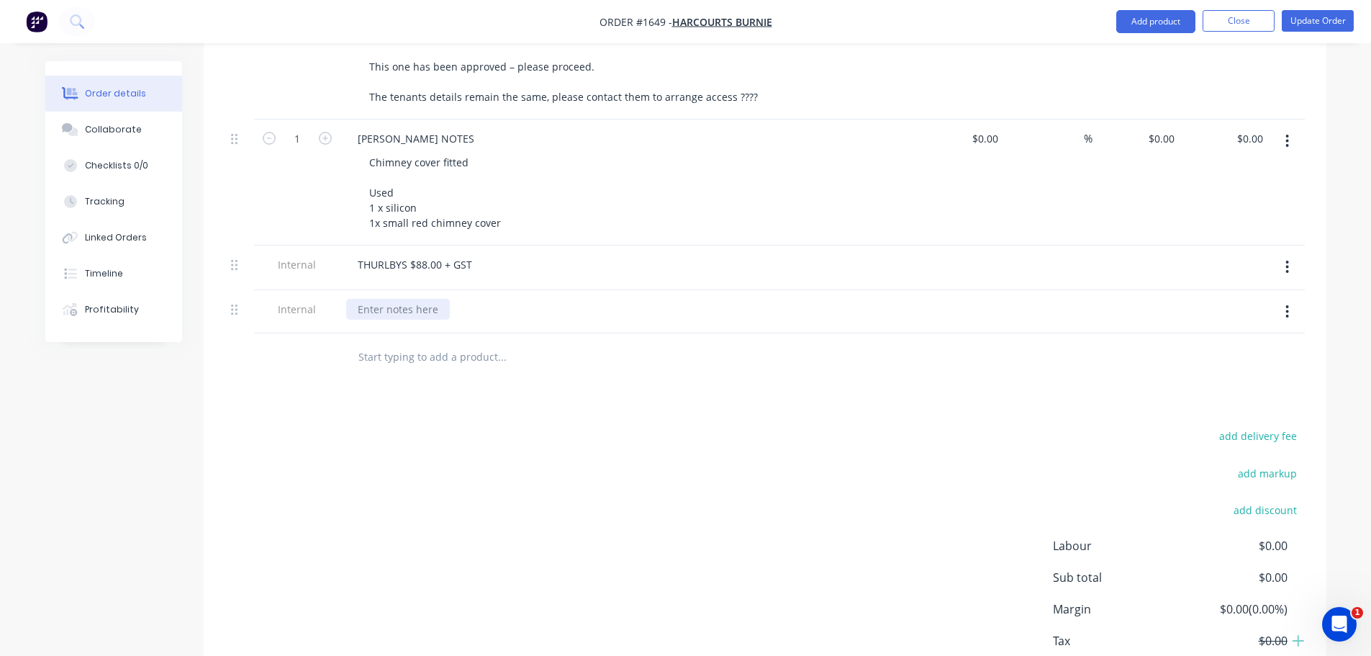
click at [403, 299] on div at bounding box center [398, 309] width 104 height 21
click at [613, 426] on div "add delivery fee add markup add discount Labour $0.00 Sub total $0.00 Margin $0…" at bounding box center [765, 565] width 1080 height 278
click at [133, 130] on div "Collaborate" at bounding box center [113, 129] width 57 height 13
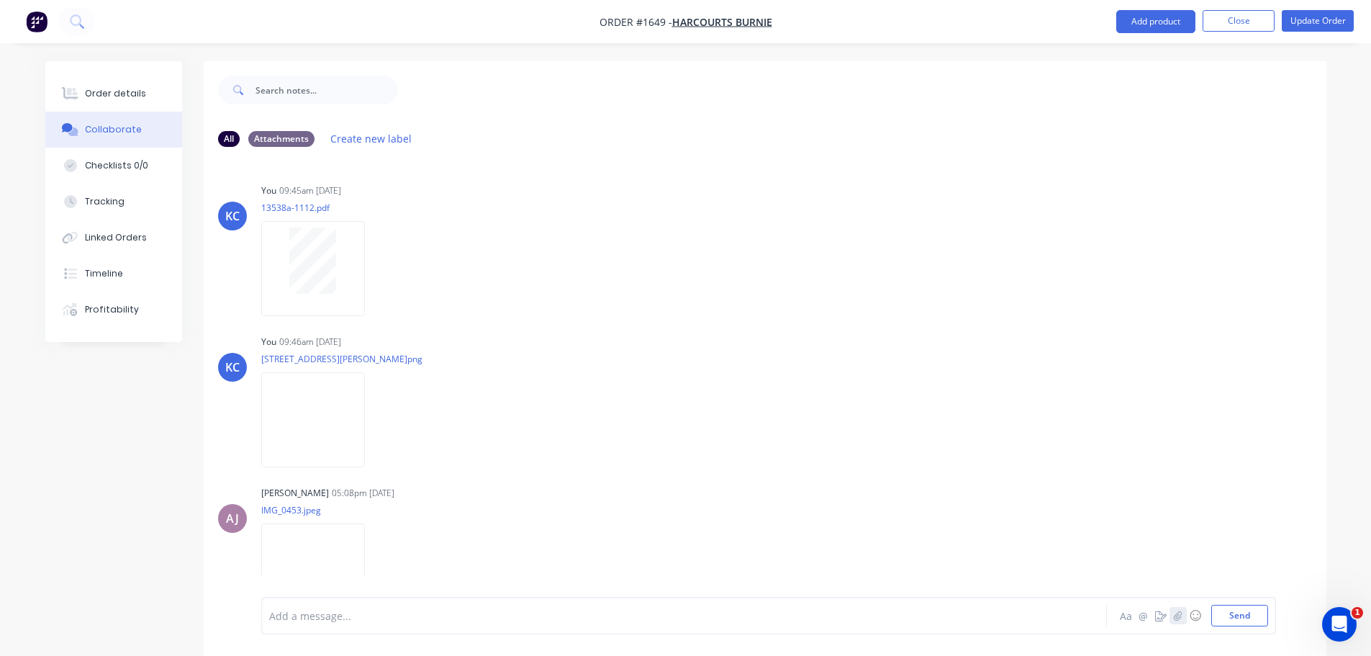
click at [1178, 619] on icon "button" at bounding box center [1178, 616] width 9 height 10
click at [1256, 620] on button "Send" at bounding box center [1240, 616] width 57 height 22
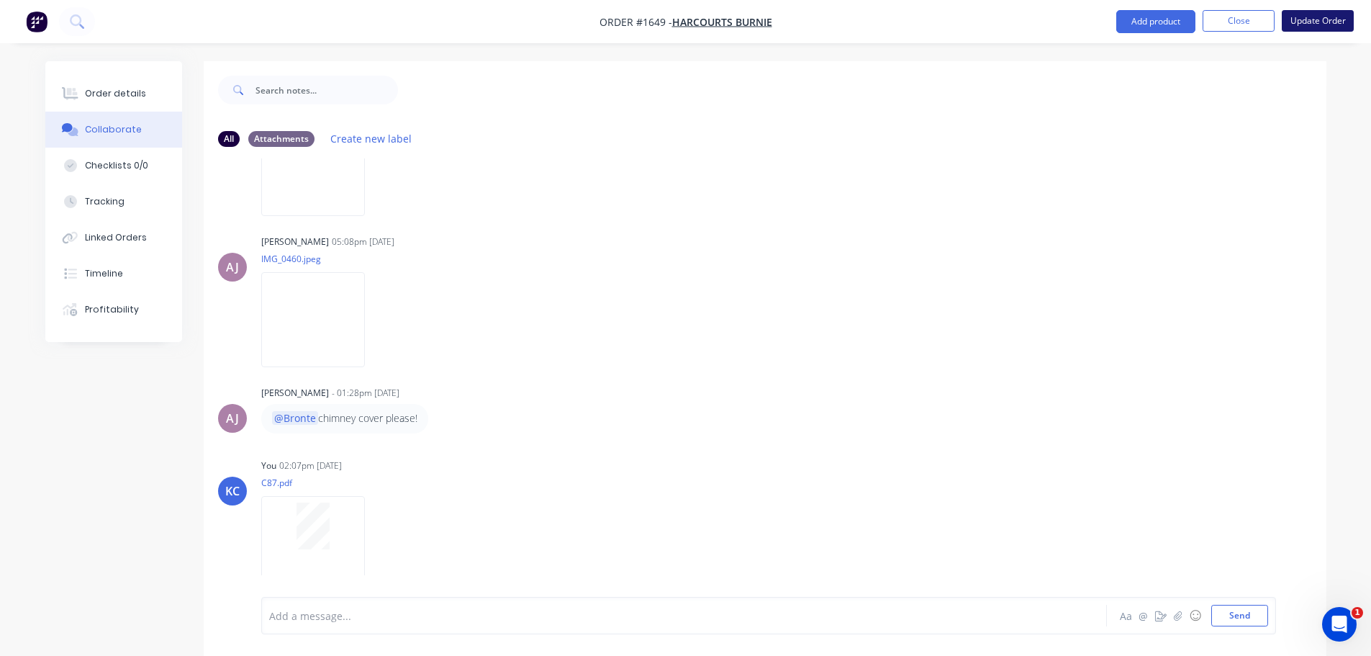
click at [1317, 22] on button "Update Order" at bounding box center [1318, 21] width 72 height 22
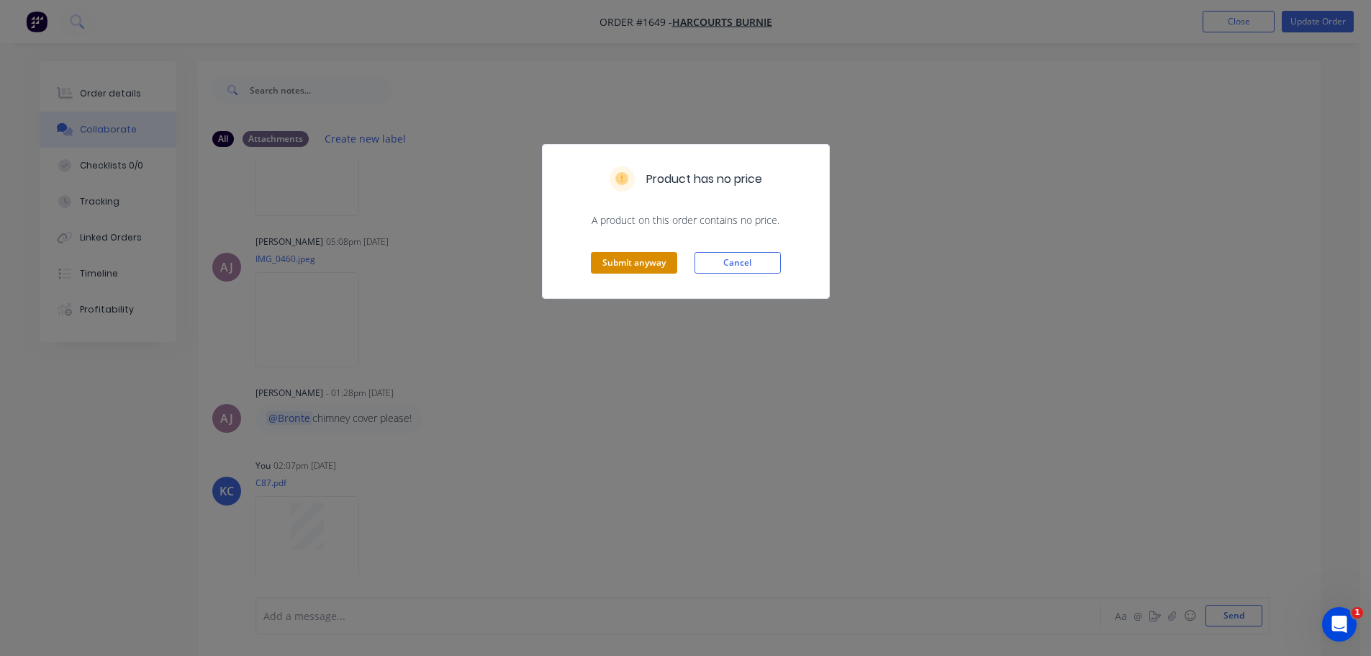
click at [641, 263] on button "Submit anyway" at bounding box center [634, 263] width 86 height 22
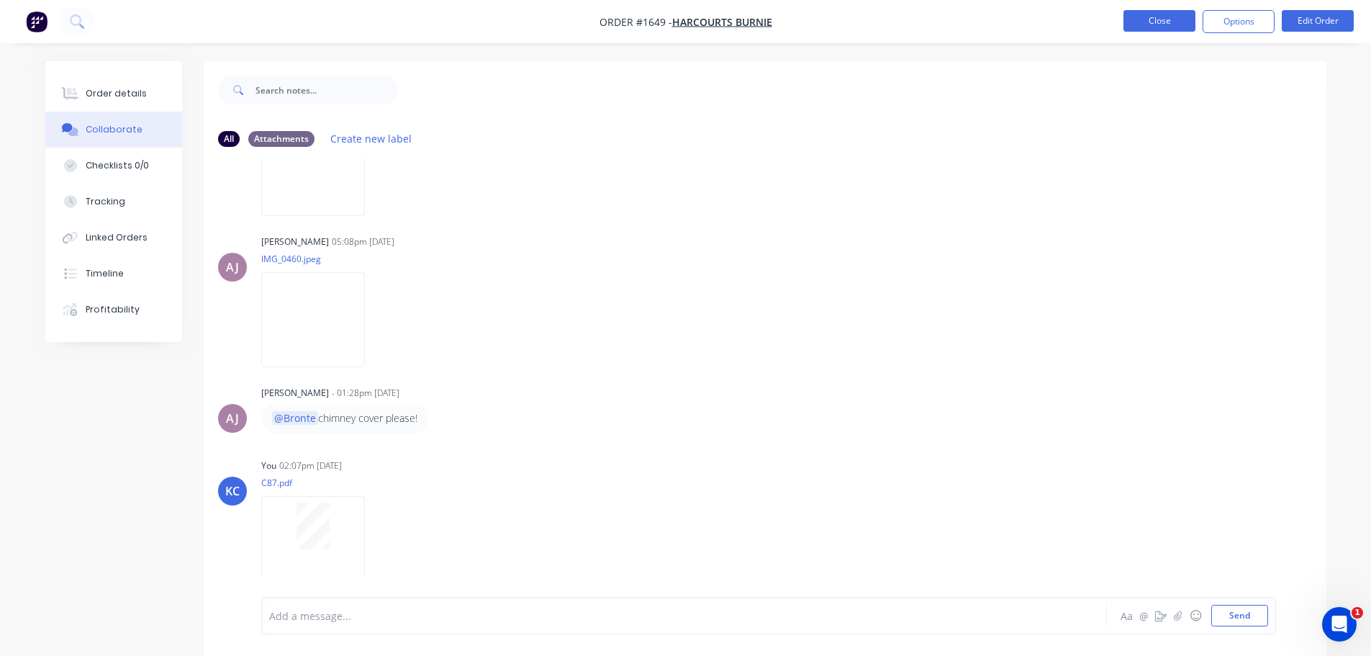
click at [1177, 22] on button "Close" at bounding box center [1160, 21] width 72 height 22
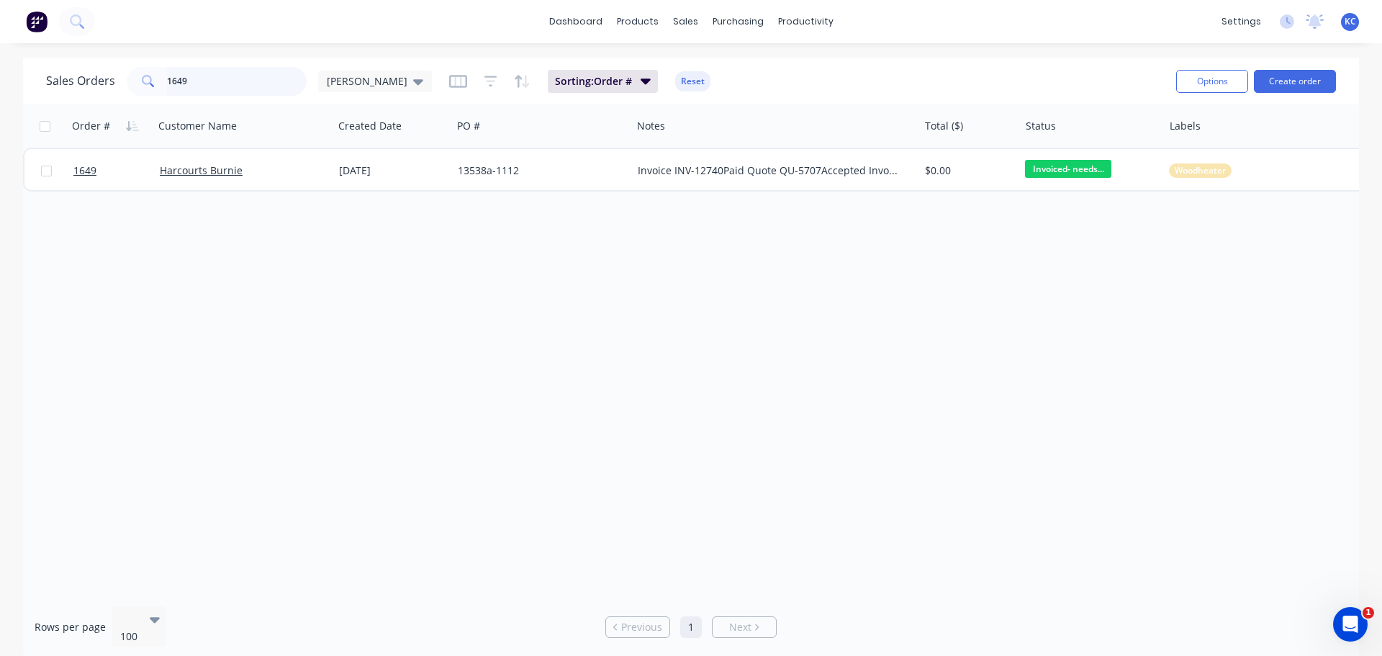
click at [0, 144] on div "Sales Orders 1649 [PERSON_NAME] Sorting: Order # Reset Options Create order Ord…" at bounding box center [691, 359] width 1382 height 602
type input "1515"
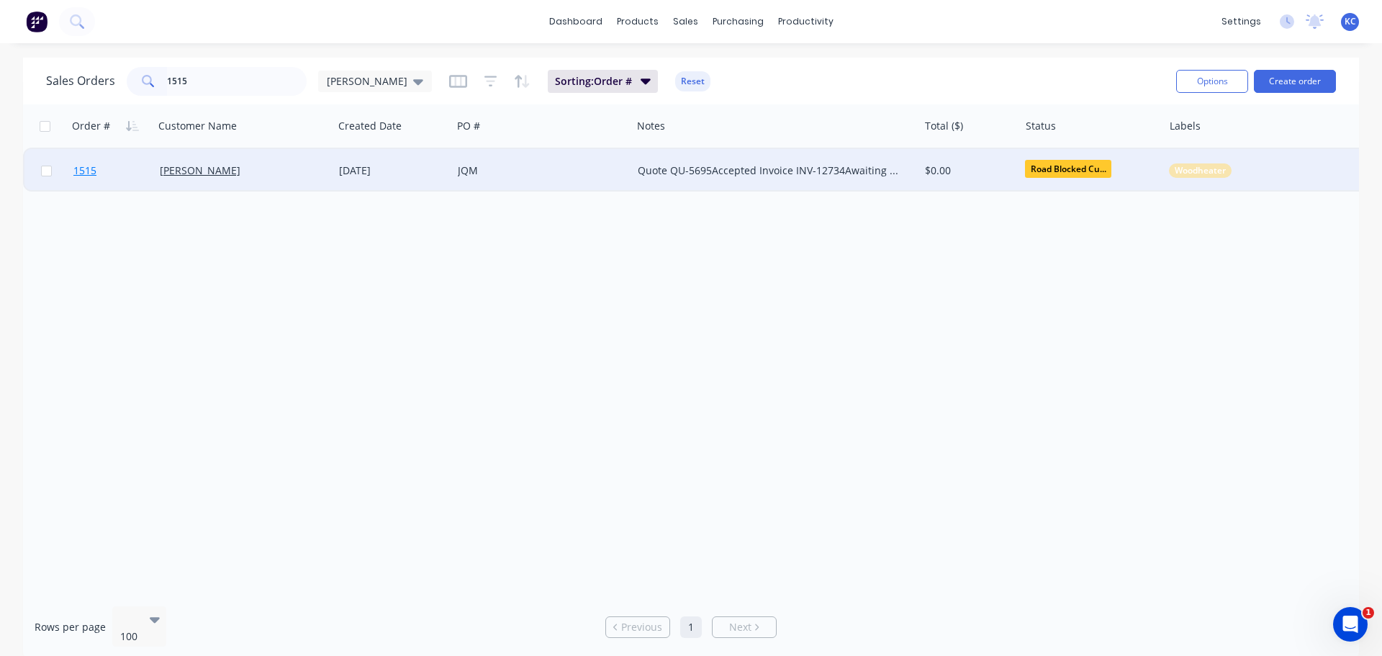
click at [90, 169] on span "1515" at bounding box center [84, 170] width 23 height 14
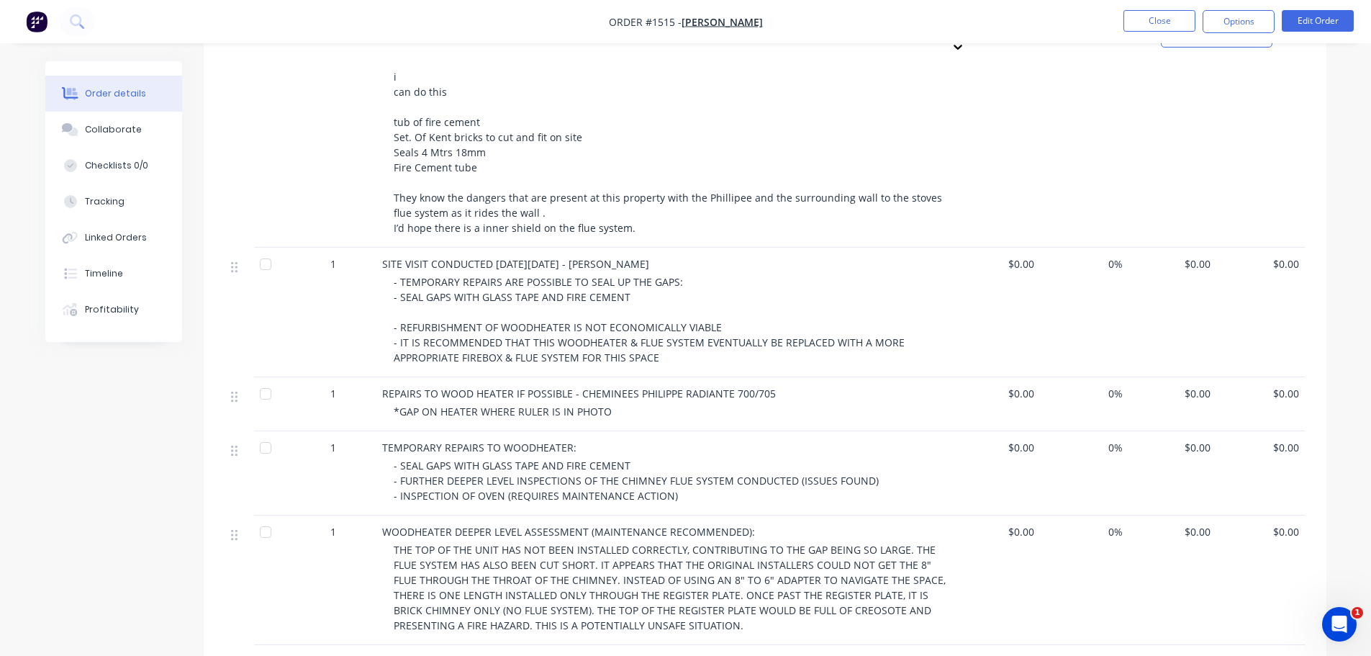
scroll to position [864, 0]
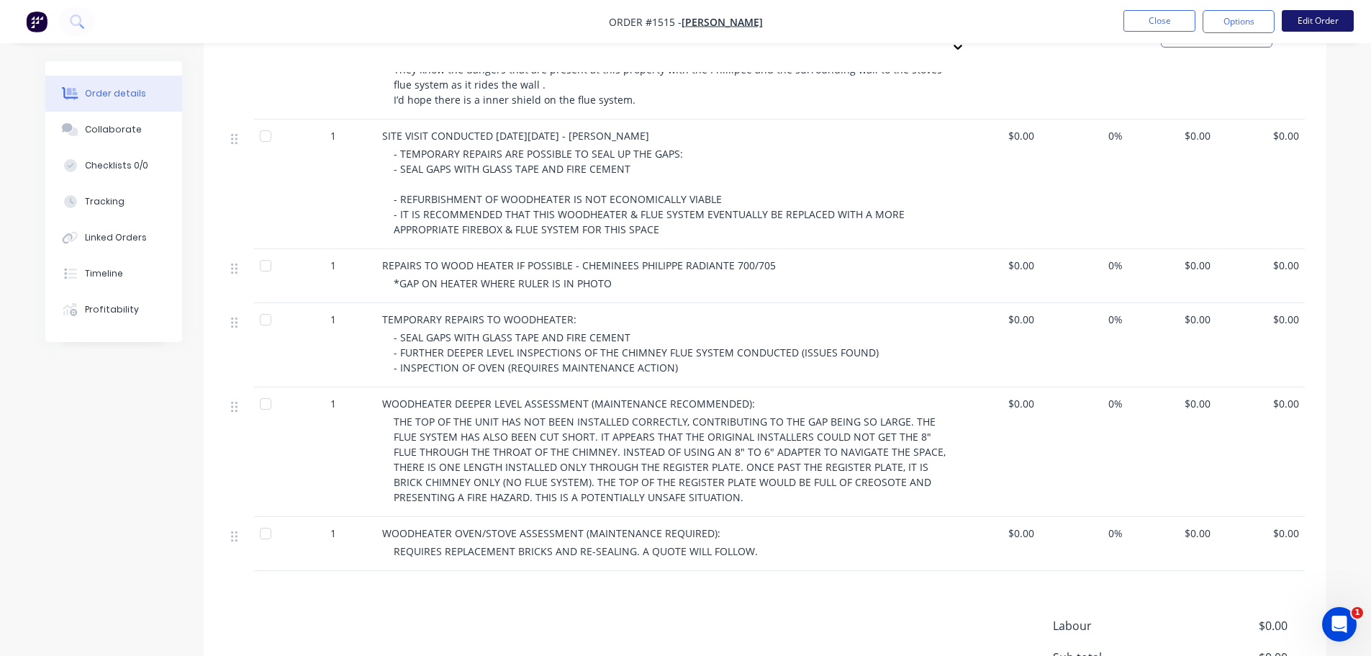
click at [1315, 25] on button "Edit Order" at bounding box center [1318, 21] width 72 height 22
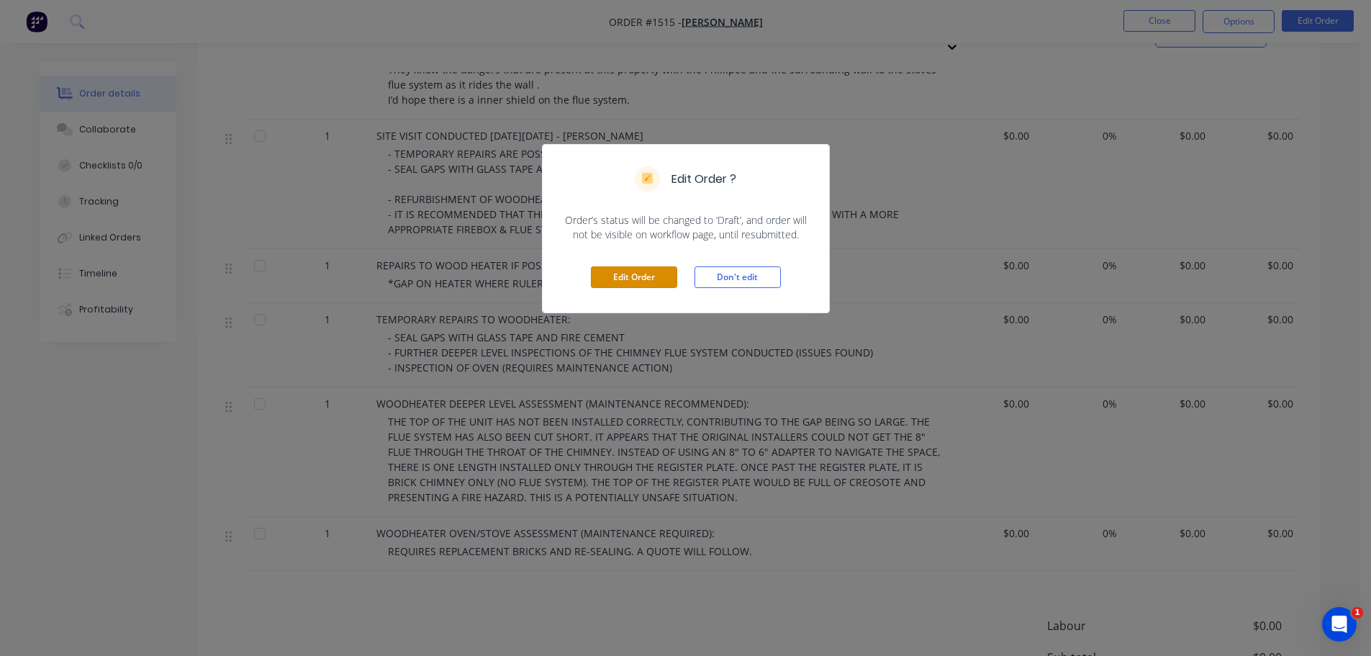
click at [631, 279] on button "Edit Order" at bounding box center [634, 277] width 86 height 22
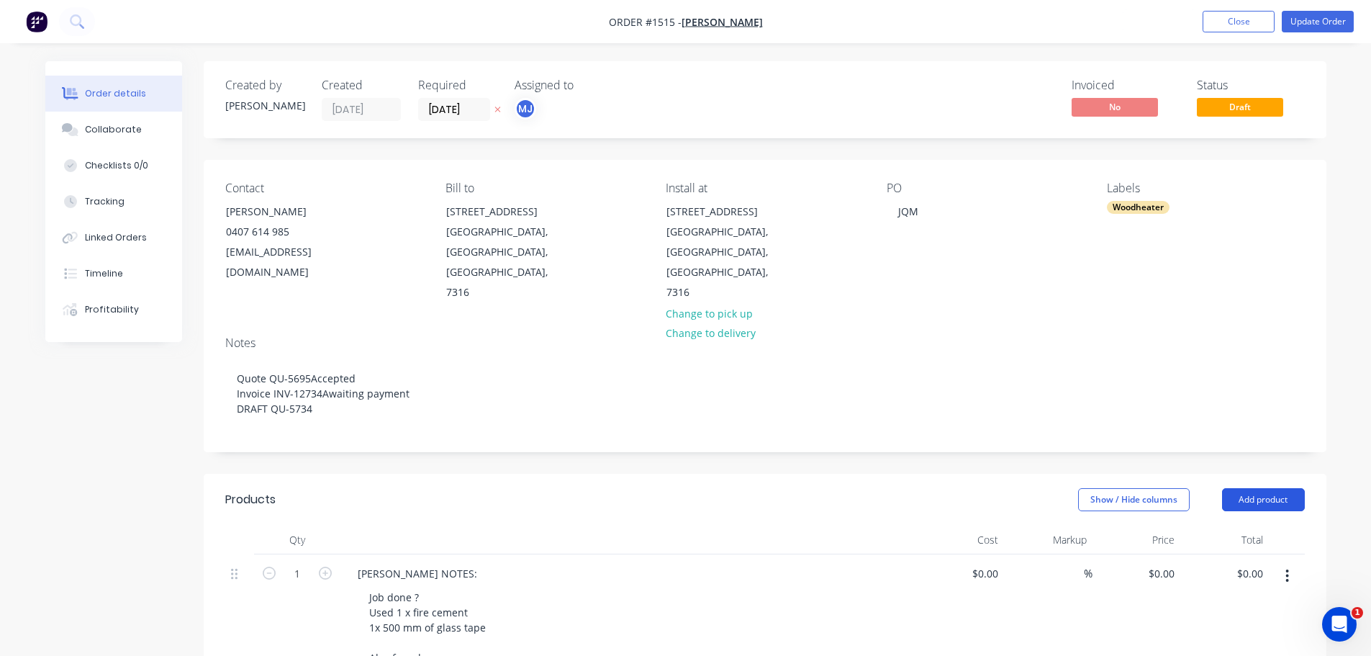
click at [1274, 488] on button "Add product" at bounding box center [1263, 499] width 83 height 23
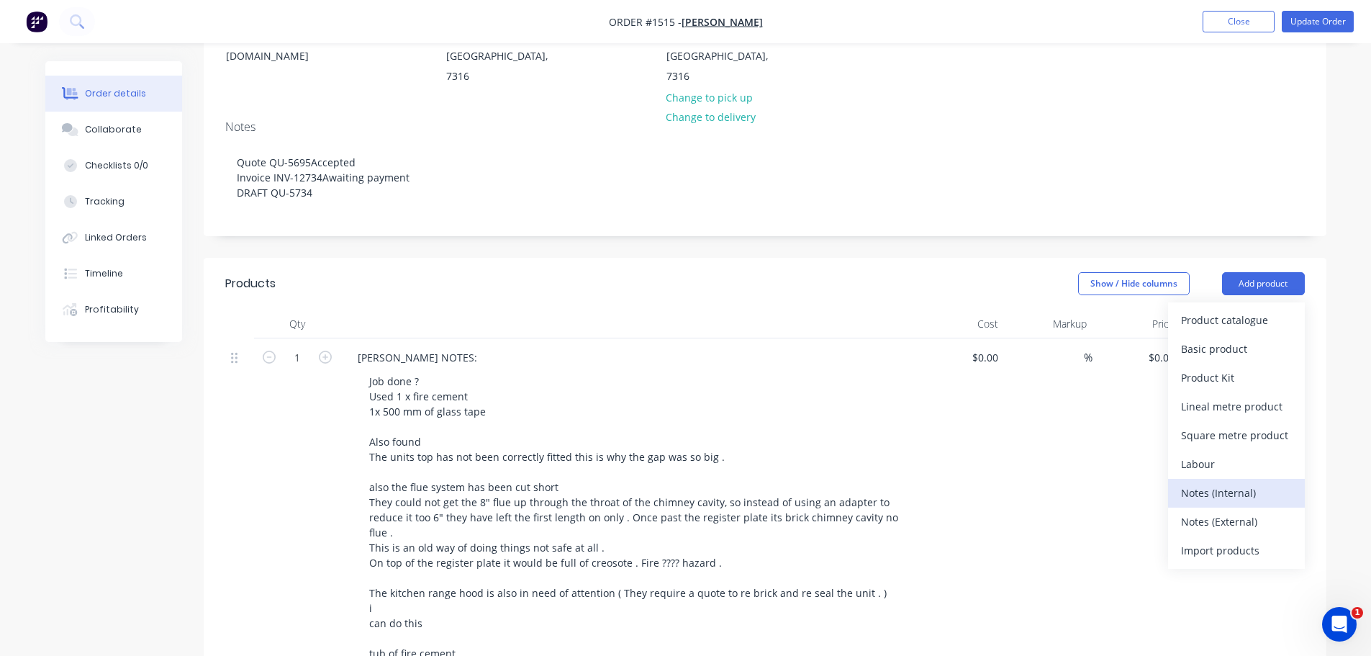
click at [1248, 482] on div "Notes (Internal)" at bounding box center [1236, 492] width 111 height 21
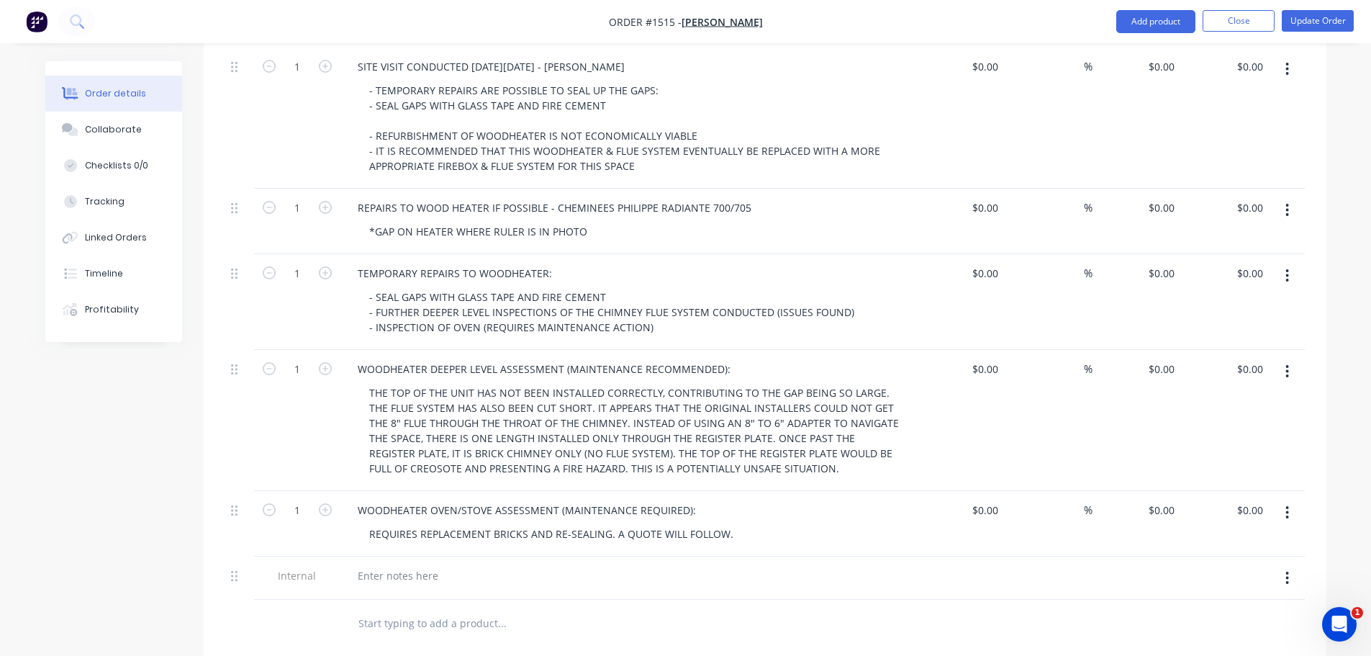
scroll to position [1224, 0]
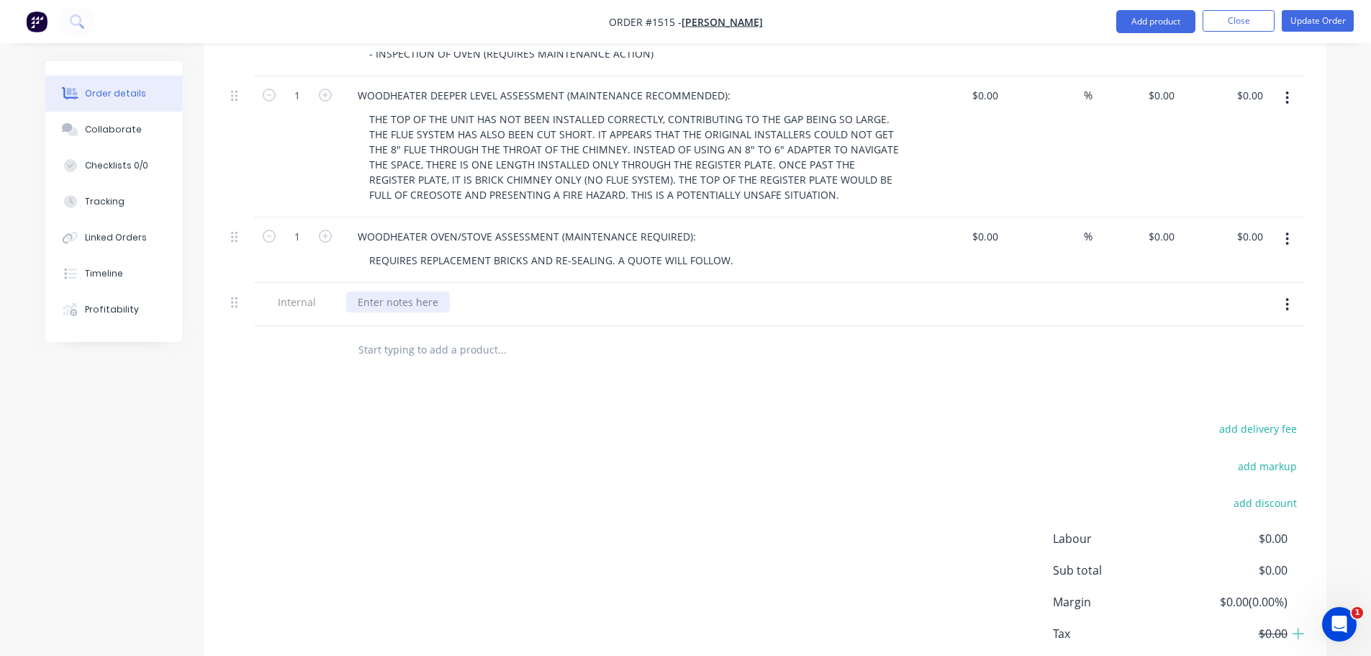
click at [411, 292] on div at bounding box center [398, 302] width 104 height 21
click at [104, 131] on div "Collaborate" at bounding box center [113, 129] width 57 height 13
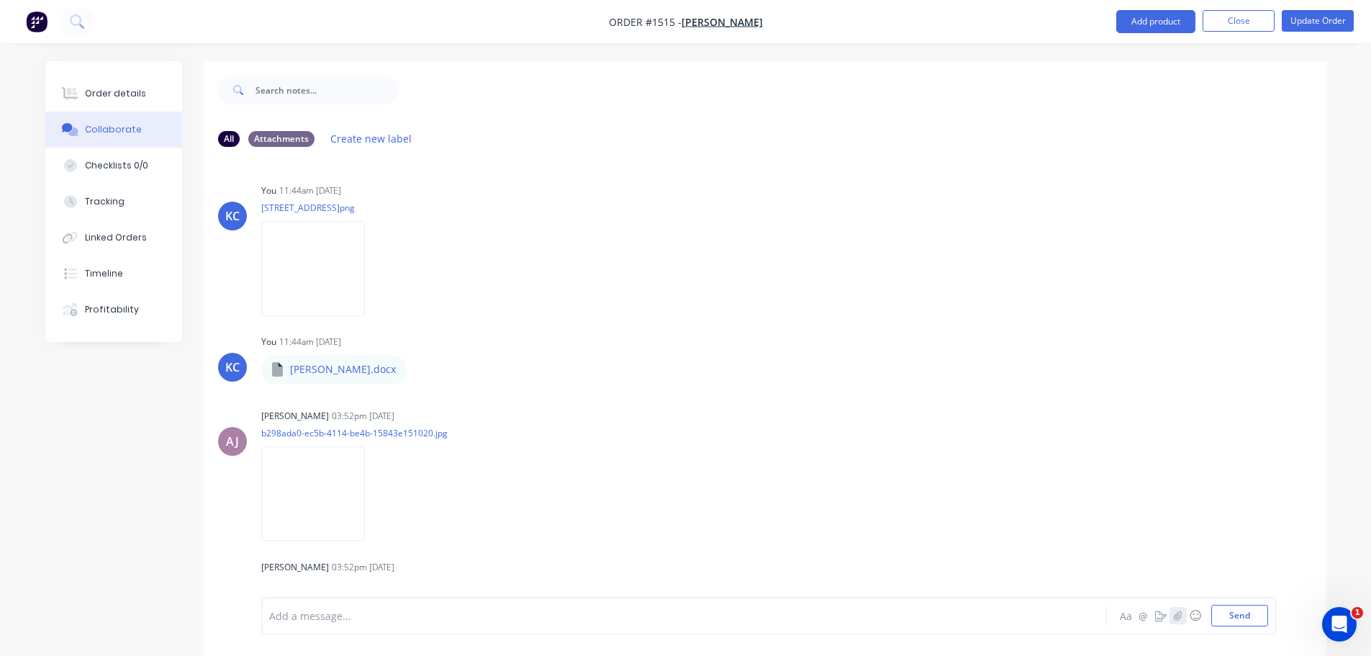
click at [1176, 619] on icon "button" at bounding box center [1178, 616] width 9 height 10
click at [1222, 625] on button "Send" at bounding box center [1240, 616] width 57 height 22
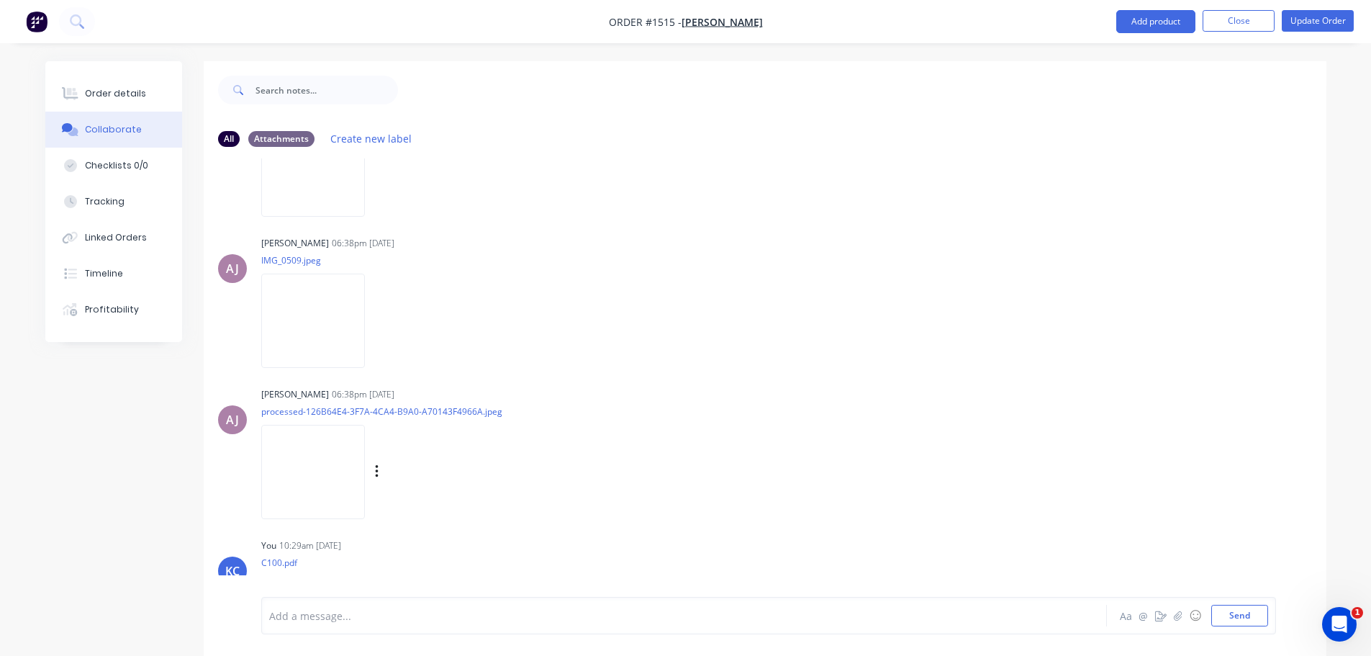
scroll to position [2974, 0]
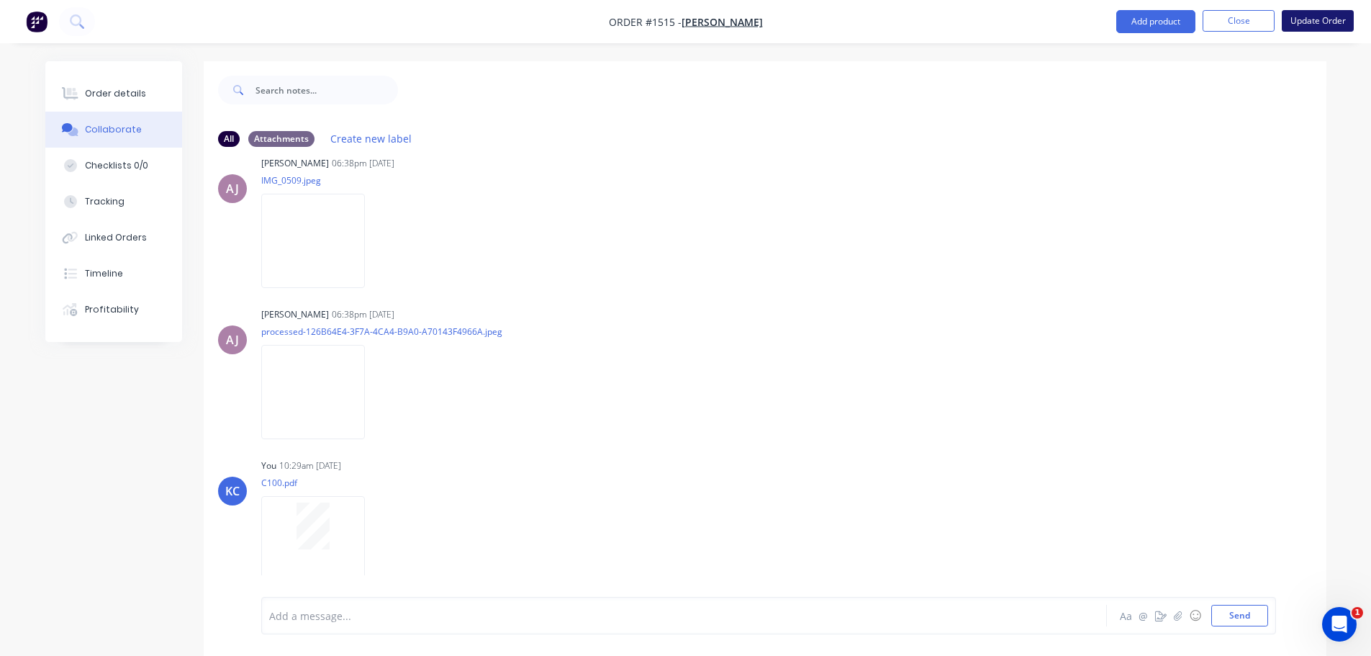
click at [1319, 20] on button "Update Order" at bounding box center [1318, 21] width 72 height 22
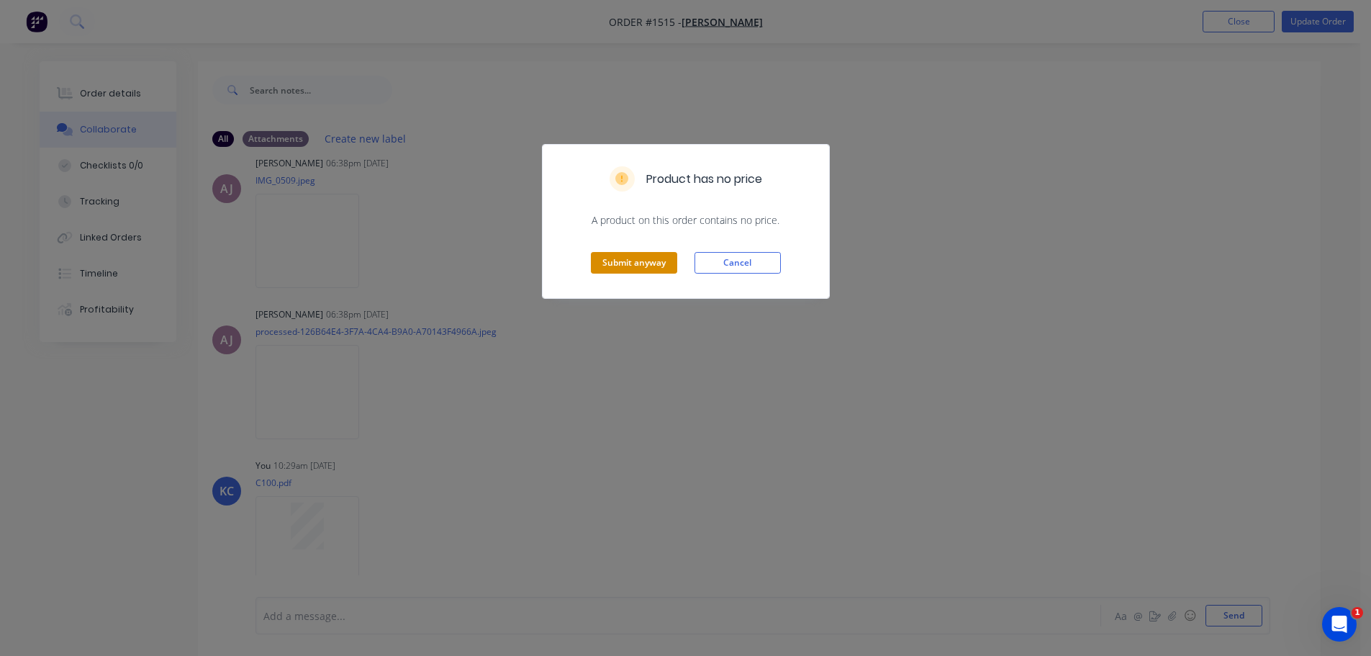
click at [647, 258] on button "Submit anyway" at bounding box center [634, 263] width 86 height 22
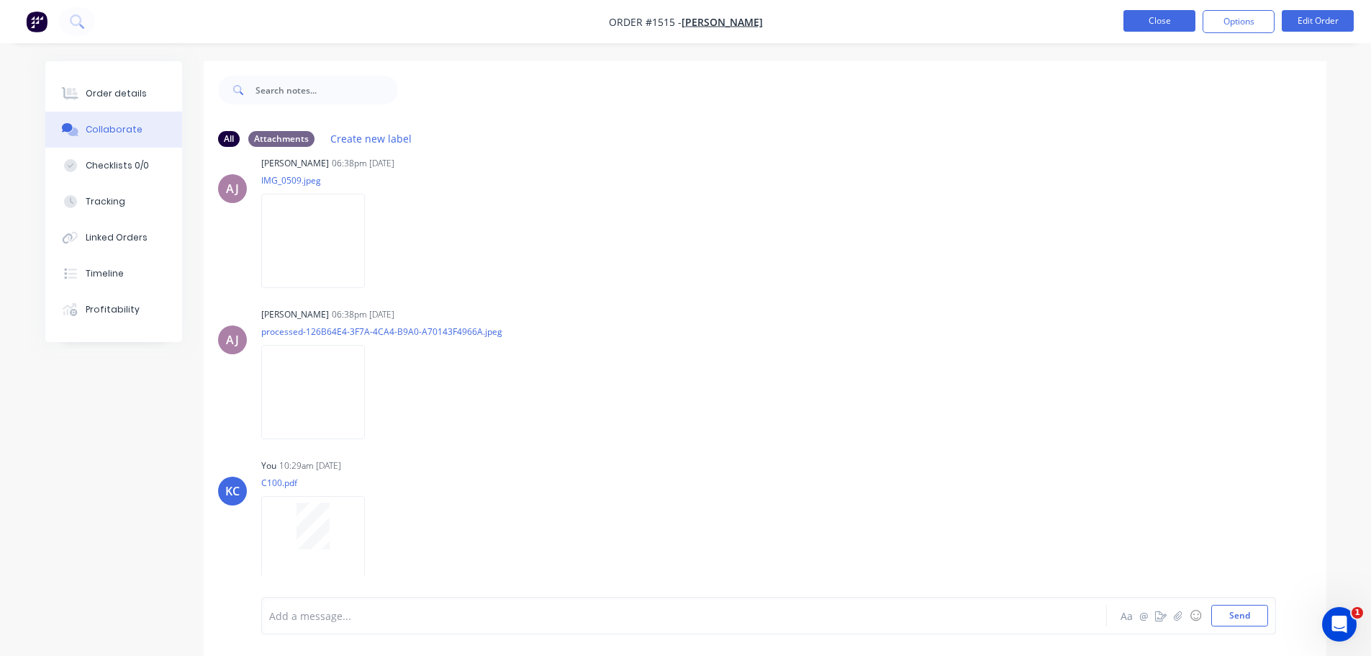
click at [1164, 25] on button "Close" at bounding box center [1160, 21] width 72 height 22
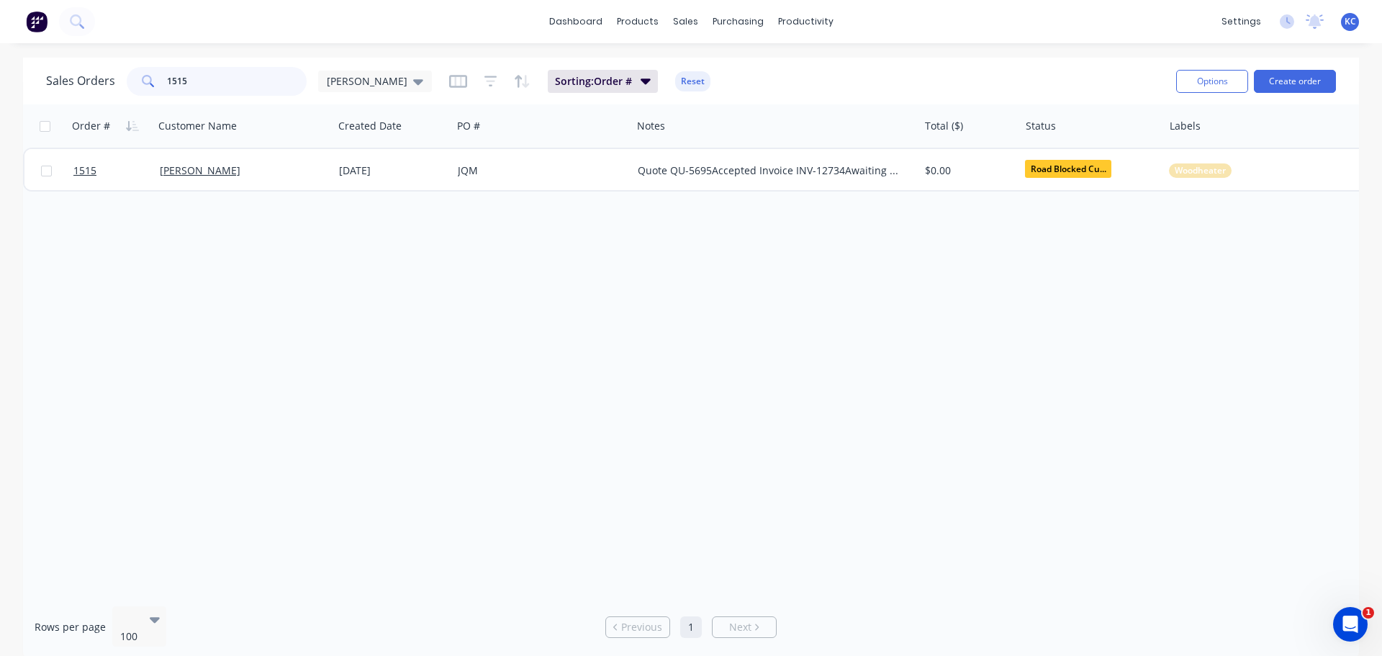
drag, startPoint x: 206, startPoint y: 82, endPoint x: 0, endPoint y: 83, distance: 205.9
click at [0, 81] on div "Sales Orders 1515 [PERSON_NAME] Sorting: Order # Reset Options Create order Ord…" at bounding box center [691, 359] width 1382 height 602
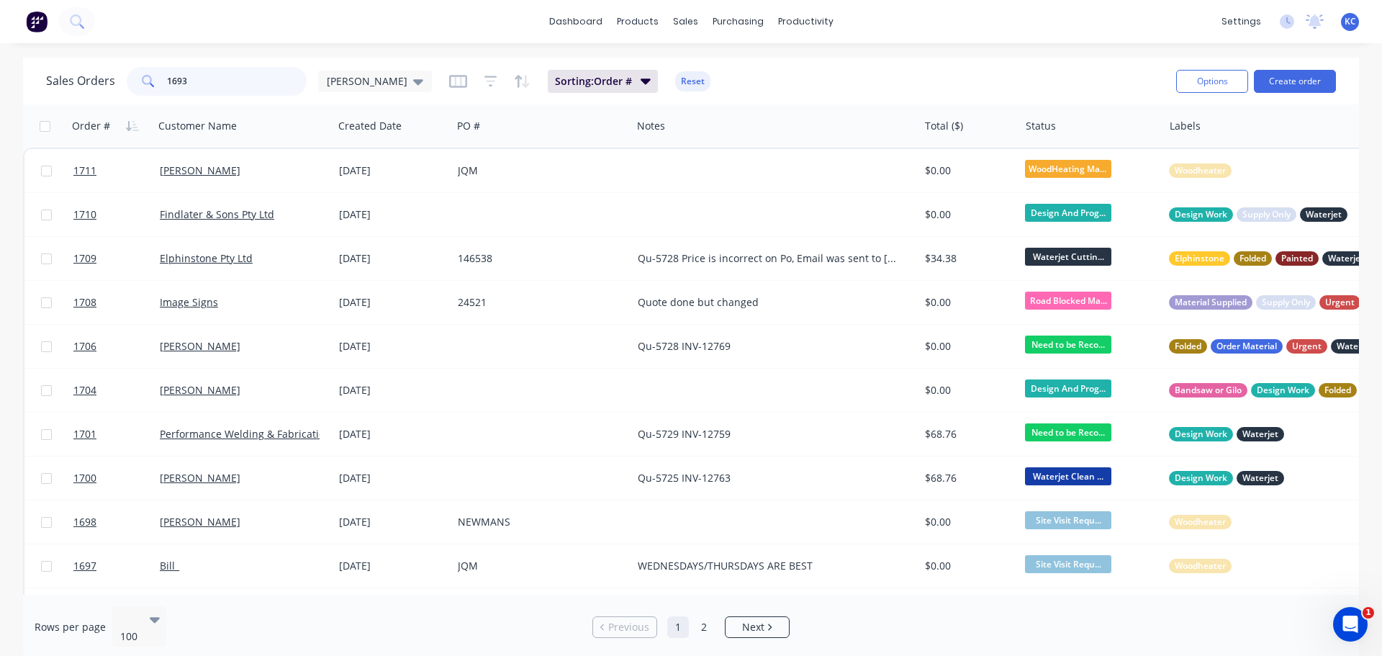
type input "1693"
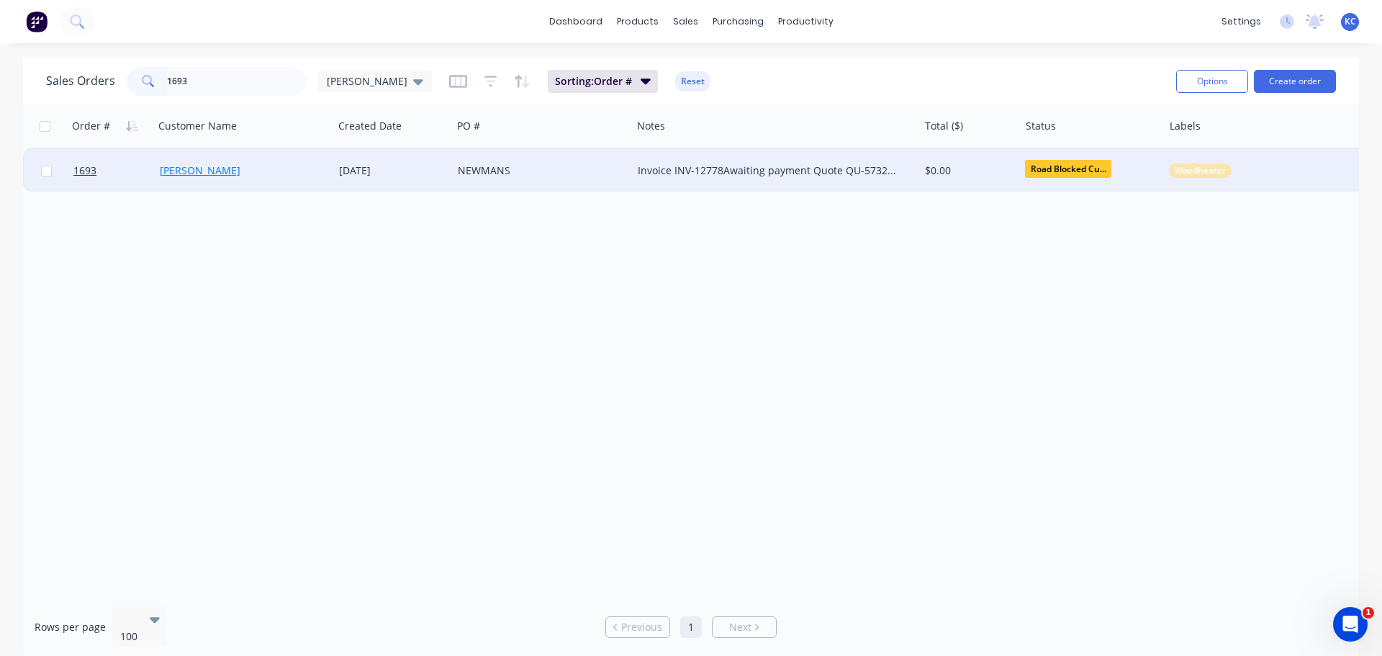
click at [164, 176] on link "[PERSON_NAME]" at bounding box center [200, 170] width 81 height 14
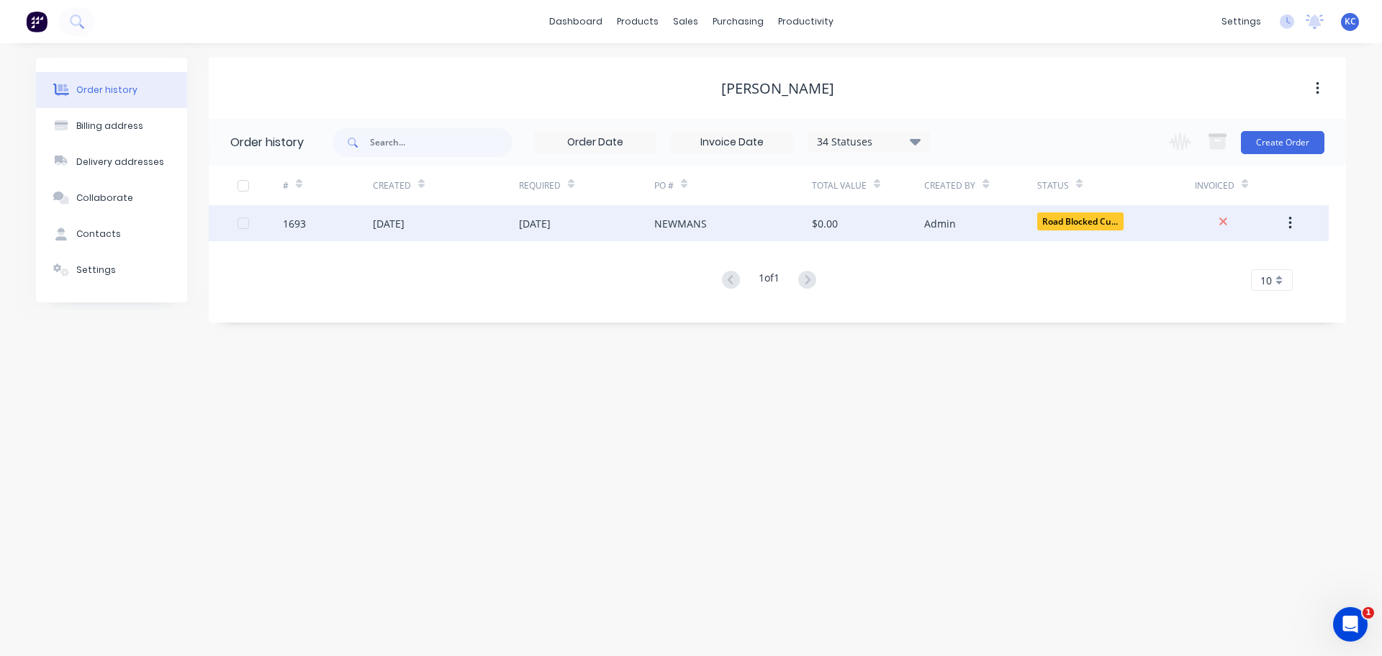
click at [405, 220] on div "[DATE]" at bounding box center [389, 223] width 32 height 15
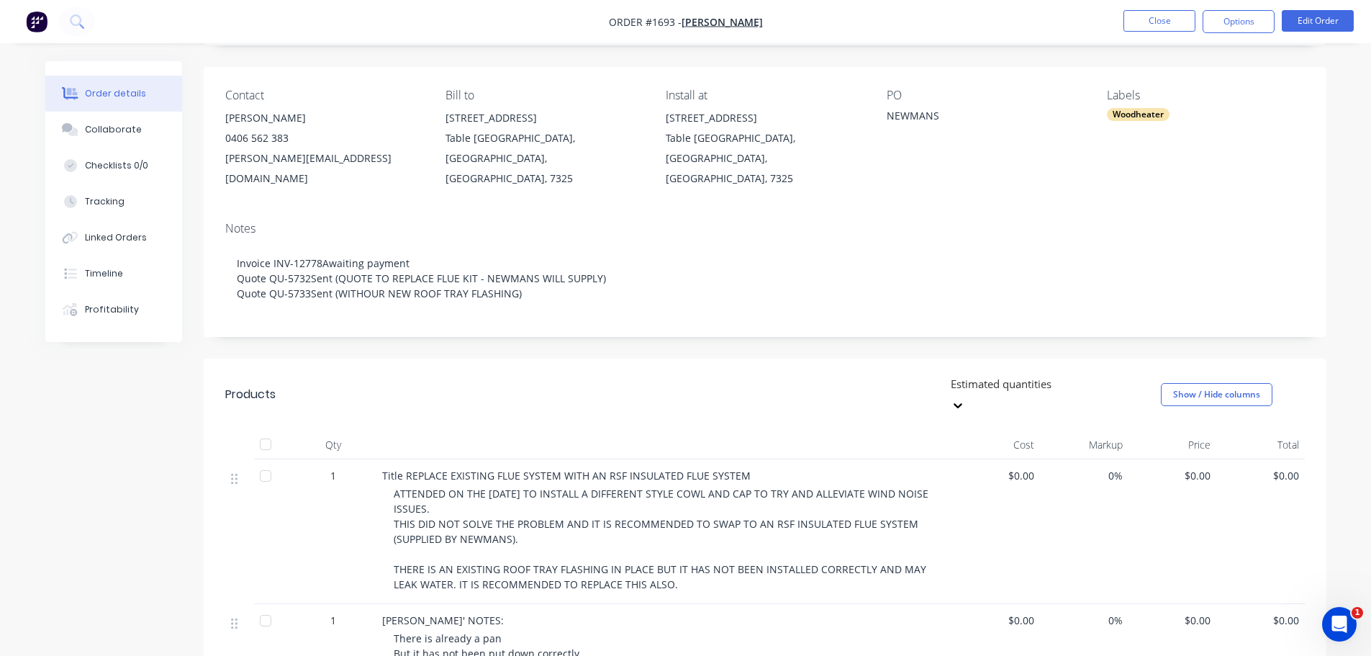
scroll to position [360, 0]
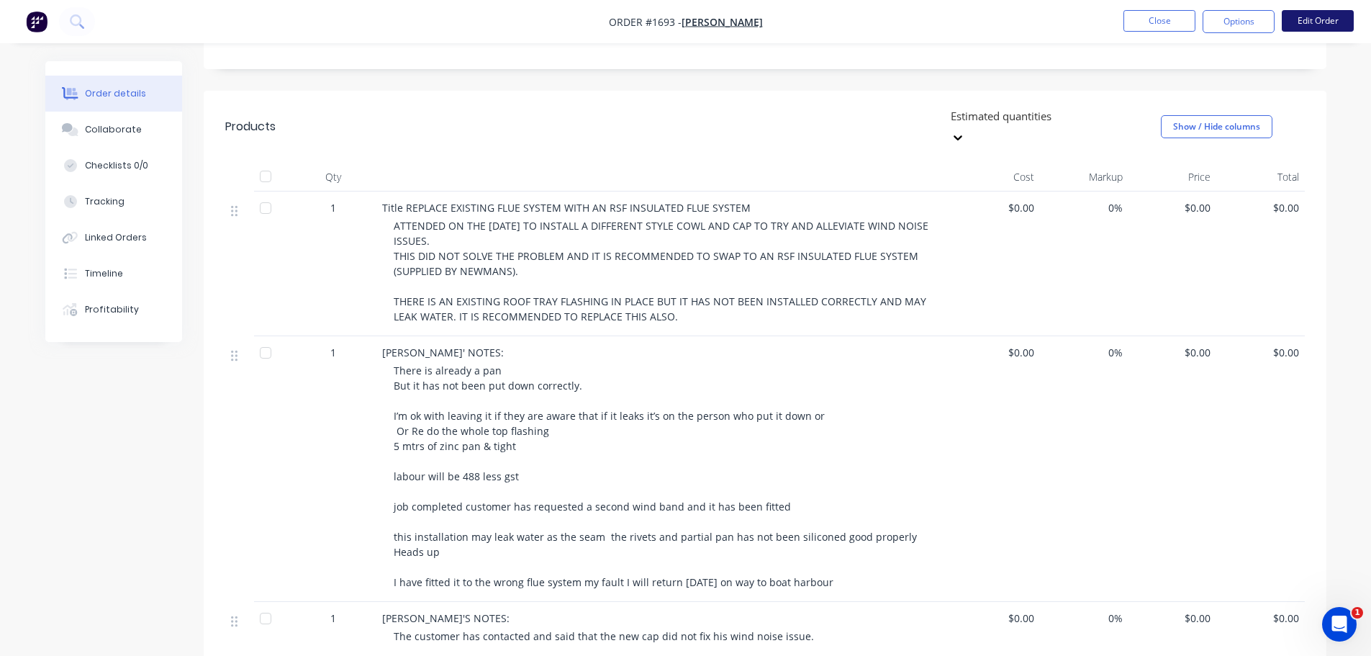
click at [1299, 23] on button "Edit Order" at bounding box center [1318, 21] width 72 height 22
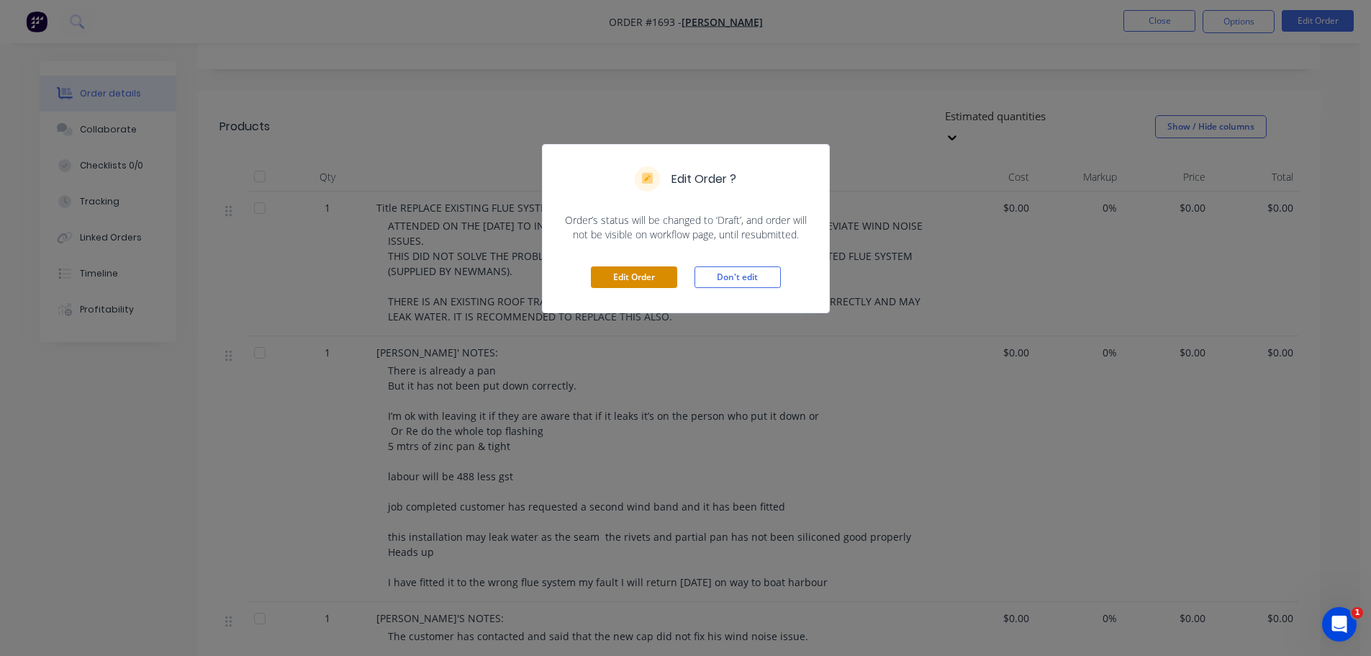
click at [648, 272] on button "Edit Order" at bounding box center [634, 277] width 86 height 22
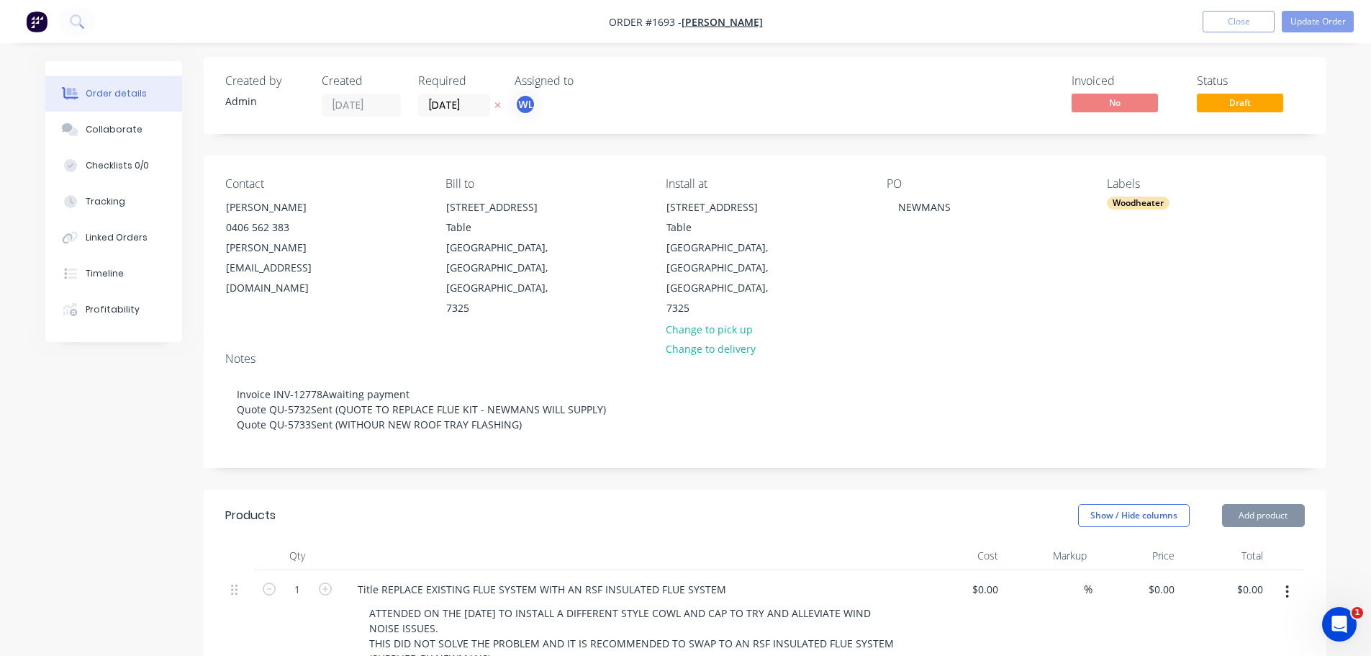
scroll to position [288, 0]
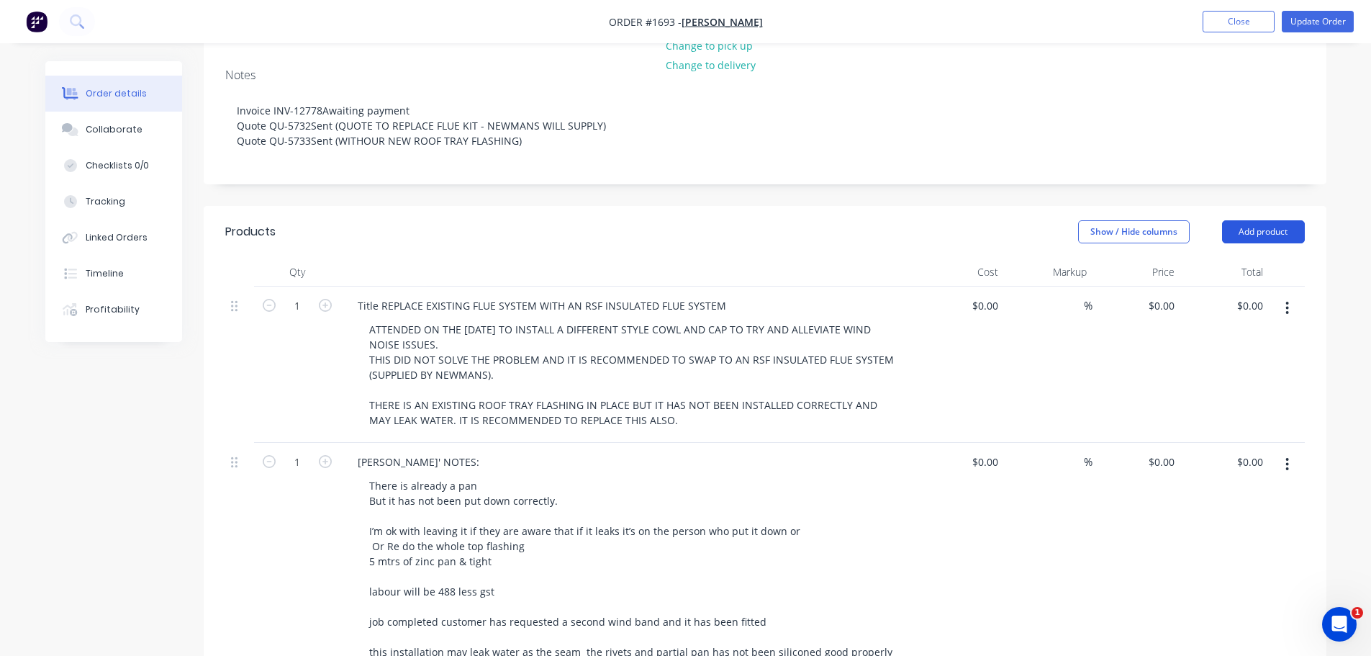
click at [1289, 220] on button "Add product" at bounding box center [1263, 231] width 83 height 23
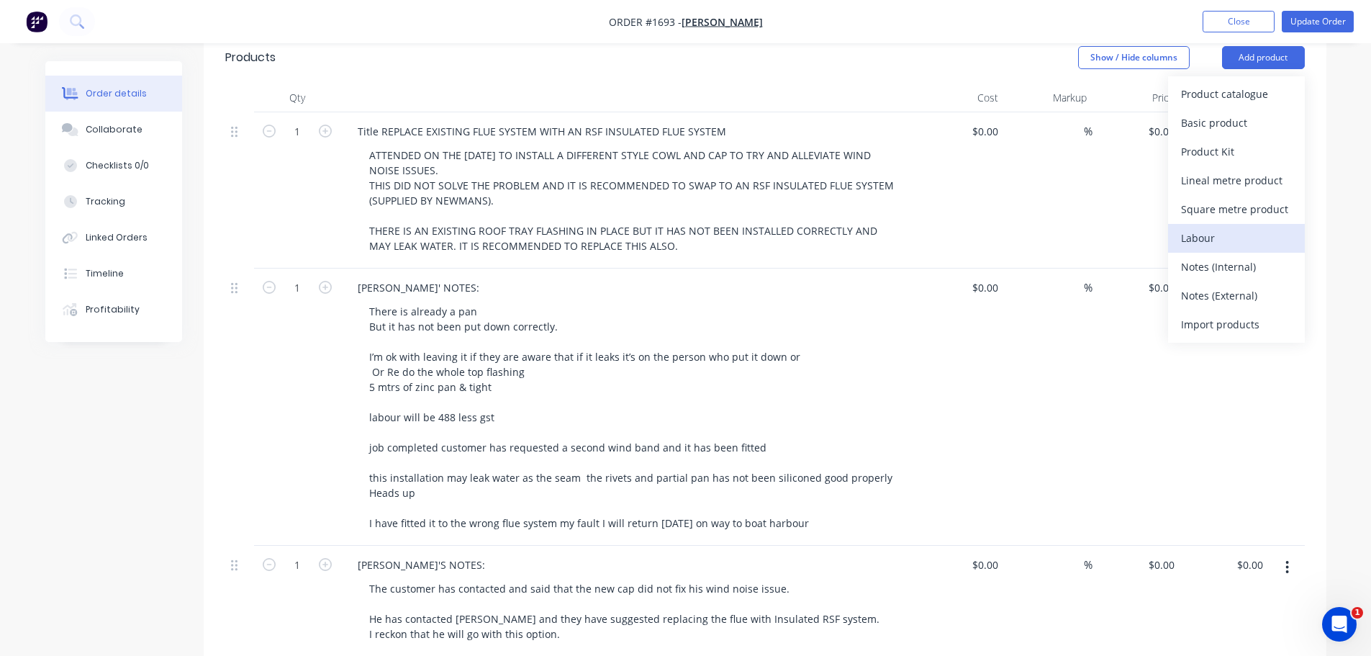
scroll to position [648, 0]
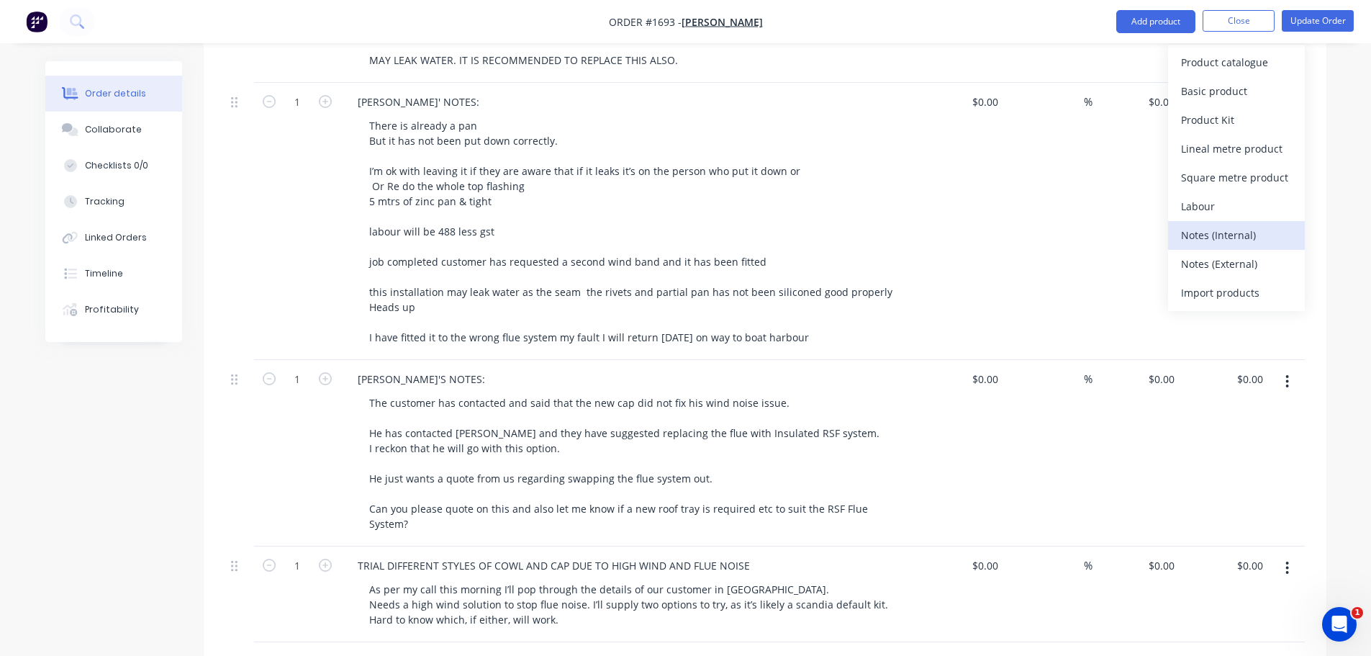
click at [1222, 230] on div "Notes (Internal)" at bounding box center [1236, 235] width 111 height 21
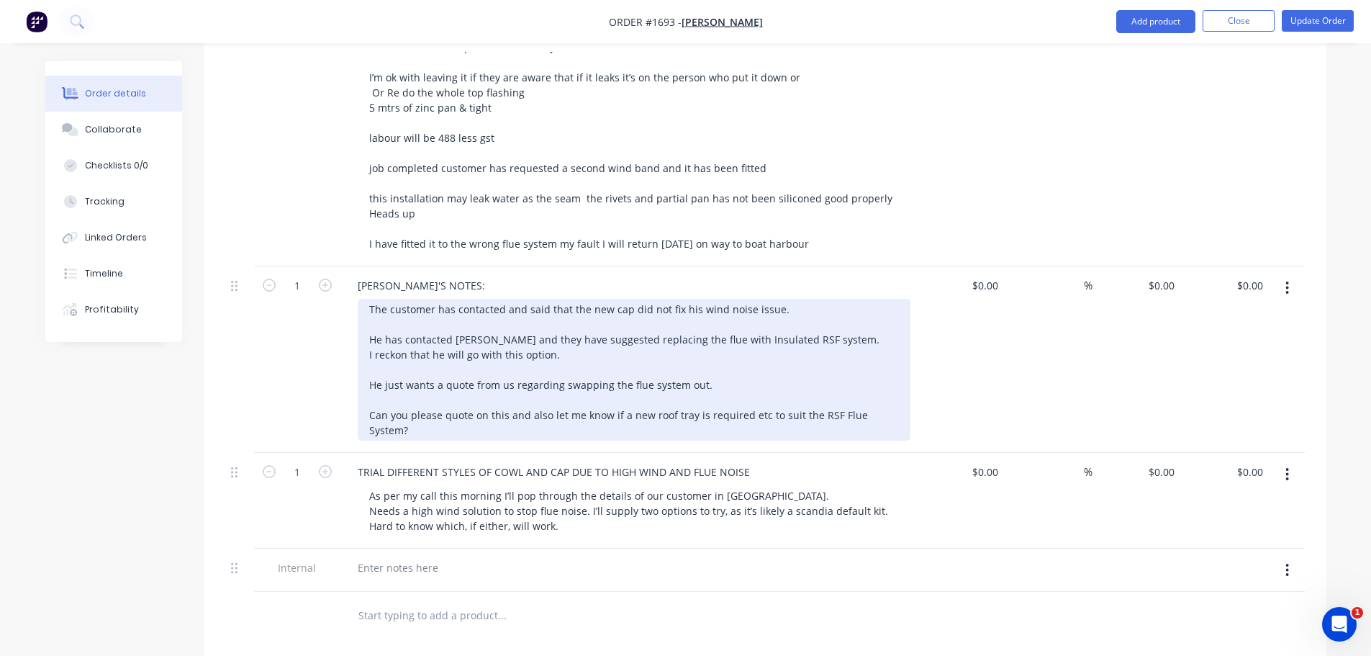
scroll to position [1008, 0]
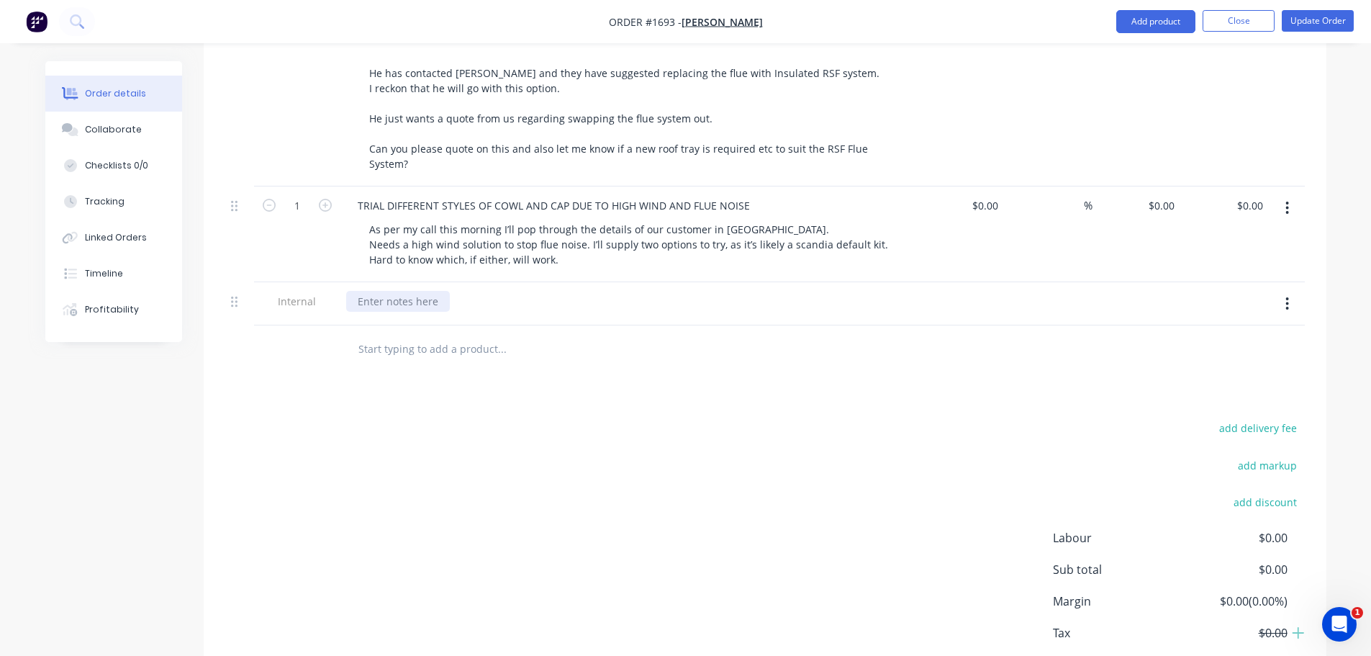
click at [377, 291] on div at bounding box center [398, 301] width 104 height 21
click at [429, 282] on div "THURLBYS $128.00 + GST" at bounding box center [629, 304] width 576 height 44
click at [132, 130] on div "Collaborate" at bounding box center [113, 129] width 57 height 13
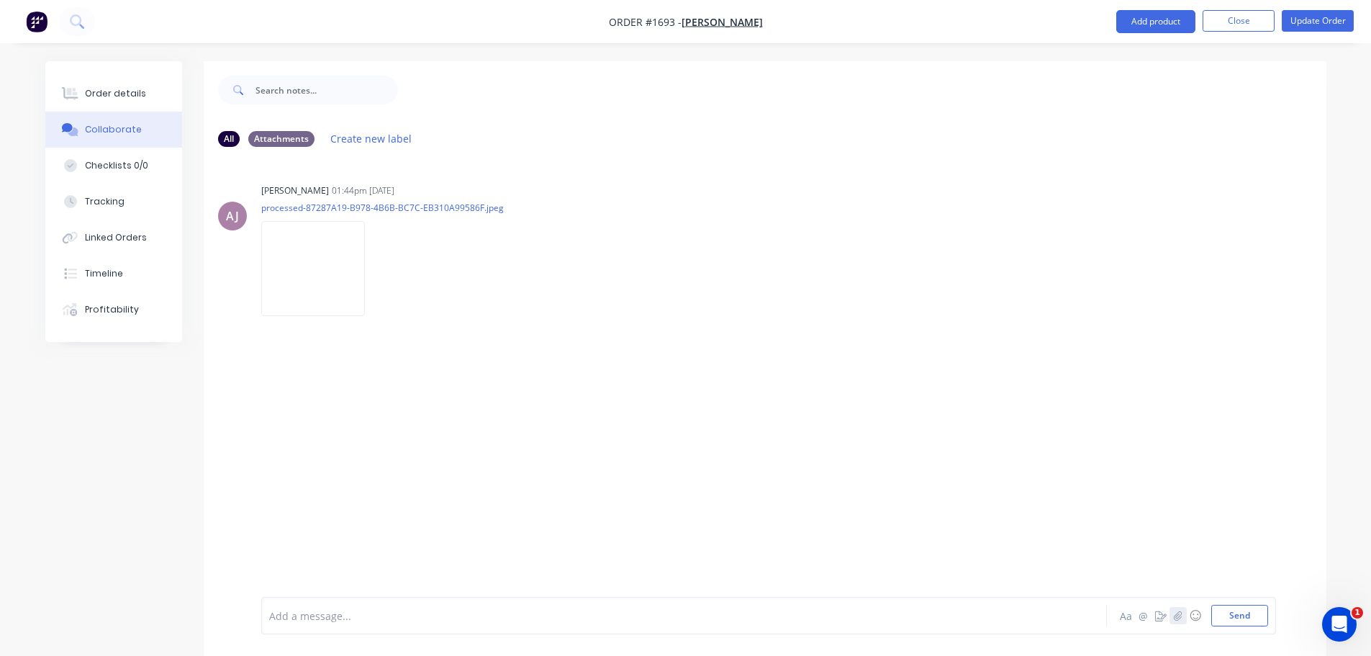
click at [1177, 616] on icon "button" at bounding box center [1178, 616] width 9 height 10
click at [1230, 615] on button "Send" at bounding box center [1240, 616] width 57 height 22
click at [1310, 19] on button "Update Order" at bounding box center [1318, 21] width 72 height 22
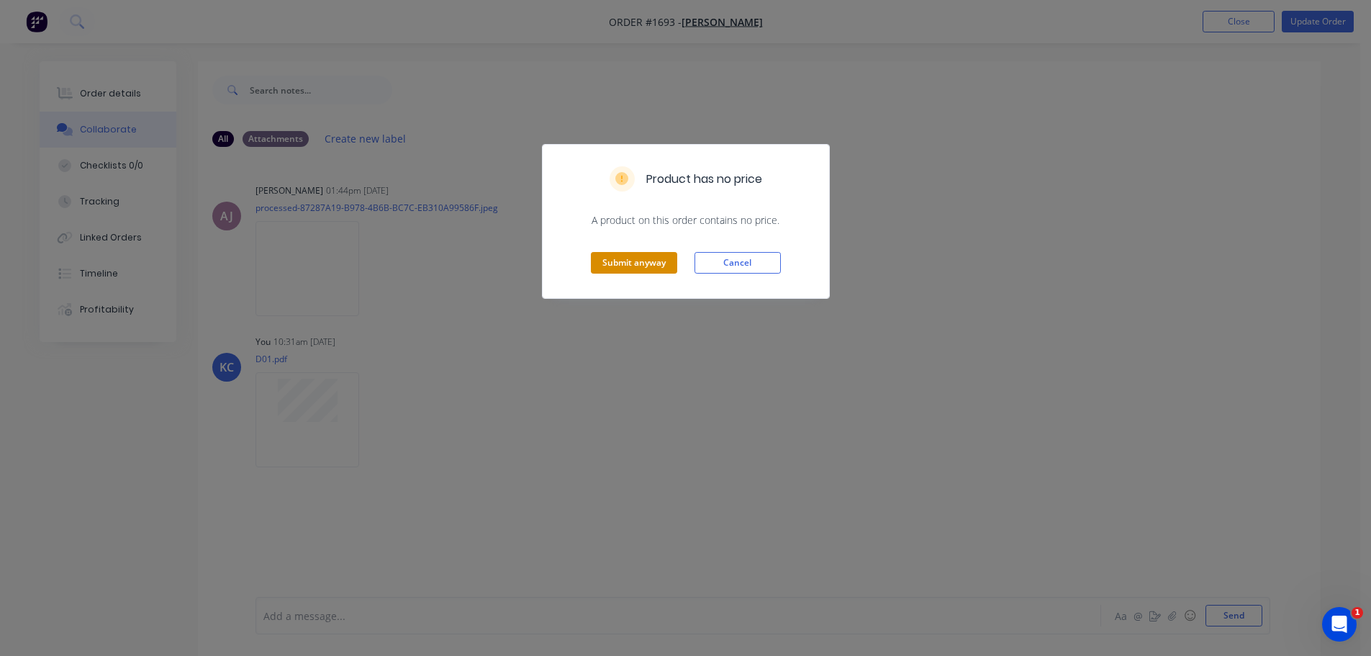
click at [620, 265] on button "Submit anyway" at bounding box center [634, 263] width 86 height 22
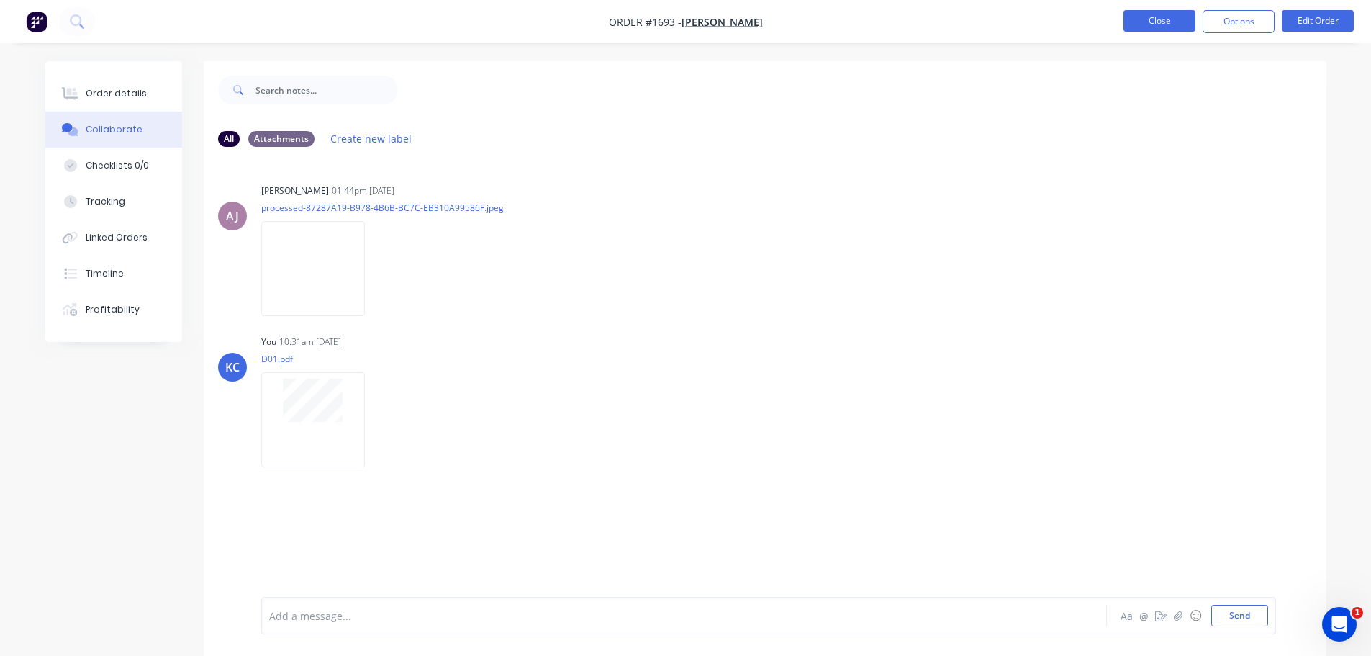
click at [1139, 24] on button "Close" at bounding box center [1160, 21] width 72 height 22
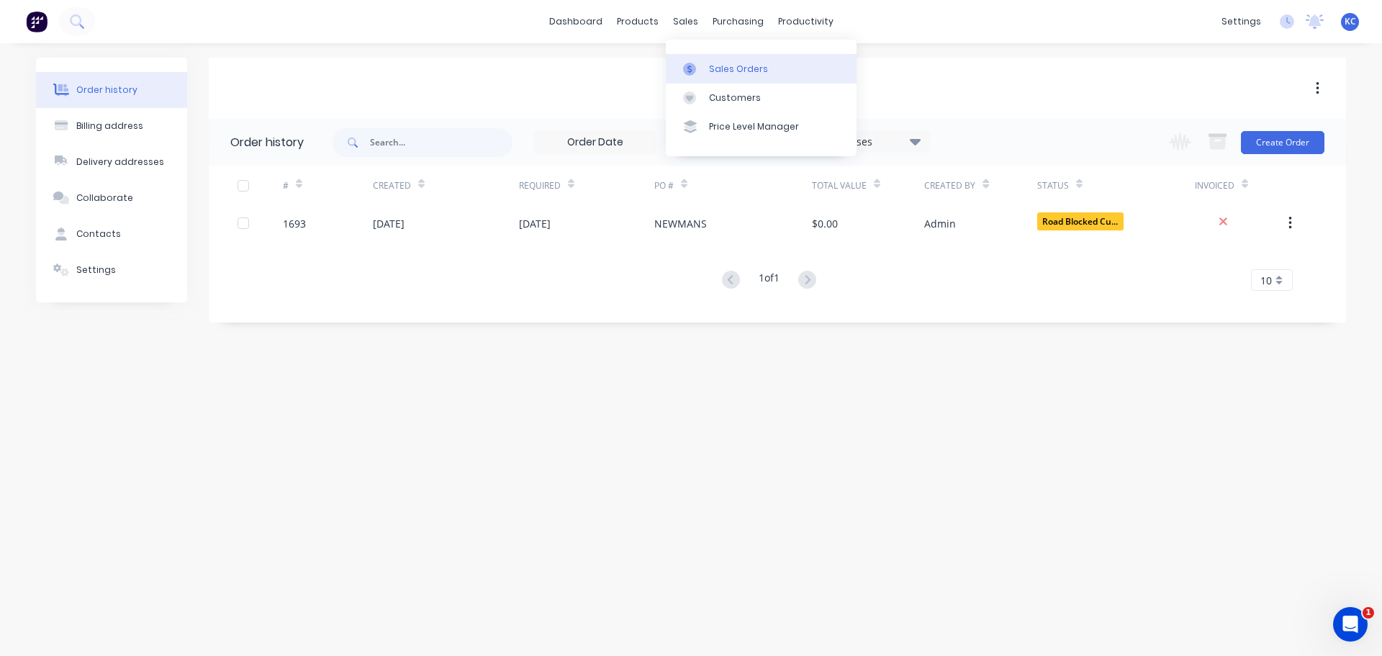
click at [754, 78] on link "Sales Orders" at bounding box center [761, 68] width 191 height 29
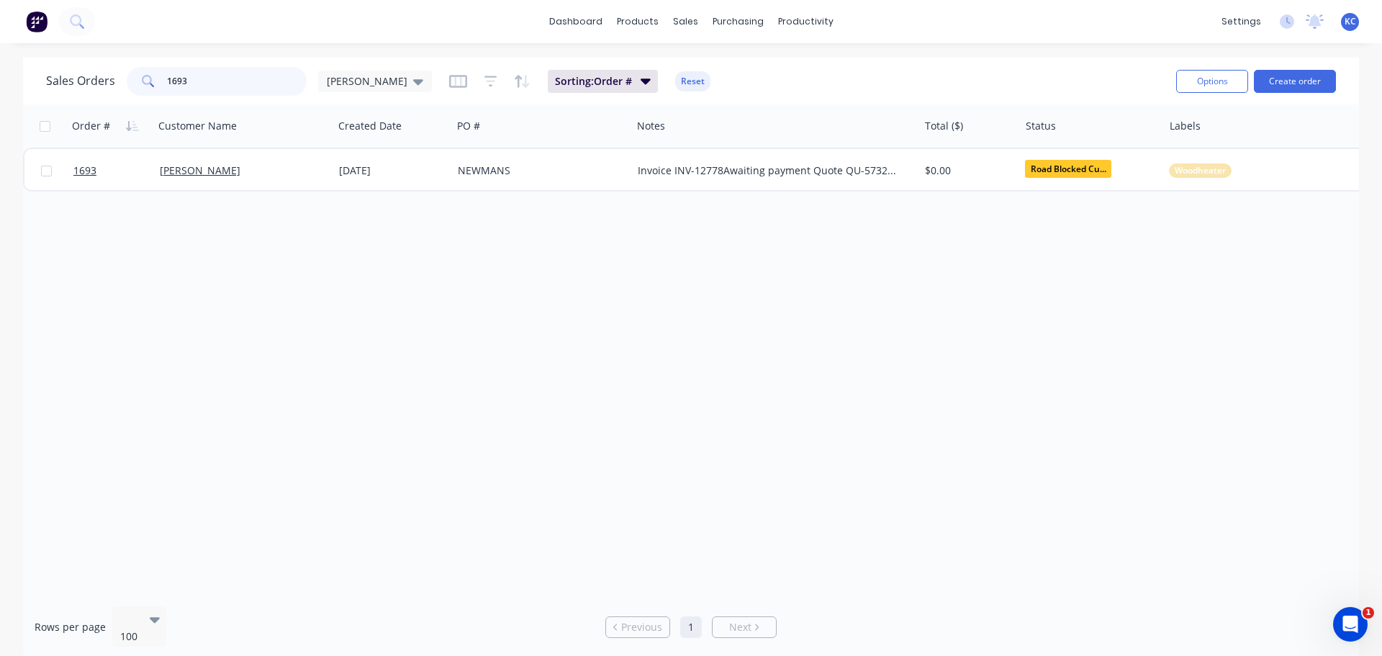
drag, startPoint x: 230, startPoint y: 84, endPoint x: 0, endPoint y: 127, distance: 233.6
click at [0, 111] on div "Sales Orders 1693 [PERSON_NAME] Sorting: Order # Reset Options Create order Ord…" at bounding box center [691, 359] width 1382 height 602
type input "1692"
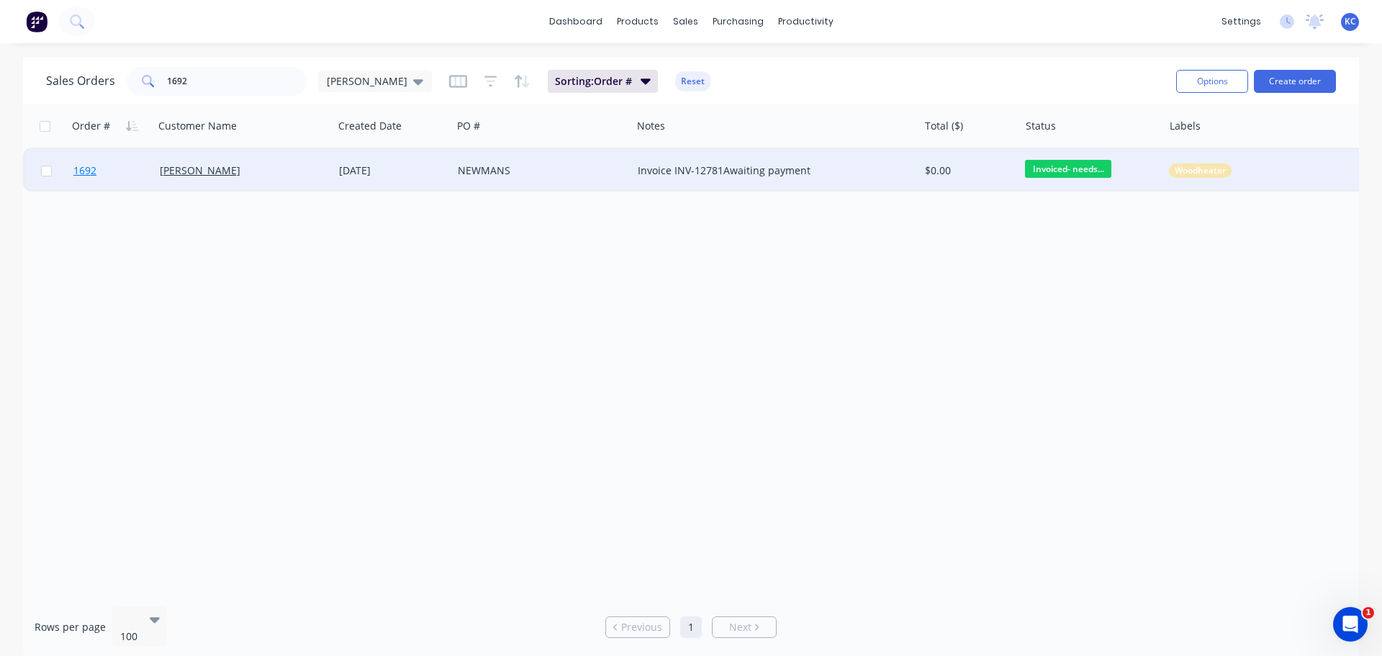
click at [86, 171] on span "1692" at bounding box center [84, 170] width 23 height 14
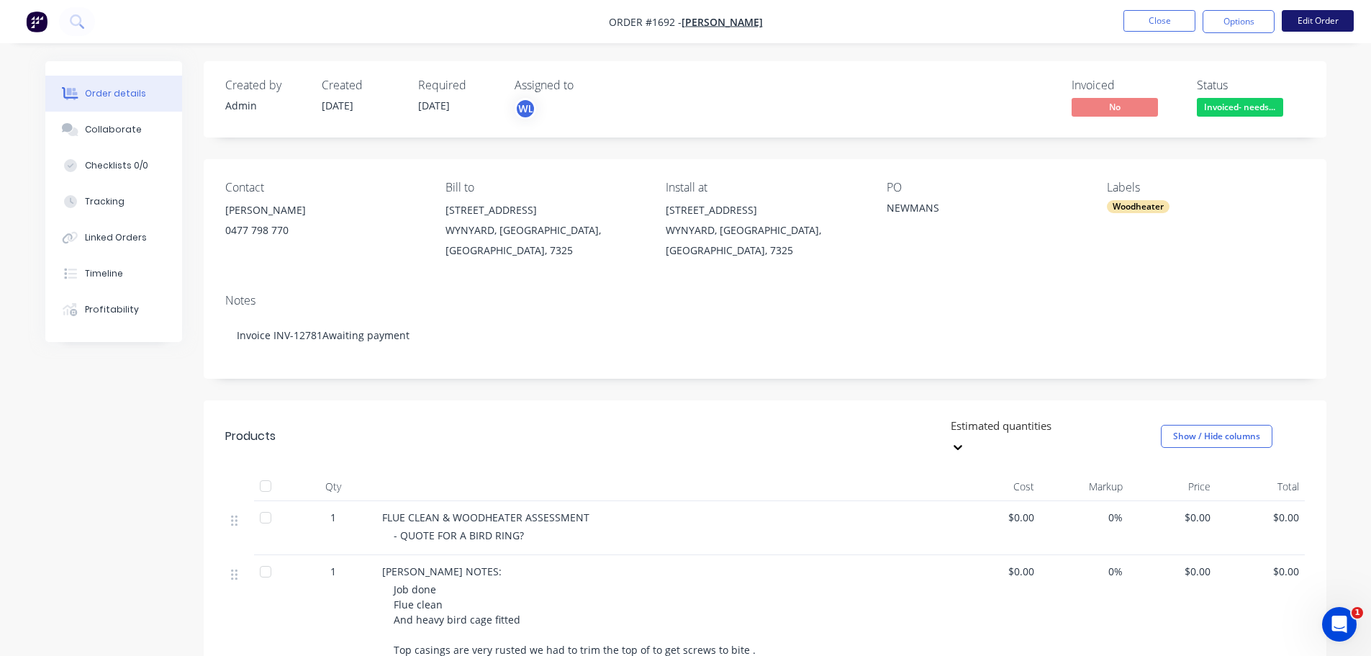
click at [1303, 25] on button "Edit Order" at bounding box center [1318, 21] width 72 height 22
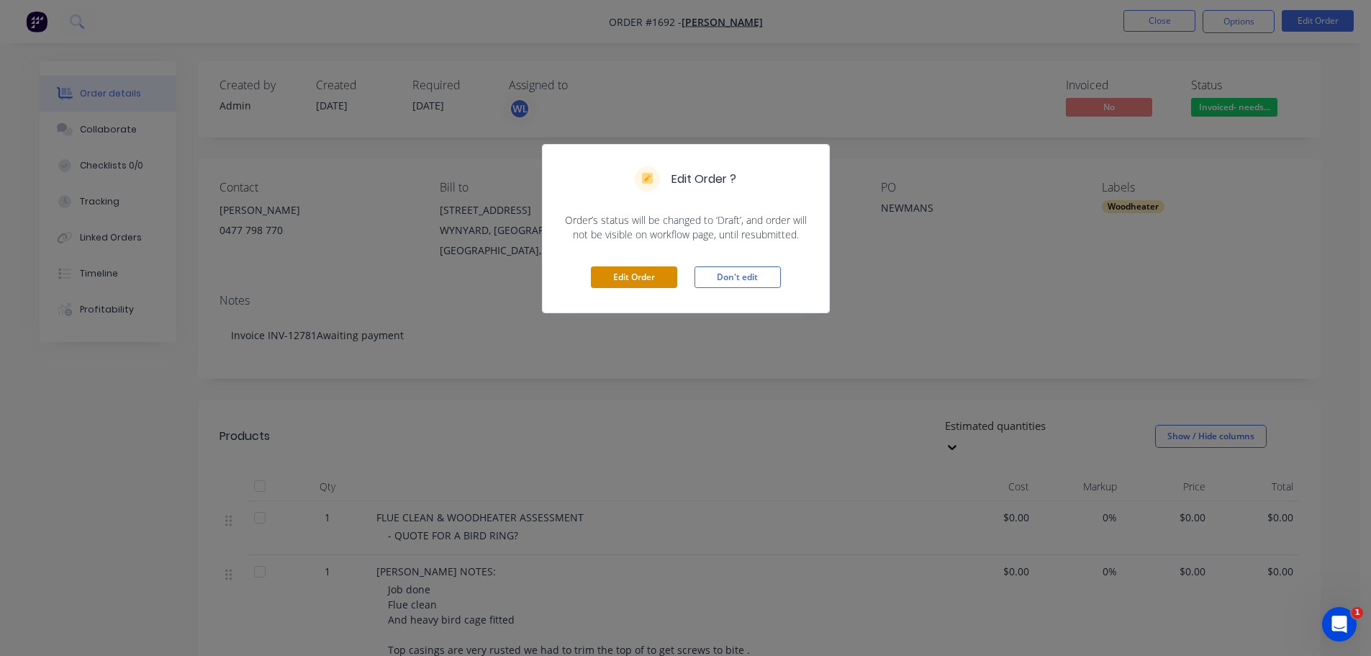
click at [631, 278] on button "Edit Order" at bounding box center [634, 277] width 86 height 22
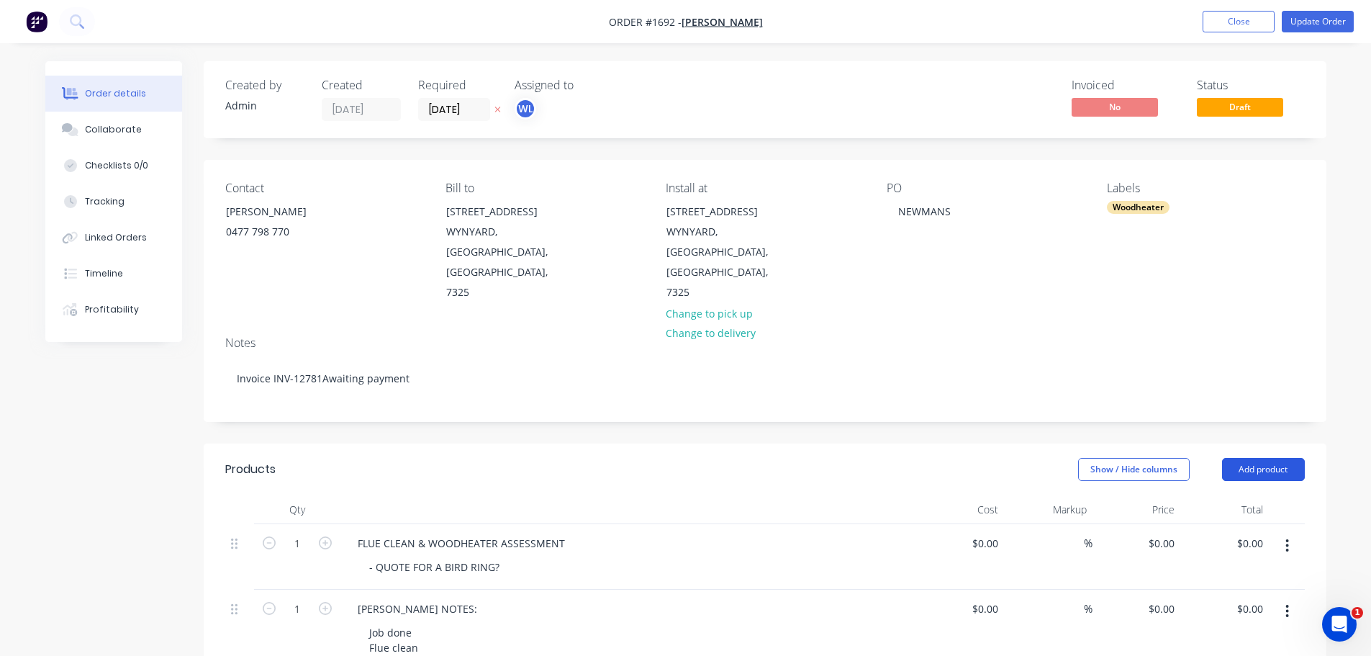
click at [1288, 458] on button "Add product" at bounding box center [1263, 469] width 83 height 23
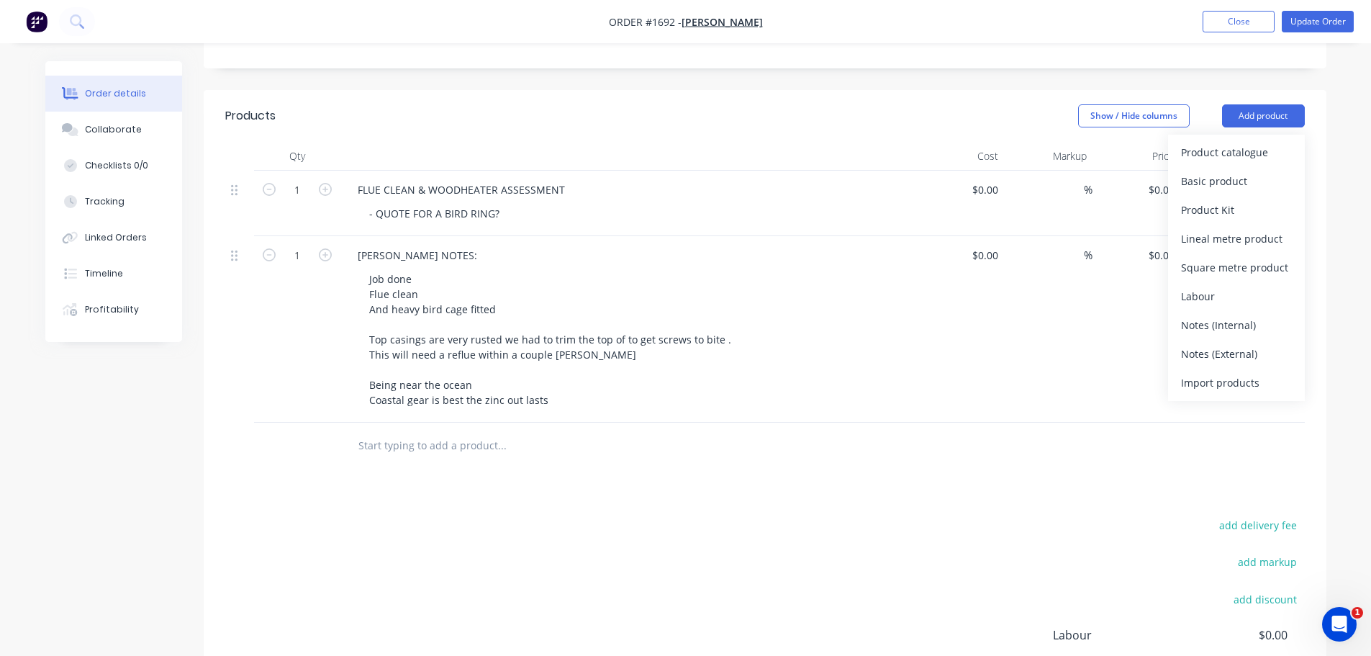
scroll to position [360, 0]
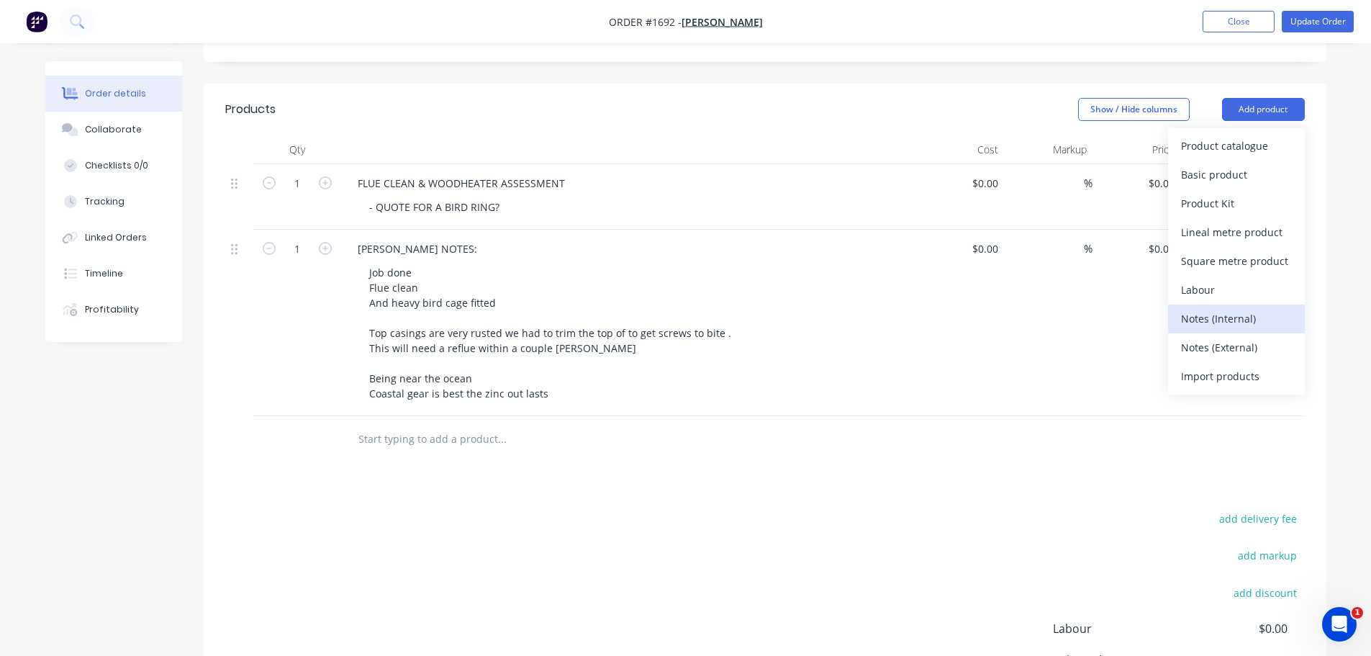
click at [1215, 308] on div "Notes (Internal)" at bounding box center [1236, 318] width 111 height 21
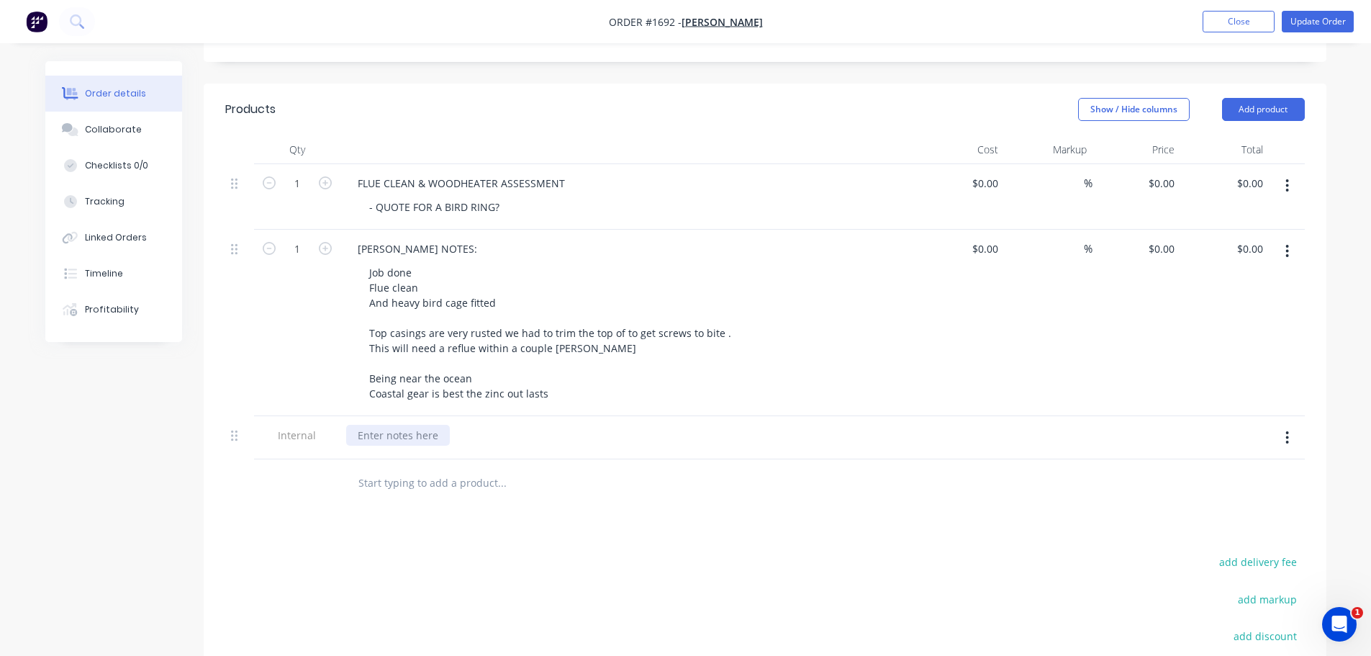
click at [426, 425] on div at bounding box center [398, 435] width 104 height 21
drag, startPoint x: 132, startPoint y: 127, endPoint x: 129, endPoint y: 120, distance: 7.4
click at [132, 126] on div "Collaborate" at bounding box center [113, 129] width 57 height 13
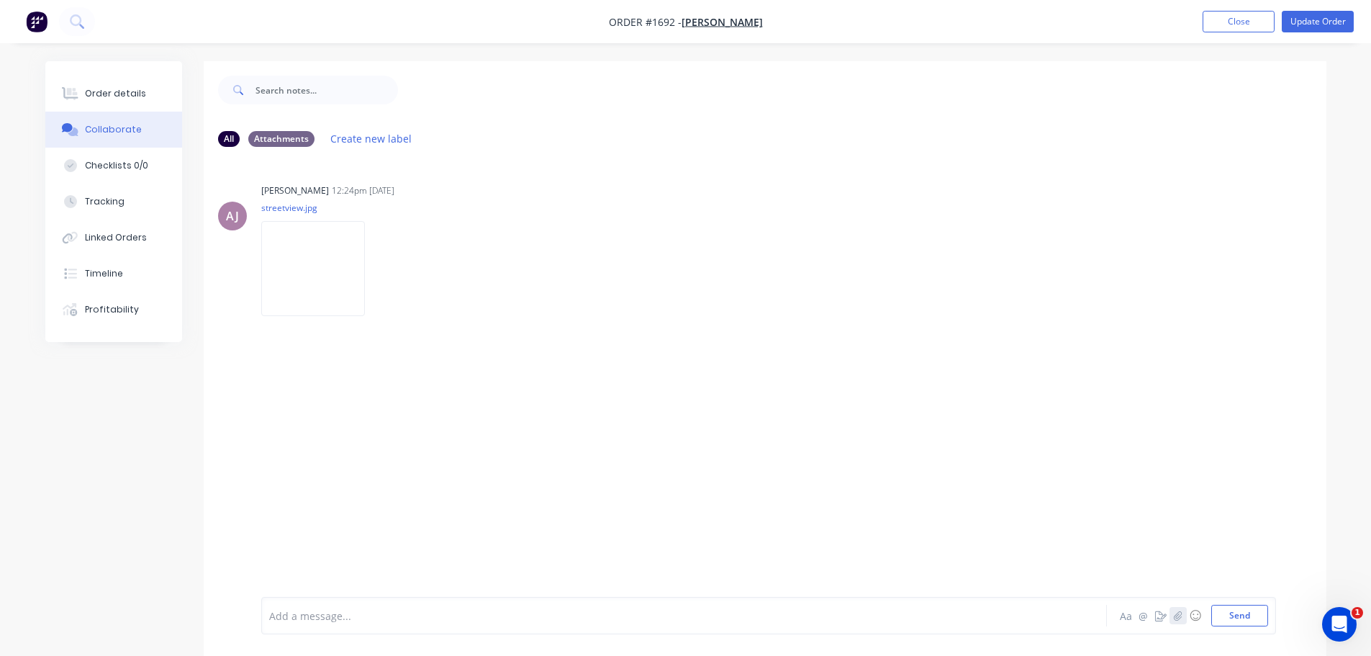
click at [1179, 616] on icon "button" at bounding box center [1178, 616] width 9 height 10
click at [1247, 617] on button "Send" at bounding box center [1240, 616] width 57 height 22
click at [1346, 20] on button "Update Order" at bounding box center [1318, 22] width 72 height 22
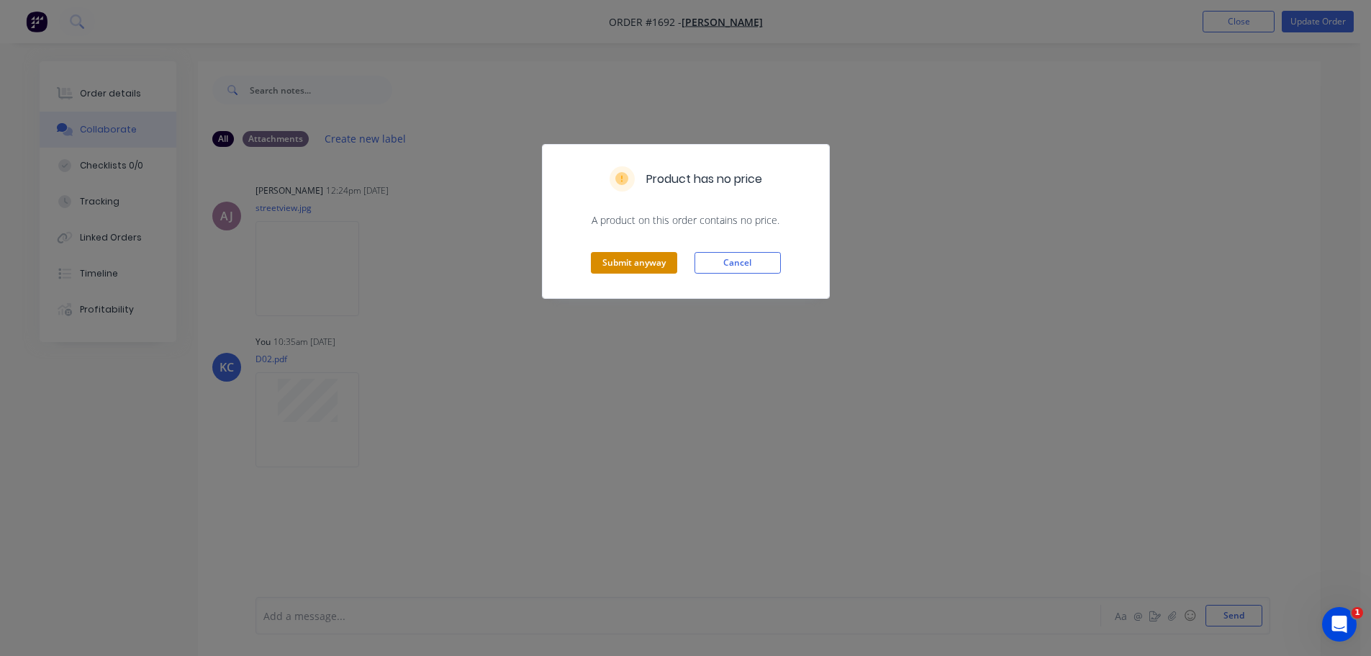
click at [643, 255] on button "Submit anyway" at bounding box center [634, 263] width 86 height 22
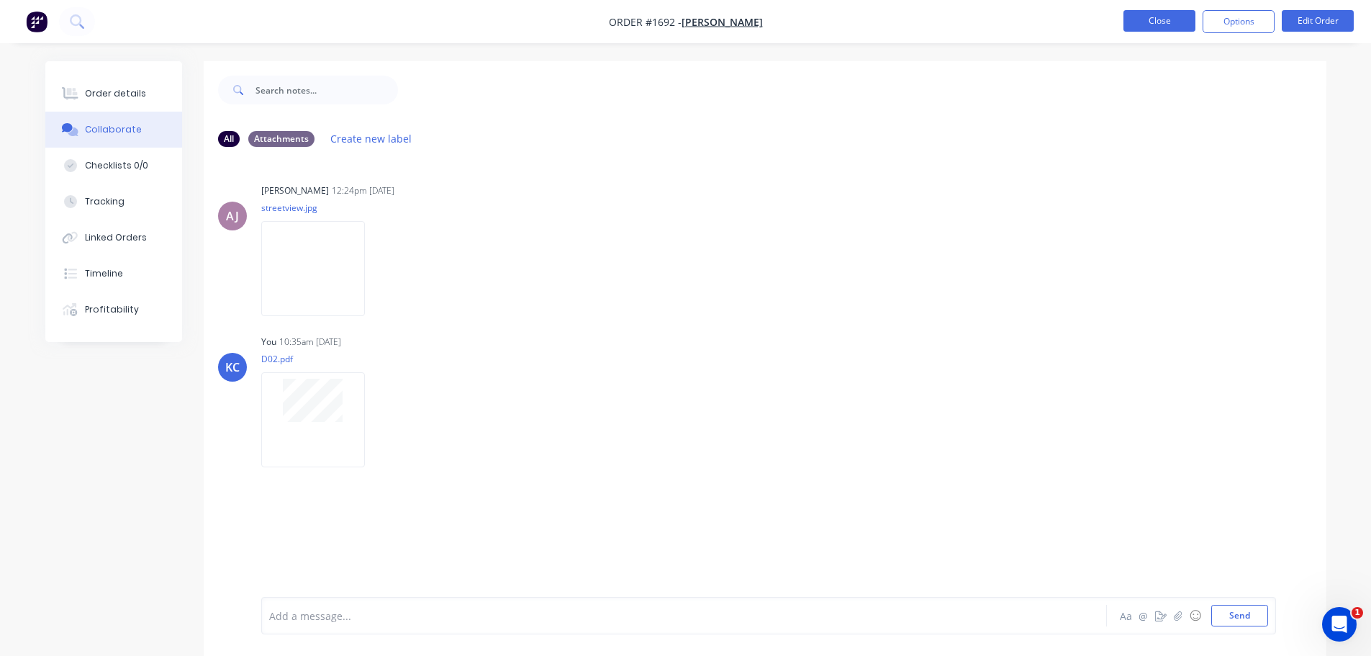
click at [1171, 24] on button "Close" at bounding box center [1160, 21] width 72 height 22
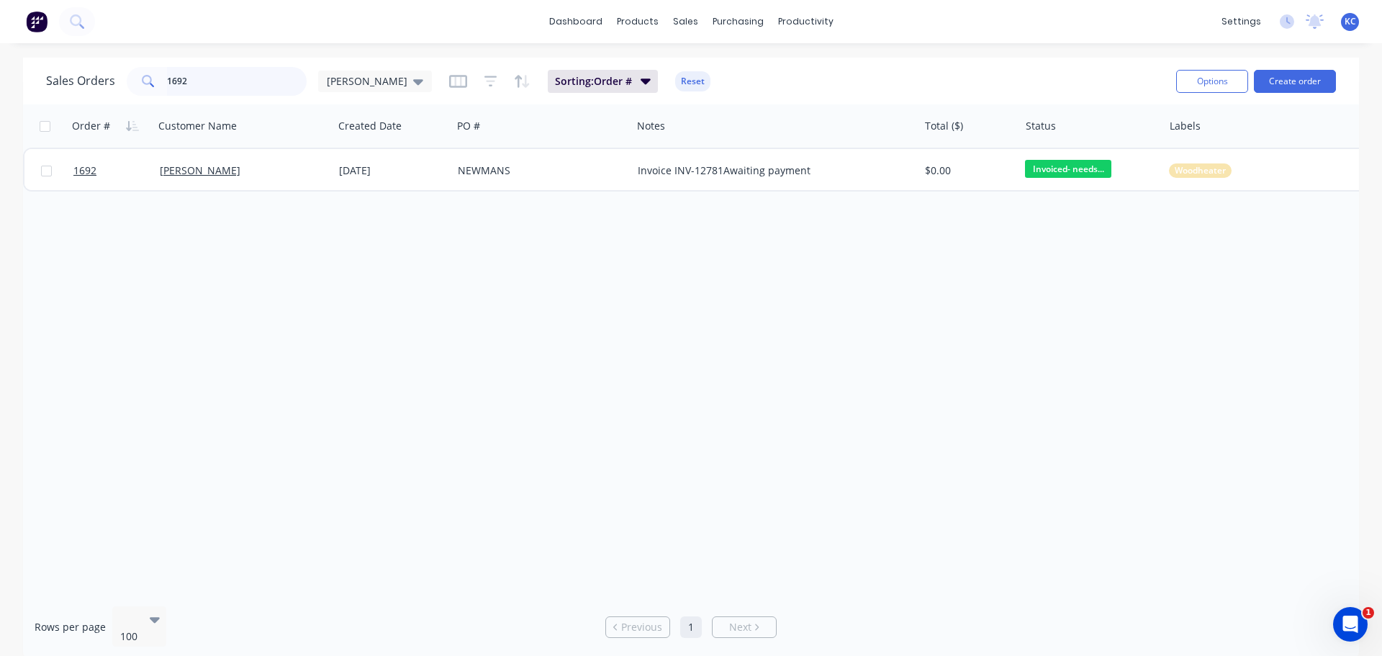
click at [199, 85] on input "1692" at bounding box center [237, 81] width 140 height 29
drag, startPoint x: 199, startPoint y: 85, endPoint x: 166, endPoint y: 80, distance: 32.8
click at [167, 80] on input "1692" at bounding box center [237, 81] width 140 height 29
type input "1680"
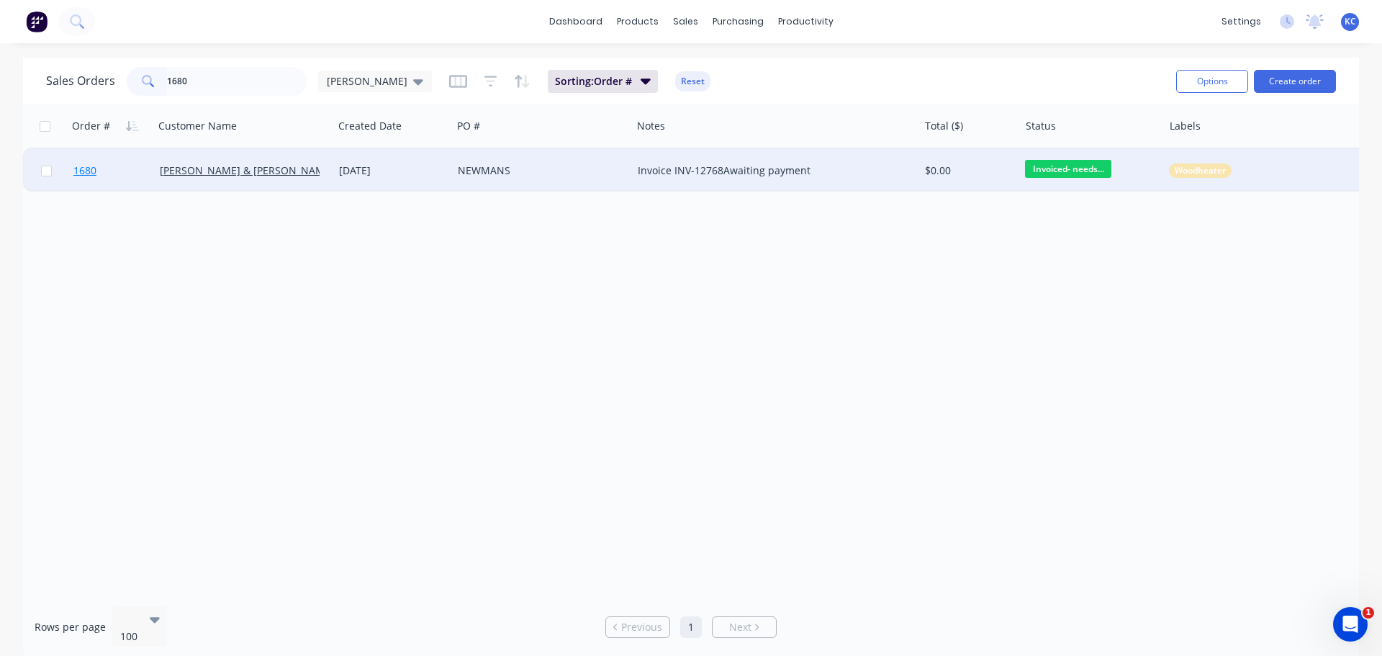
click at [81, 175] on span "1680" at bounding box center [84, 170] width 23 height 14
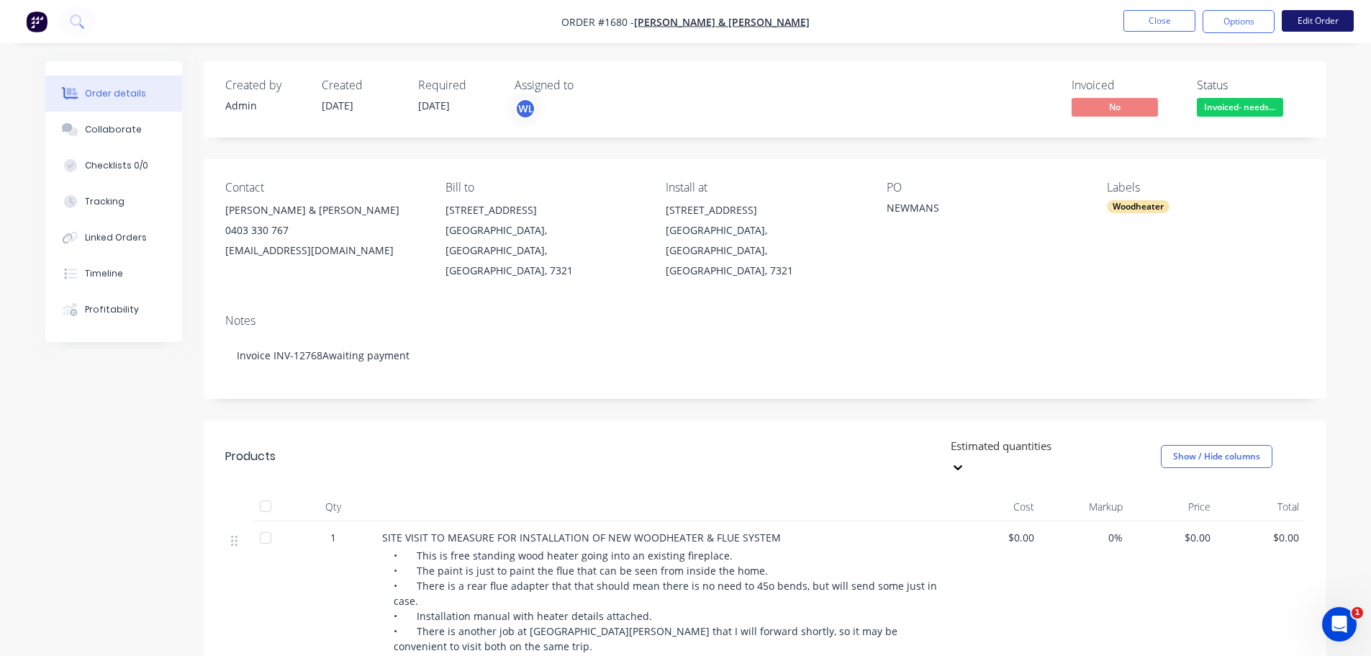
click at [1300, 24] on button "Edit Order" at bounding box center [1318, 21] width 72 height 22
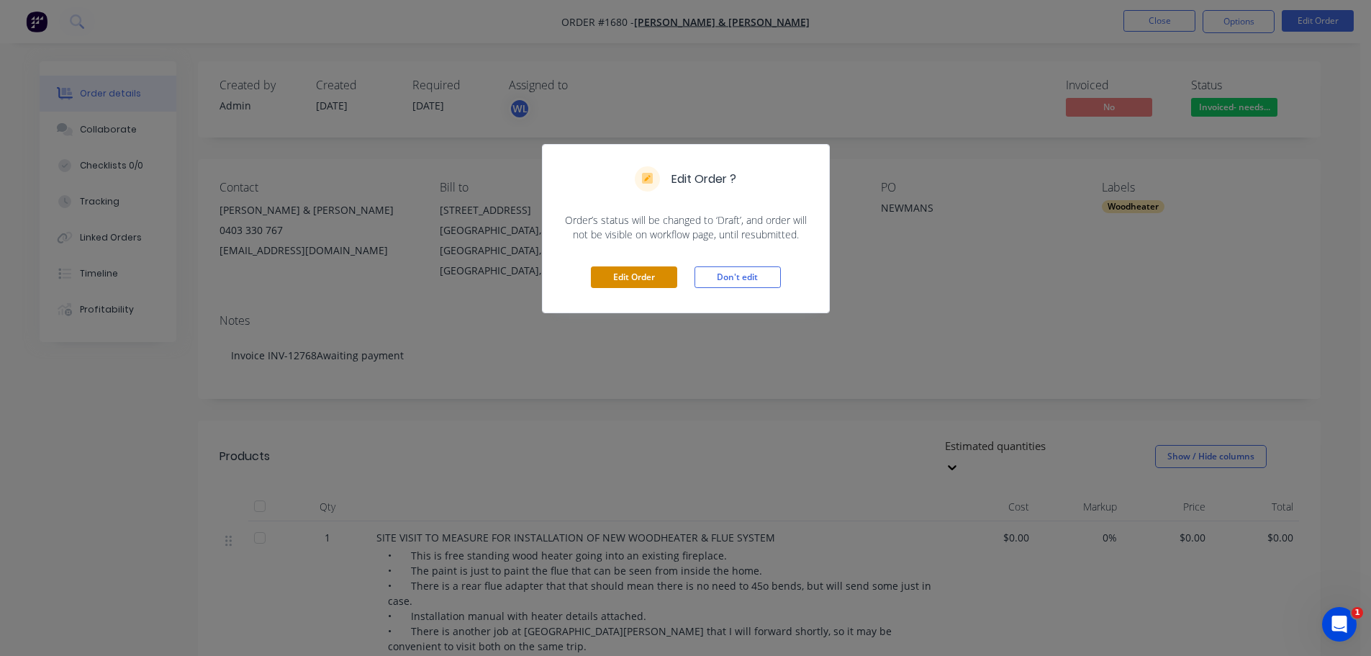
click at [641, 276] on button "Edit Order" at bounding box center [634, 277] width 86 height 22
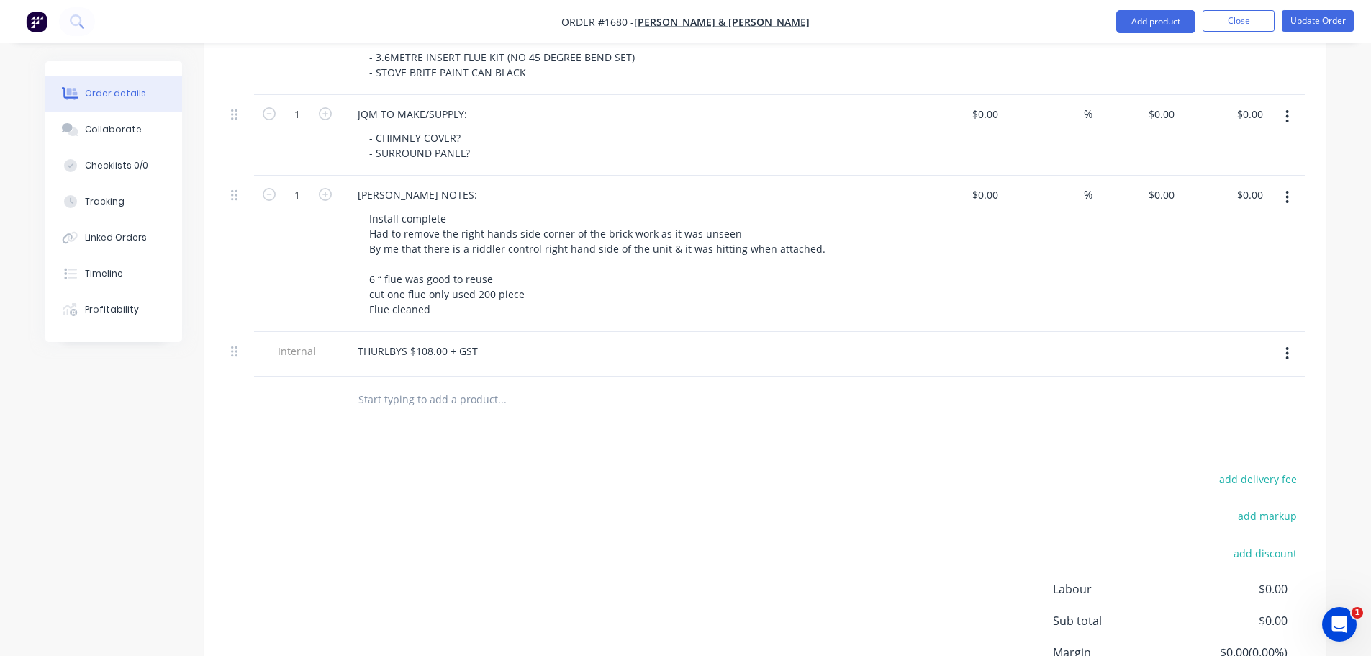
scroll to position [806, 0]
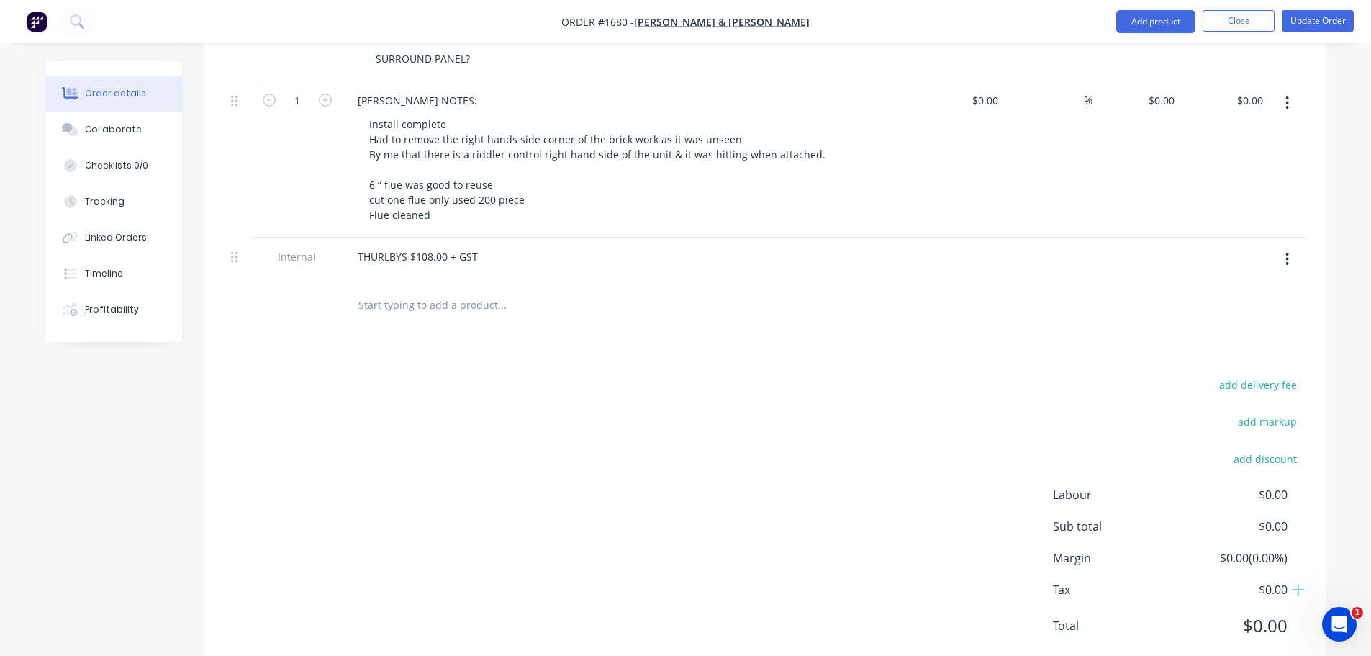
click at [488, 246] on div "THURLBYS $108.00 + GST" at bounding box center [628, 256] width 564 height 21
click at [477, 246] on div "THURLBYS $108.00 + GST" at bounding box center [417, 256] width 143 height 21
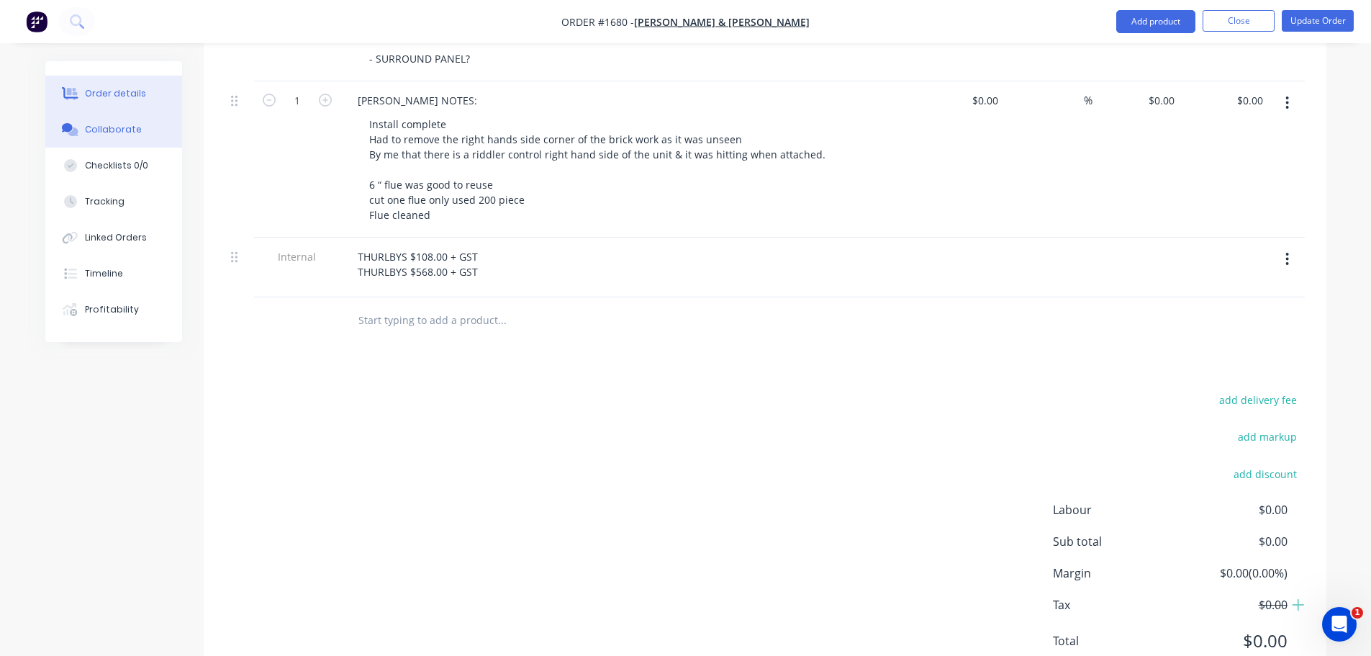
click at [107, 130] on div "Collaborate" at bounding box center [113, 129] width 57 height 13
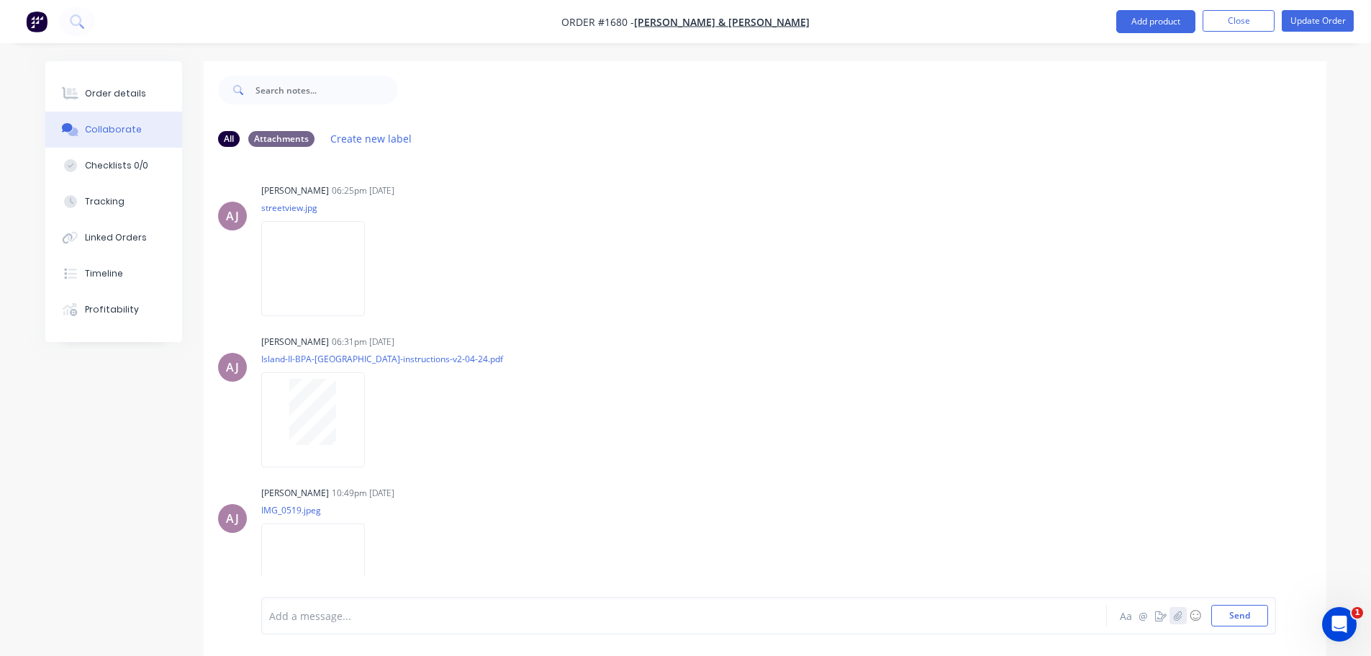
click at [1175, 618] on icon "button" at bounding box center [1178, 616] width 9 height 10
click at [1236, 612] on button "Send" at bounding box center [1240, 616] width 57 height 22
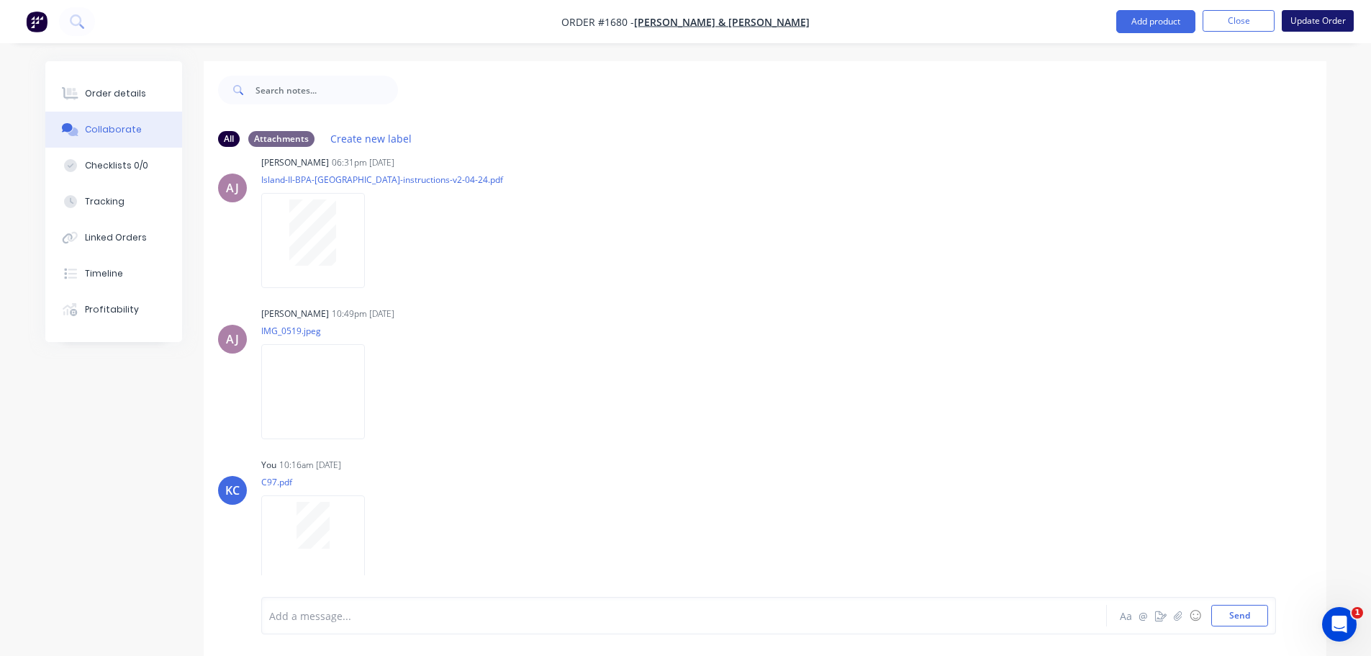
click at [1312, 29] on button "Update Order" at bounding box center [1318, 21] width 72 height 22
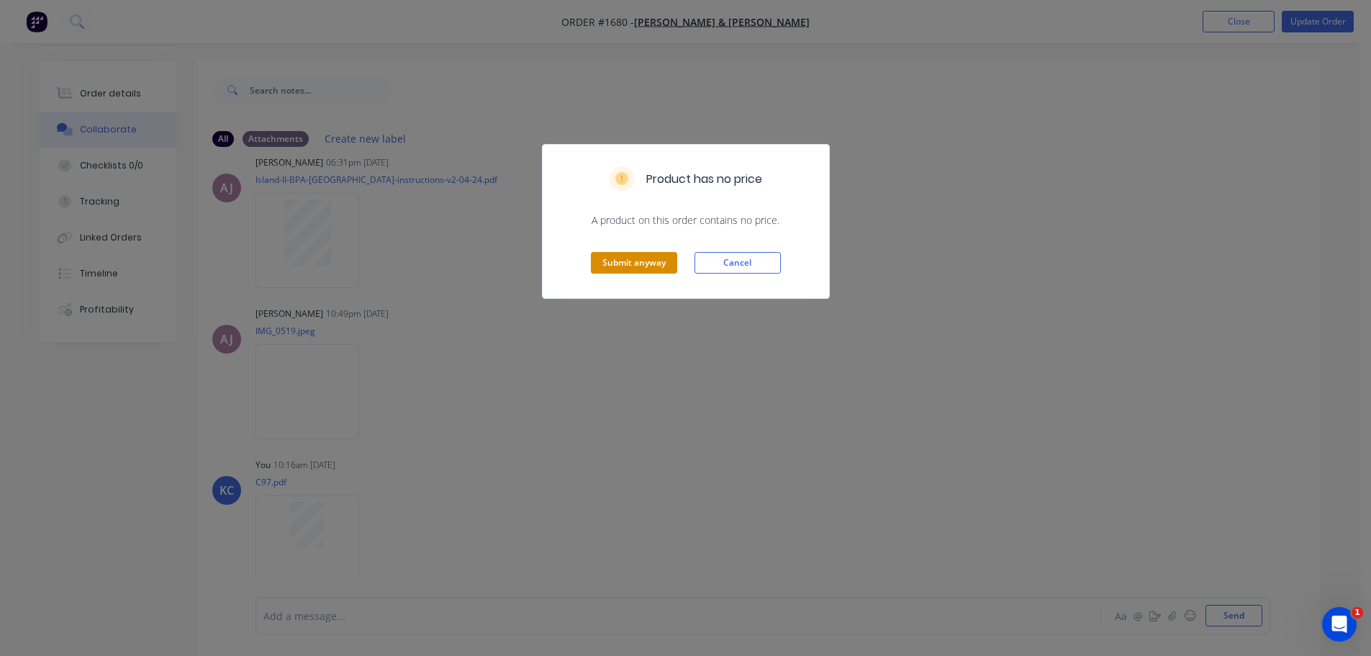
click at [655, 258] on button "Submit anyway" at bounding box center [634, 263] width 86 height 22
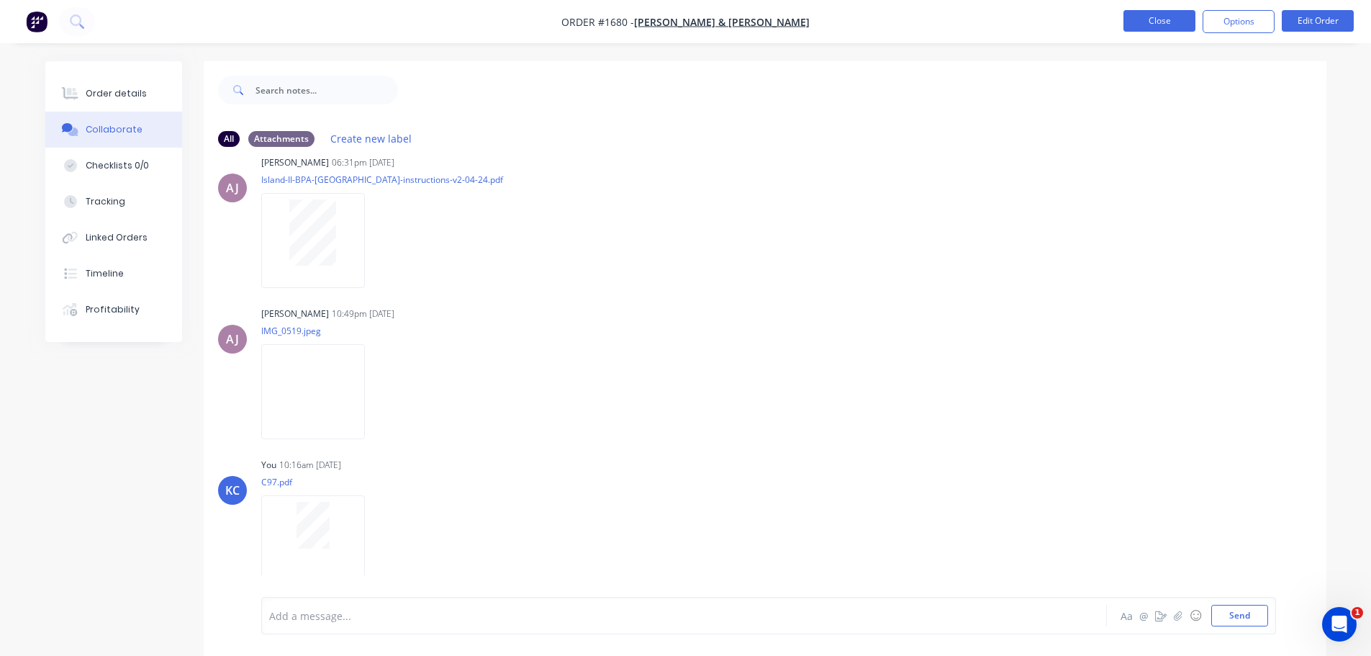
click at [1184, 18] on button "Close" at bounding box center [1160, 21] width 72 height 22
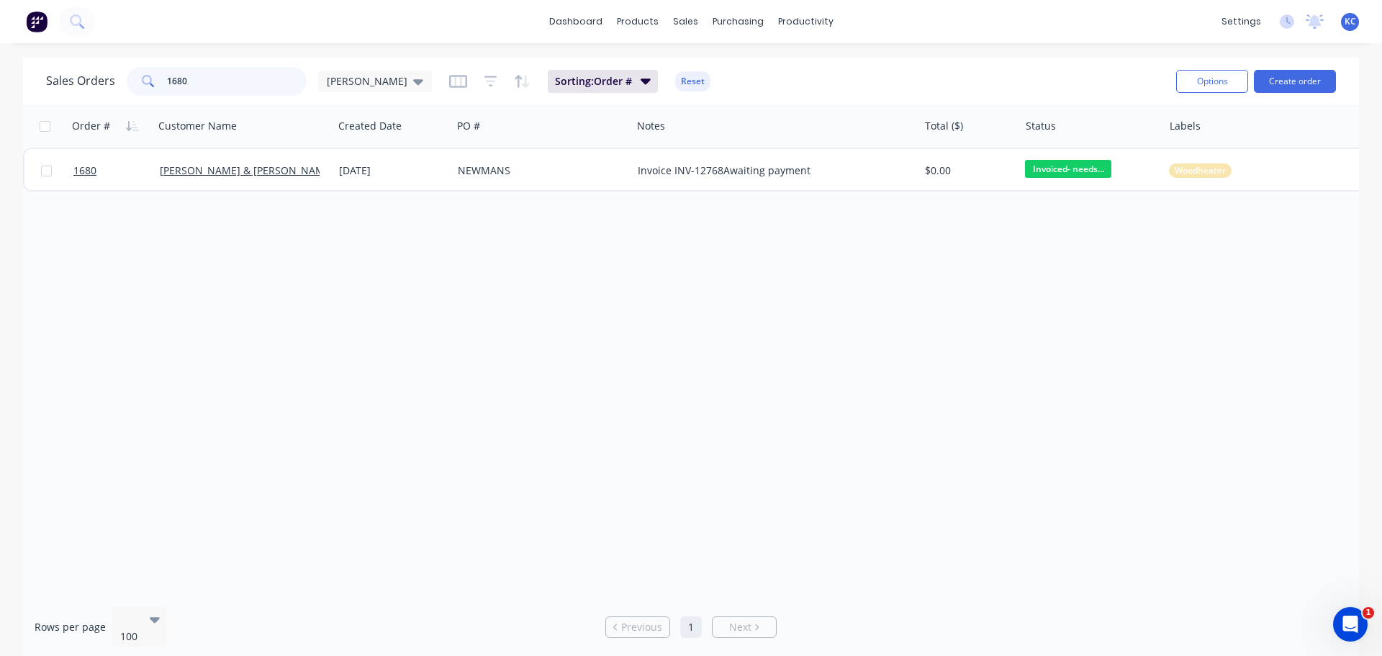
drag, startPoint x: 217, startPoint y: 83, endPoint x: 159, endPoint y: 69, distance: 59.2
click at [178, 71] on input "1680" at bounding box center [237, 81] width 140 height 29
type input "1"
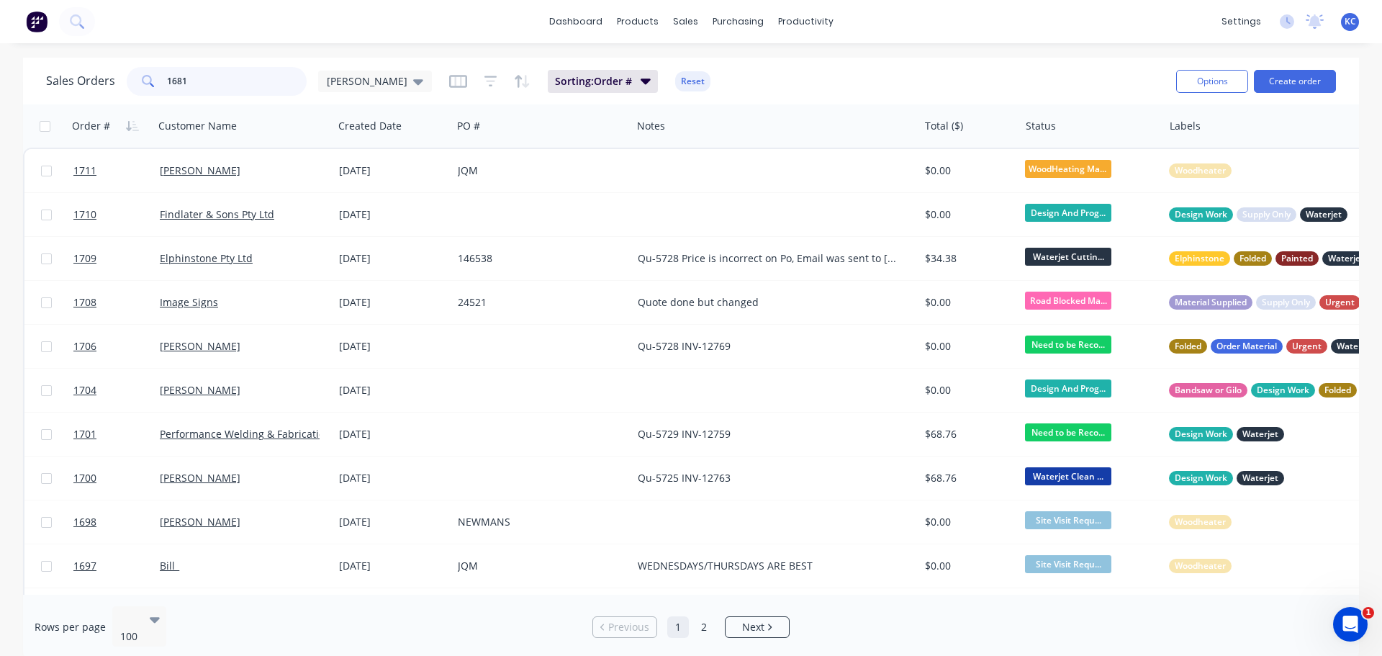
type input "1681"
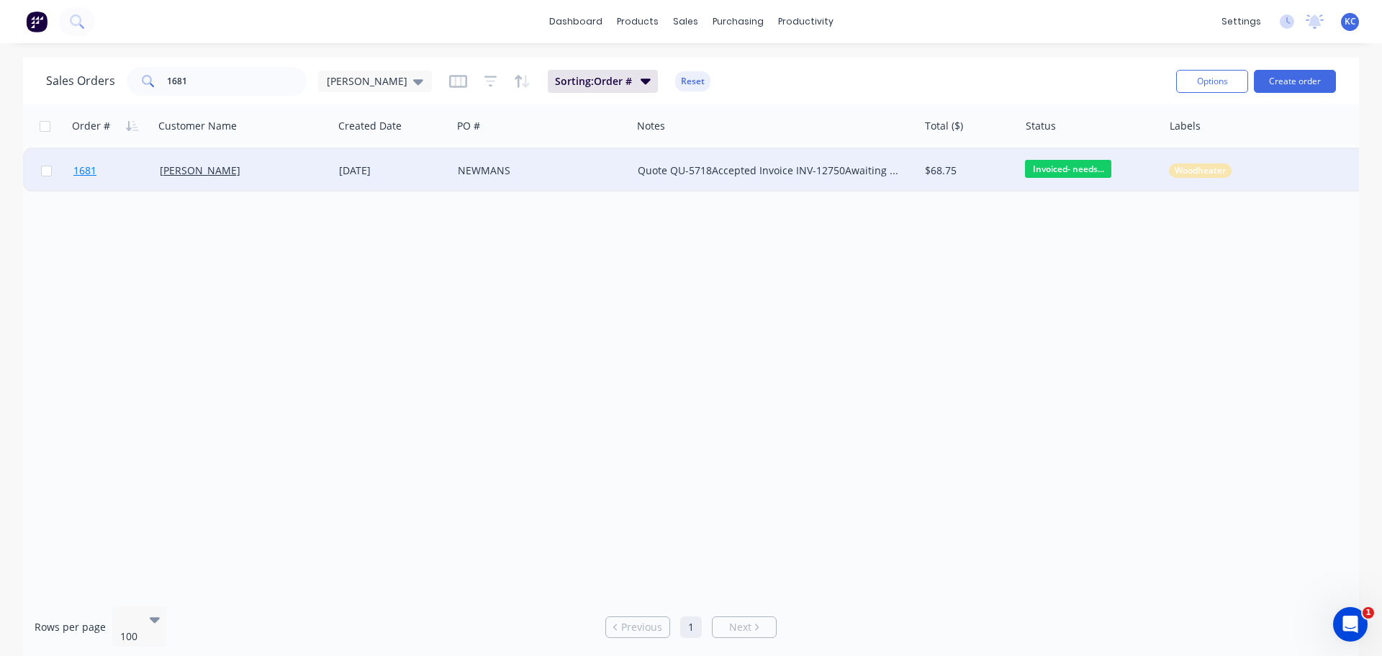
click at [94, 174] on span "1681" at bounding box center [84, 170] width 23 height 14
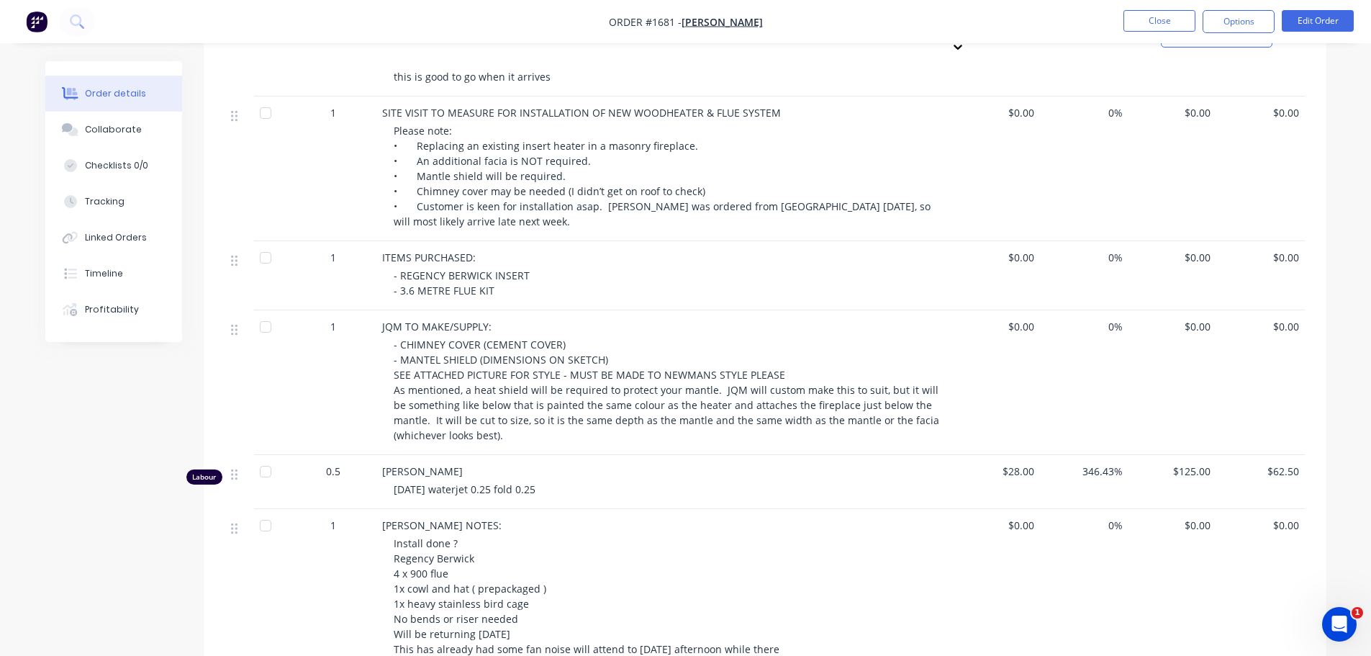
scroll to position [720, 0]
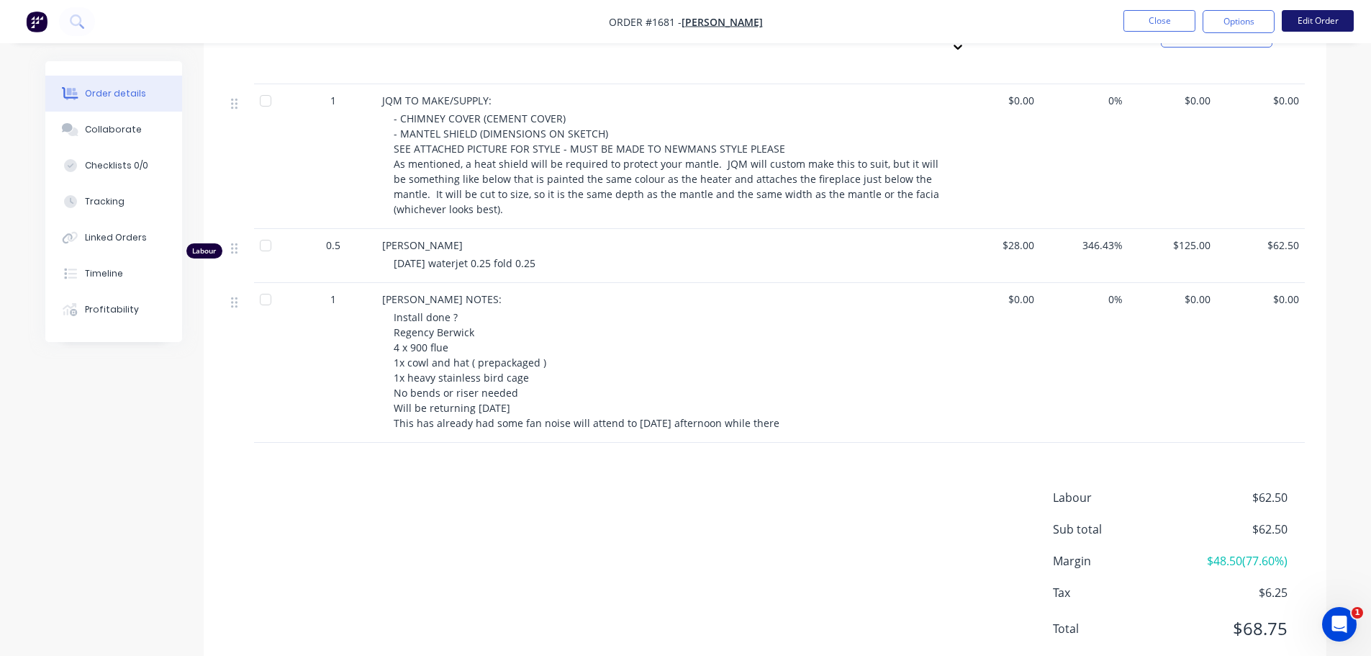
click at [1314, 22] on button "Edit Order" at bounding box center [1318, 21] width 72 height 22
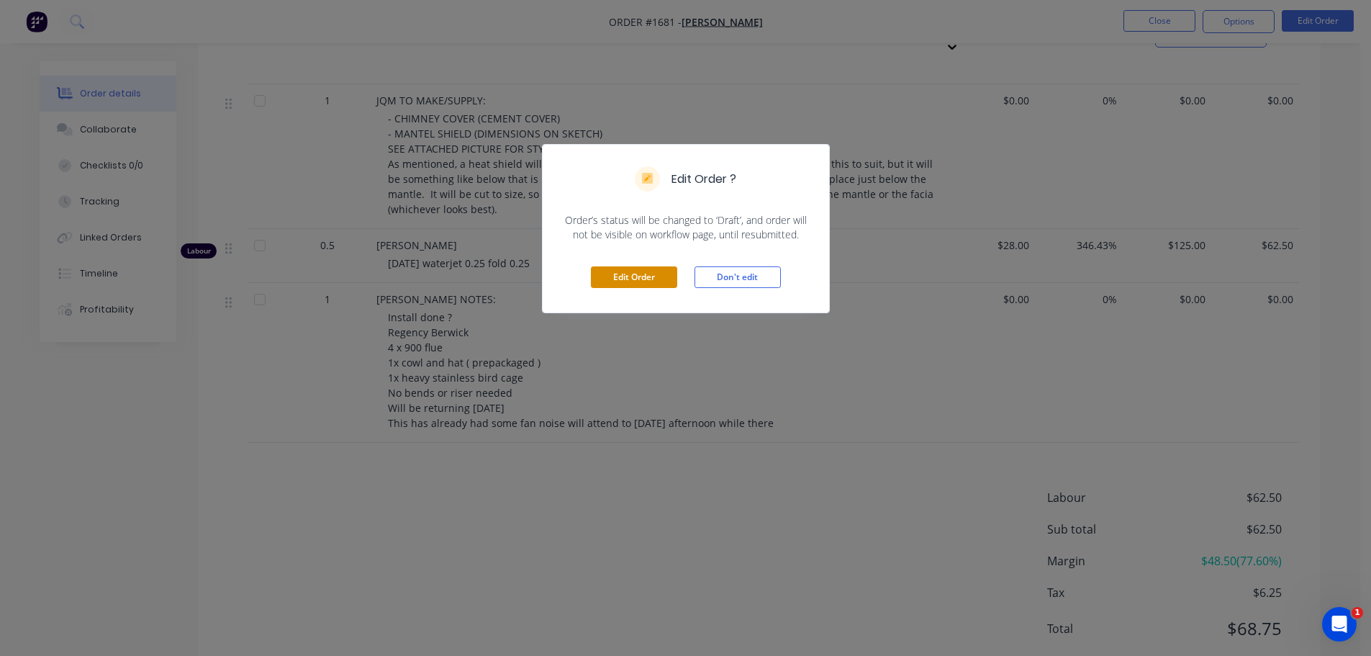
click at [625, 275] on button "Edit Order" at bounding box center [634, 277] width 86 height 22
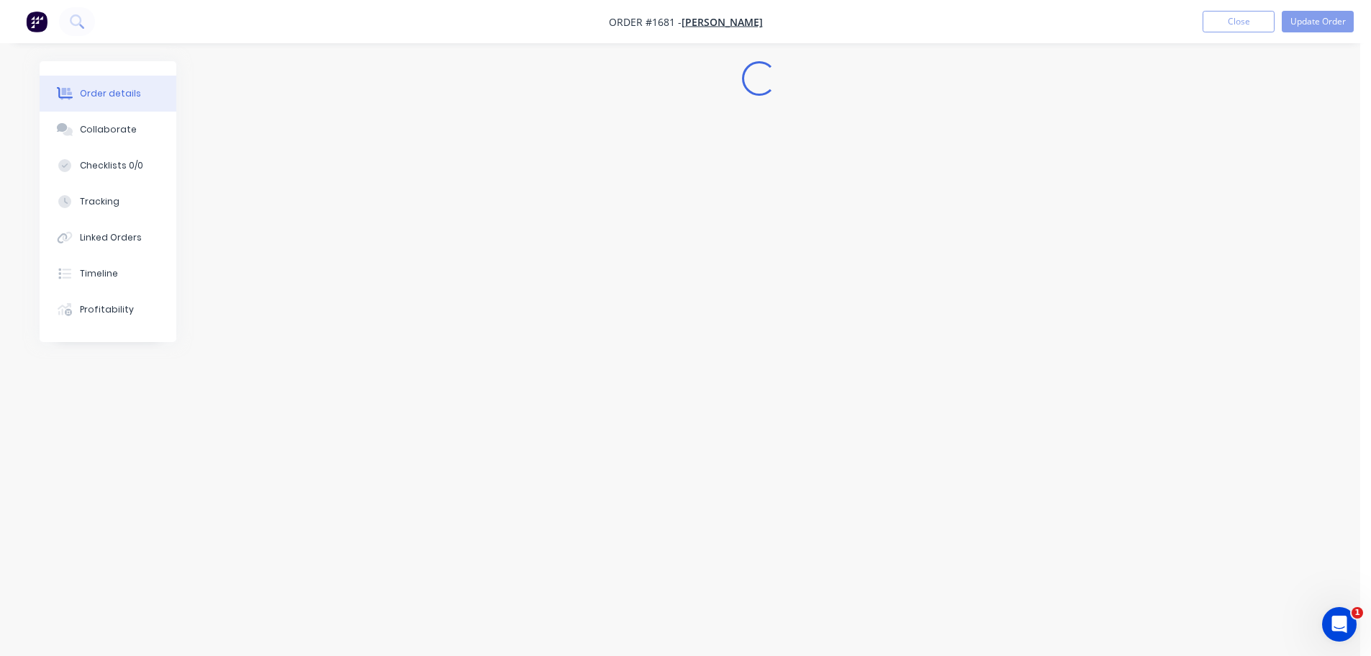
scroll to position [0, 0]
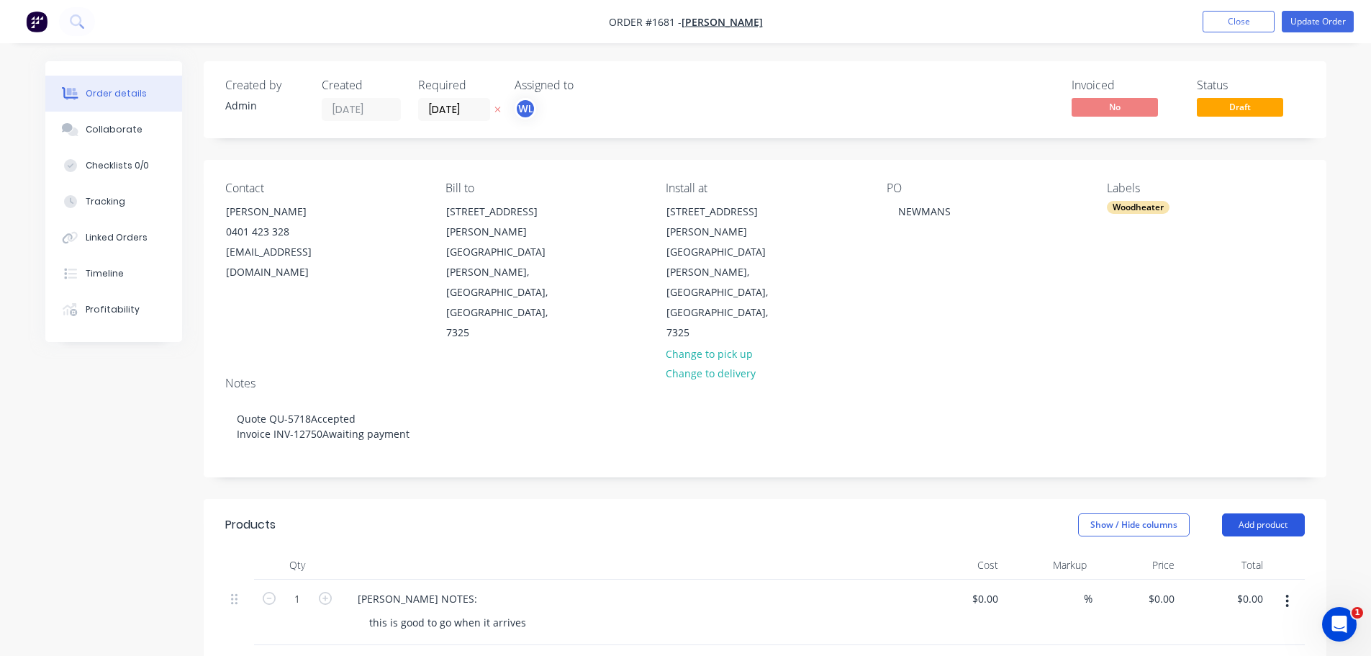
click at [1244, 513] on button "Add product" at bounding box center [1263, 524] width 83 height 23
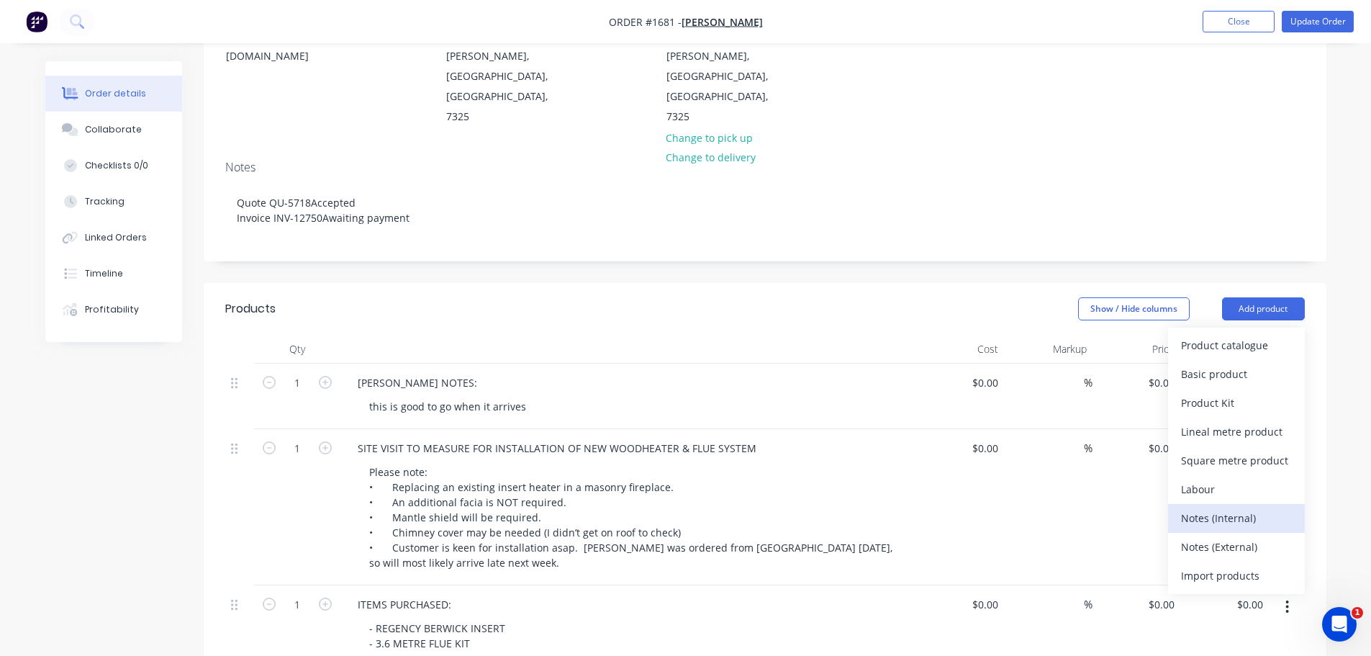
click at [1239, 508] on div "Notes (Internal)" at bounding box center [1236, 518] width 111 height 21
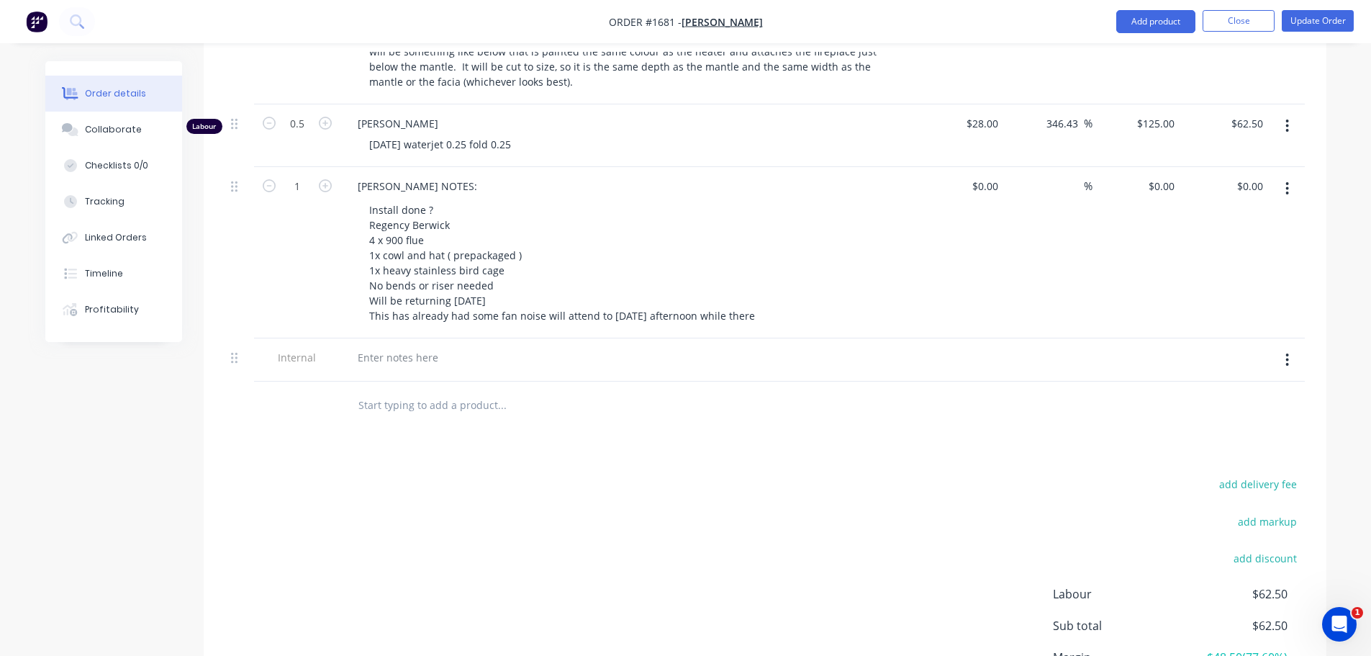
scroll to position [936, 0]
click at [436, 336] on div at bounding box center [629, 358] width 576 height 44
click at [433, 345] on div at bounding box center [398, 355] width 104 height 21
click at [582, 345] on div "THURLBYS $668.00 + GST" at bounding box center [628, 355] width 564 height 21
click at [104, 127] on div "Collaborate" at bounding box center [113, 129] width 57 height 13
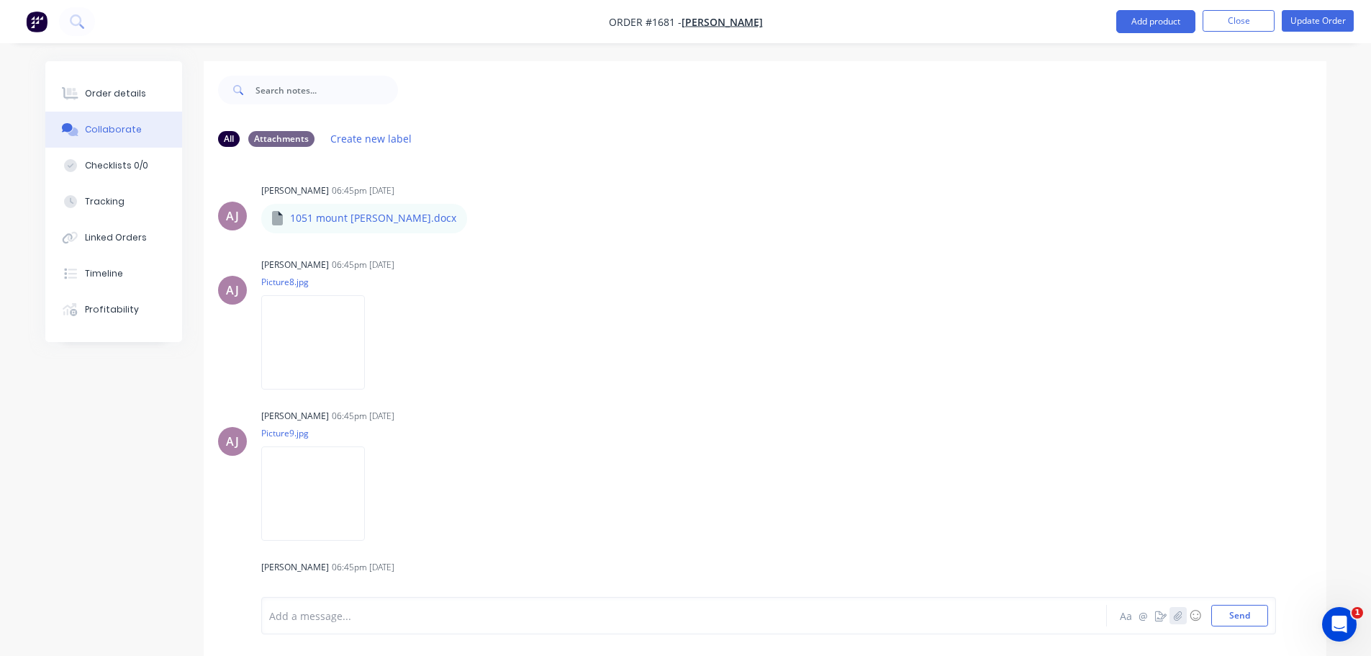
click at [1183, 621] on button "button" at bounding box center [1178, 615] width 17 height 17
click at [1220, 616] on button "Send" at bounding box center [1240, 616] width 57 height 22
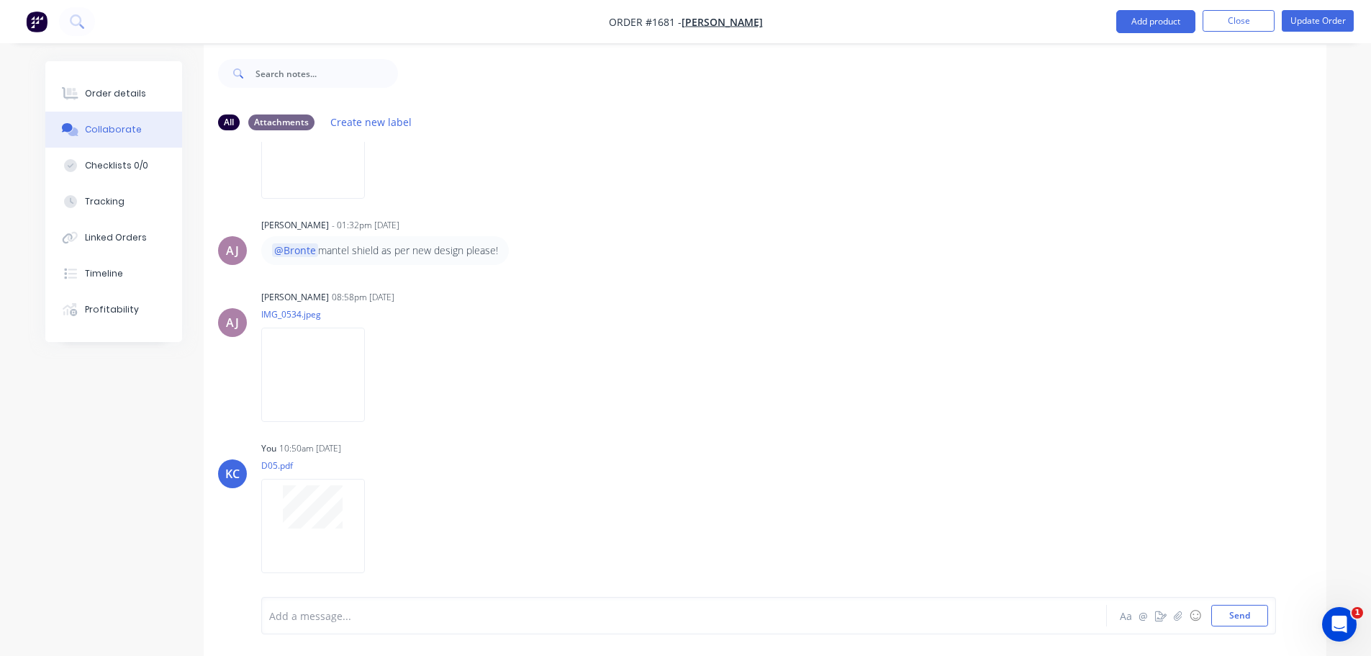
scroll to position [22, 0]
click at [1315, 20] on button "Update Order" at bounding box center [1318, 21] width 72 height 22
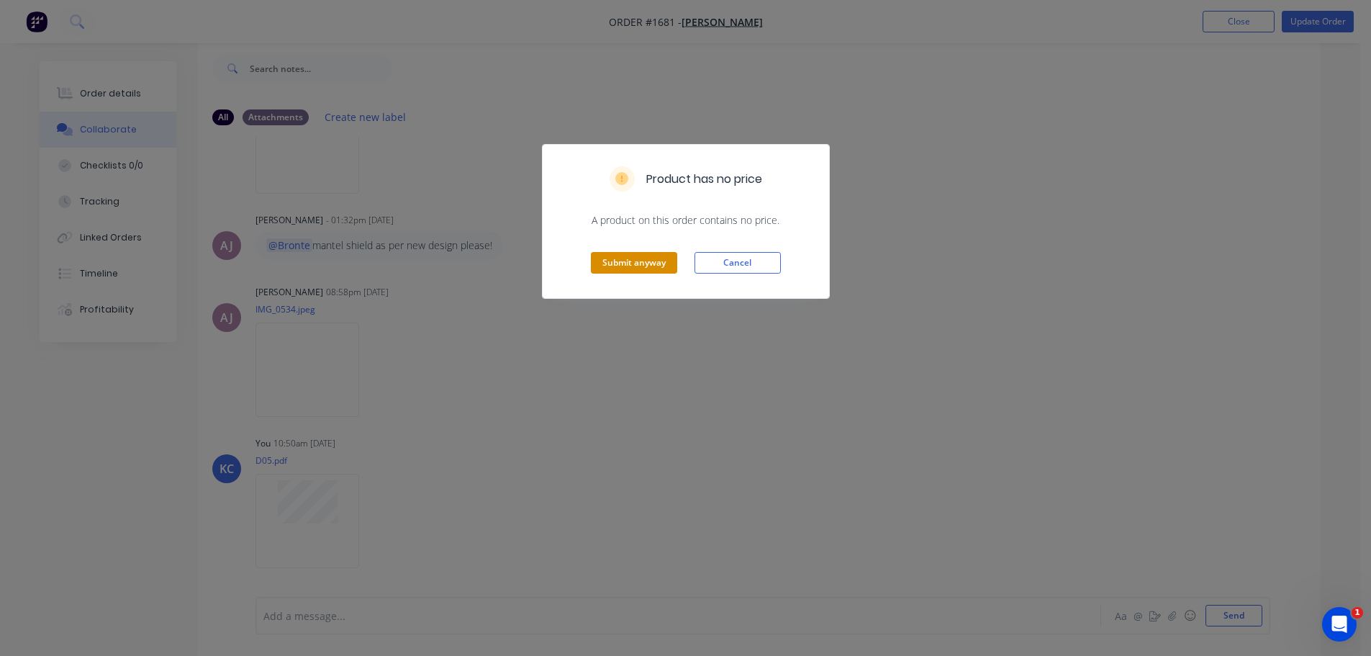
click at [663, 258] on button "Submit anyway" at bounding box center [634, 263] width 86 height 22
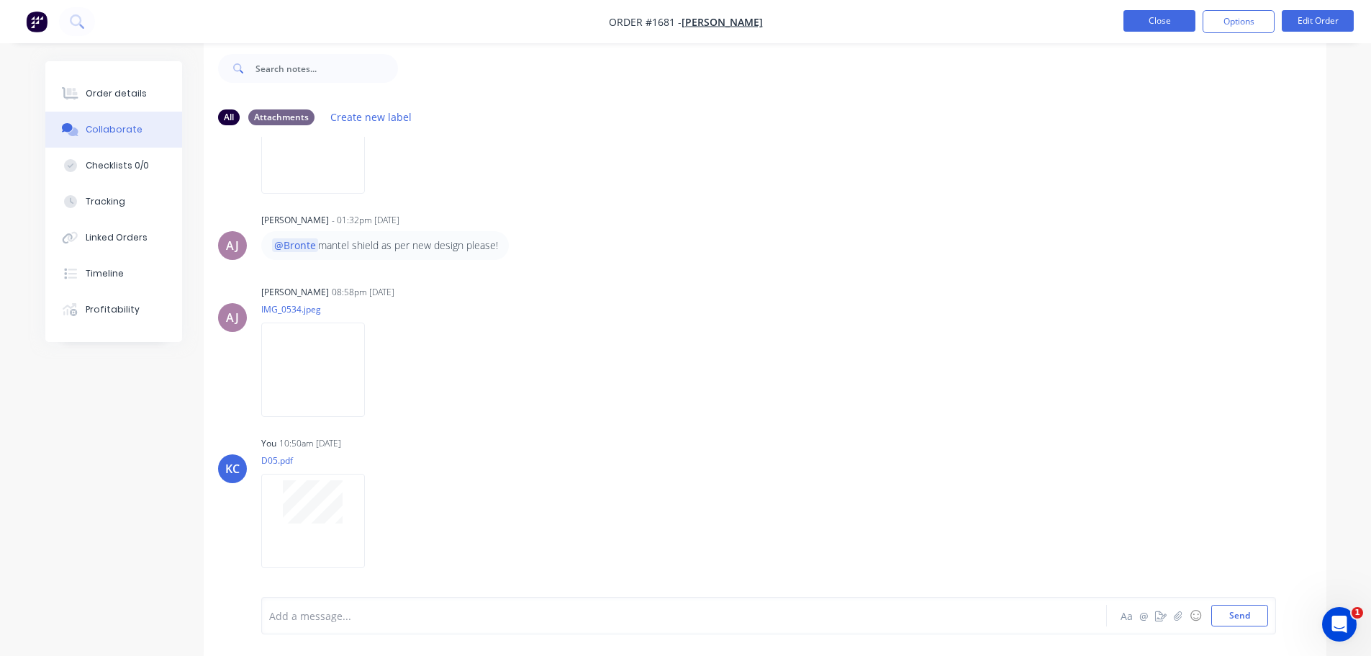
click at [1155, 27] on button "Close" at bounding box center [1160, 21] width 72 height 22
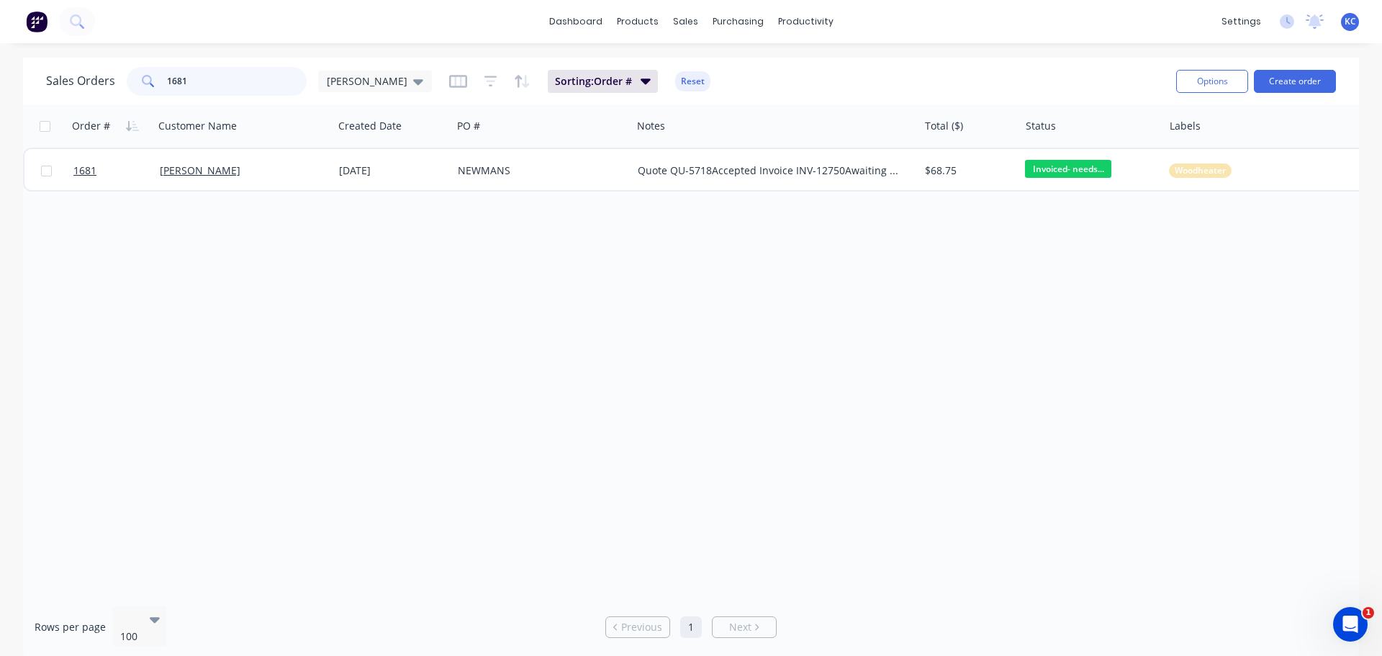
drag, startPoint x: 198, startPoint y: 67, endPoint x: 32, endPoint y: 85, distance: 166.6
click at [80, 82] on div "Sales Orders 1681 [PERSON_NAME]" at bounding box center [239, 81] width 386 height 29
type input "1540"
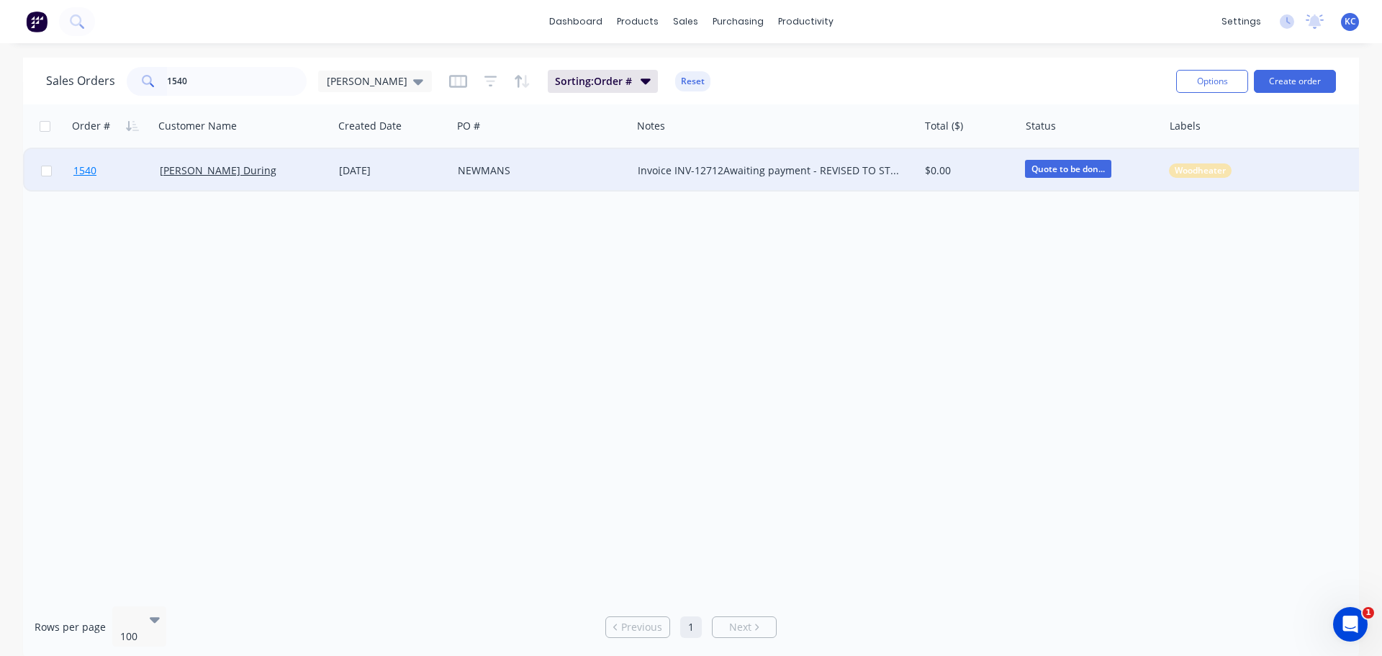
click at [91, 174] on span "1540" at bounding box center [84, 170] width 23 height 14
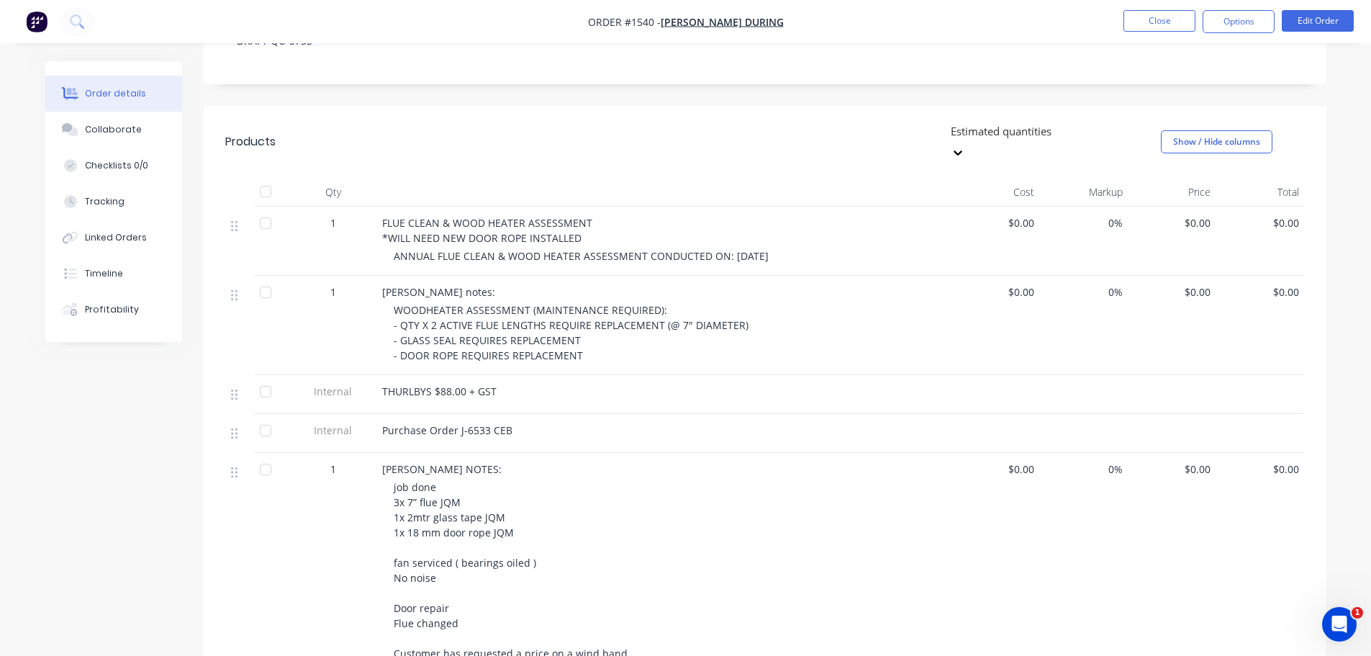
scroll to position [623, 0]
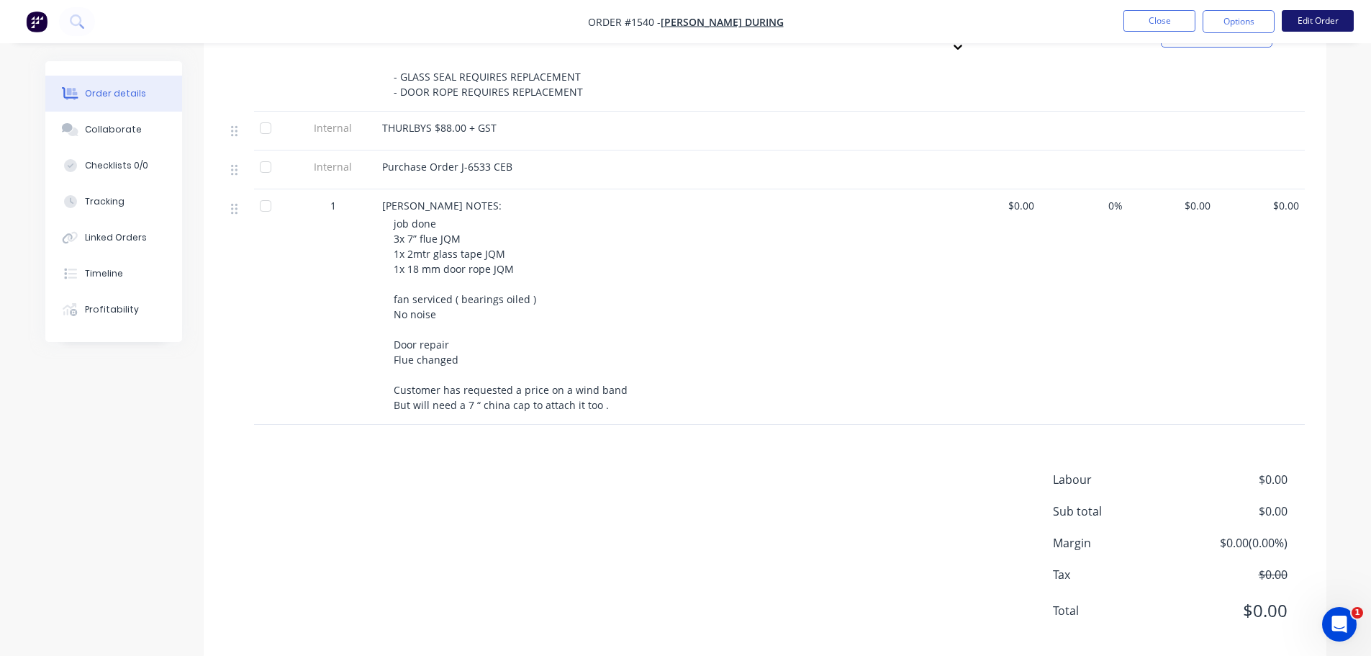
click at [1300, 17] on button "Edit Order" at bounding box center [1318, 21] width 72 height 22
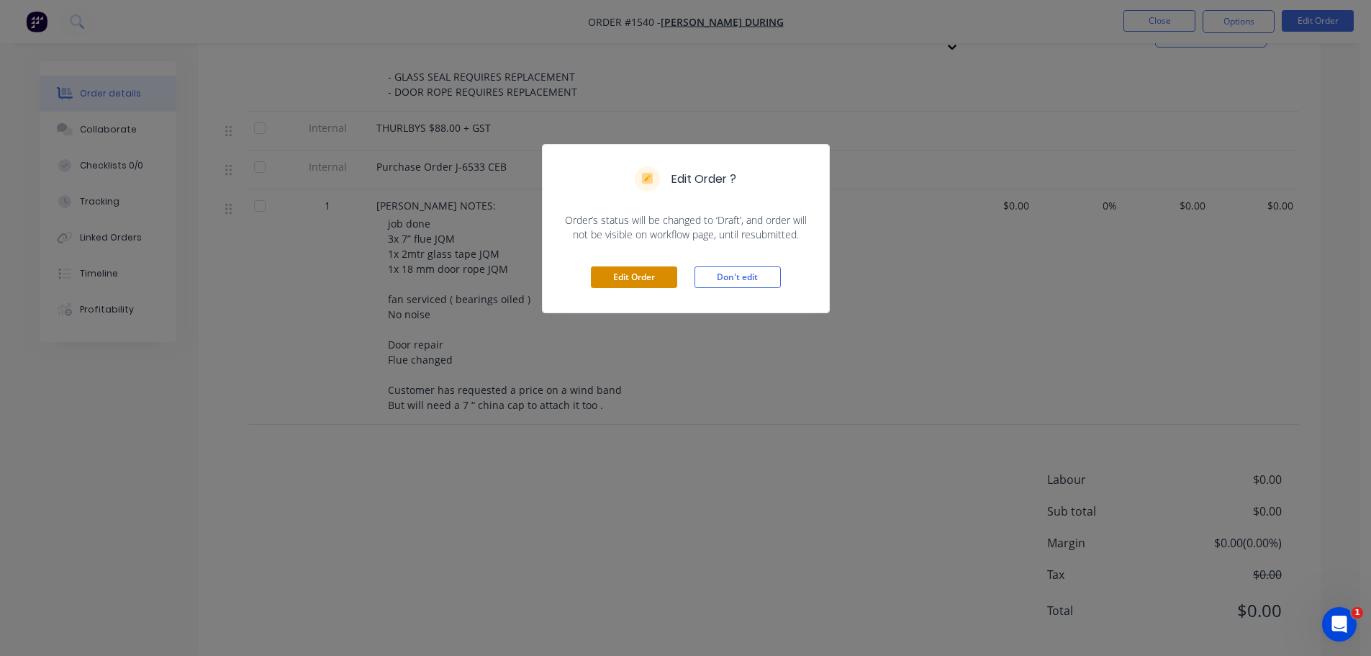
click at [644, 281] on button "Edit Order" at bounding box center [634, 277] width 86 height 22
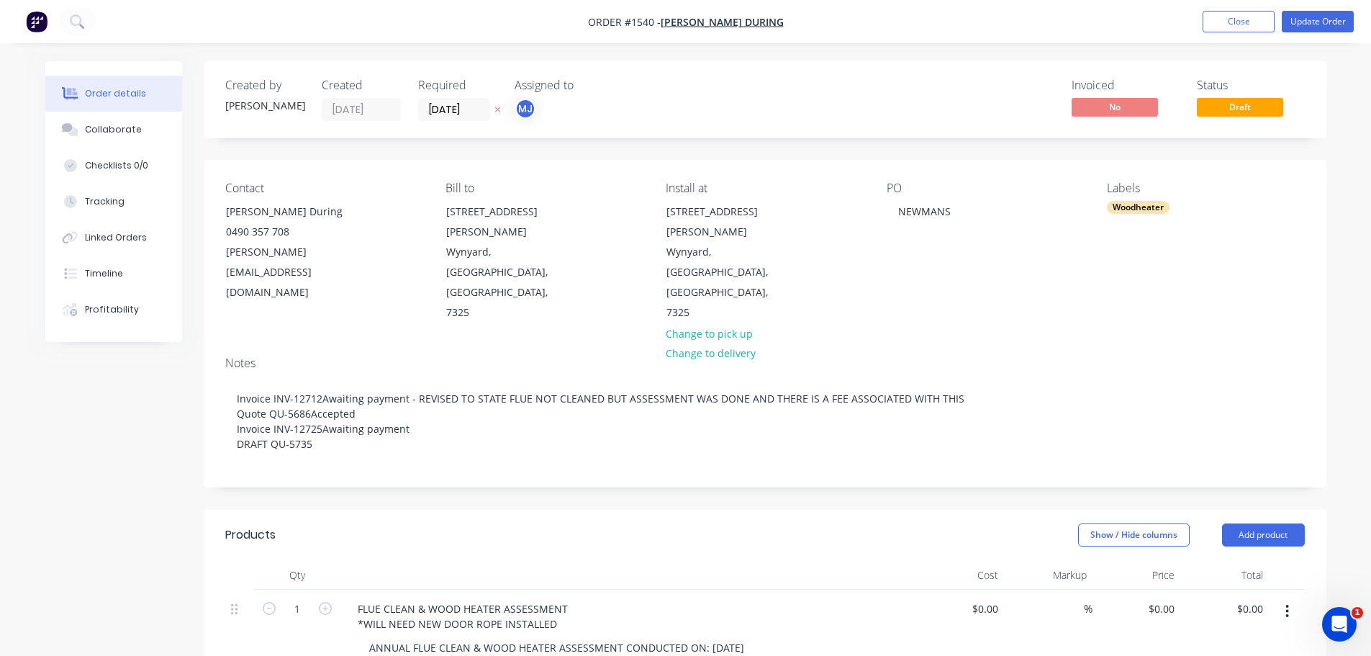
drag, startPoint x: 1261, startPoint y: 494, endPoint x: 1230, endPoint y: 473, distance: 37.3
click at [1261, 523] on button "Add product" at bounding box center [1263, 534] width 83 height 23
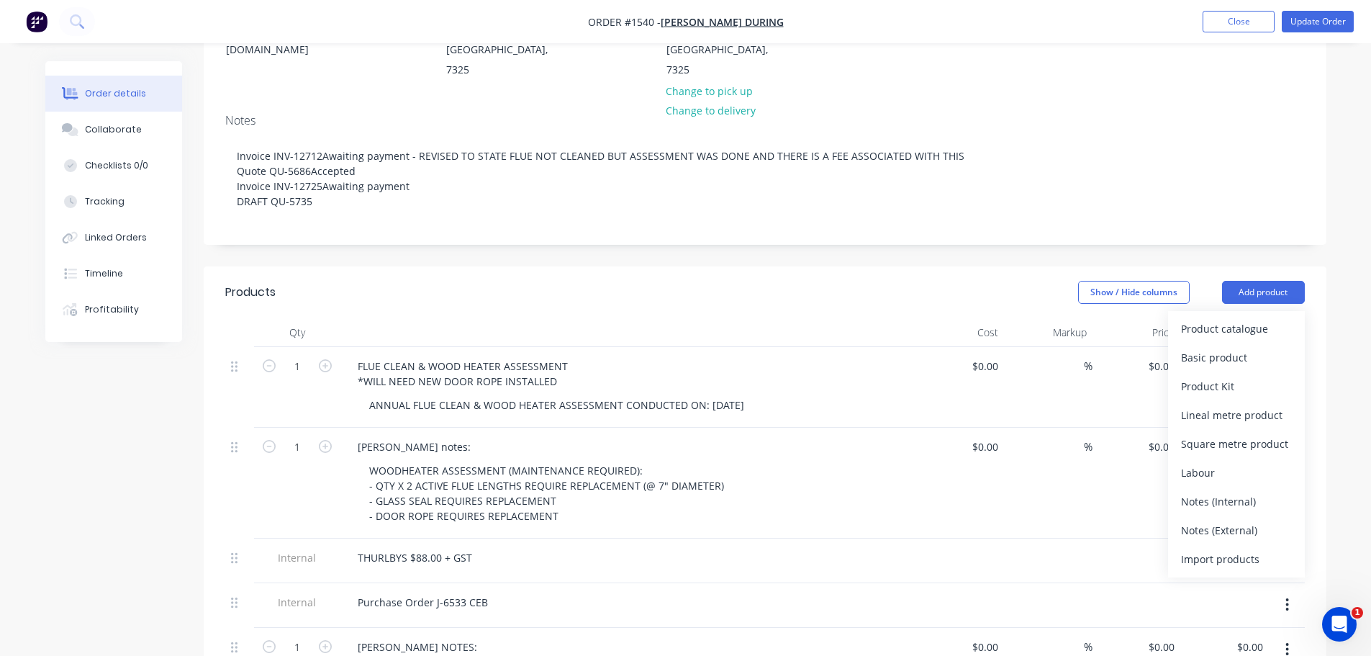
scroll to position [288, 0]
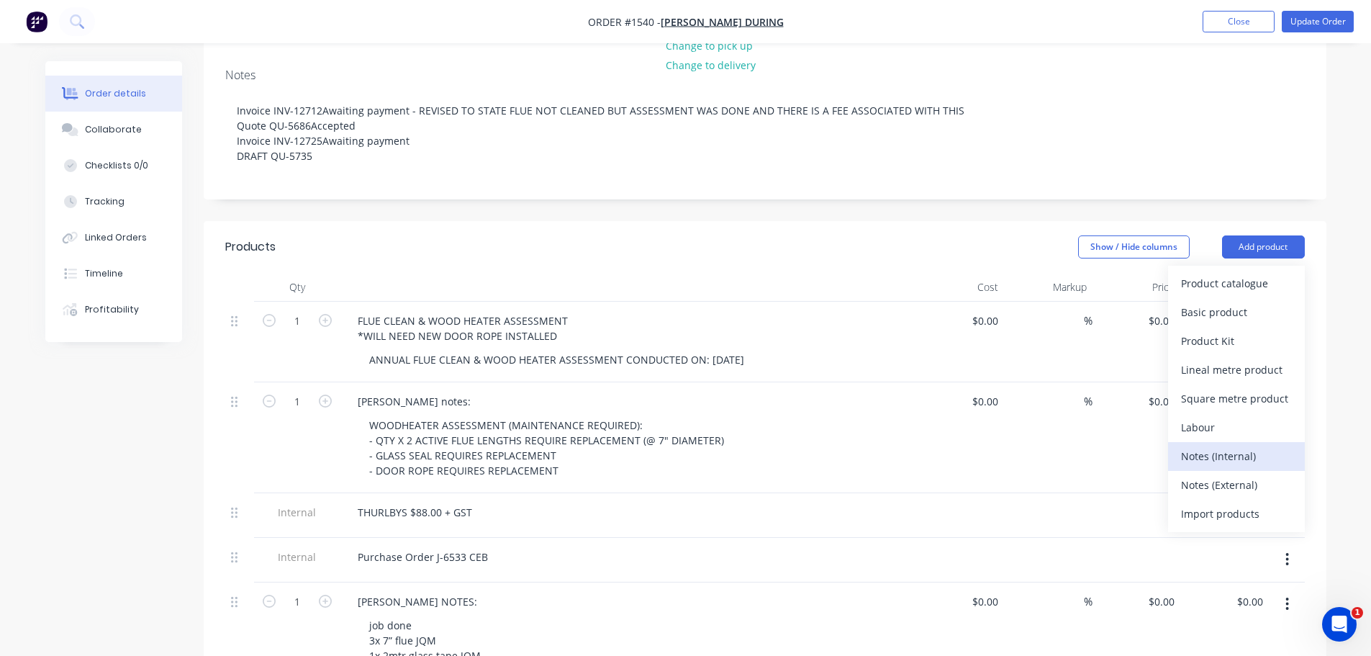
click at [1208, 446] on div "Notes (Internal)" at bounding box center [1236, 456] width 111 height 21
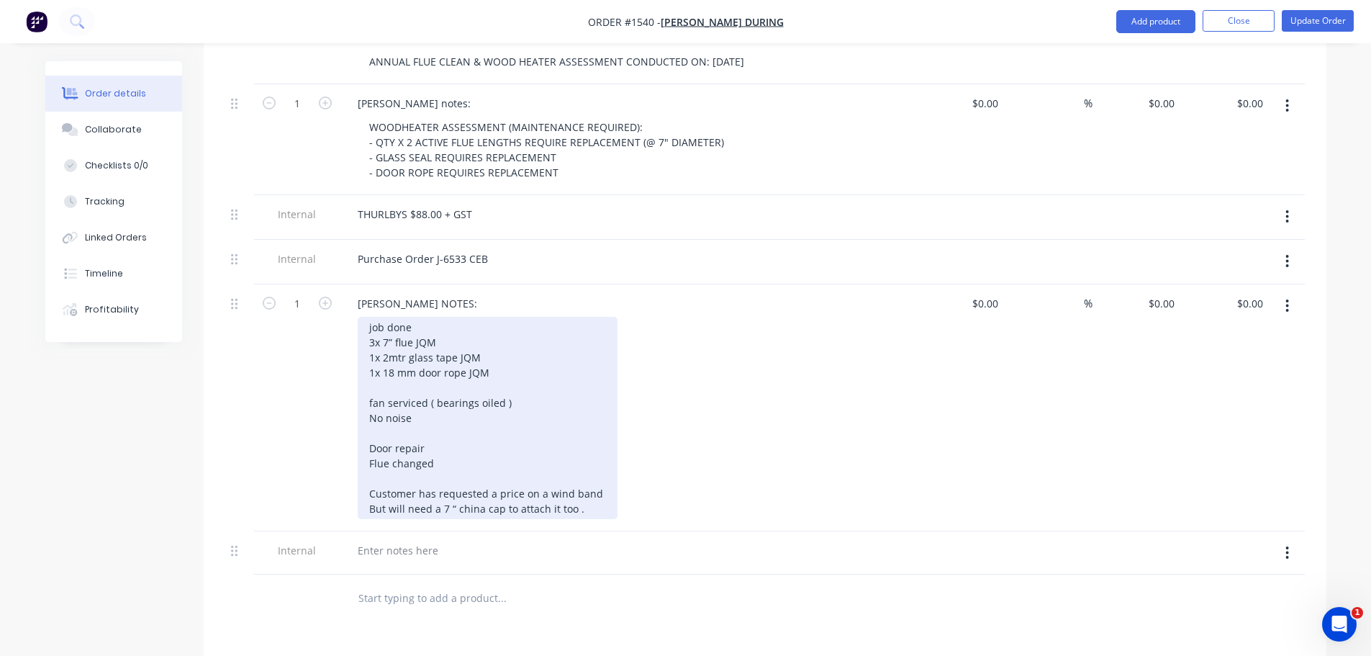
scroll to position [792, 0]
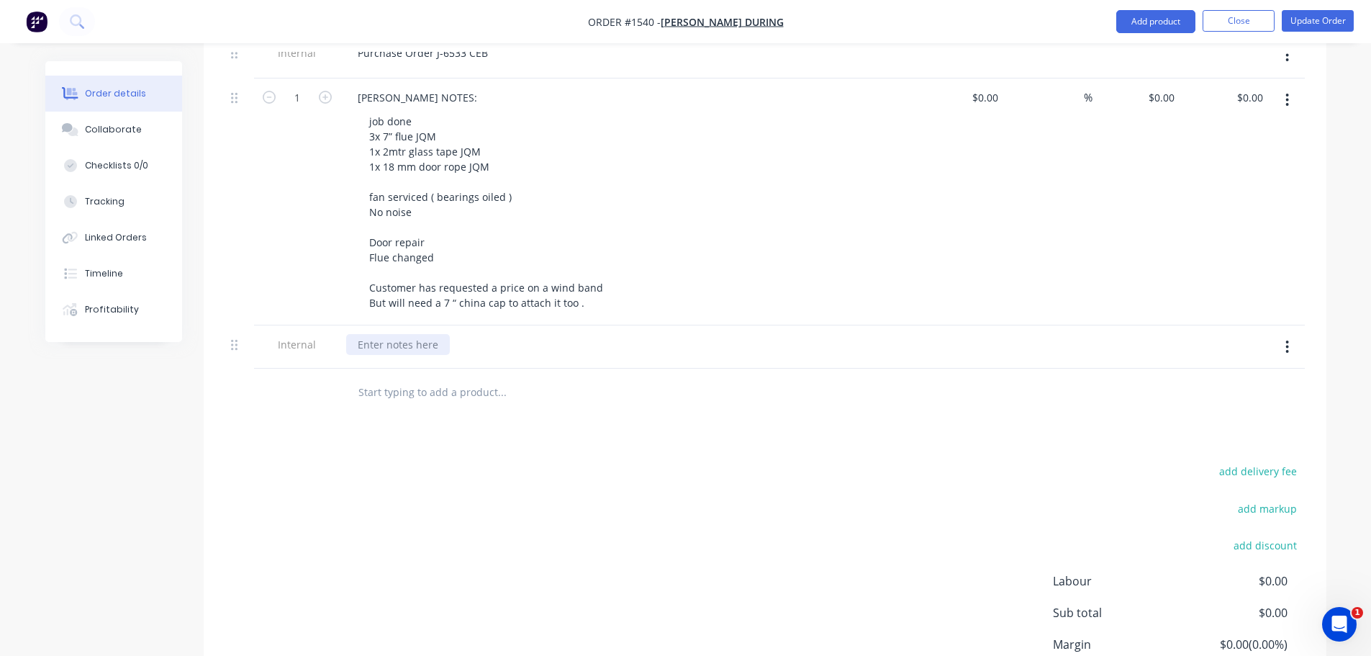
click at [386, 334] on div at bounding box center [398, 344] width 104 height 21
click at [85, 122] on button "Collaborate" at bounding box center [113, 130] width 137 height 36
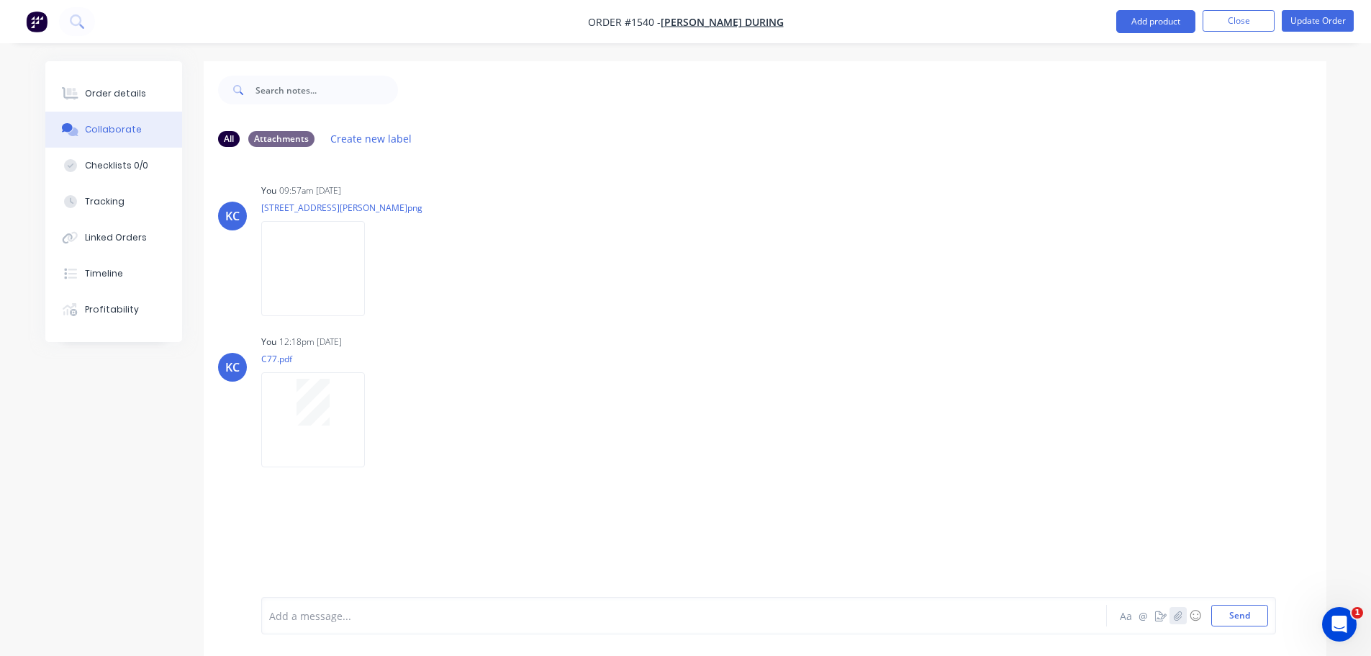
click at [1179, 620] on icon "button" at bounding box center [1178, 616] width 9 height 10
click at [1238, 613] on button "Send" at bounding box center [1240, 616] width 57 height 22
click at [1318, 18] on button "Update Order" at bounding box center [1318, 21] width 72 height 22
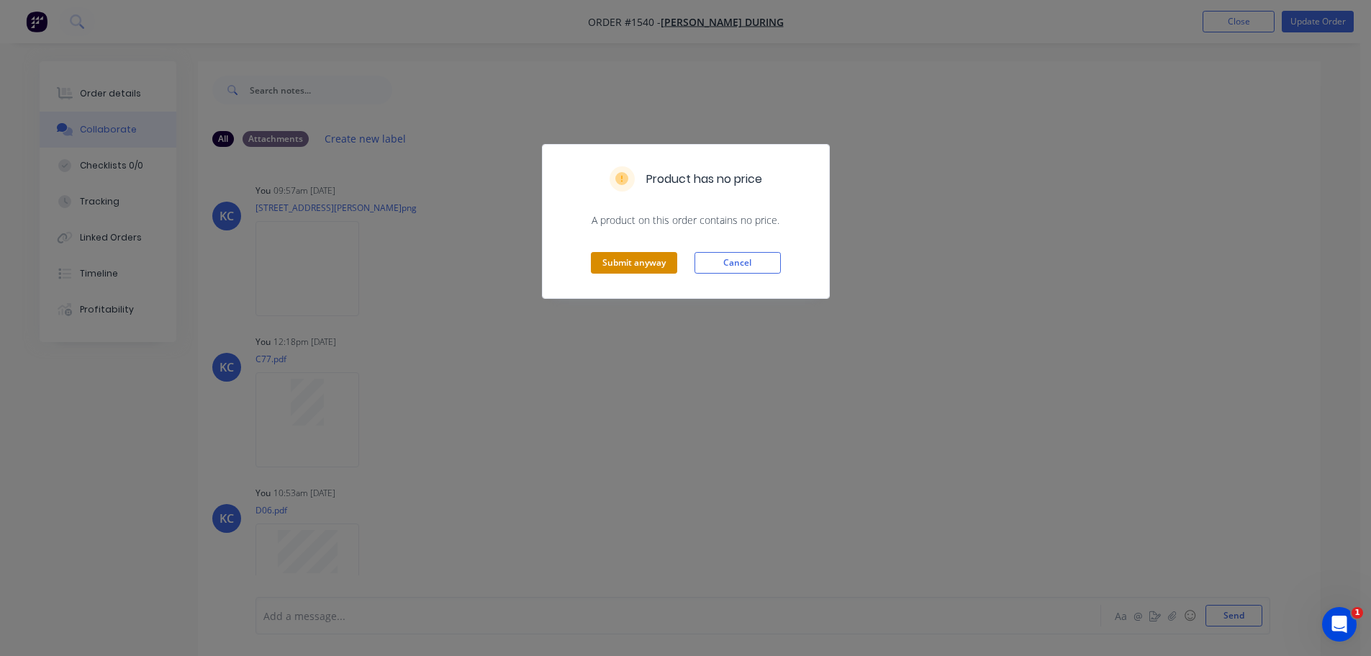
click at [629, 263] on button "Submit anyway" at bounding box center [634, 263] width 86 height 22
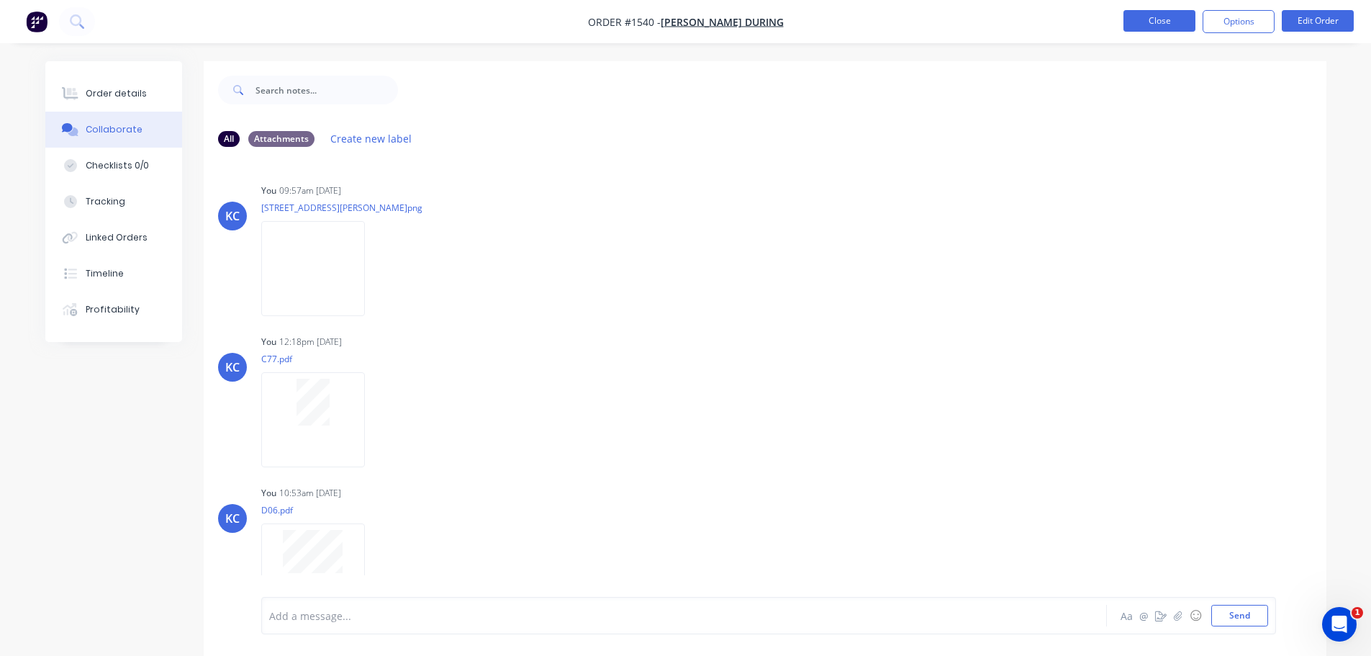
click at [1167, 26] on button "Close" at bounding box center [1160, 21] width 72 height 22
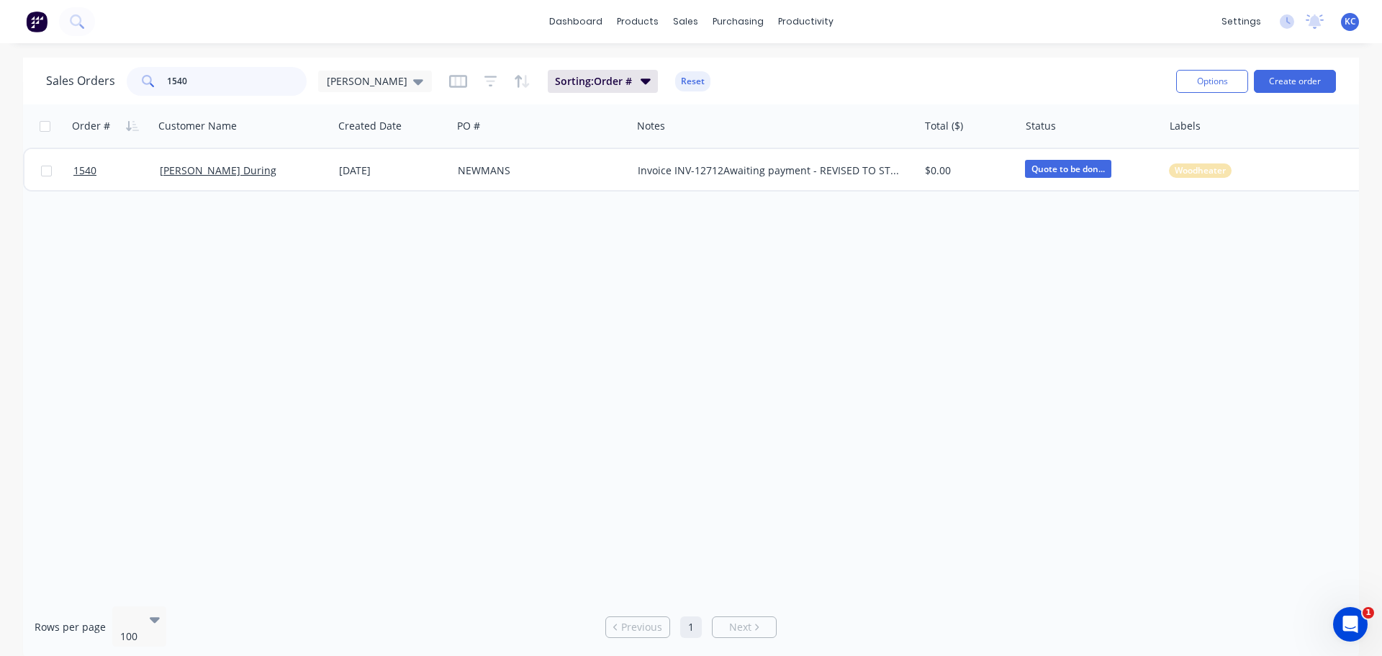
drag, startPoint x: 212, startPoint y: 73, endPoint x: 143, endPoint y: 82, distance: 69.7
click at [155, 77] on div "1540" at bounding box center [217, 81] width 180 height 29
